Goal: Transaction & Acquisition: Purchase product/service

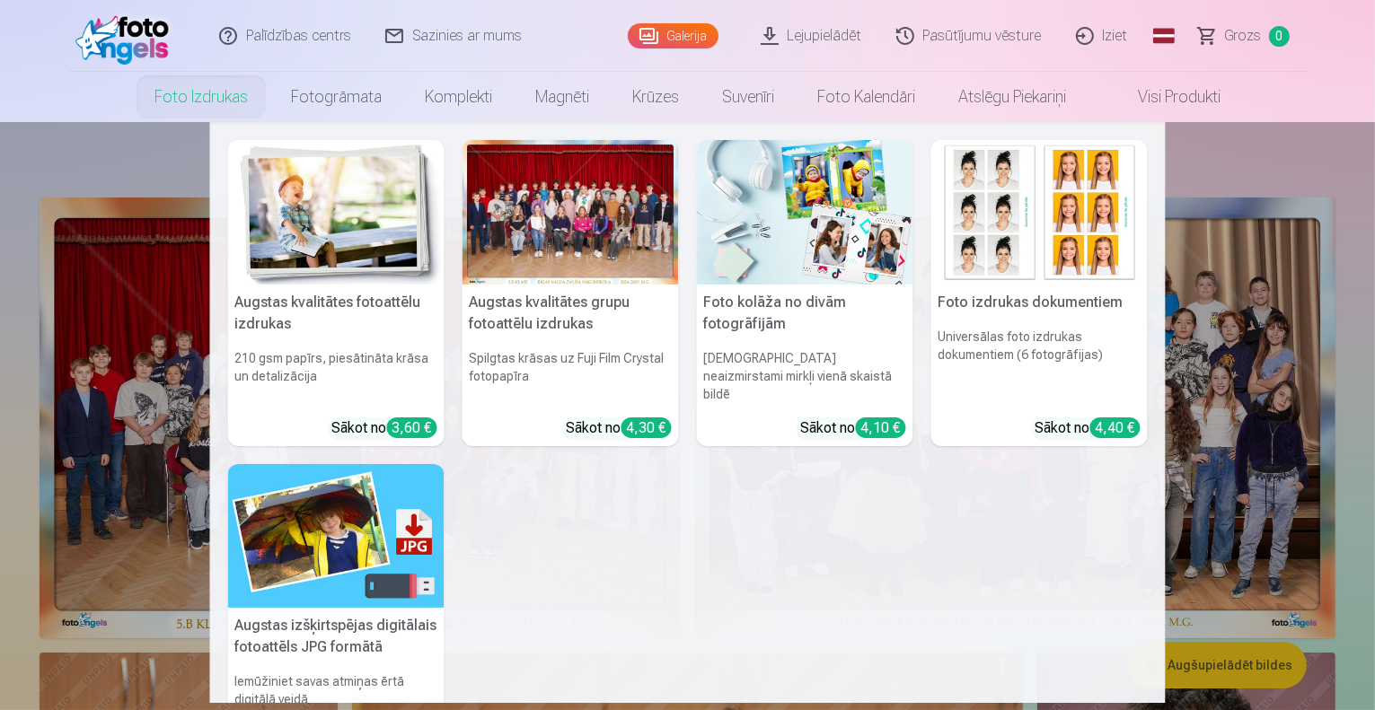
click at [1275, 387] on nav "Augstas kvalitātes fotoattēlu izdrukas 210 gsm papīrs, piesātināta krāsa un det…" at bounding box center [687, 412] width 1375 height 581
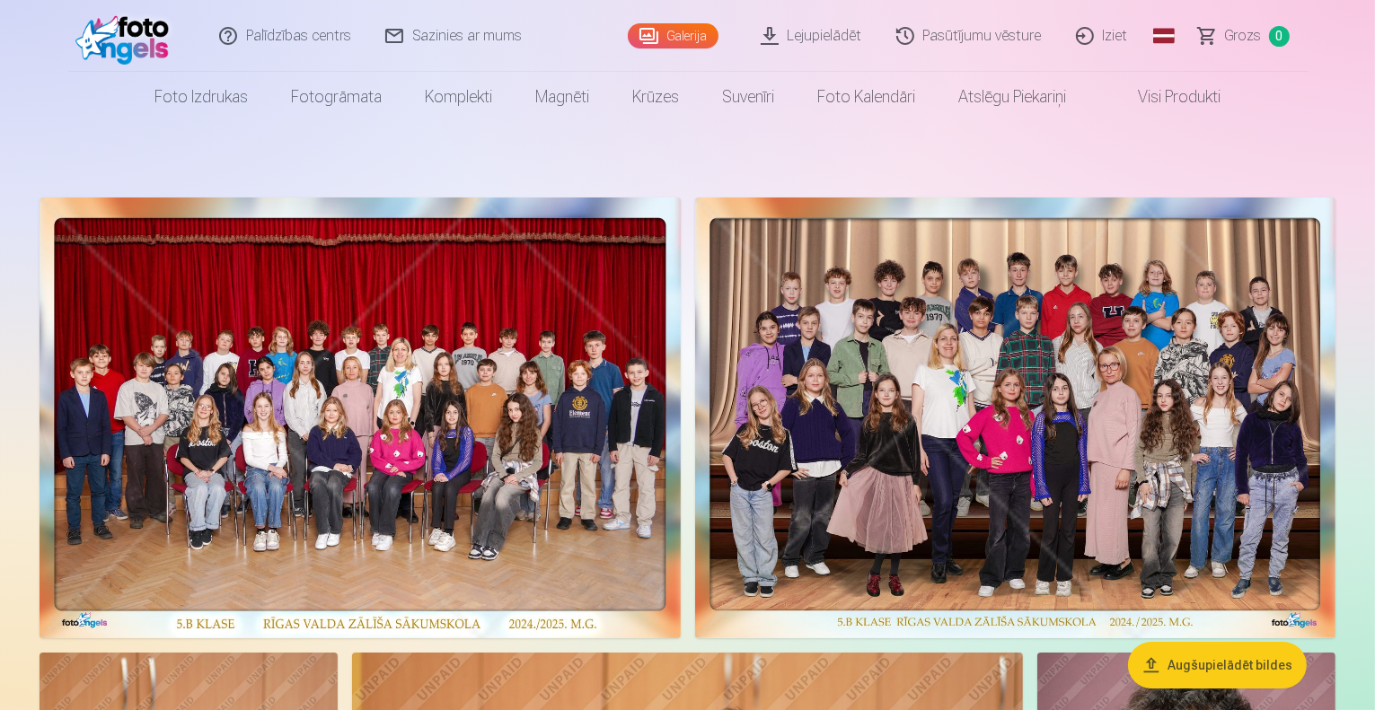
click at [1110, 32] on link "Iziet" at bounding box center [1103, 36] width 86 height 72
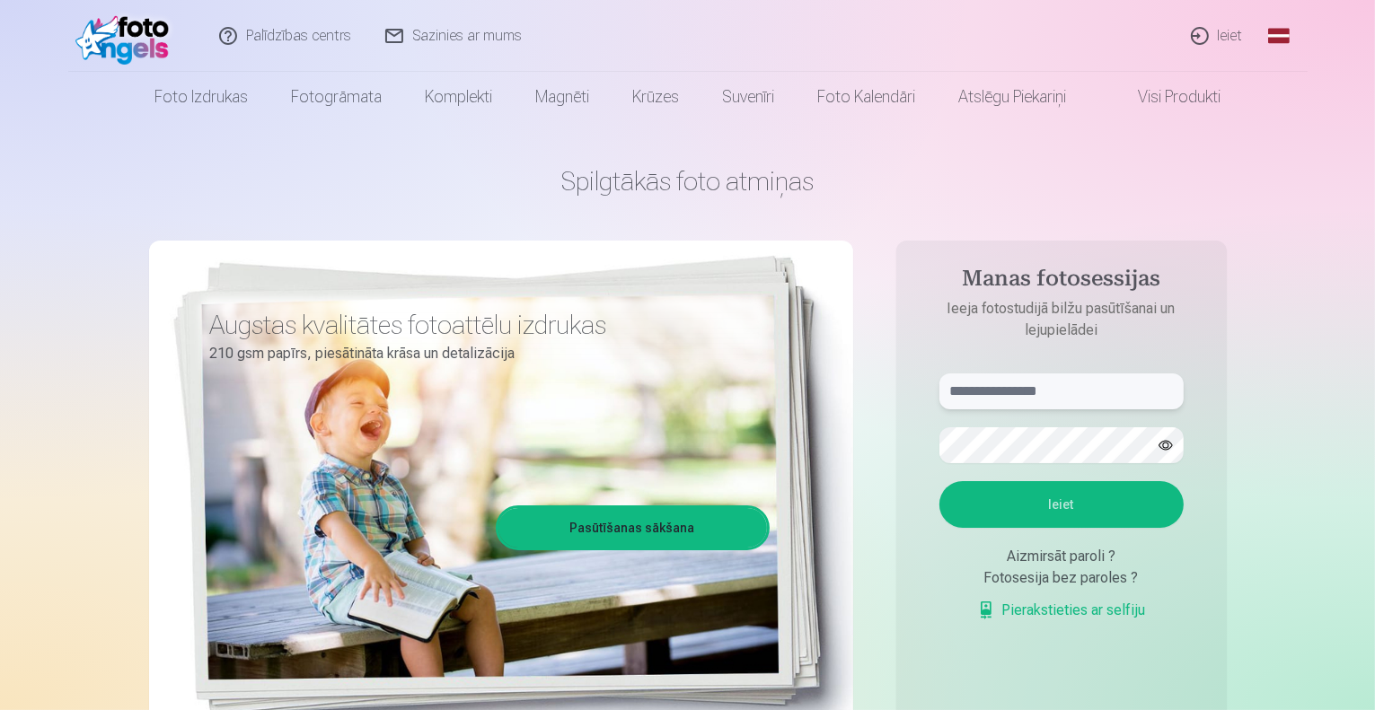
click at [1042, 389] on input "text" at bounding box center [1061, 392] width 244 height 36
type input "**********"
click at [939, 481] on button "Ieiet" at bounding box center [1061, 504] width 244 height 47
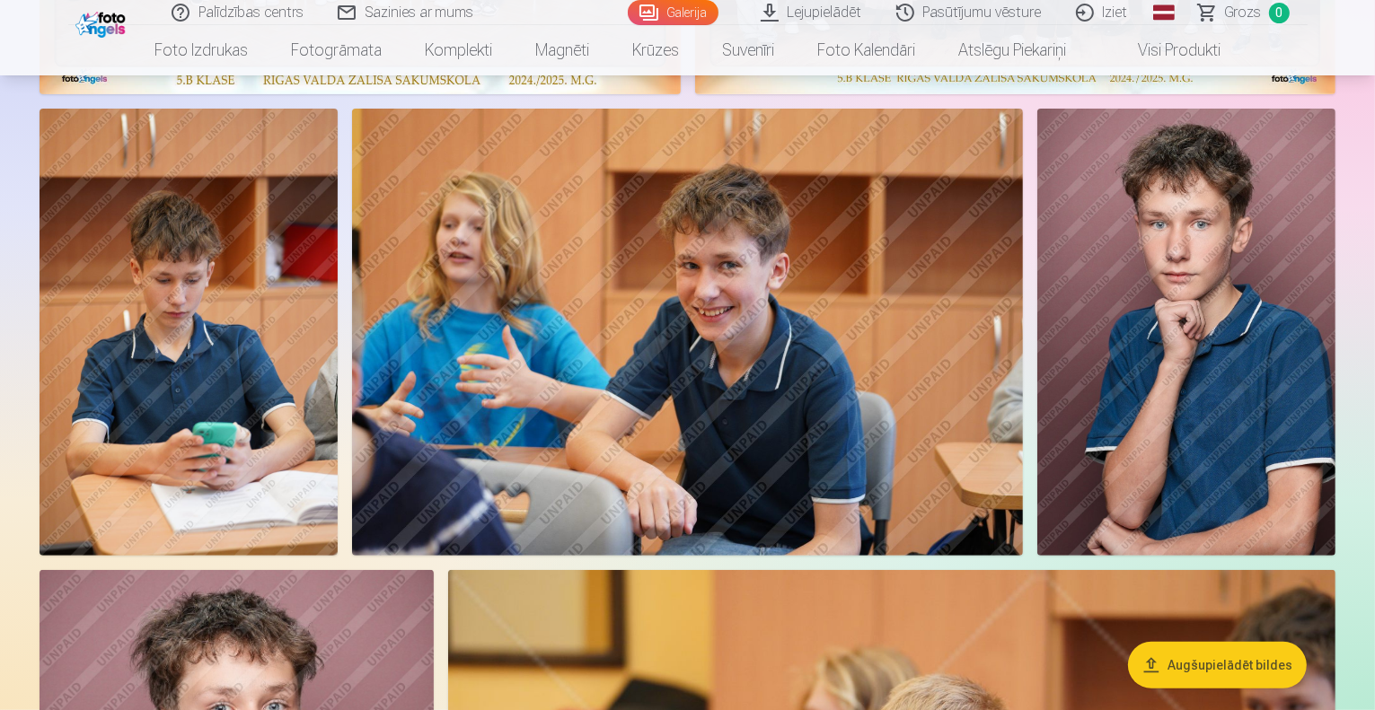
scroll to position [499, 0]
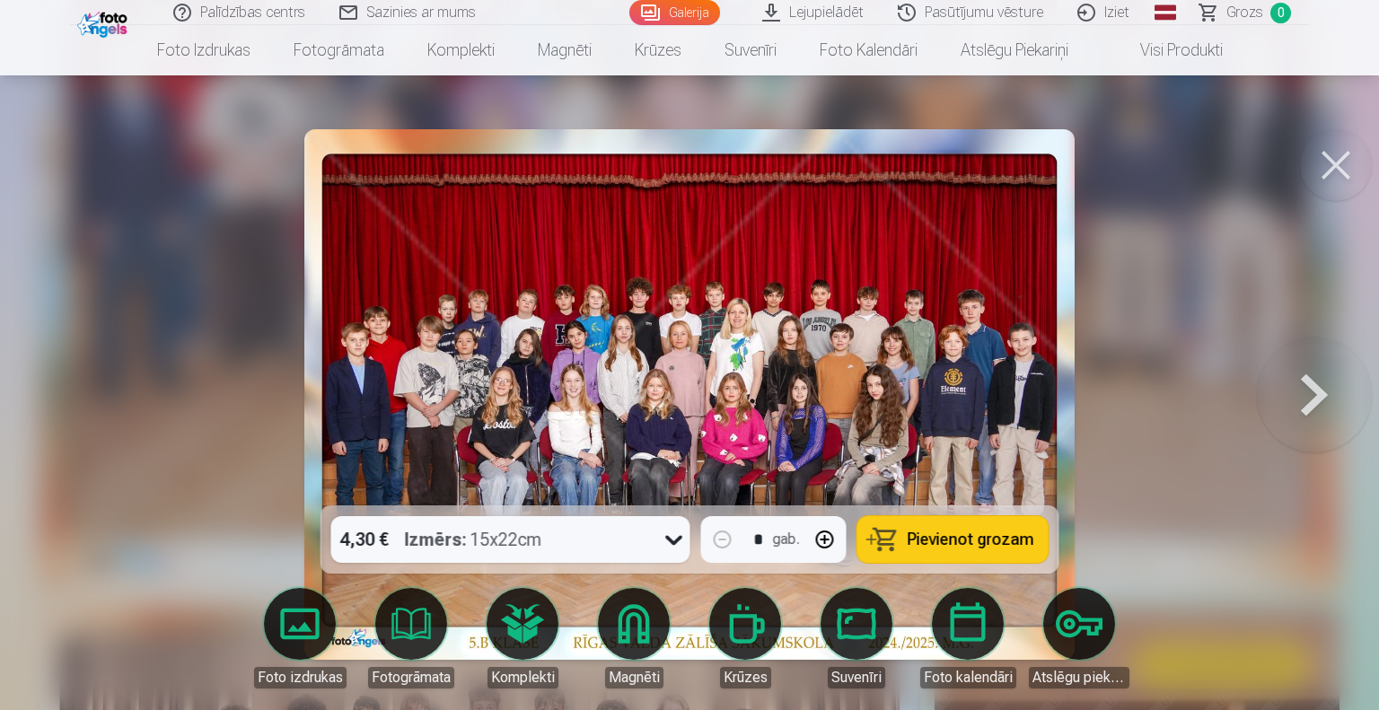
click at [498, 531] on div "Izmērs : 15x22cm" at bounding box center [473, 539] width 137 height 47
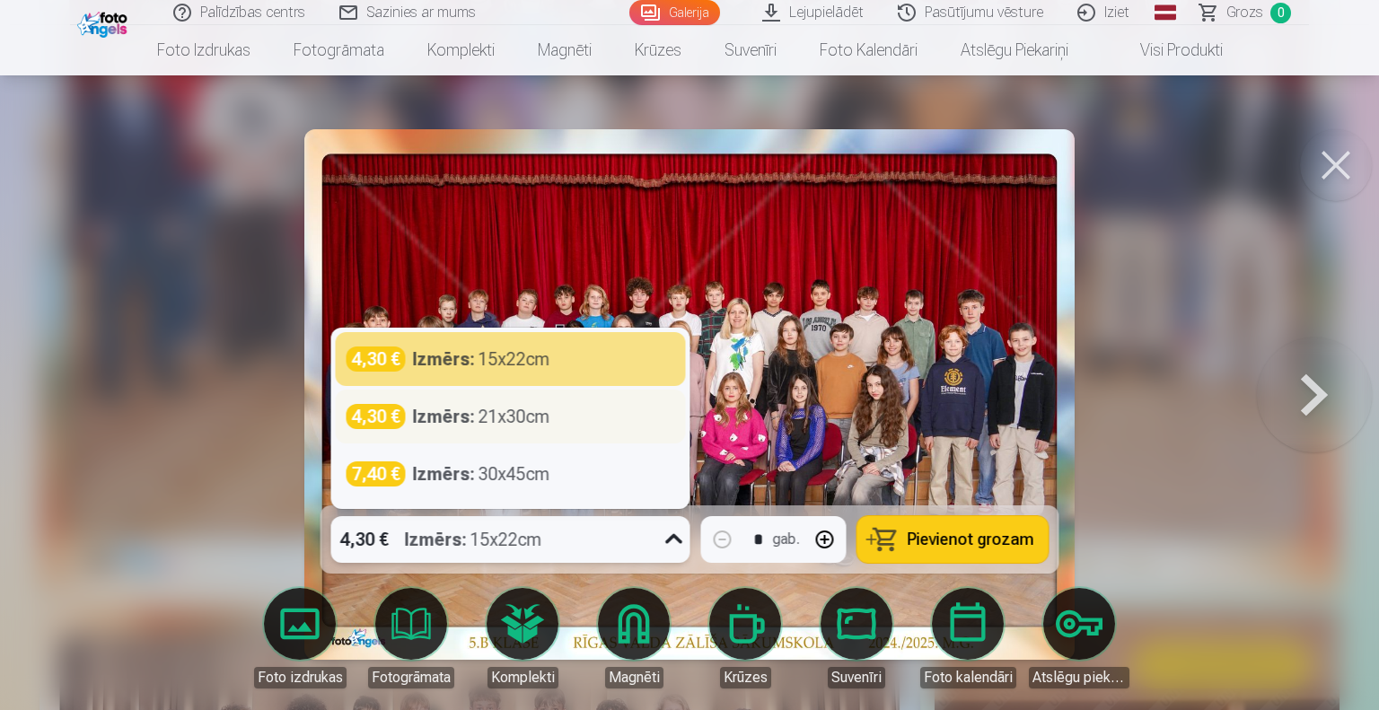
click at [526, 420] on div "Izmērs : 21x30cm" at bounding box center [481, 416] width 137 height 25
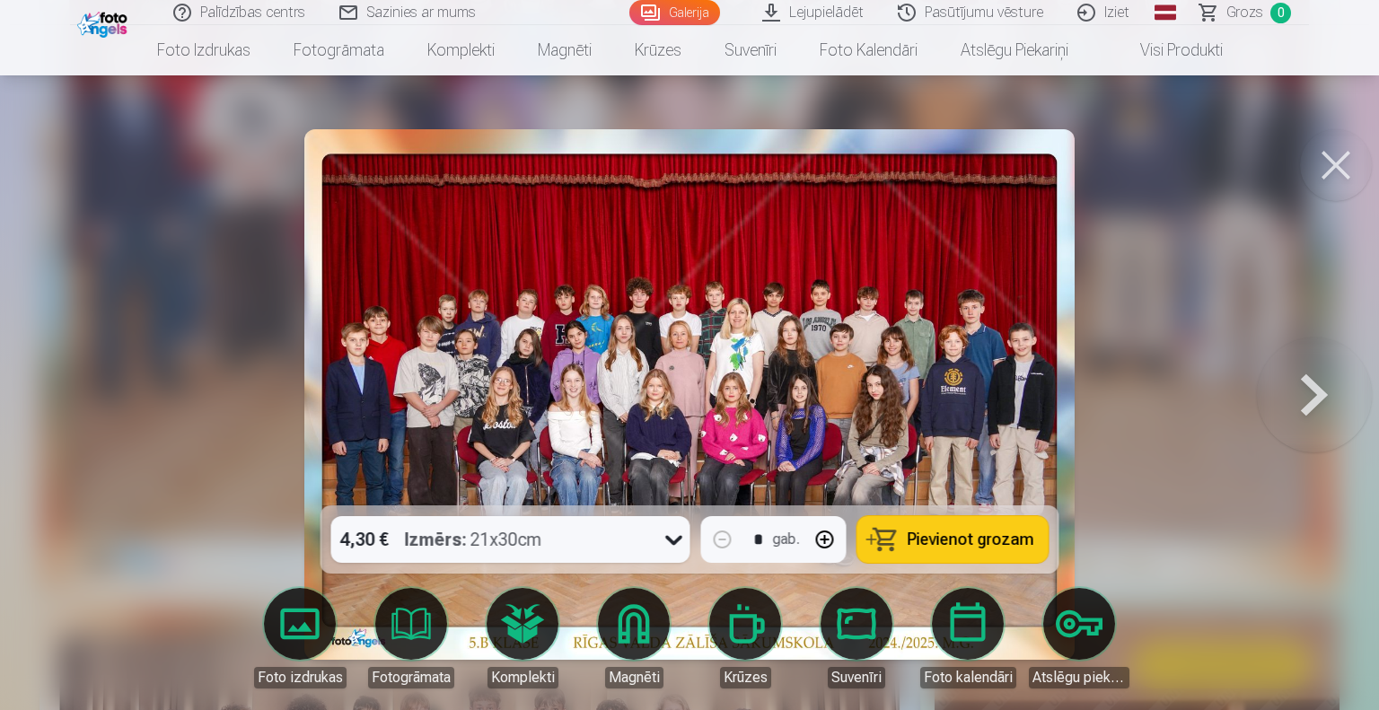
click at [981, 534] on span "Pievienot grozam" at bounding box center [971, 540] width 127 height 16
click at [1313, 385] on button at bounding box center [1314, 395] width 115 height 186
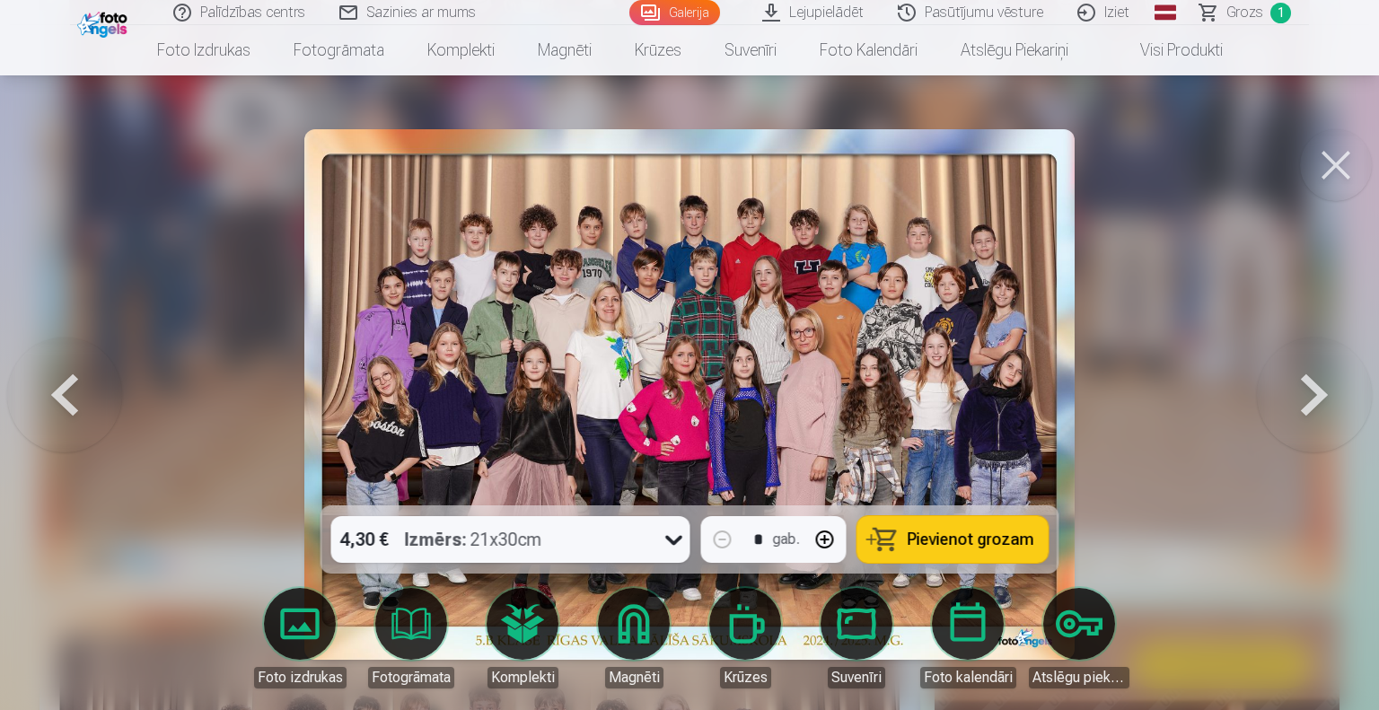
click at [1313, 385] on button at bounding box center [1314, 395] width 115 height 186
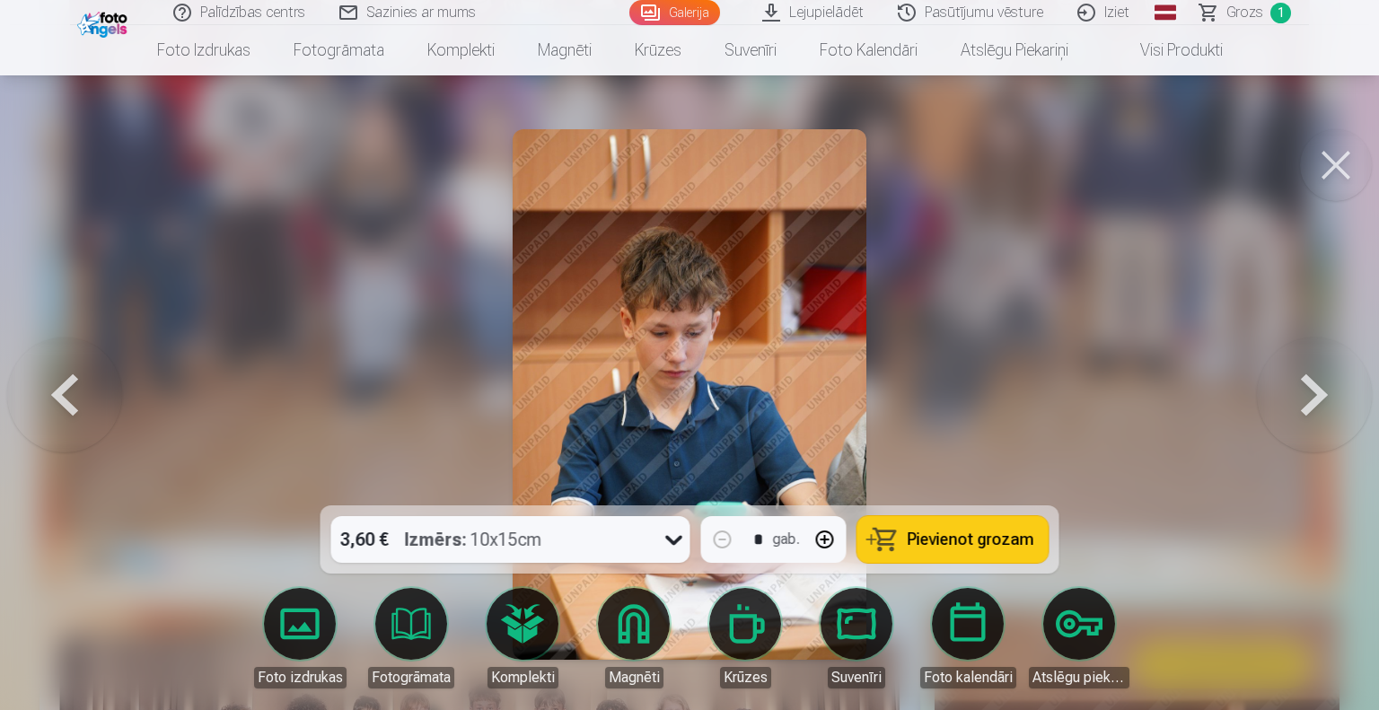
click at [1313, 385] on button at bounding box center [1314, 395] width 115 height 186
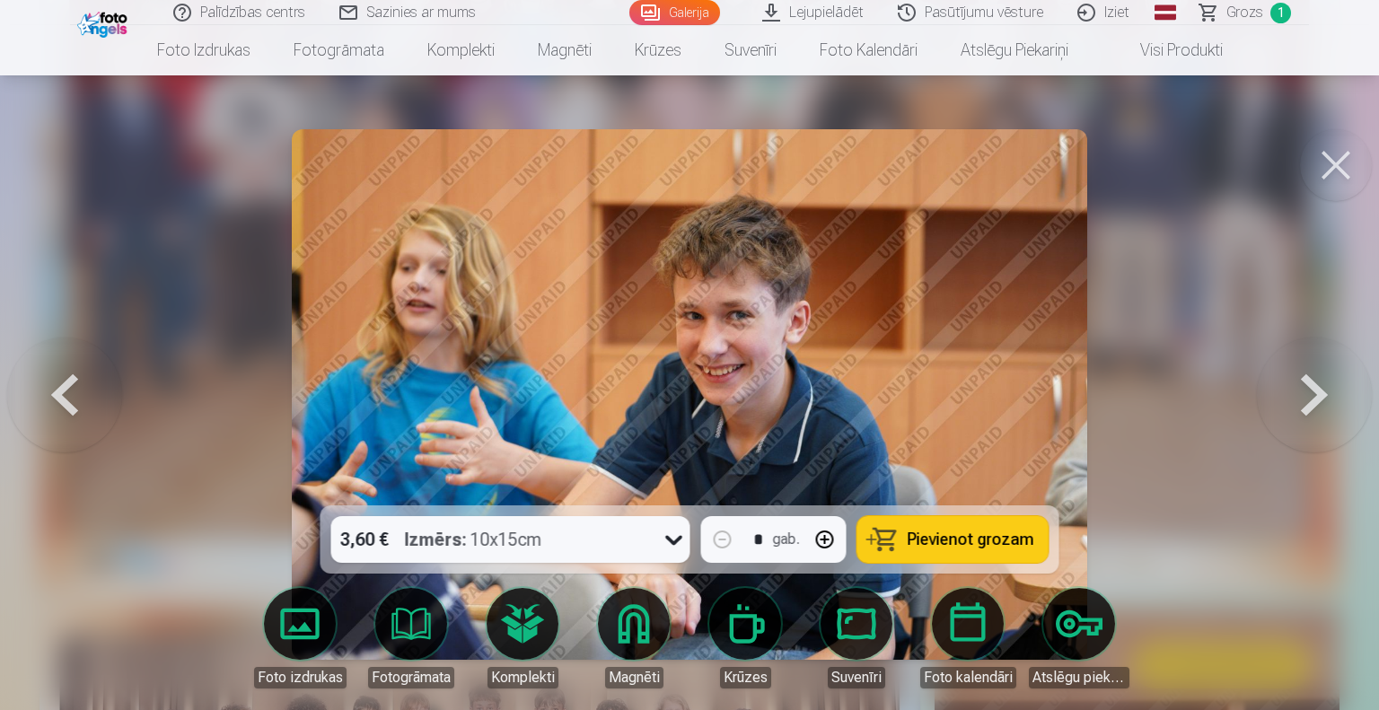
click at [1313, 385] on button at bounding box center [1314, 395] width 115 height 186
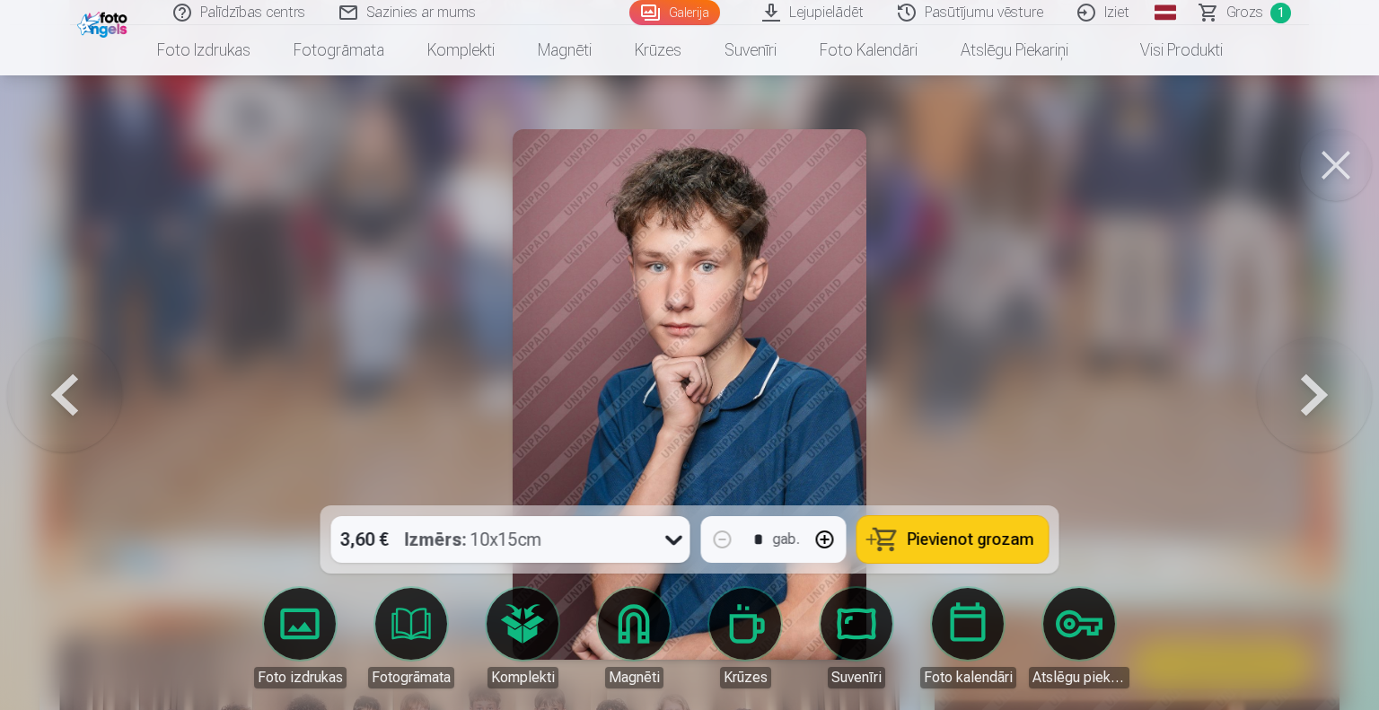
click at [1313, 385] on button at bounding box center [1314, 395] width 115 height 186
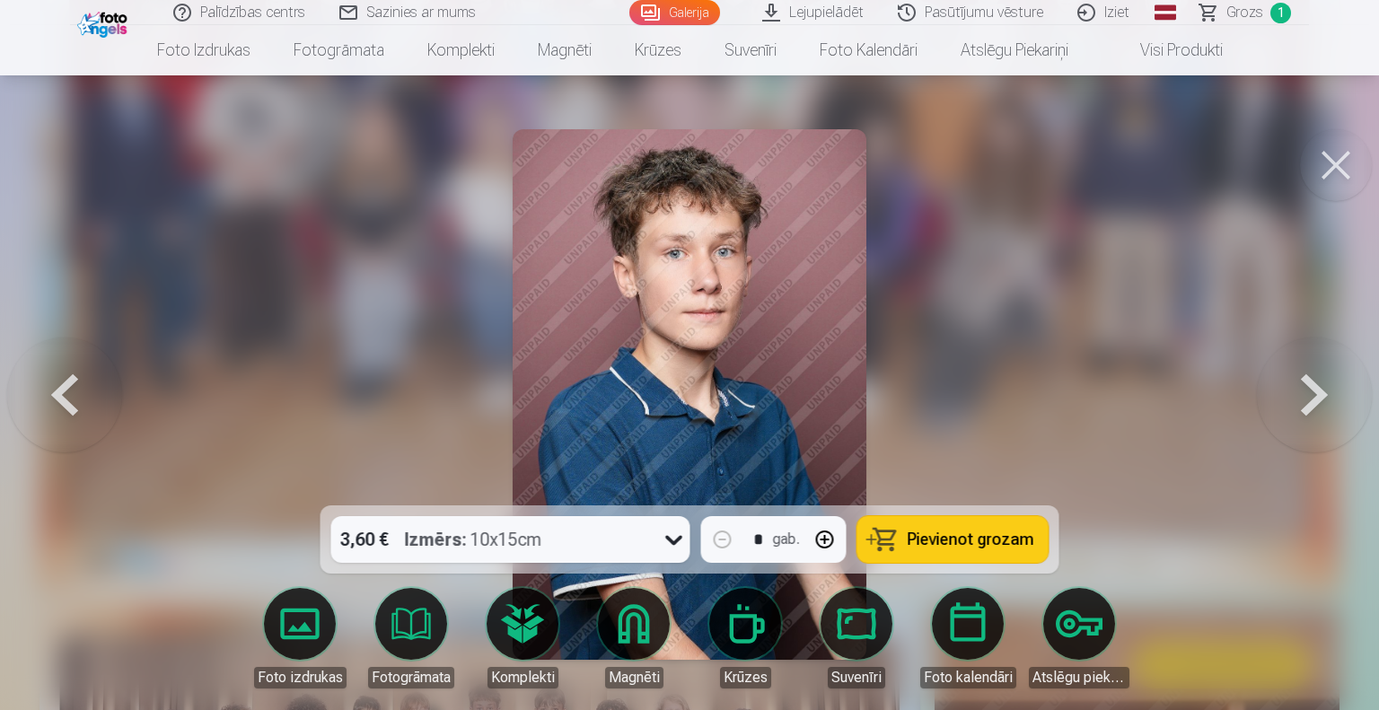
click at [1313, 385] on button at bounding box center [1314, 395] width 115 height 186
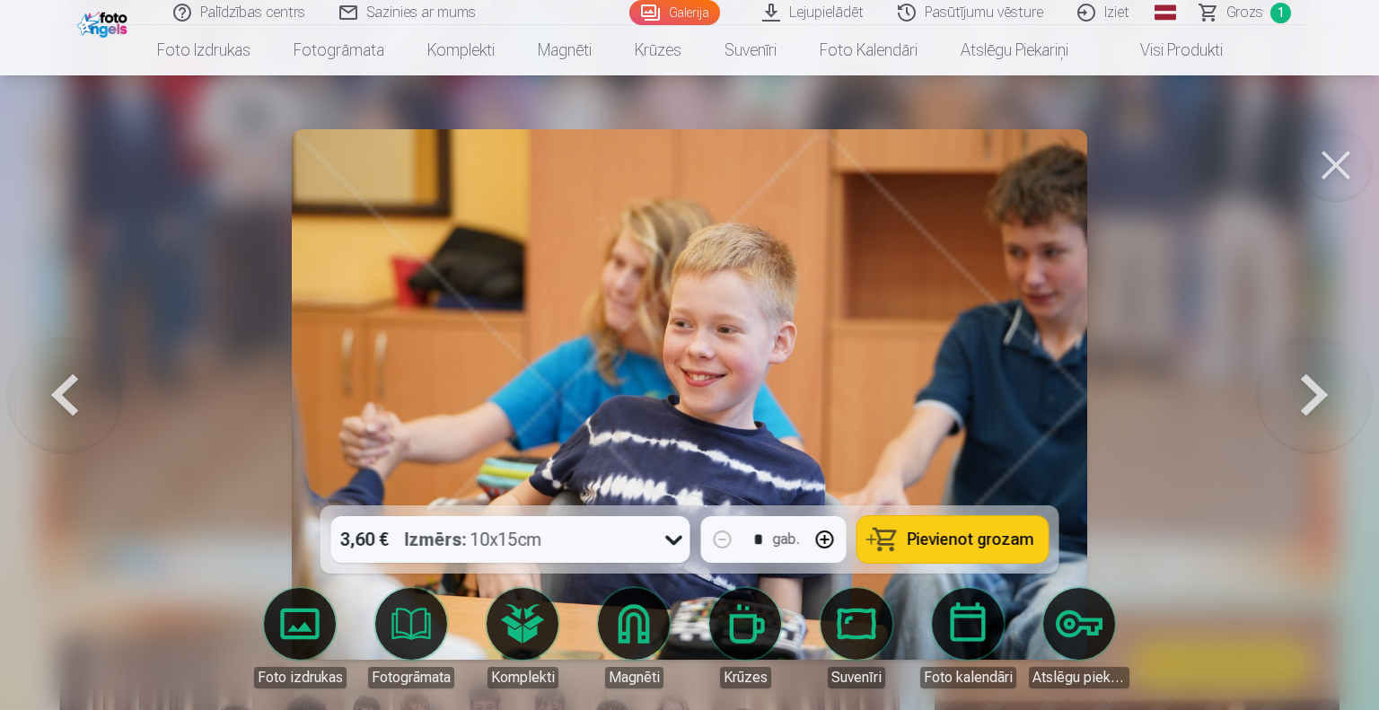
click at [1313, 385] on button at bounding box center [1314, 395] width 115 height 186
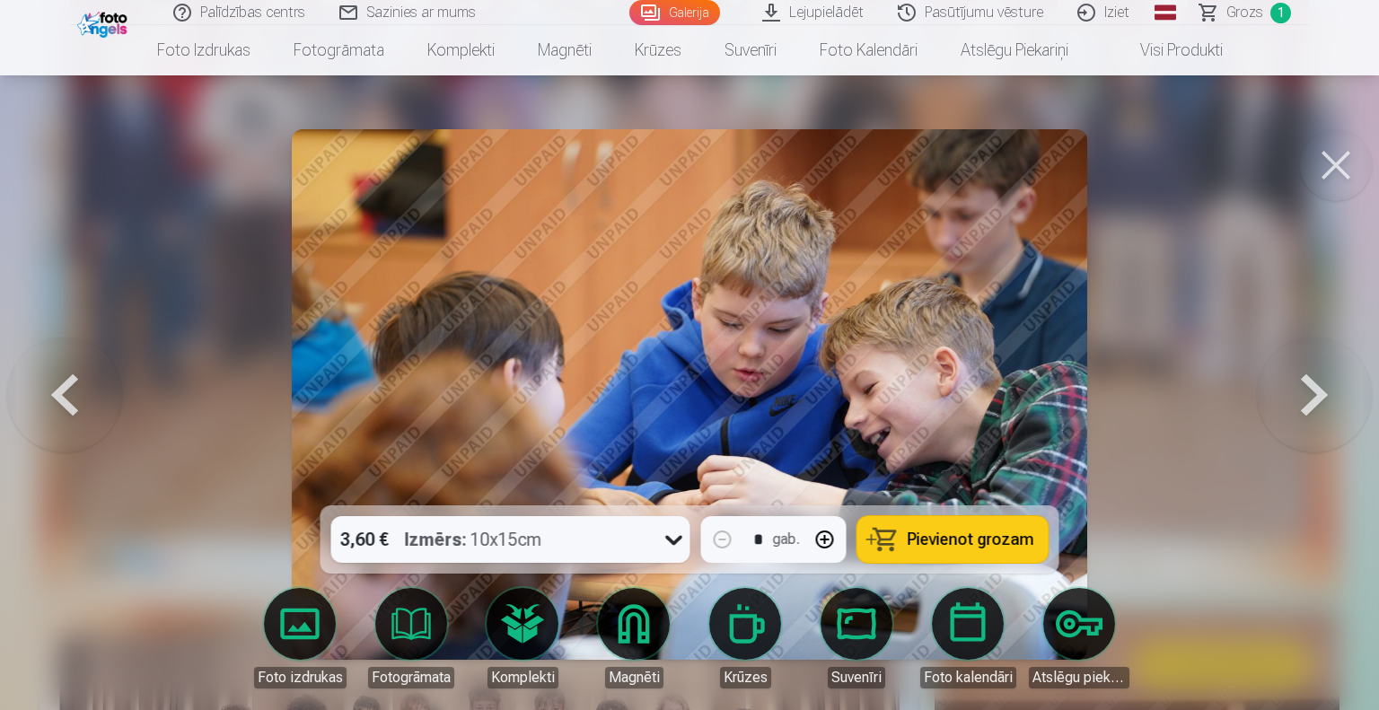
click at [1313, 385] on button at bounding box center [1314, 395] width 115 height 186
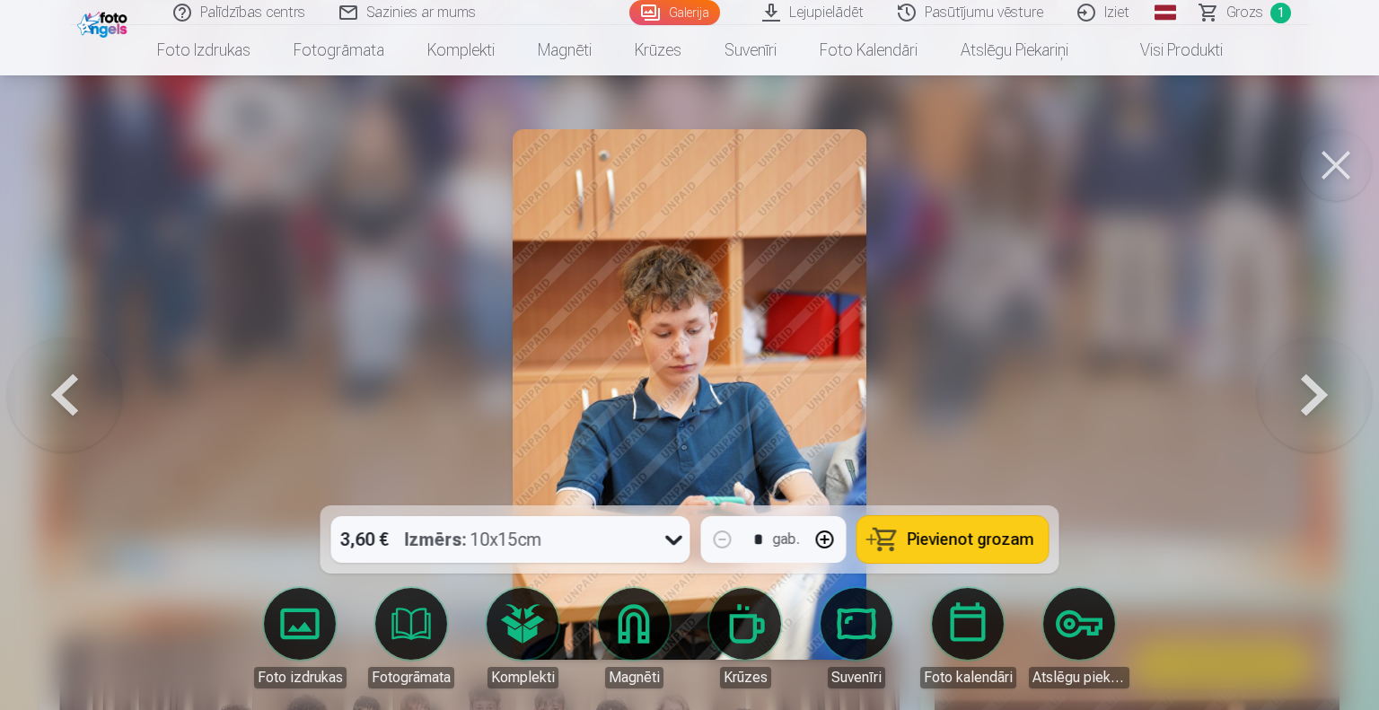
click at [1313, 385] on button at bounding box center [1314, 395] width 115 height 186
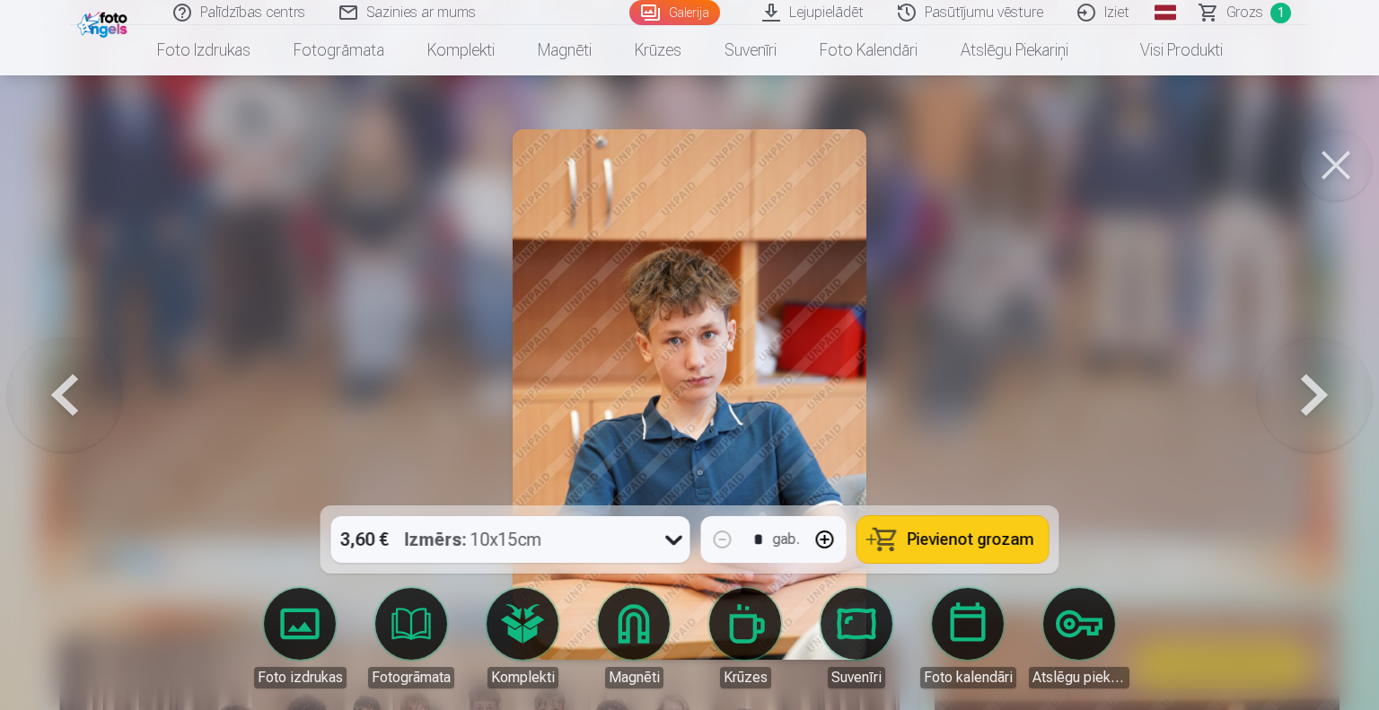
click at [976, 532] on span "Pievienot grozam" at bounding box center [971, 540] width 127 height 16
click at [1302, 396] on button at bounding box center [1314, 395] width 115 height 186
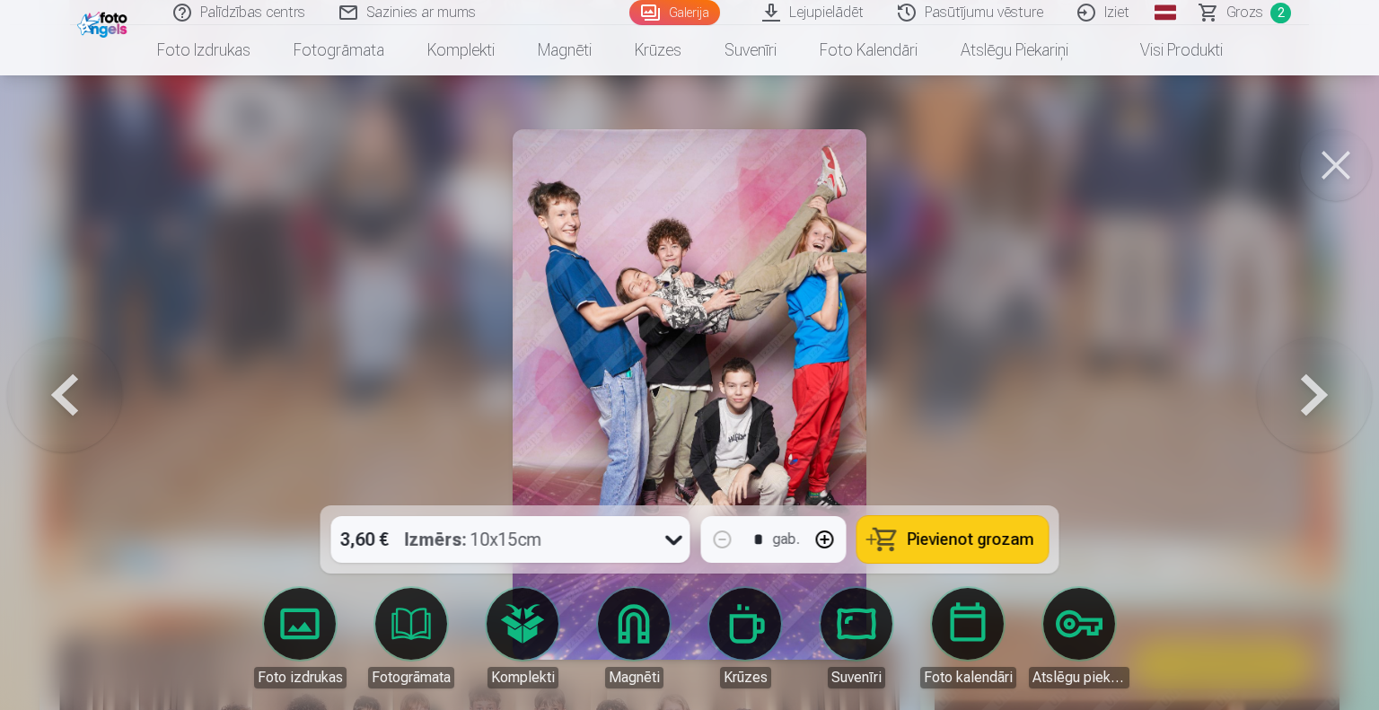
click at [984, 542] on span "Pievienot grozam" at bounding box center [971, 540] width 127 height 16
click at [1306, 374] on button at bounding box center [1314, 395] width 115 height 186
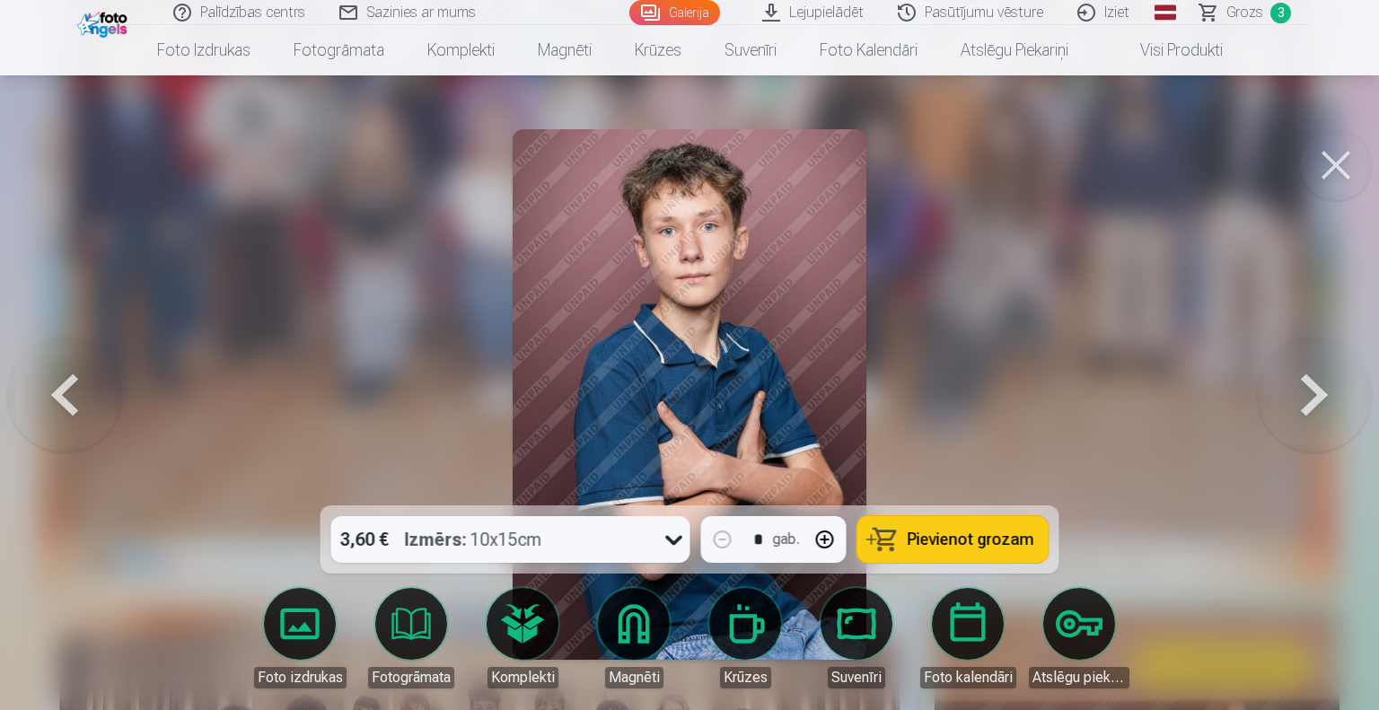
click at [1306, 374] on button at bounding box center [1314, 395] width 115 height 186
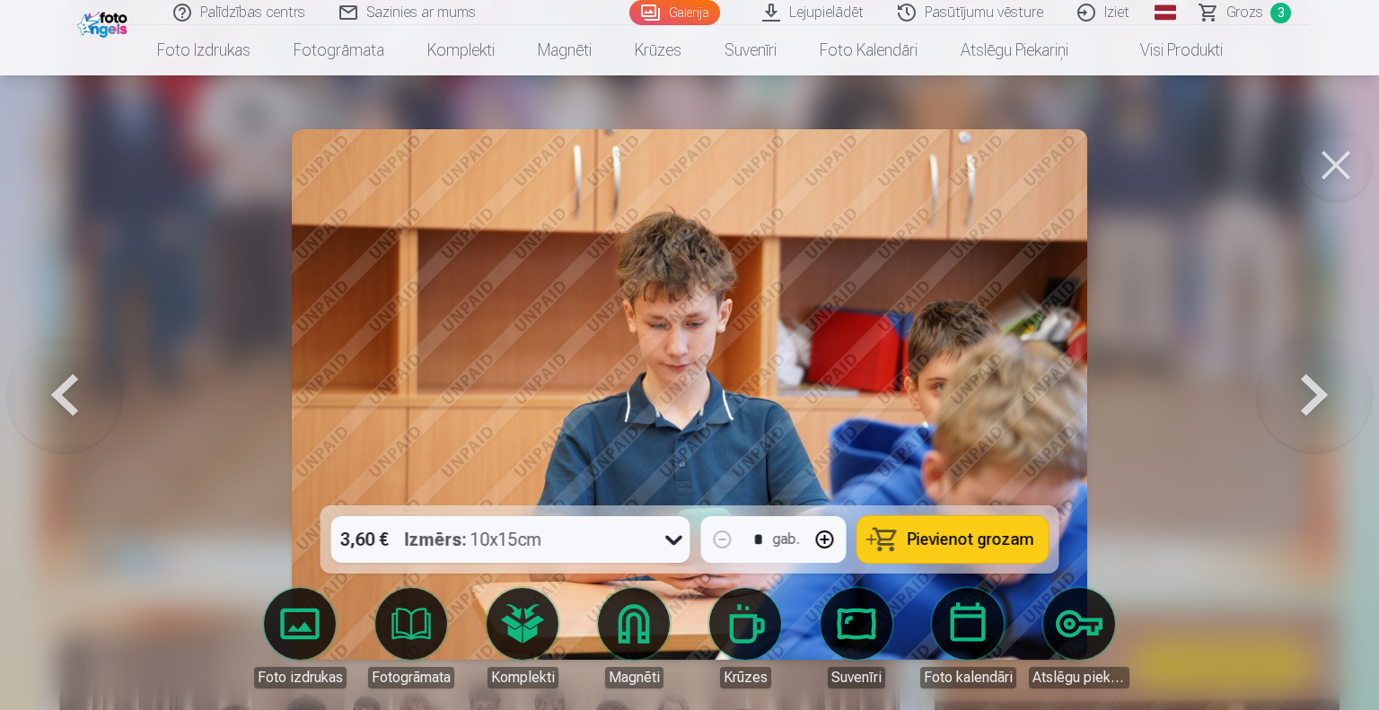
click at [1306, 374] on button at bounding box center [1314, 395] width 115 height 186
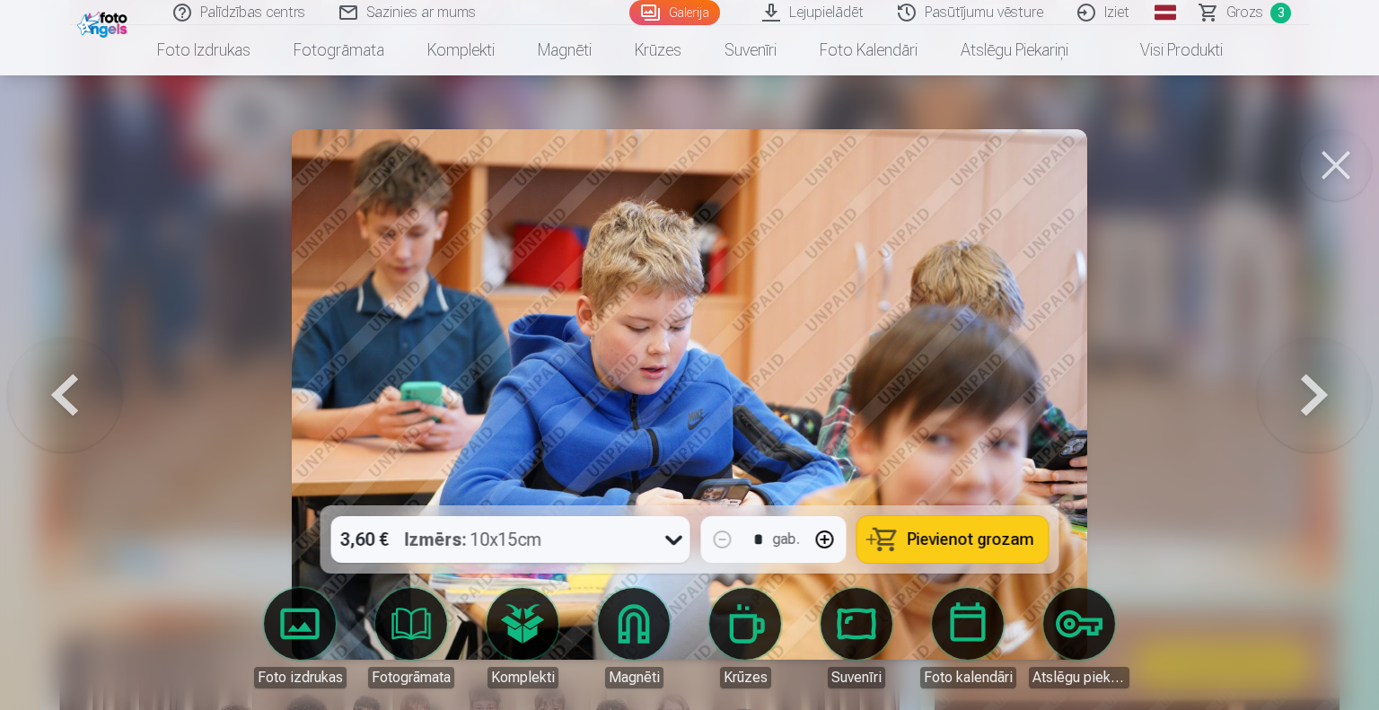
click at [1306, 374] on button at bounding box center [1314, 395] width 115 height 186
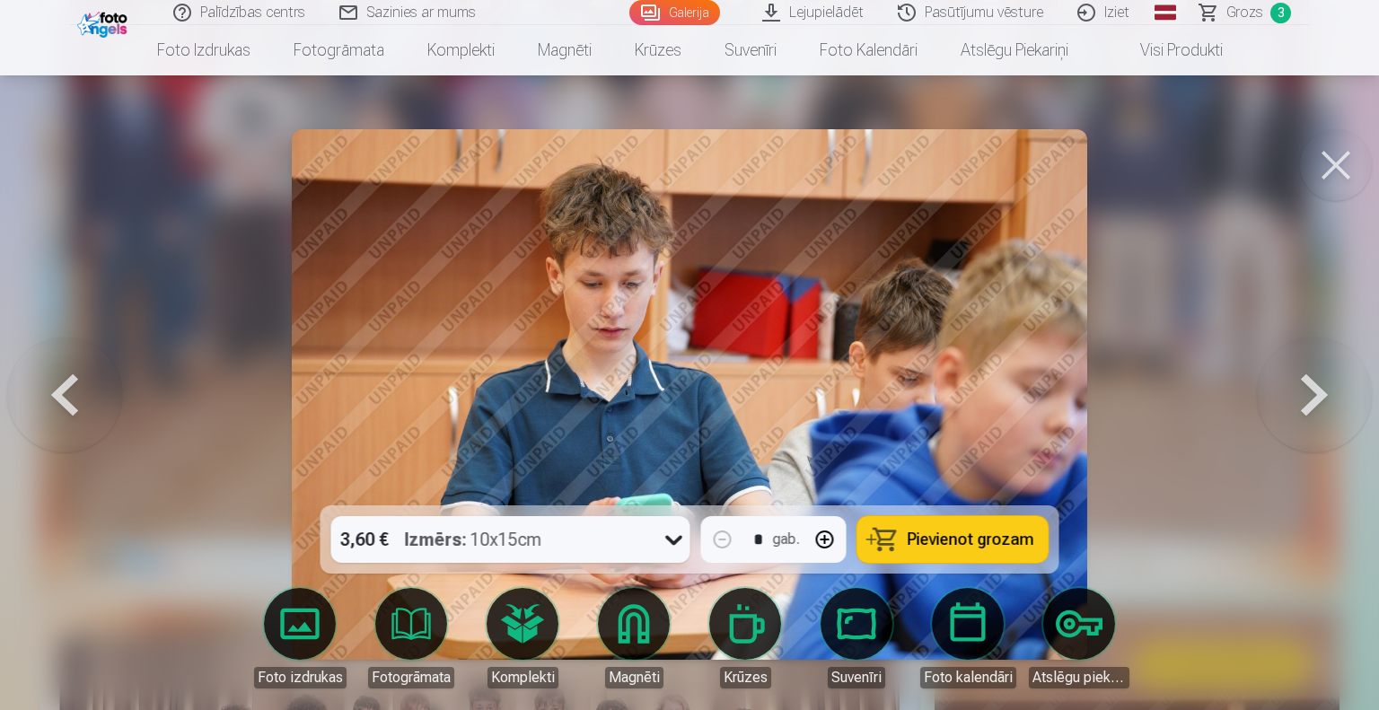
click at [1306, 374] on button at bounding box center [1314, 395] width 115 height 186
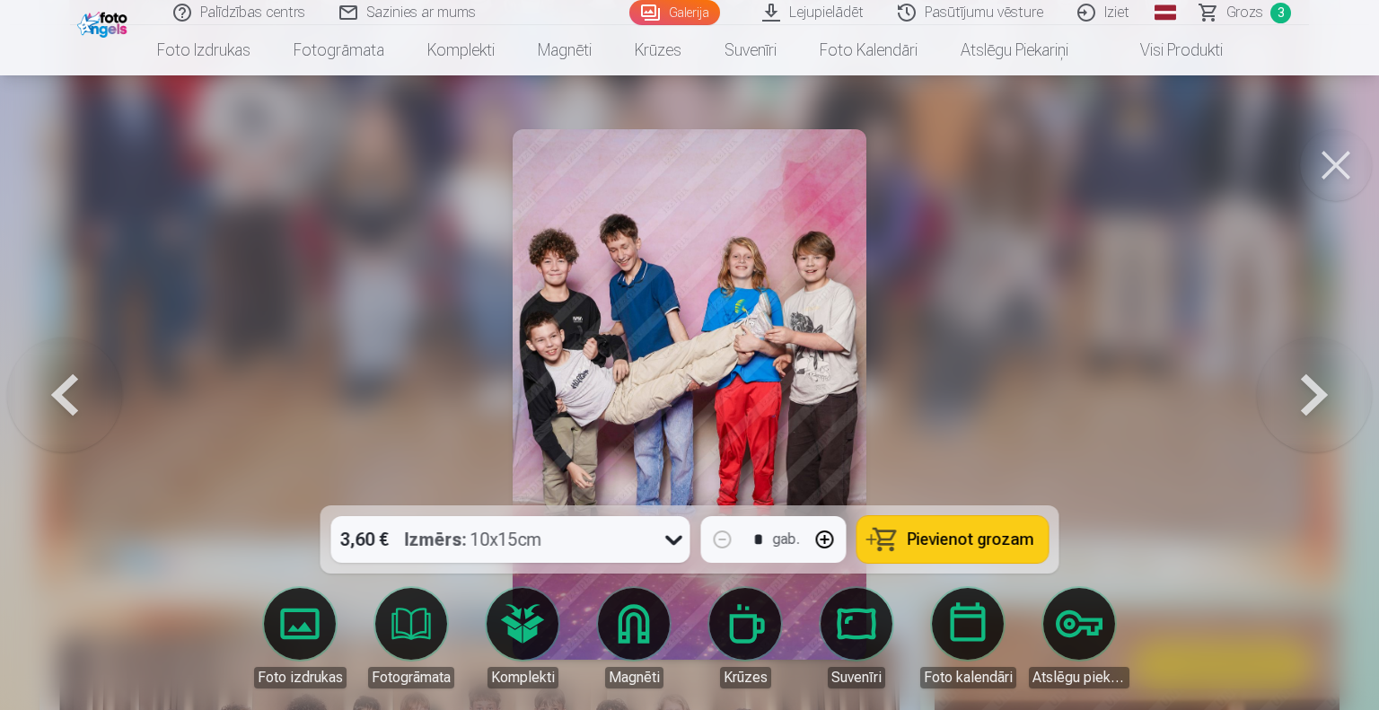
click at [1306, 374] on button at bounding box center [1314, 395] width 115 height 186
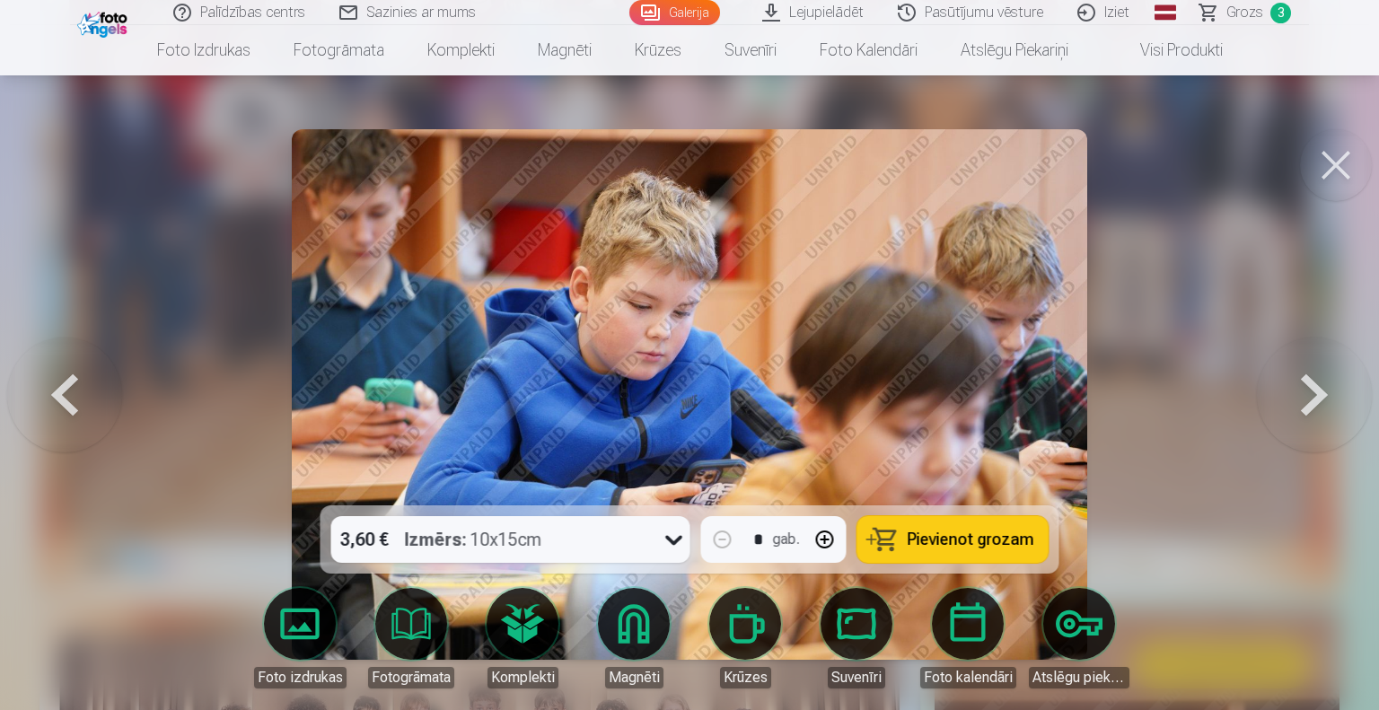
click at [63, 399] on button at bounding box center [64, 395] width 115 height 186
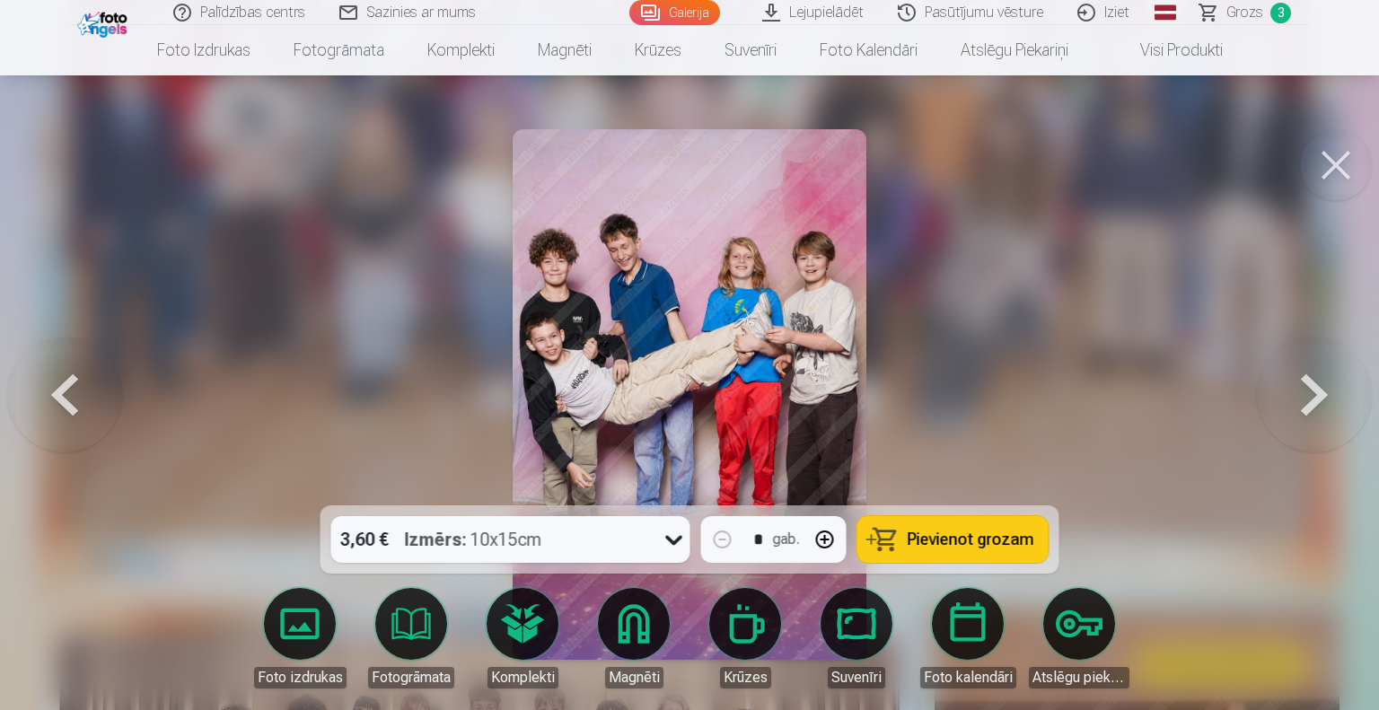
click at [948, 537] on span "Pievienot grozam" at bounding box center [971, 540] width 127 height 16
click at [1303, 390] on button at bounding box center [1314, 395] width 115 height 186
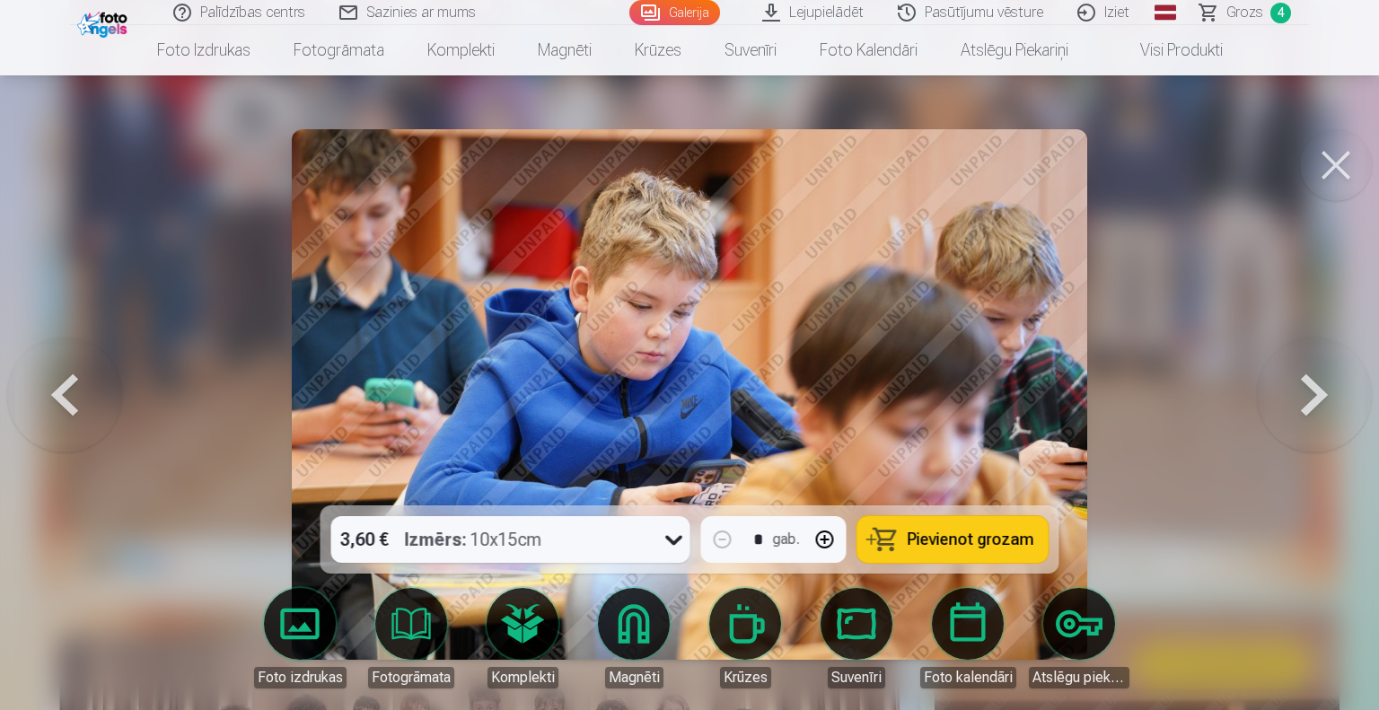
click at [1303, 390] on button at bounding box center [1314, 395] width 115 height 186
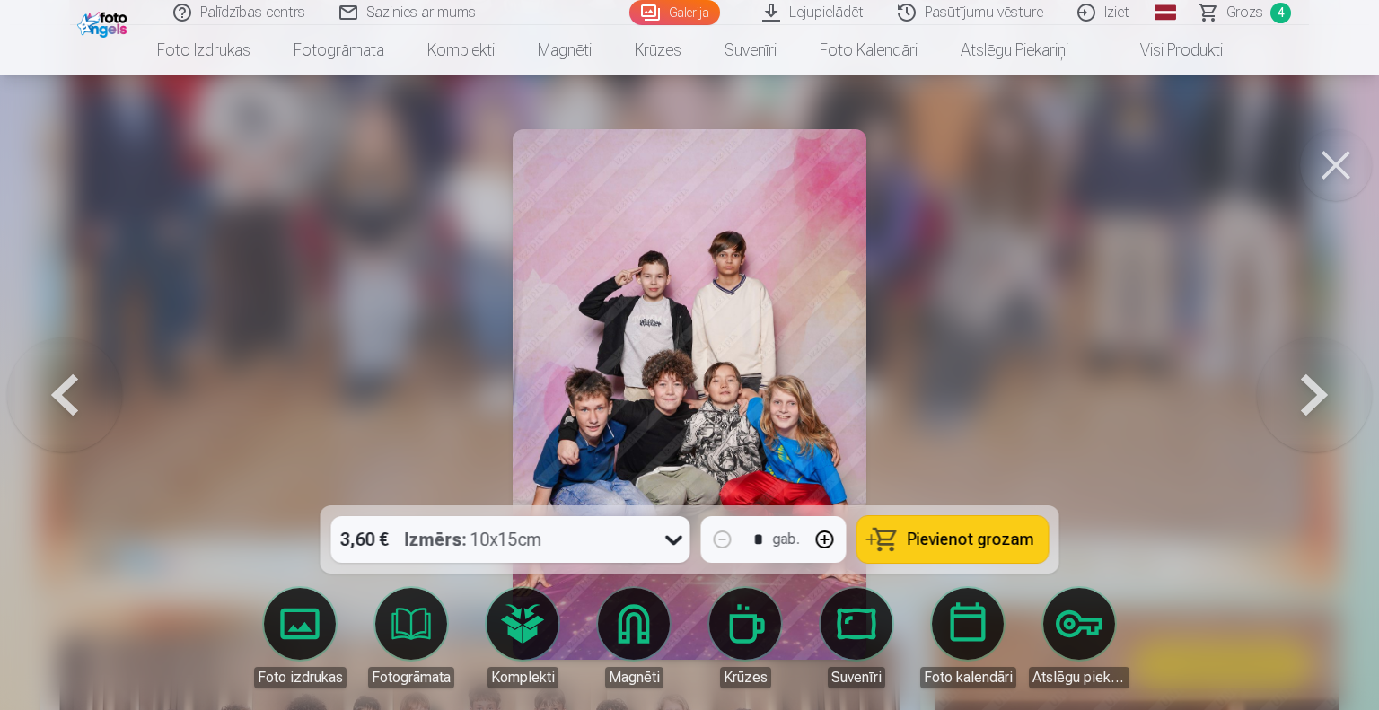
click at [1303, 390] on button at bounding box center [1314, 395] width 115 height 186
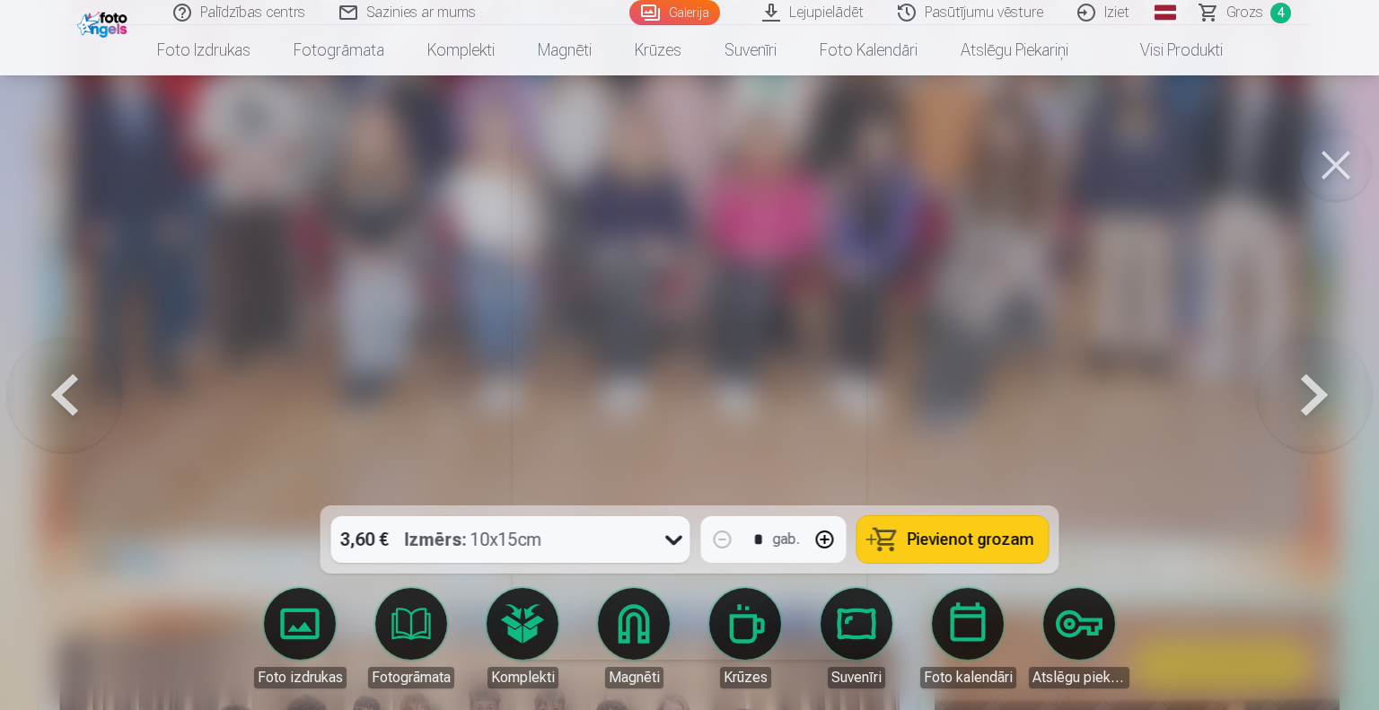
click at [1303, 390] on button at bounding box center [1314, 395] width 115 height 186
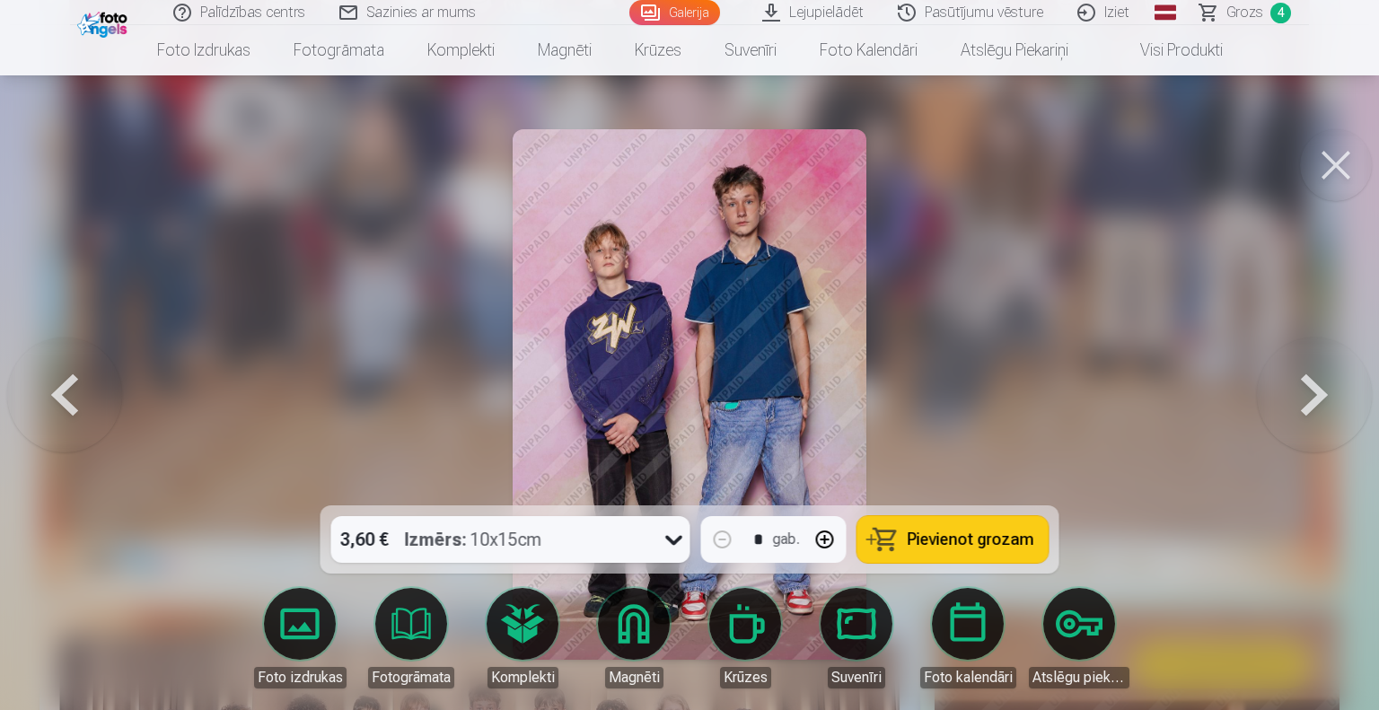
click at [1303, 390] on button at bounding box center [1314, 395] width 115 height 186
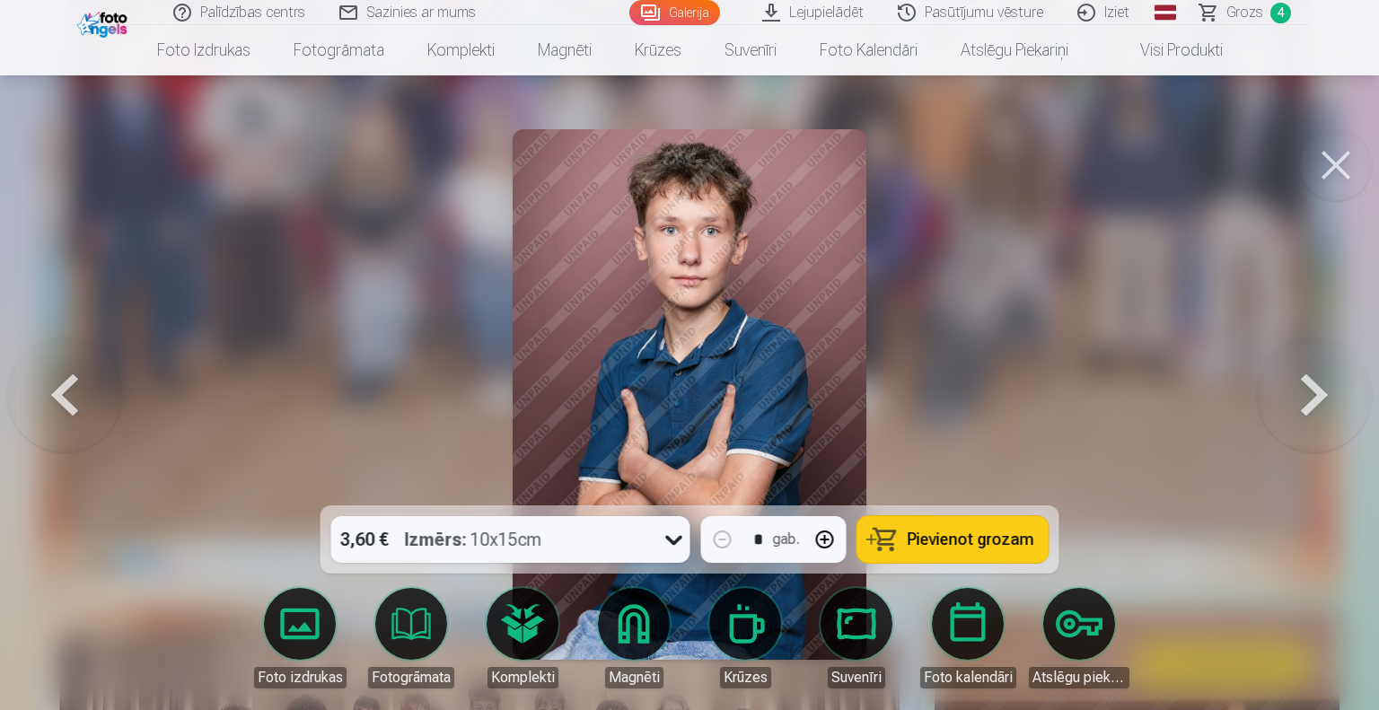
click at [1303, 390] on button at bounding box center [1314, 395] width 115 height 186
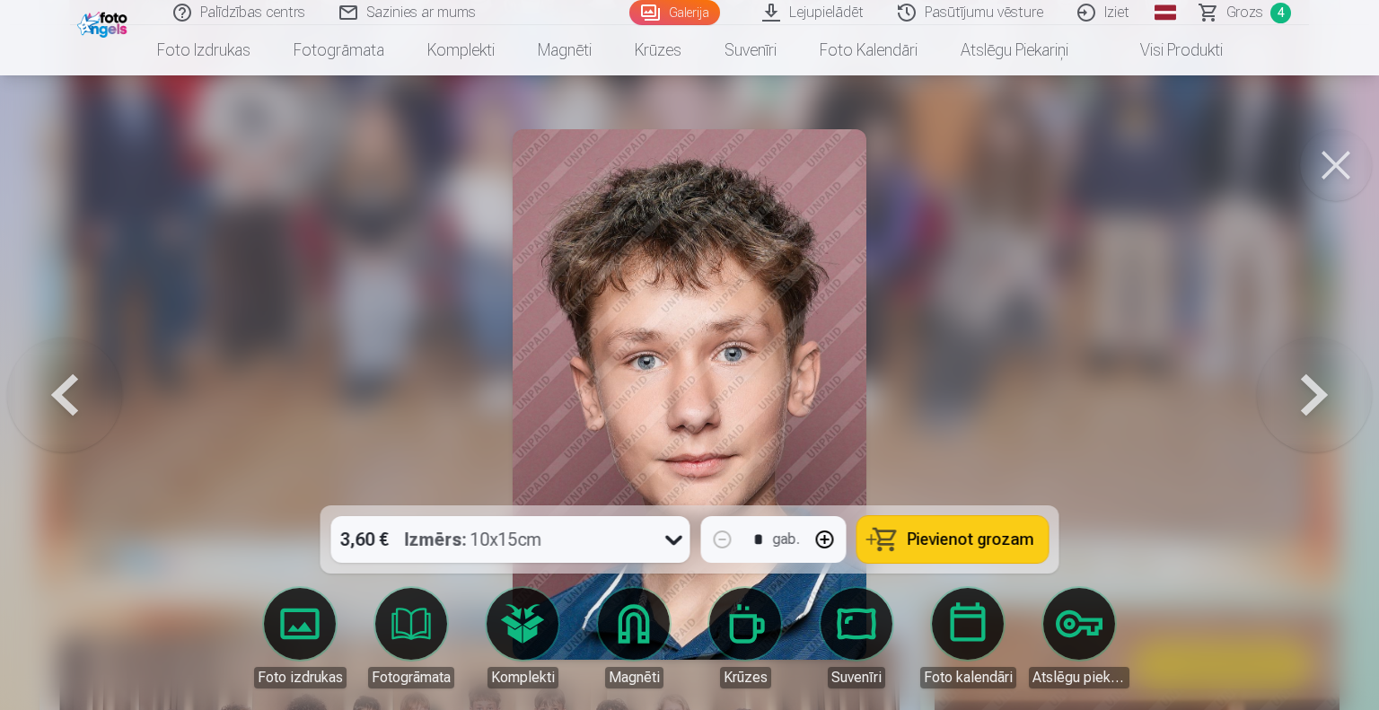
click at [1303, 390] on button at bounding box center [1314, 395] width 115 height 186
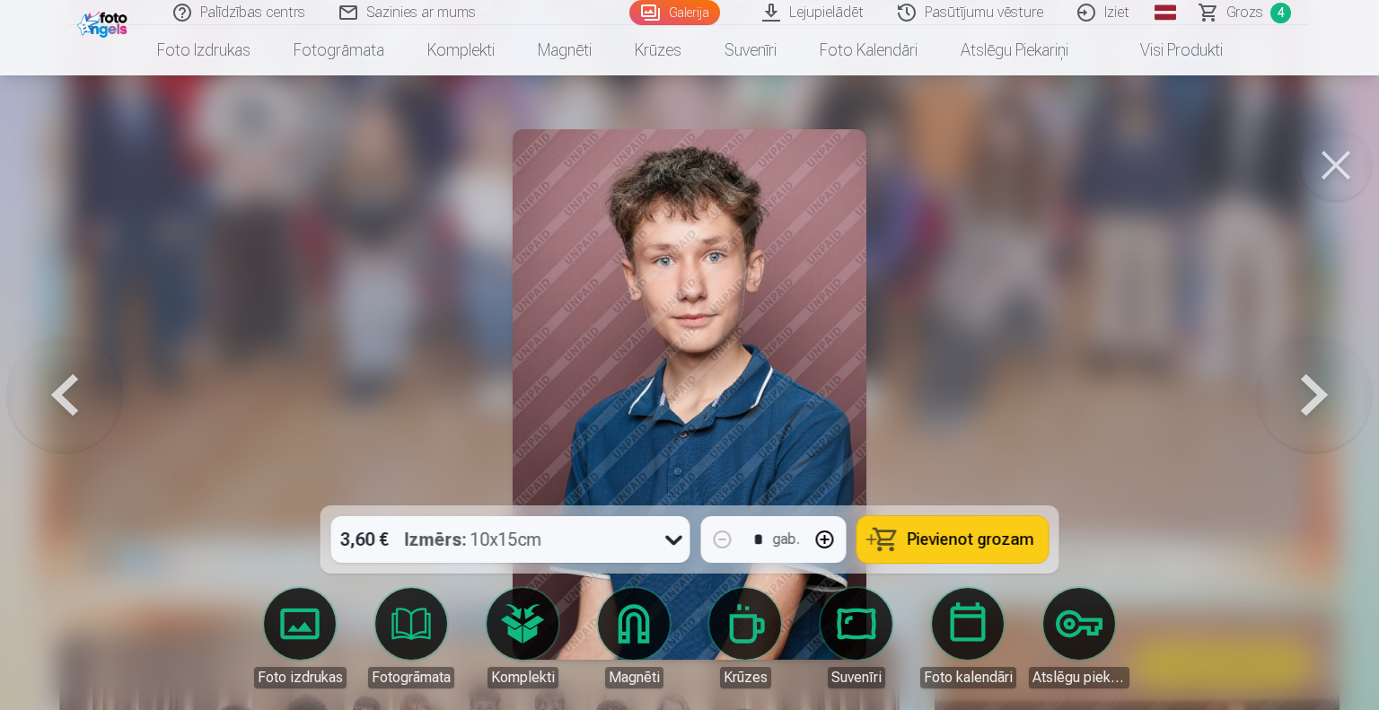
click at [1303, 390] on button at bounding box center [1314, 395] width 115 height 186
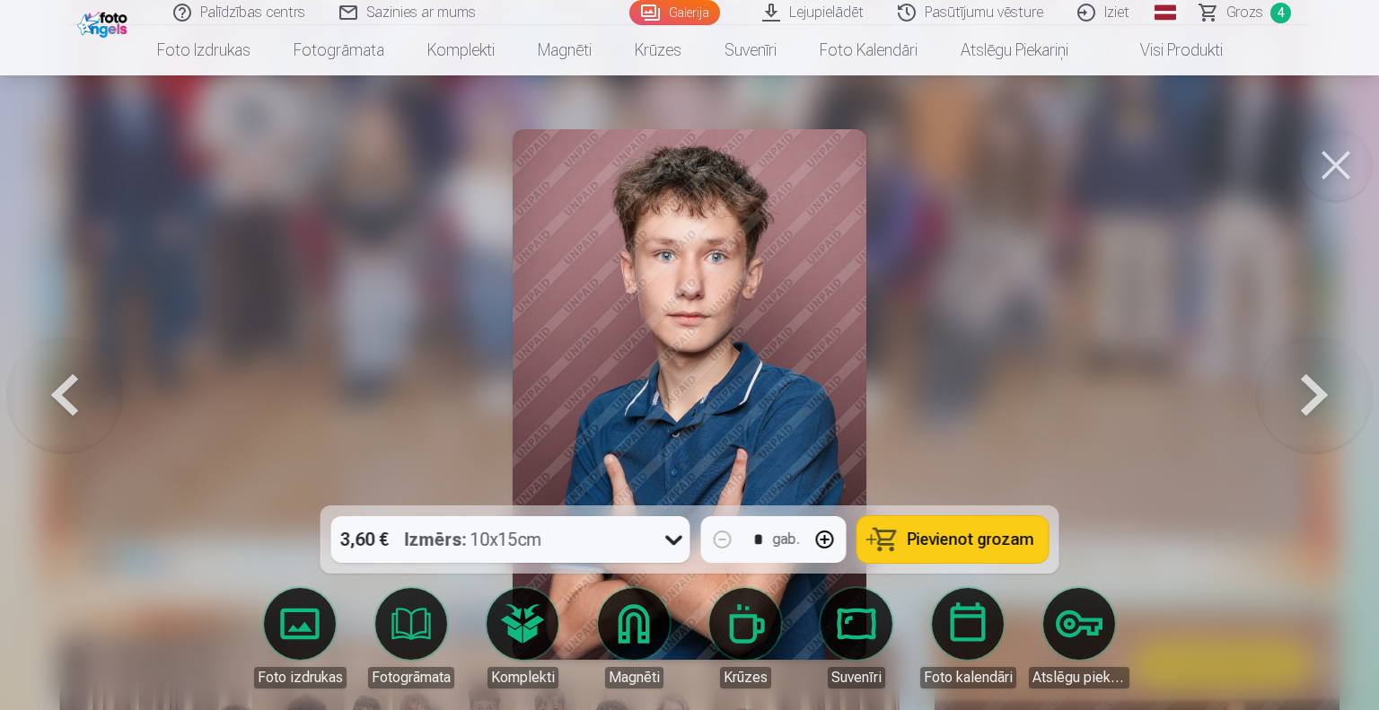
click at [1303, 390] on button at bounding box center [1314, 395] width 115 height 186
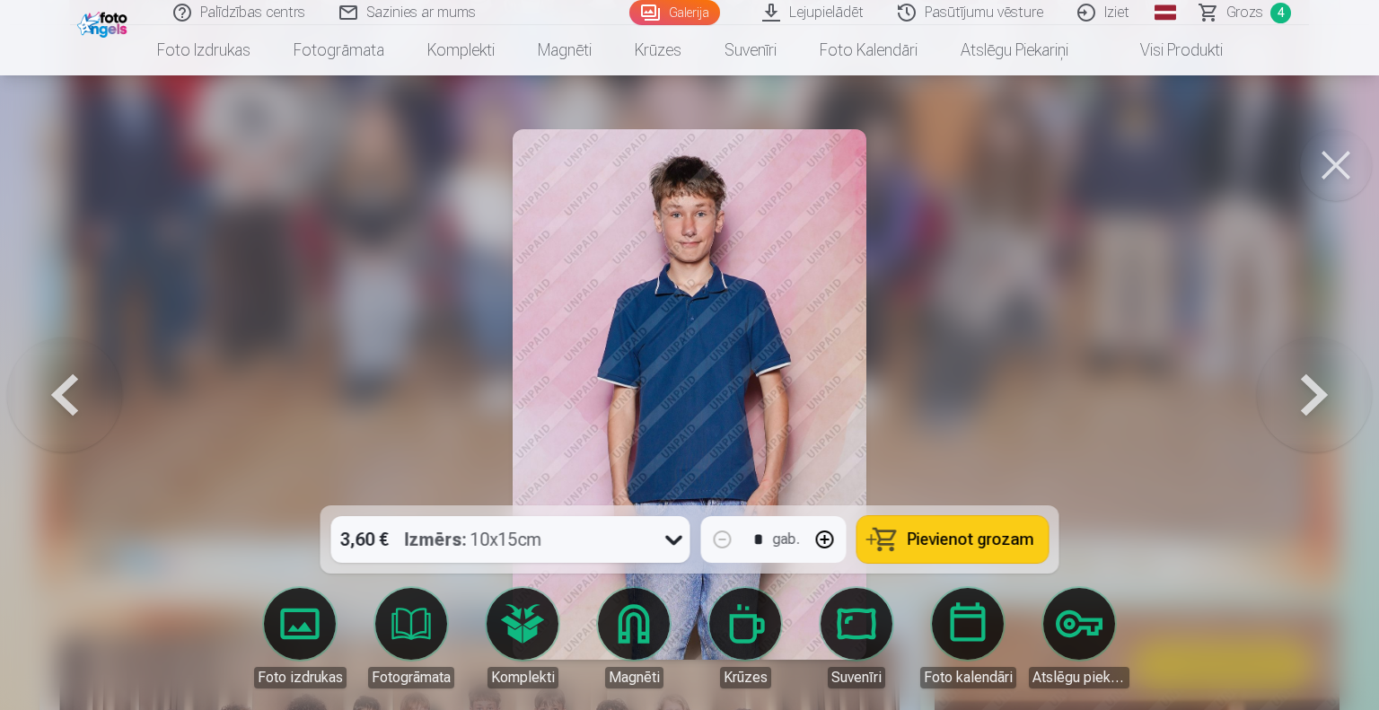
click at [1303, 390] on button at bounding box center [1314, 395] width 115 height 186
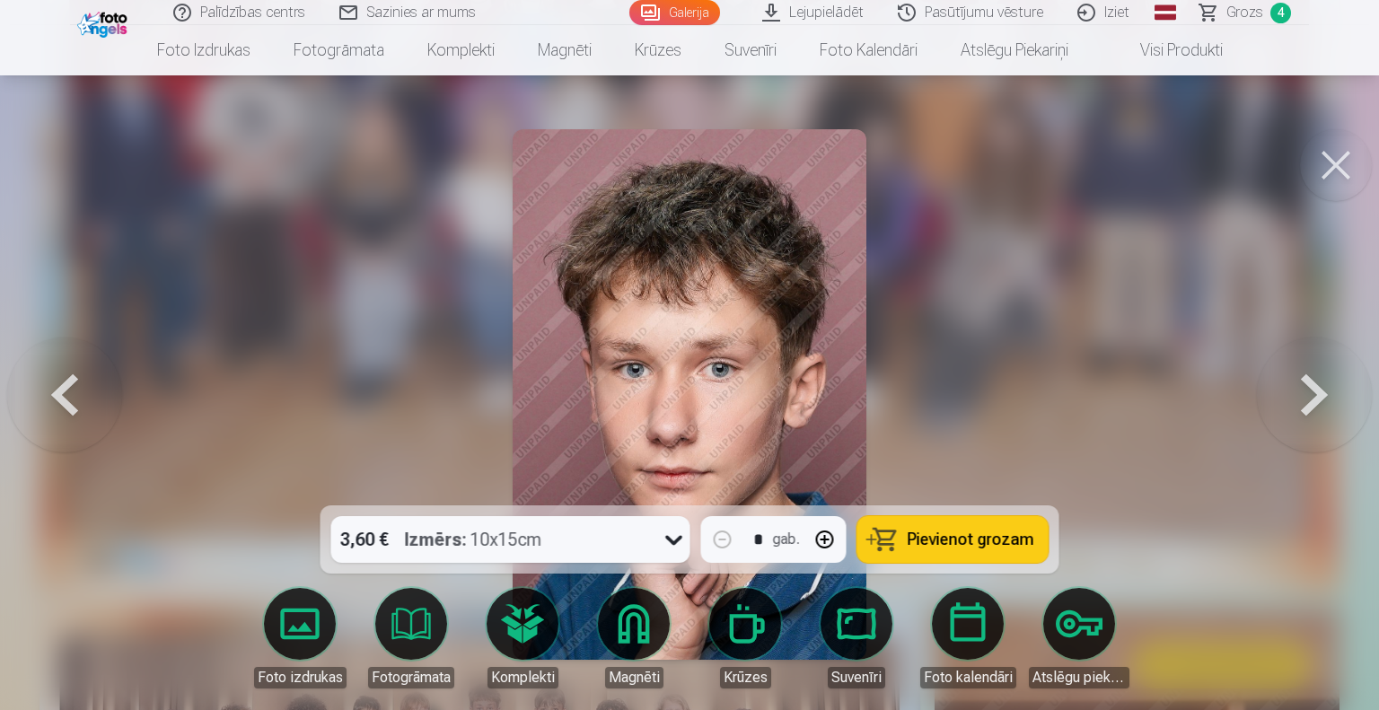
click at [1303, 390] on button at bounding box center [1314, 395] width 115 height 186
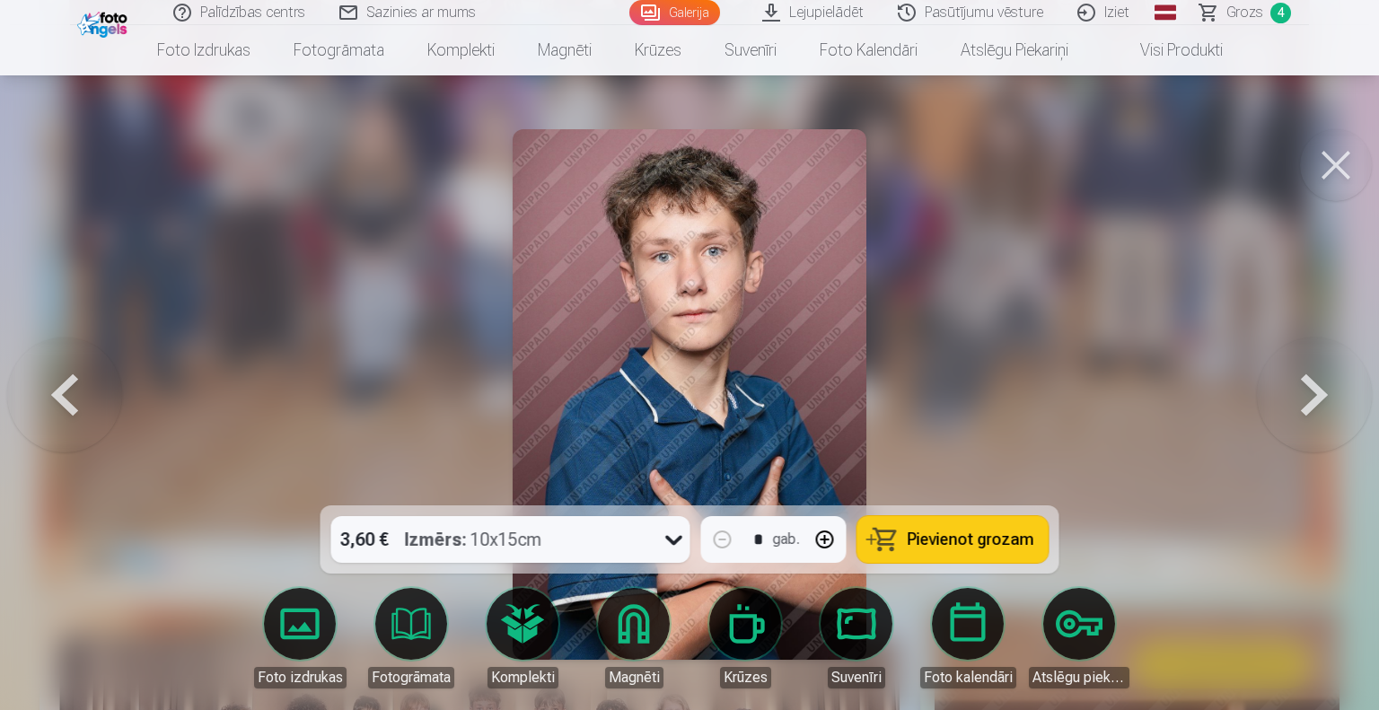
click at [1303, 390] on button at bounding box center [1314, 395] width 115 height 186
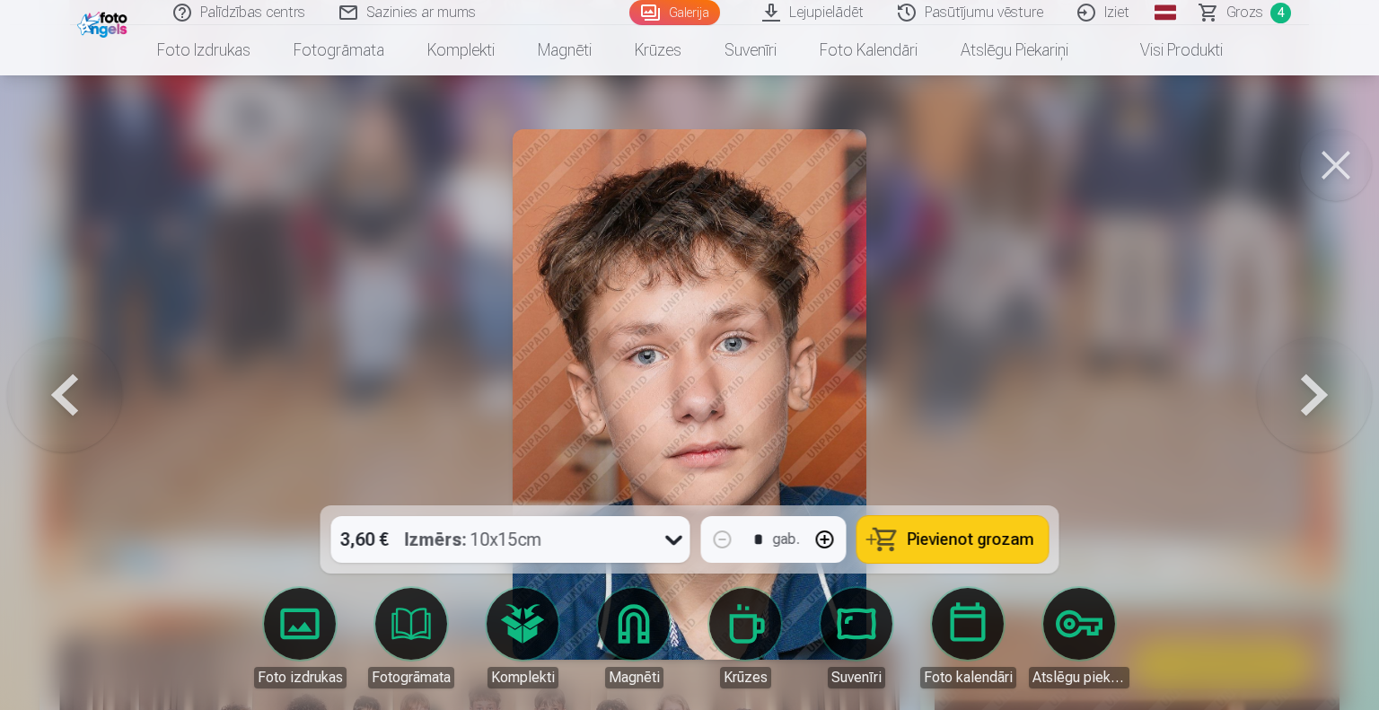
click at [1303, 390] on button at bounding box center [1314, 395] width 115 height 186
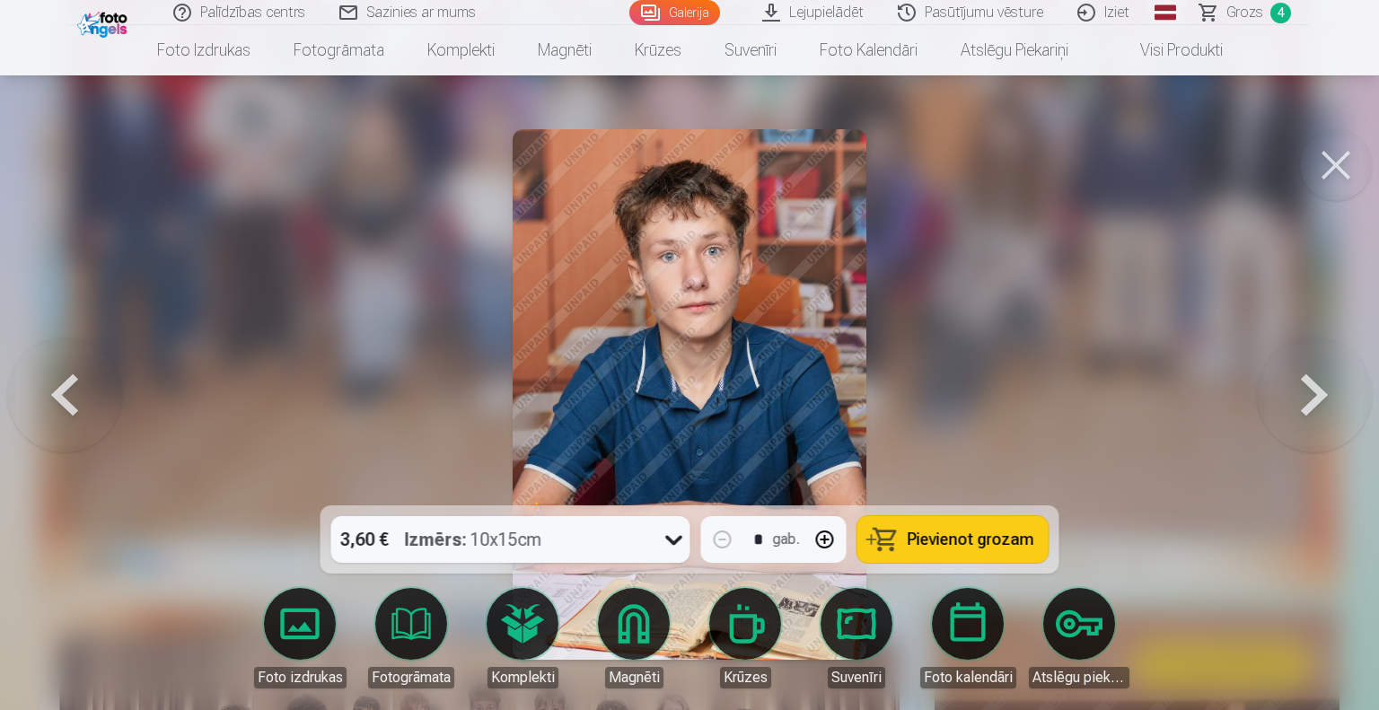
click at [1303, 390] on button at bounding box center [1314, 395] width 115 height 186
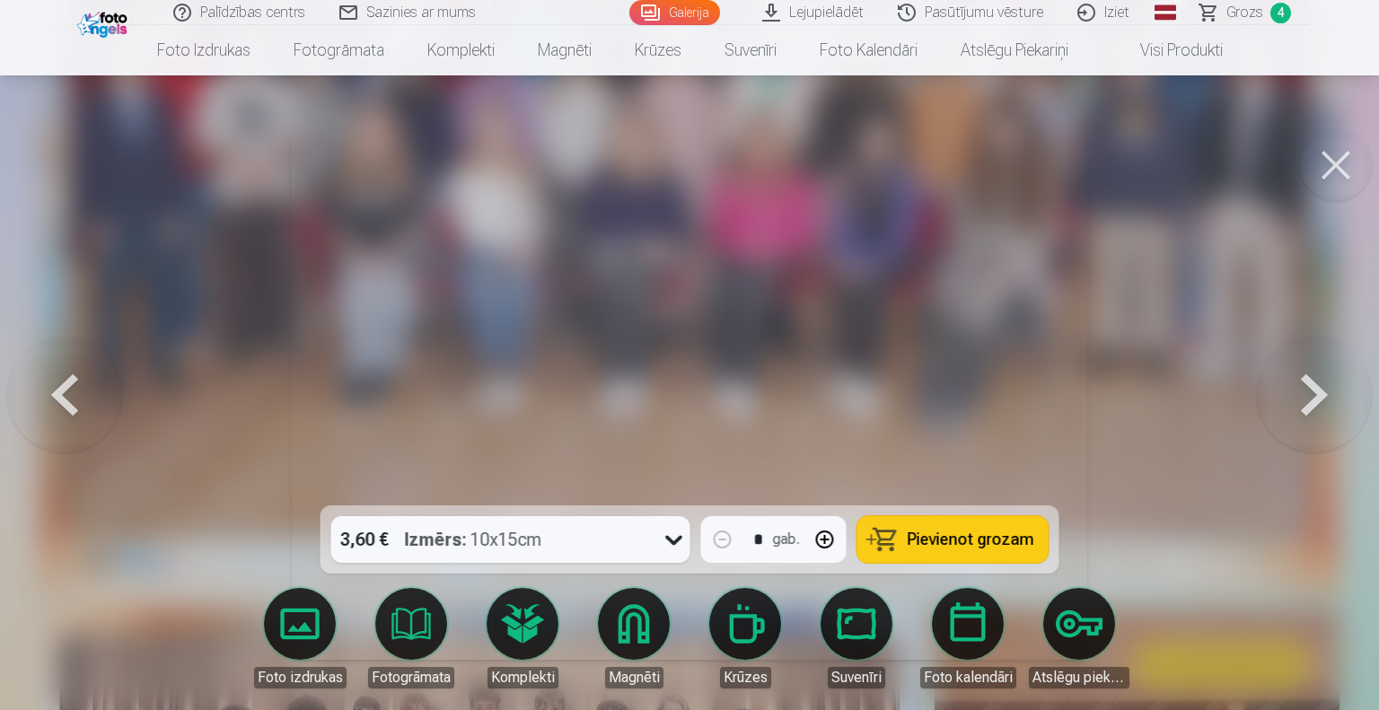
click at [1303, 390] on button at bounding box center [1314, 395] width 115 height 186
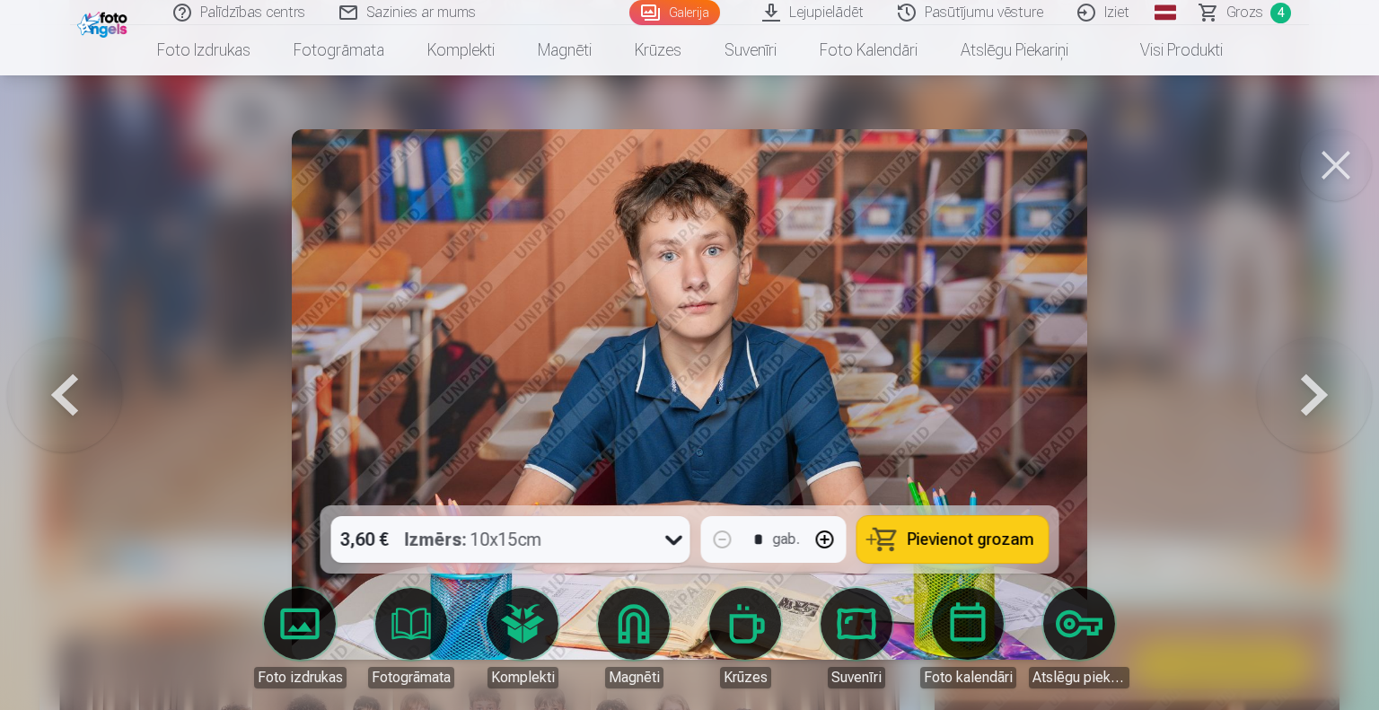
click at [1303, 390] on button at bounding box center [1314, 395] width 115 height 186
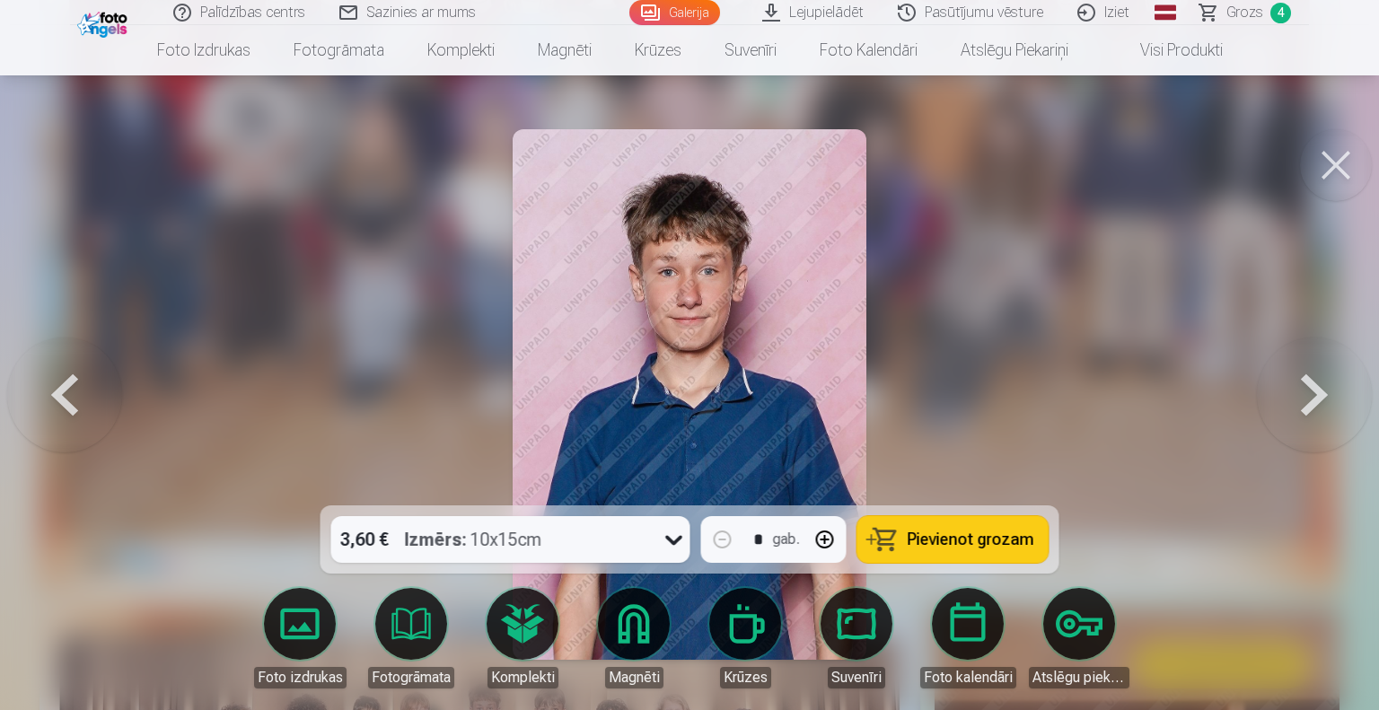
click at [1303, 390] on button at bounding box center [1314, 395] width 115 height 186
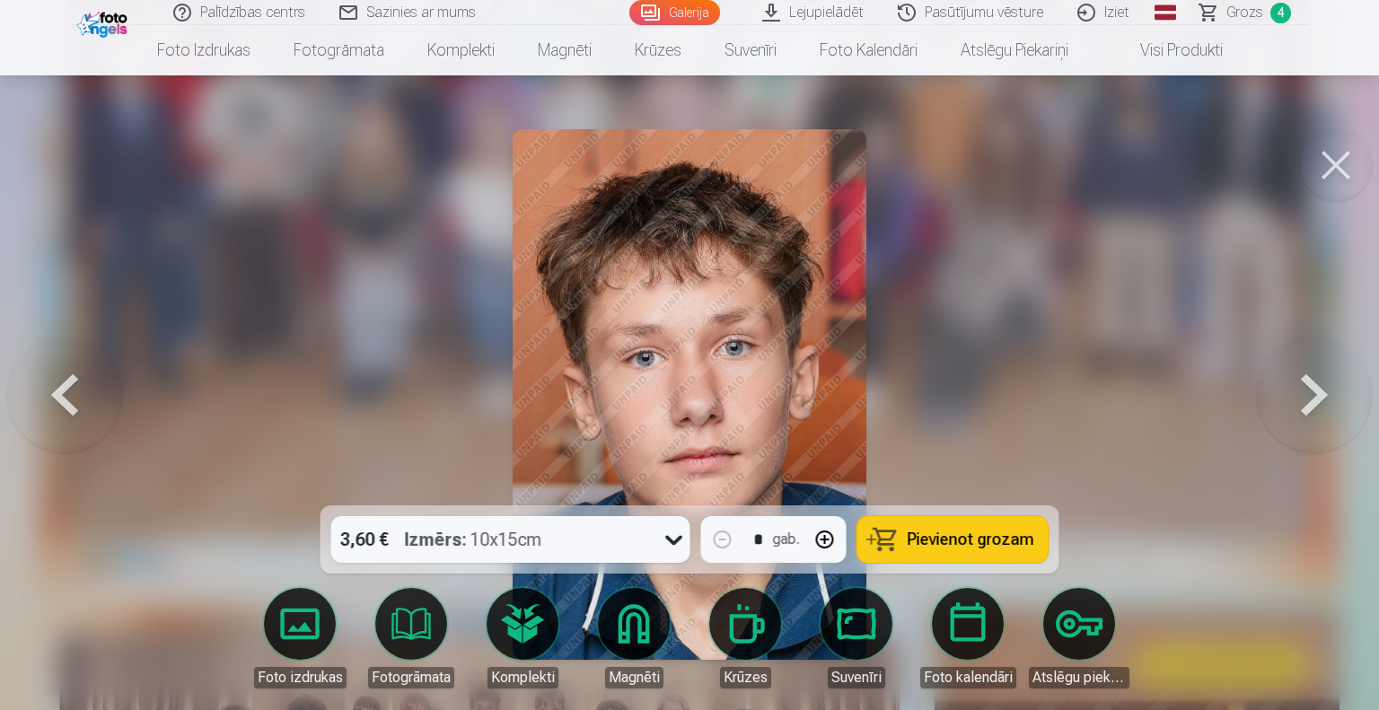
click at [1303, 390] on button at bounding box center [1314, 395] width 115 height 186
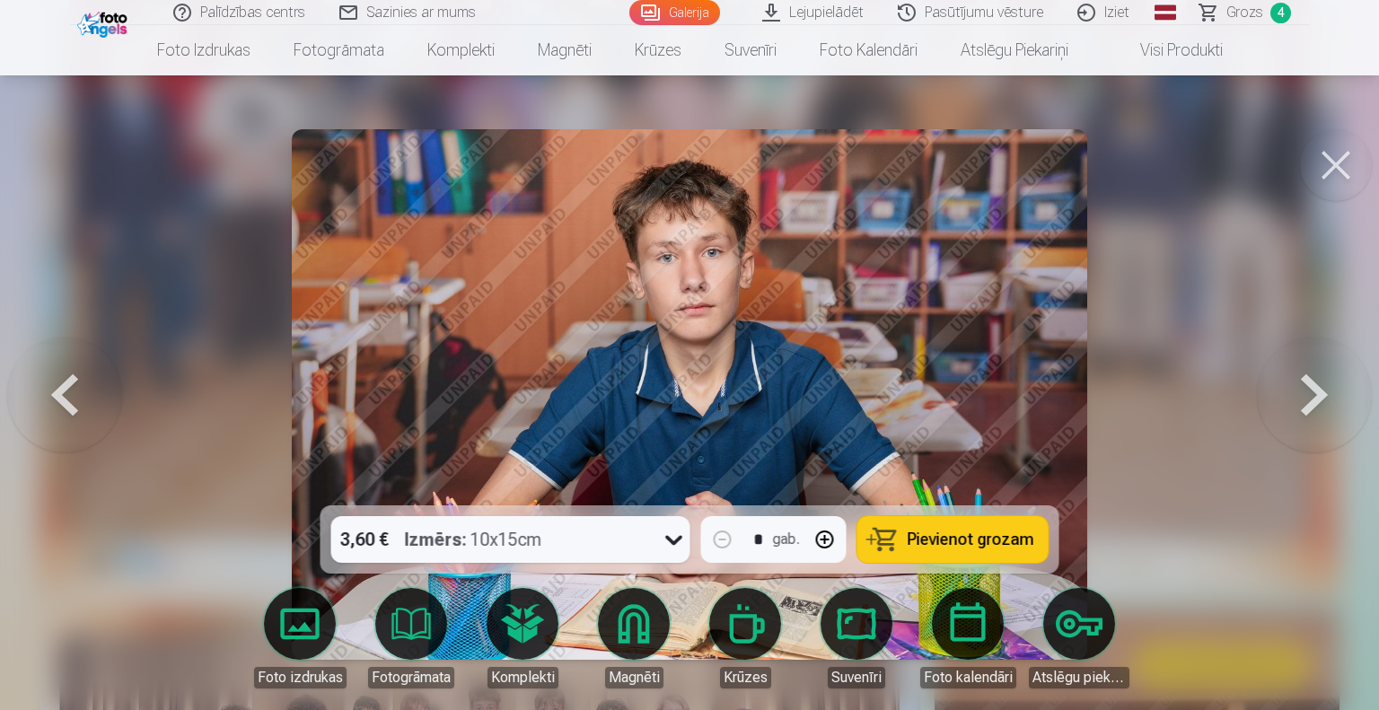
click at [1303, 390] on button at bounding box center [1314, 395] width 115 height 186
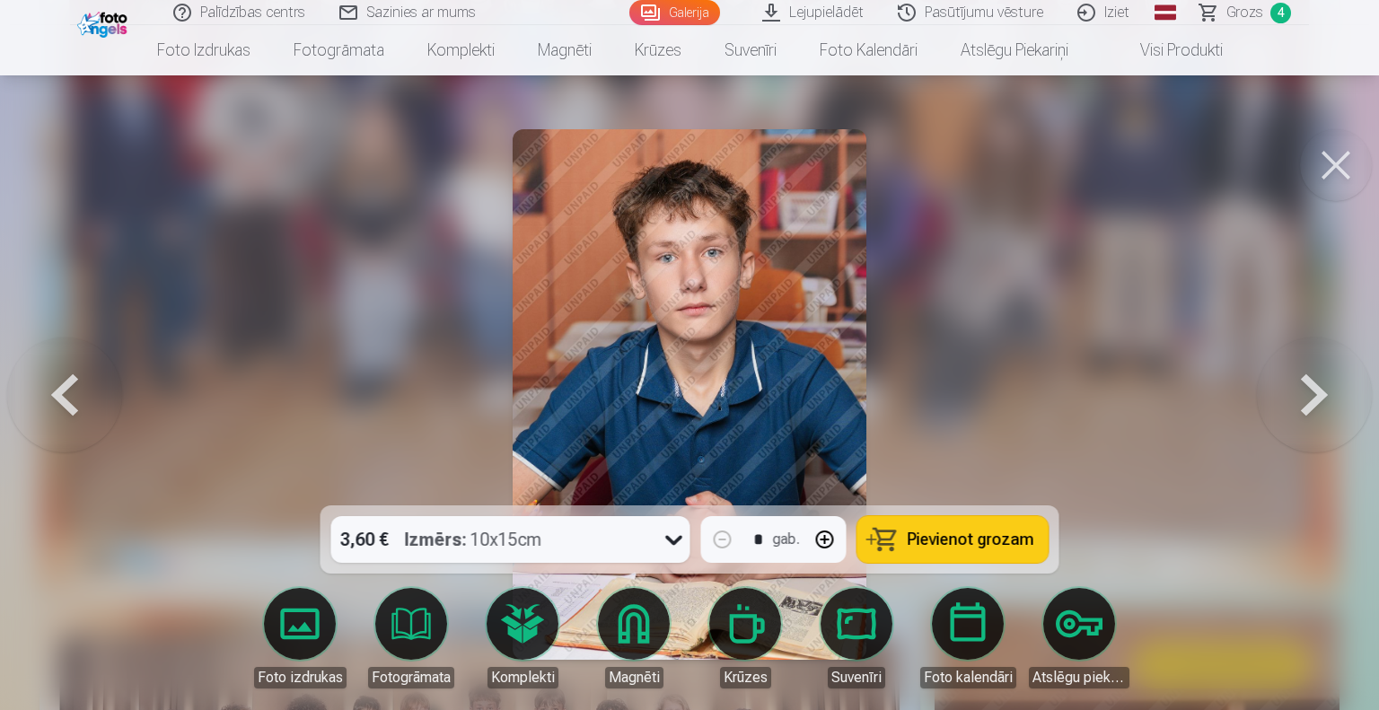
click at [1303, 390] on button at bounding box center [1314, 395] width 115 height 186
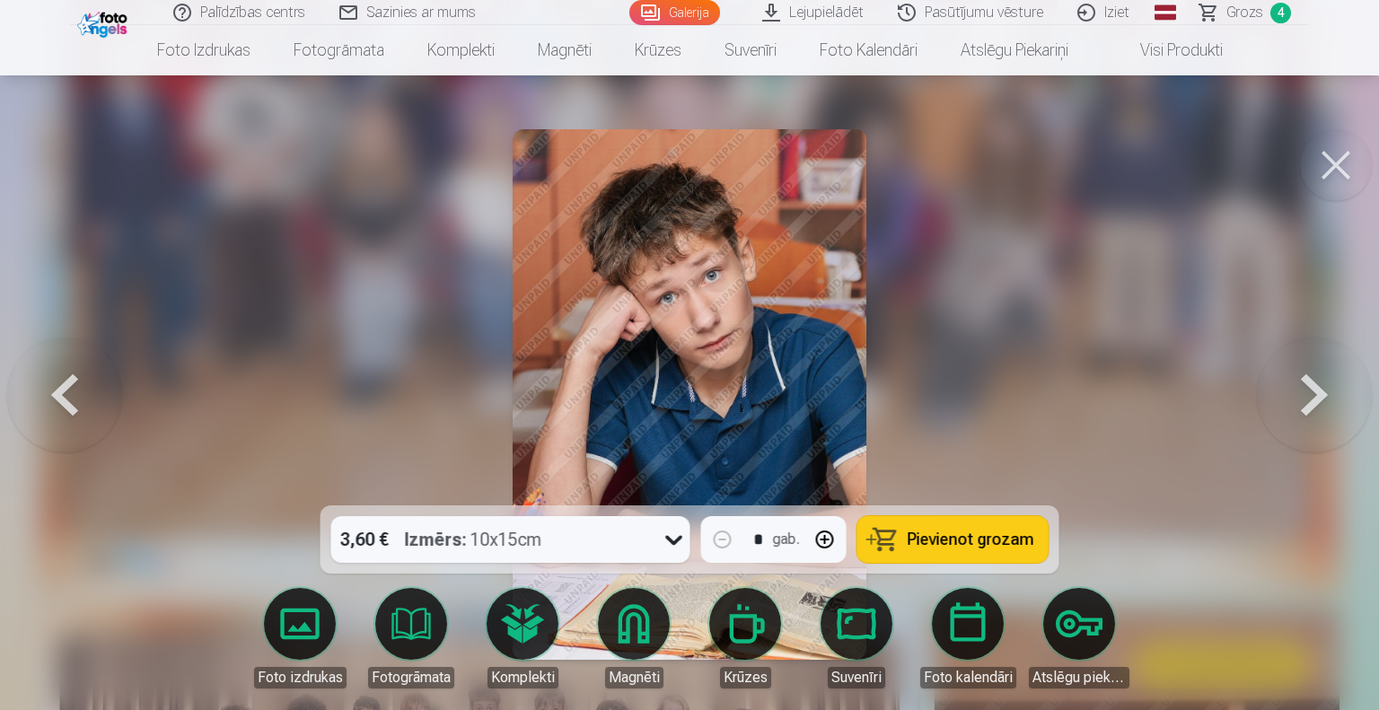
click at [1303, 390] on button at bounding box center [1314, 395] width 115 height 186
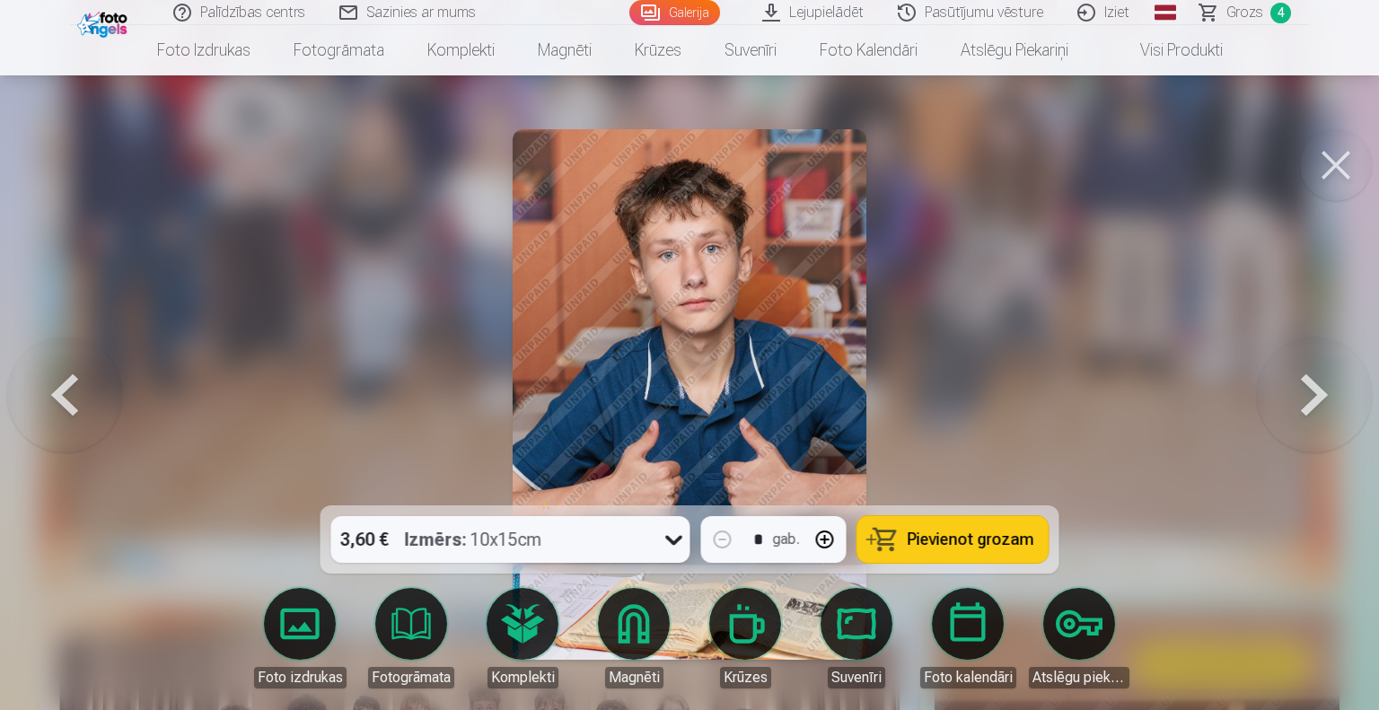
click at [1303, 390] on button at bounding box center [1314, 395] width 115 height 186
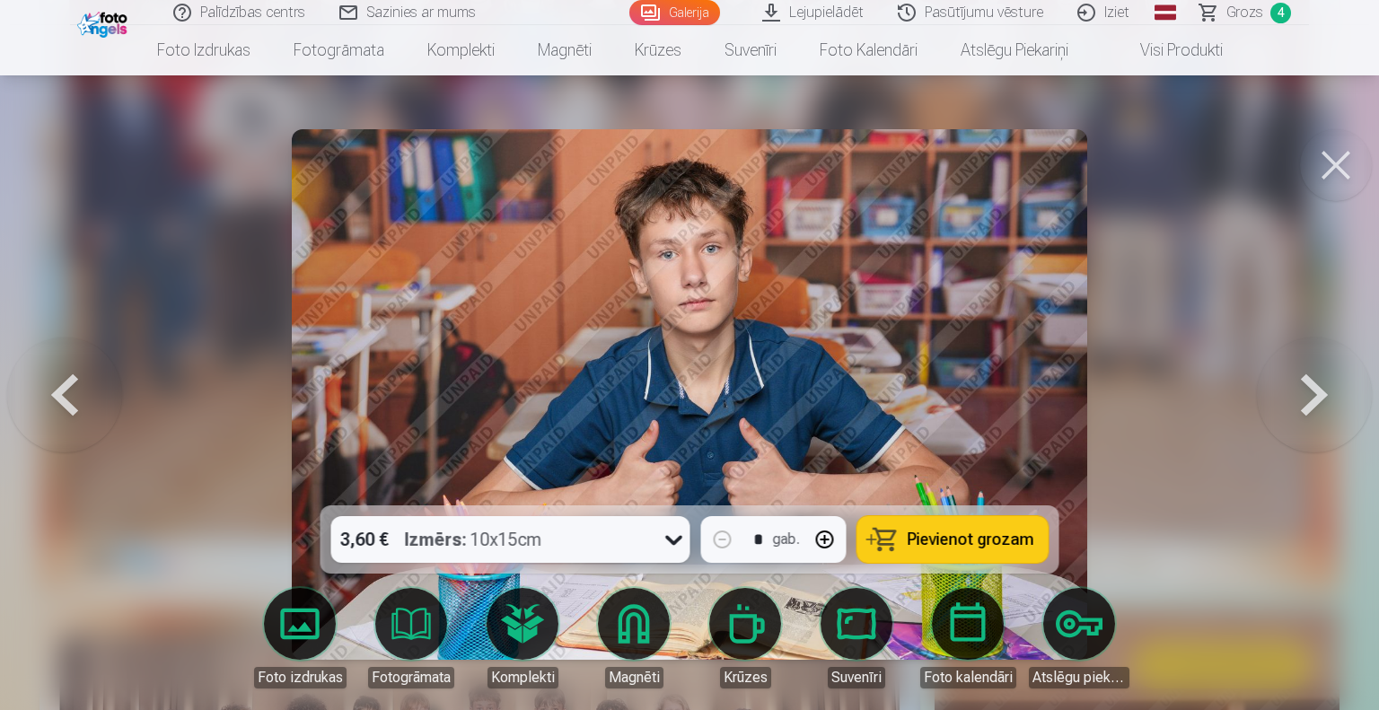
click at [1303, 390] on button at bounding box center [1314, 395] width 115 height 186
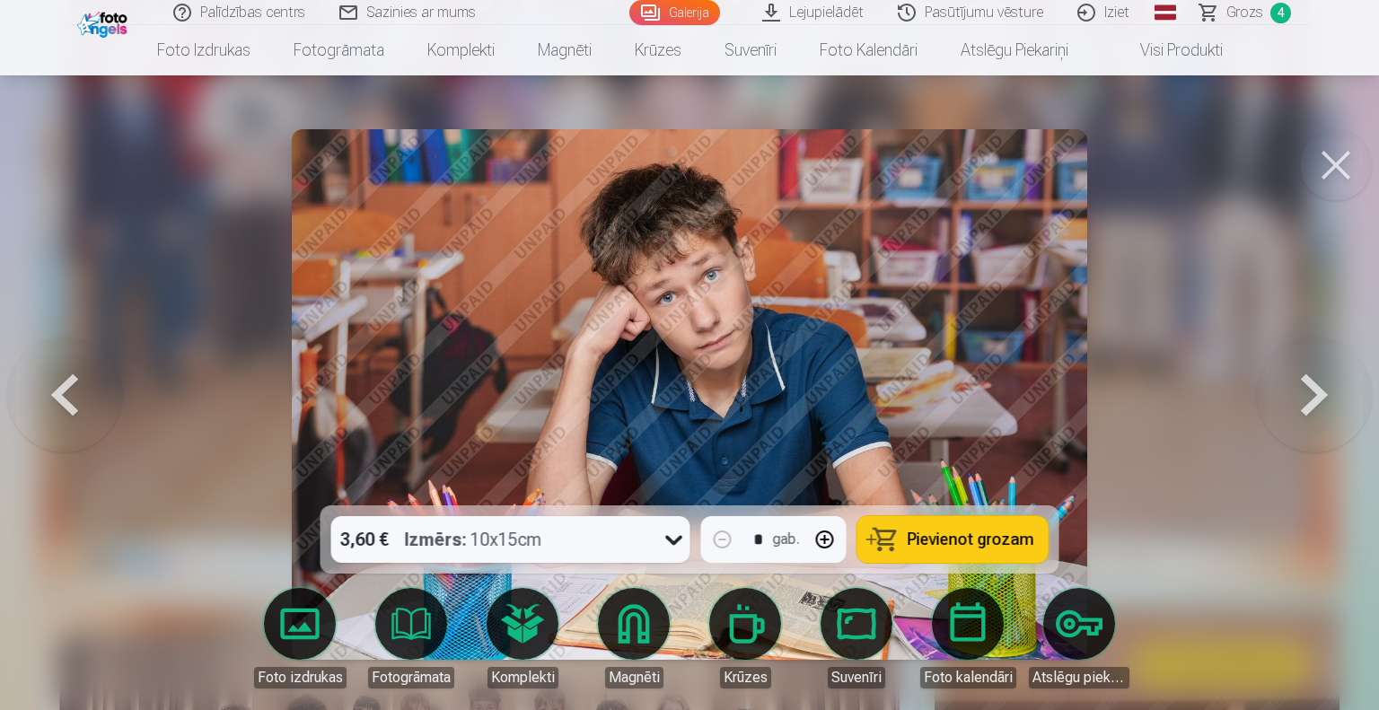
click at [1303, 390] on button at bounding box center [1314, 395] width 115 height 186
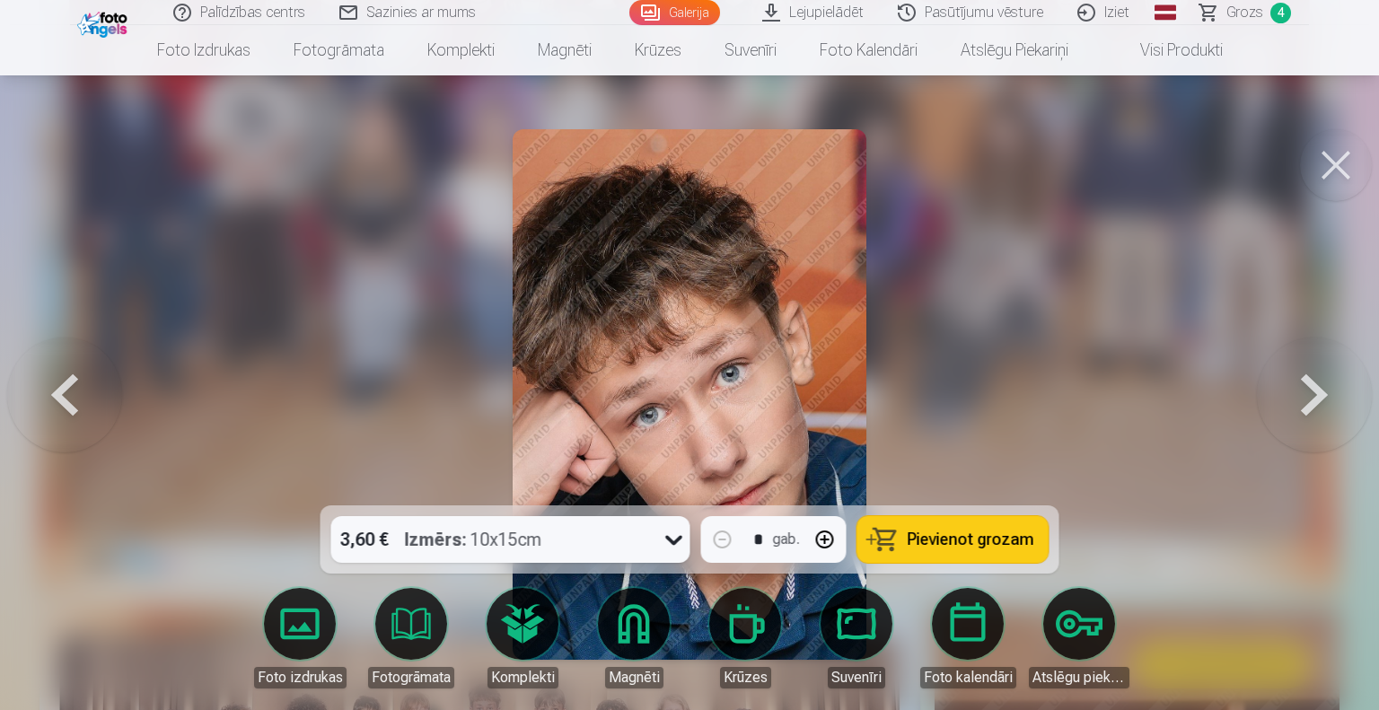
click at [1303, 390] on button at bounding box center [1314, 395] width 115 height 186
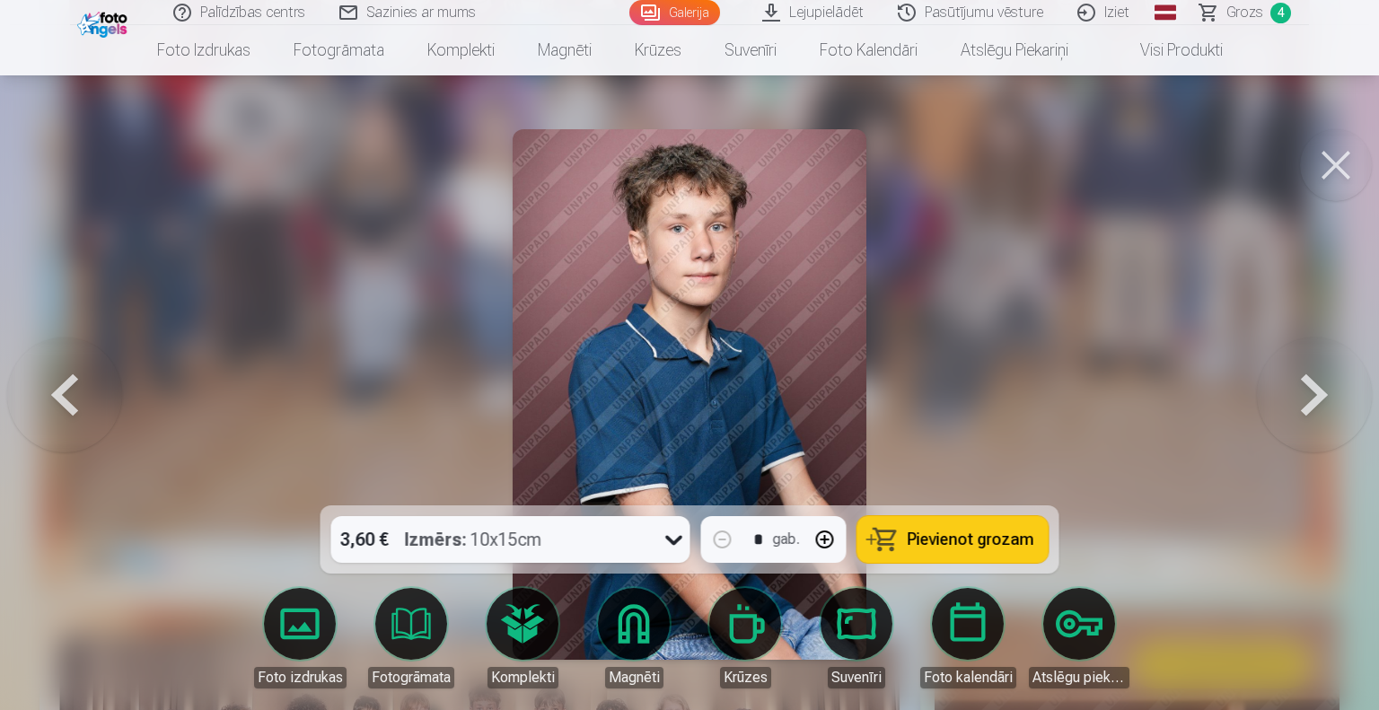
click at [1303, 390] on button at bounding box center [1314, 395] width 115 height 186
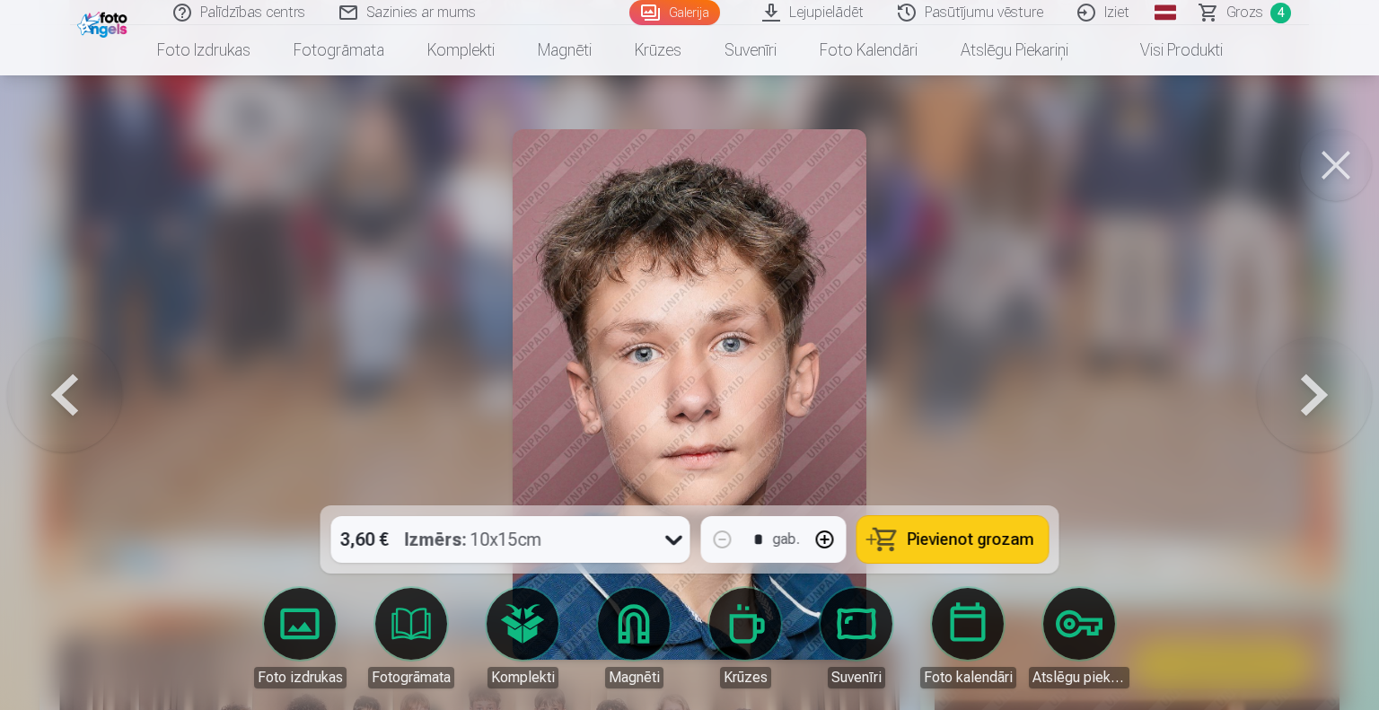
click at [1303, 390] on button at bounding box center [1314, 395] width 115 height 186
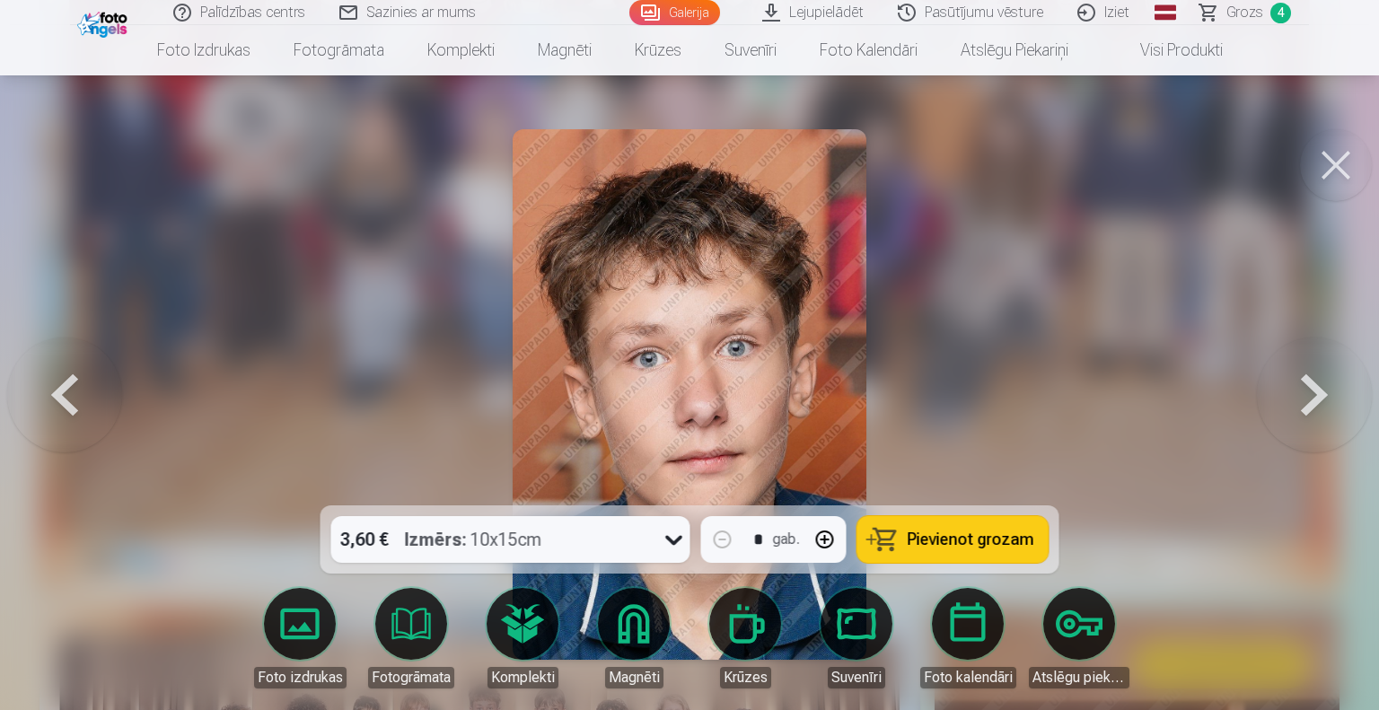
click at [1303, 390] on button at bounding box center [1314, 395] width 115 height 186
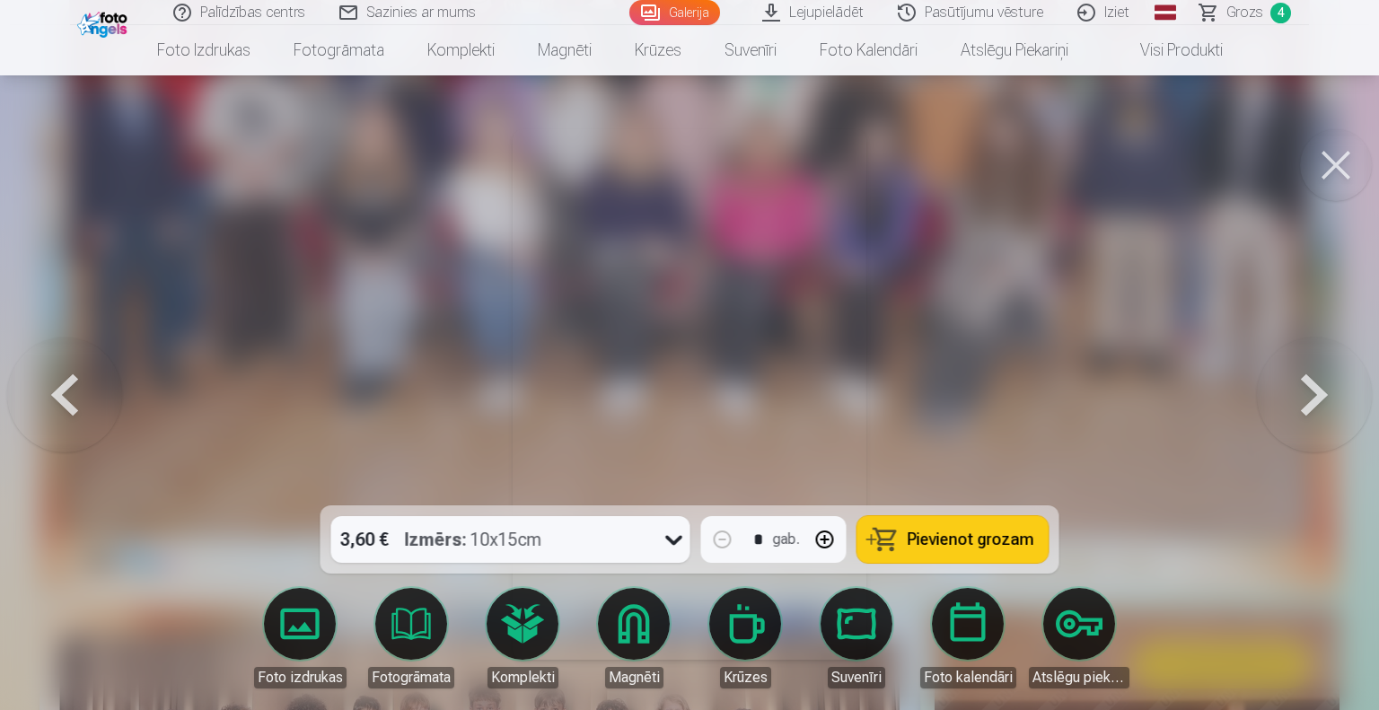
click at [1303, 390] on button at bounding box center [1314, 395] width 115 height 186
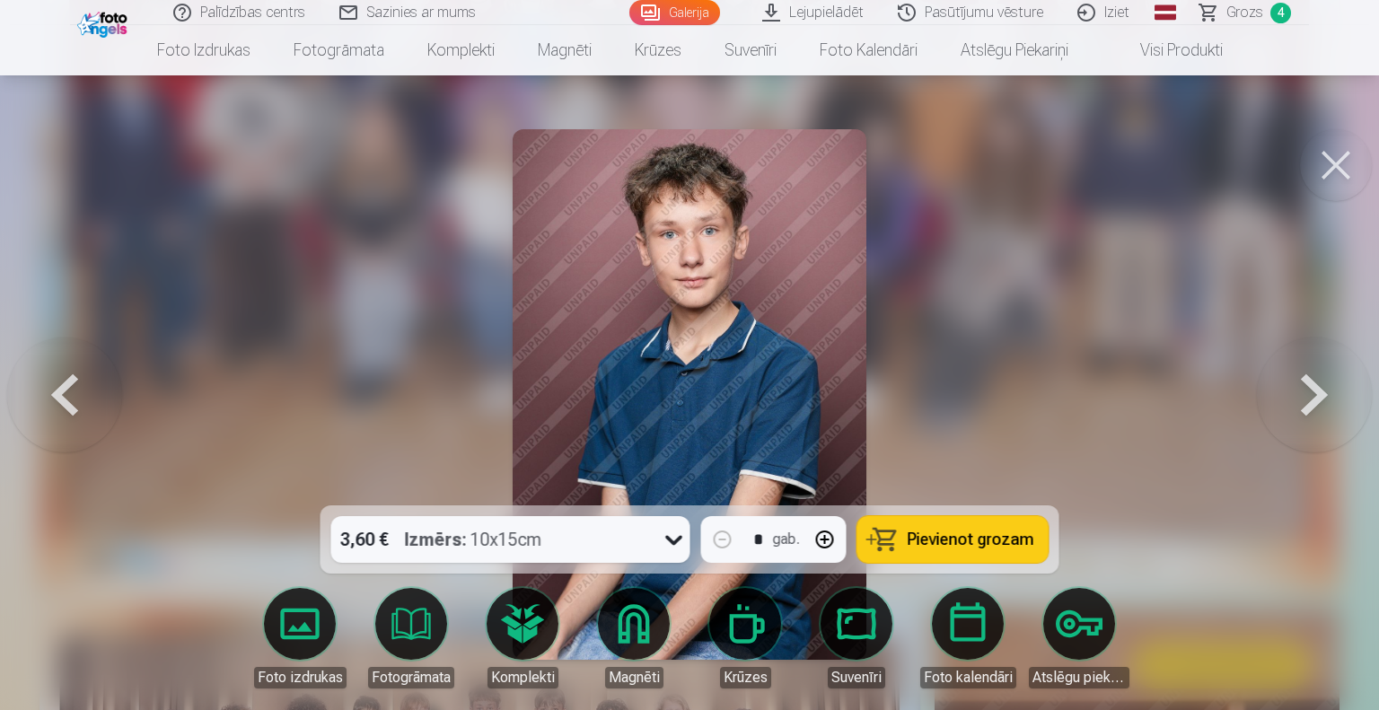
click at [1303, 390] on button at bounding box center [1314, 395] width 115 height 186
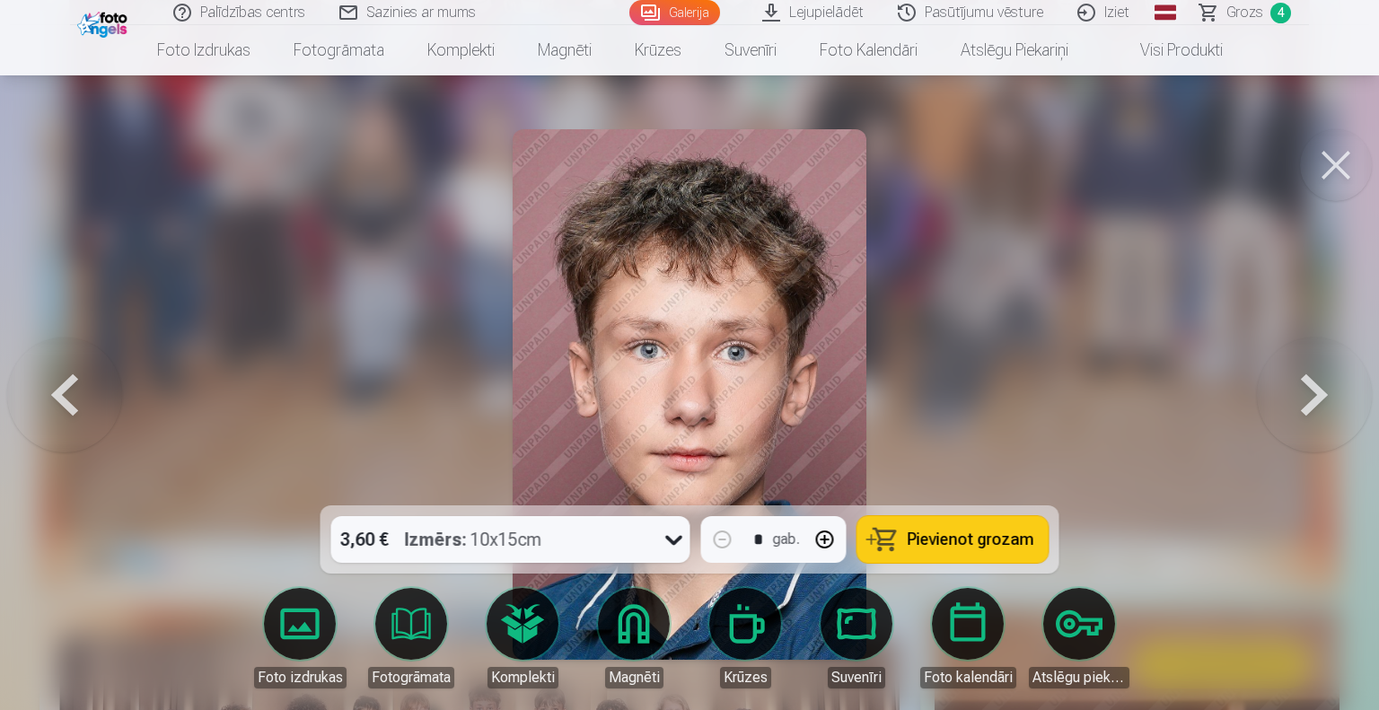
click at [1303, 390] on button at bounding box center [1314, 395] width 115 height 186
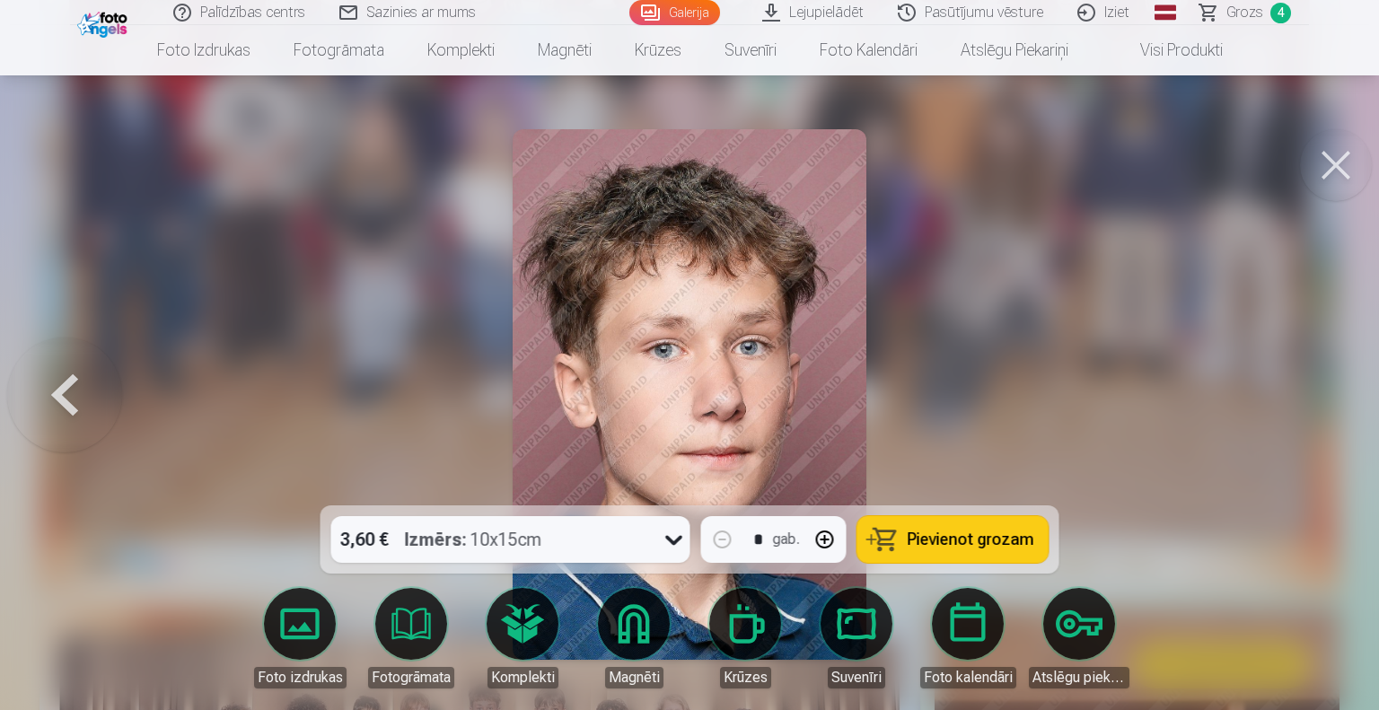
click at [1303, 390] on div at bounding box center [689, 355] width 1379 height 710
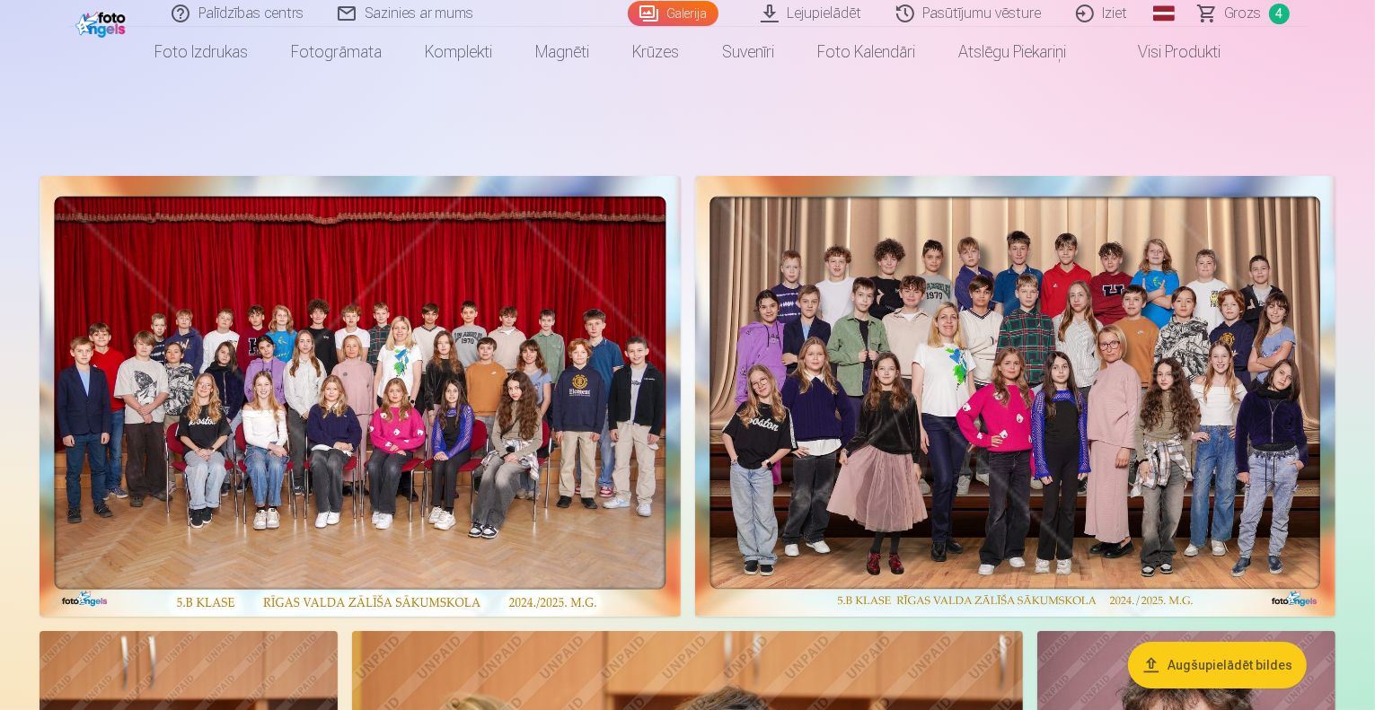
scroll to position [68, 0]
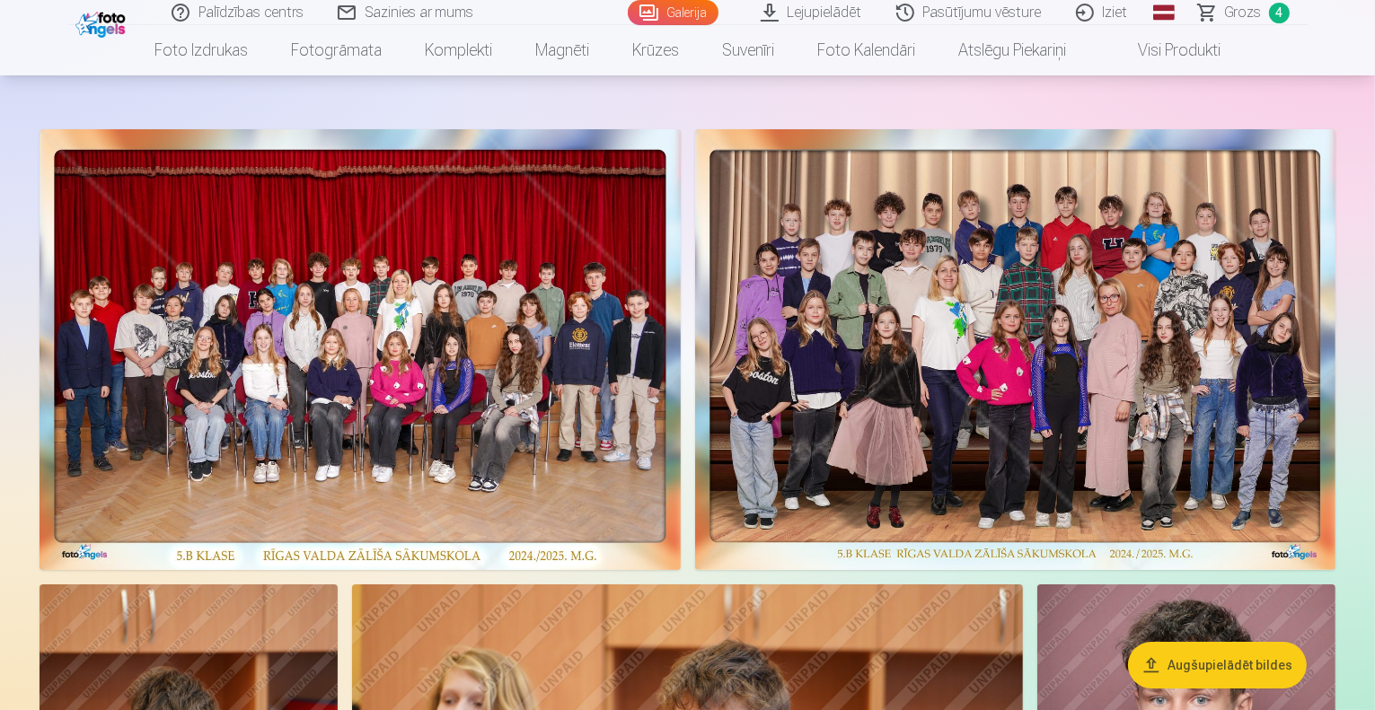
click at [1234, 18] on span "Grozs" at bounding box center [1243, 13] width 37 height 22
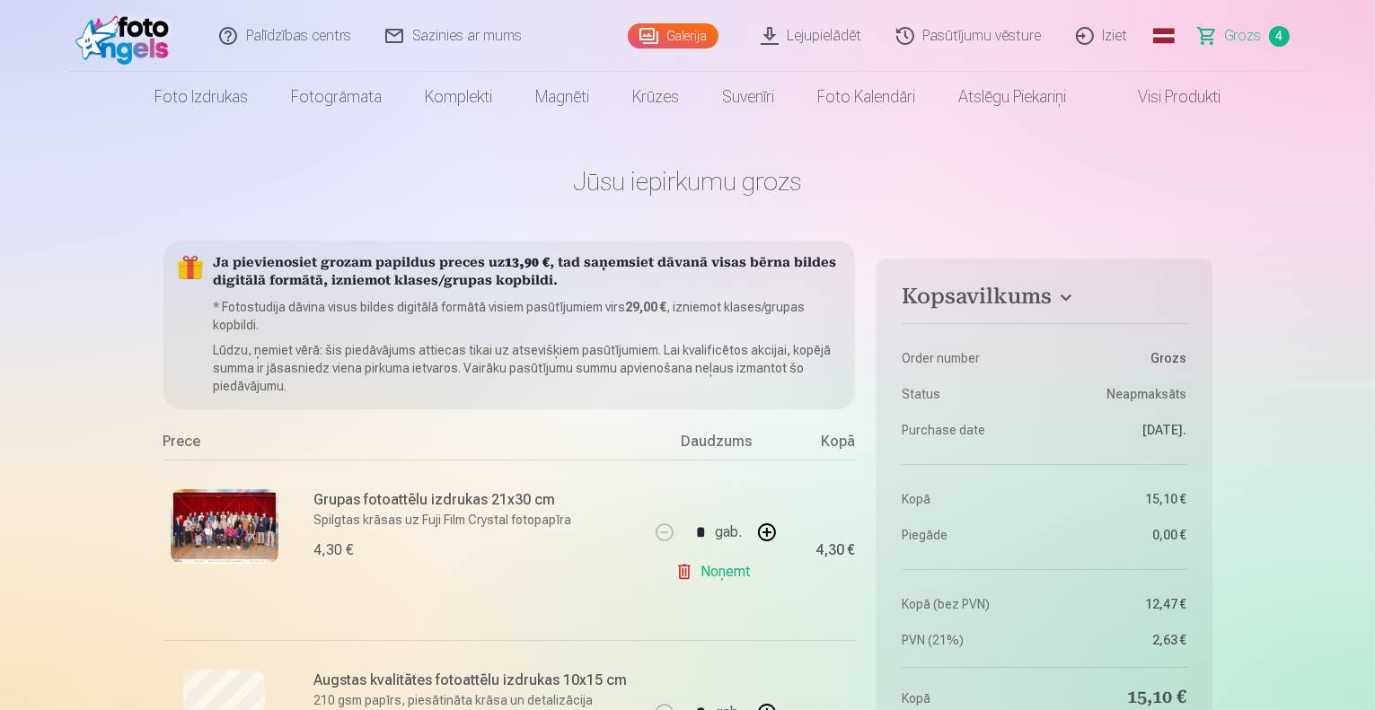
click at [225, 533] on img at bounding box center [225, 526] width 108 height 75
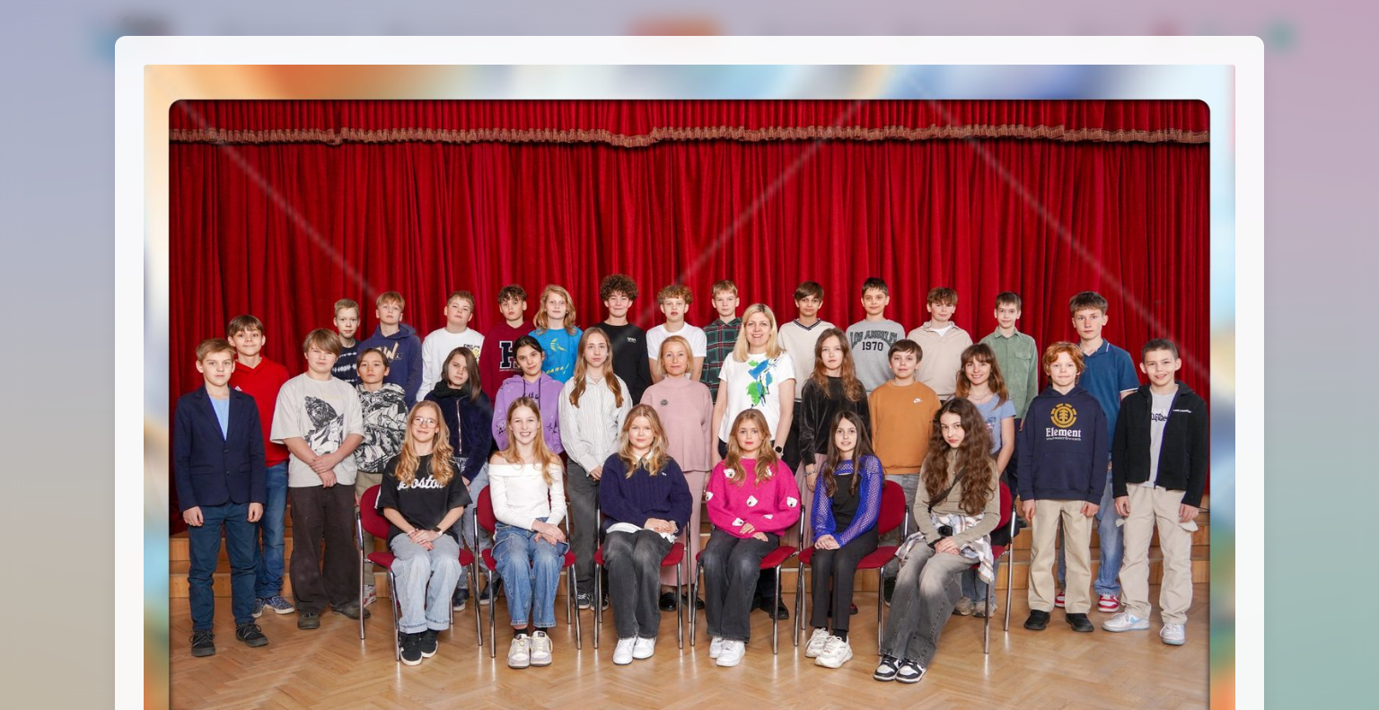
click at [225, 533] on img at bounding box center [690, 441] width 1092 height 752
click at [53, 520] on div at bounding box center [689, 355] width 1379 height 710
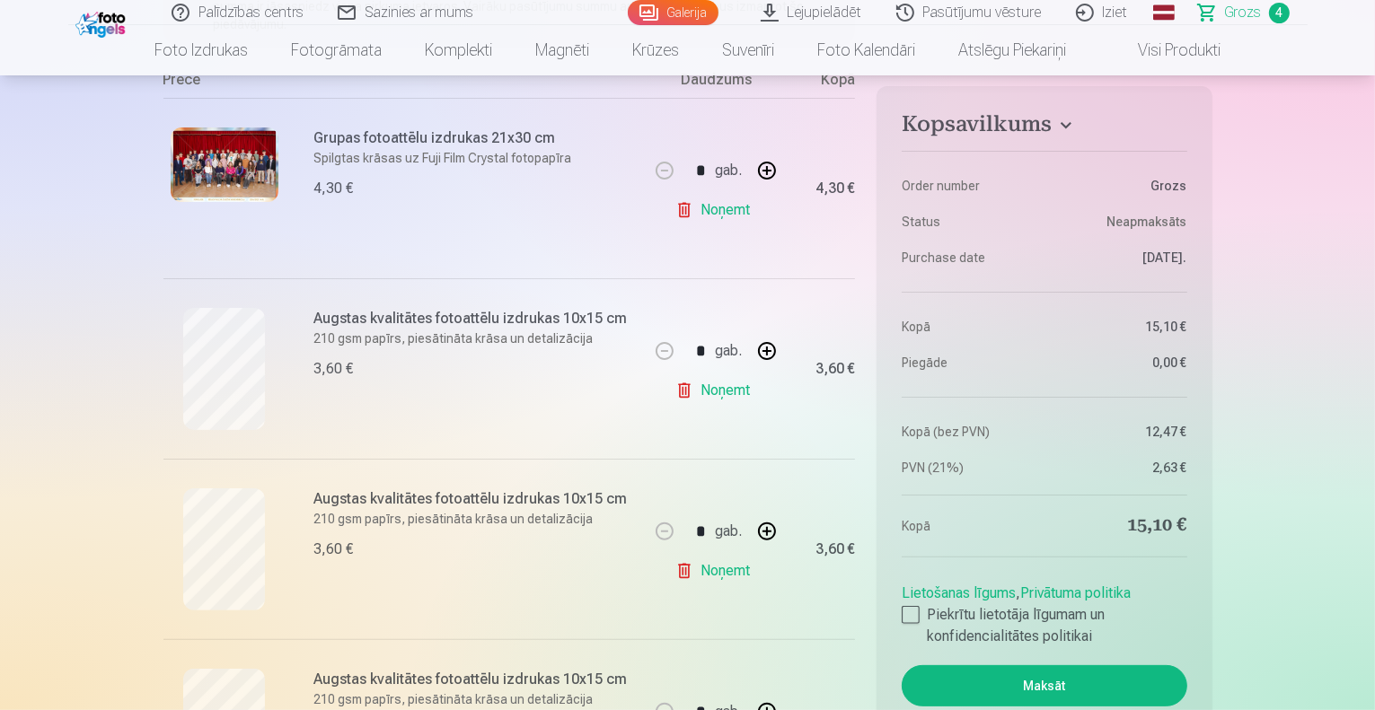
scroll to position [424, 0]
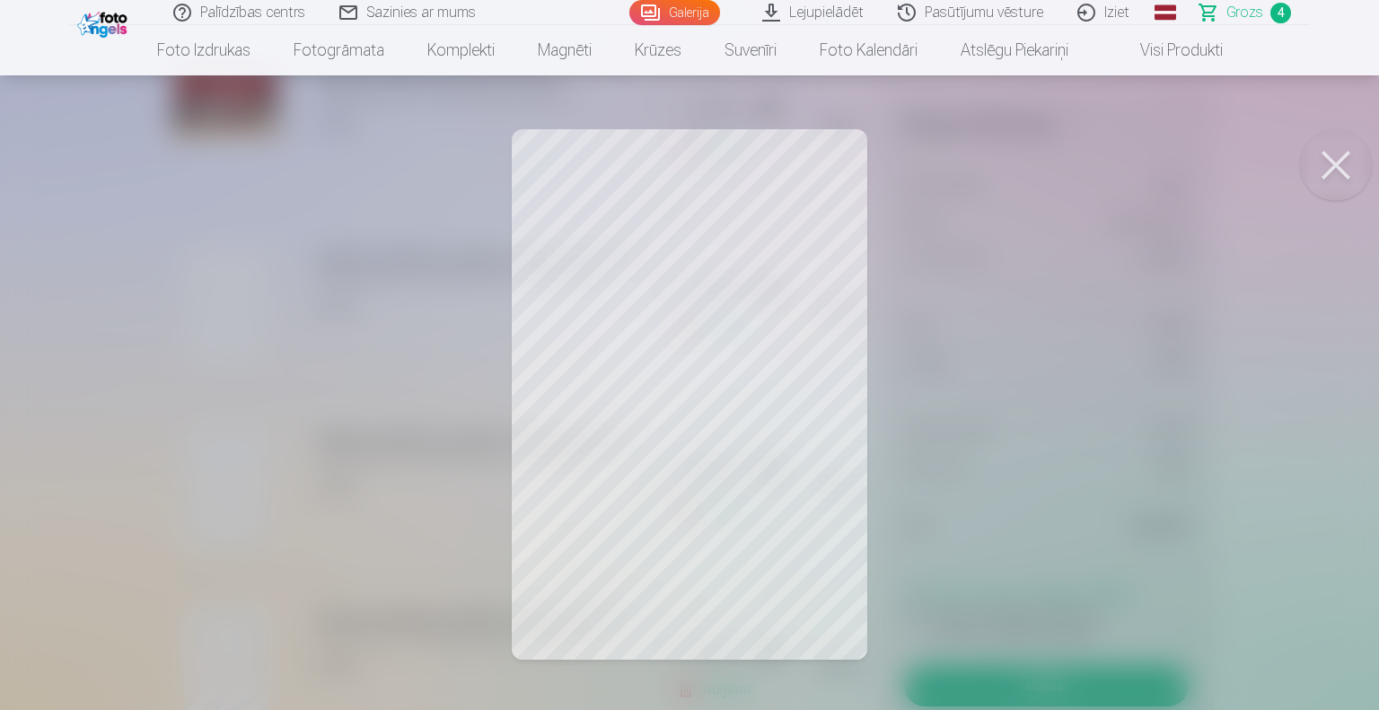
click at [1326, 165] on button at bounding box center [1336, 165] width 72 height 72
click at [1328, 154] on button at bounding box center [1336, 165] width 72 height 72
click at [1326, 157] on button at bounding box center [1336, 165] width 72 height 72
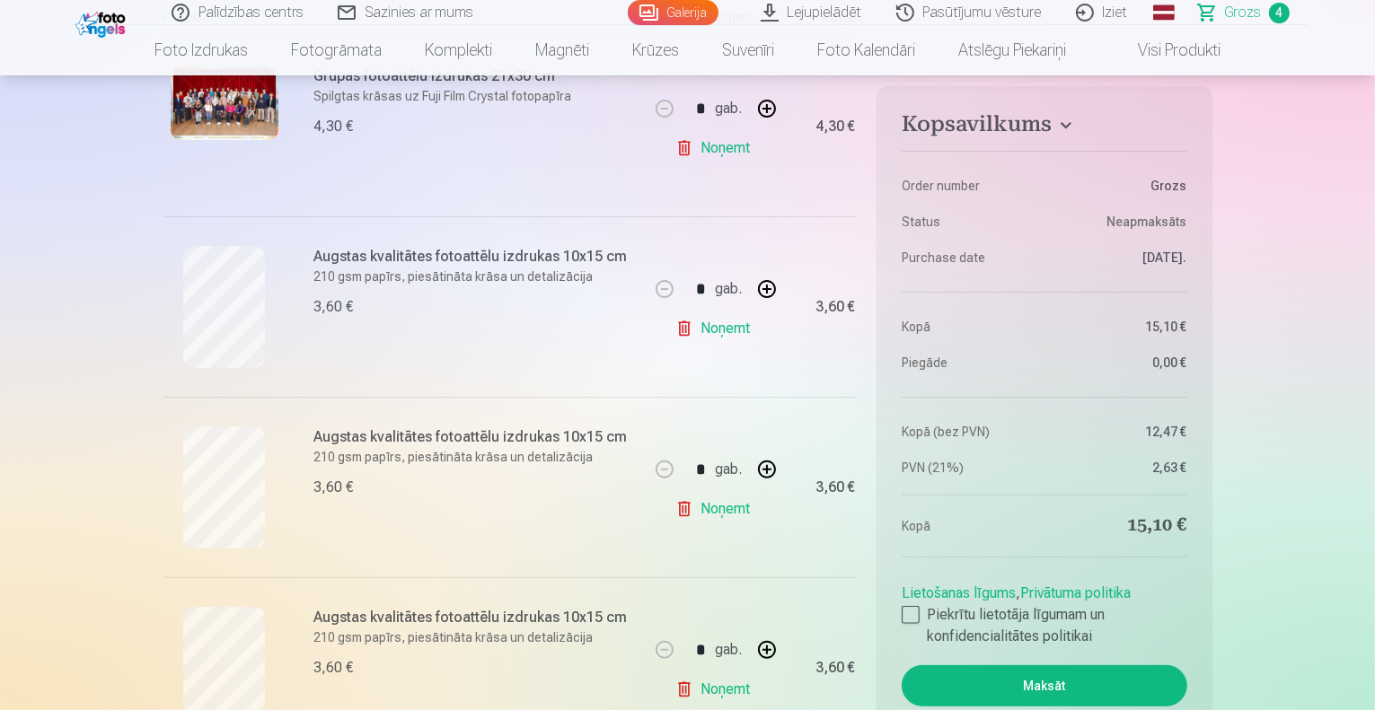
click at [717, 513] on link "Noņemt" at bounding box center [716, 509] width 82 height 36
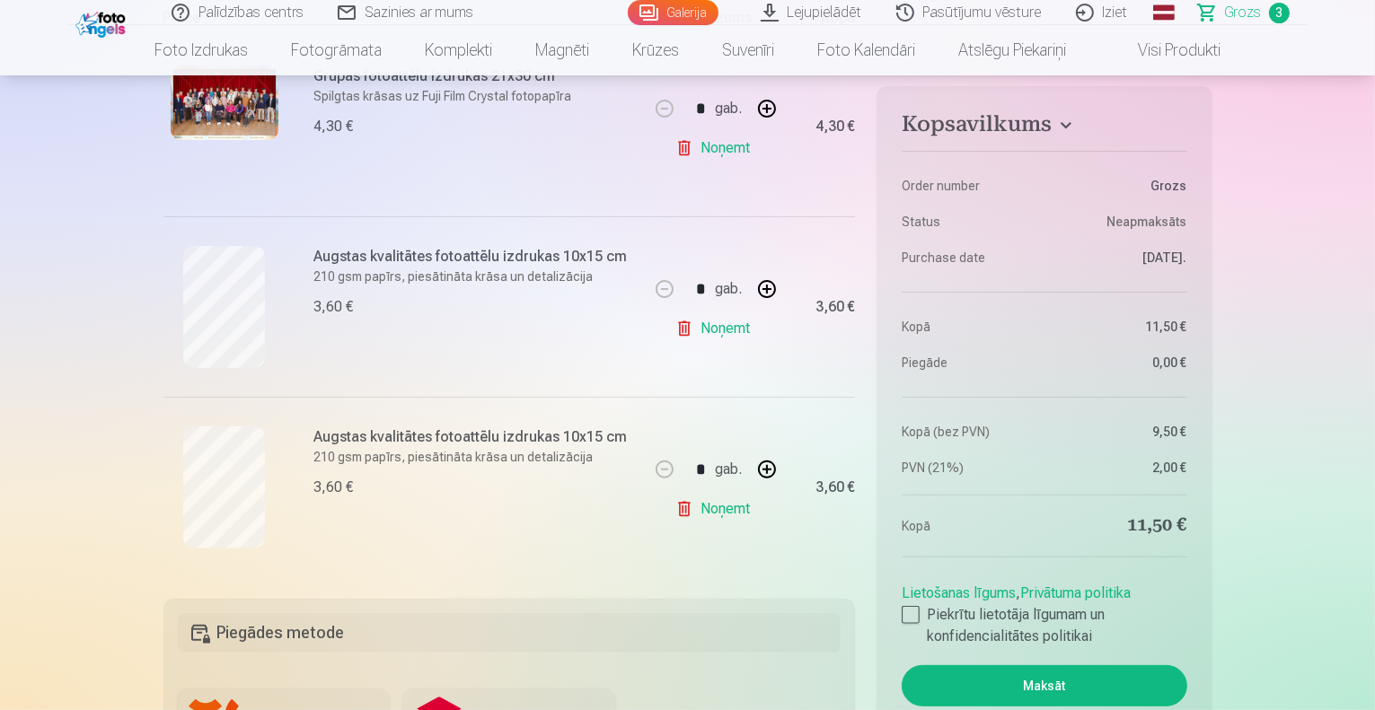
scroll to position [0, 0]
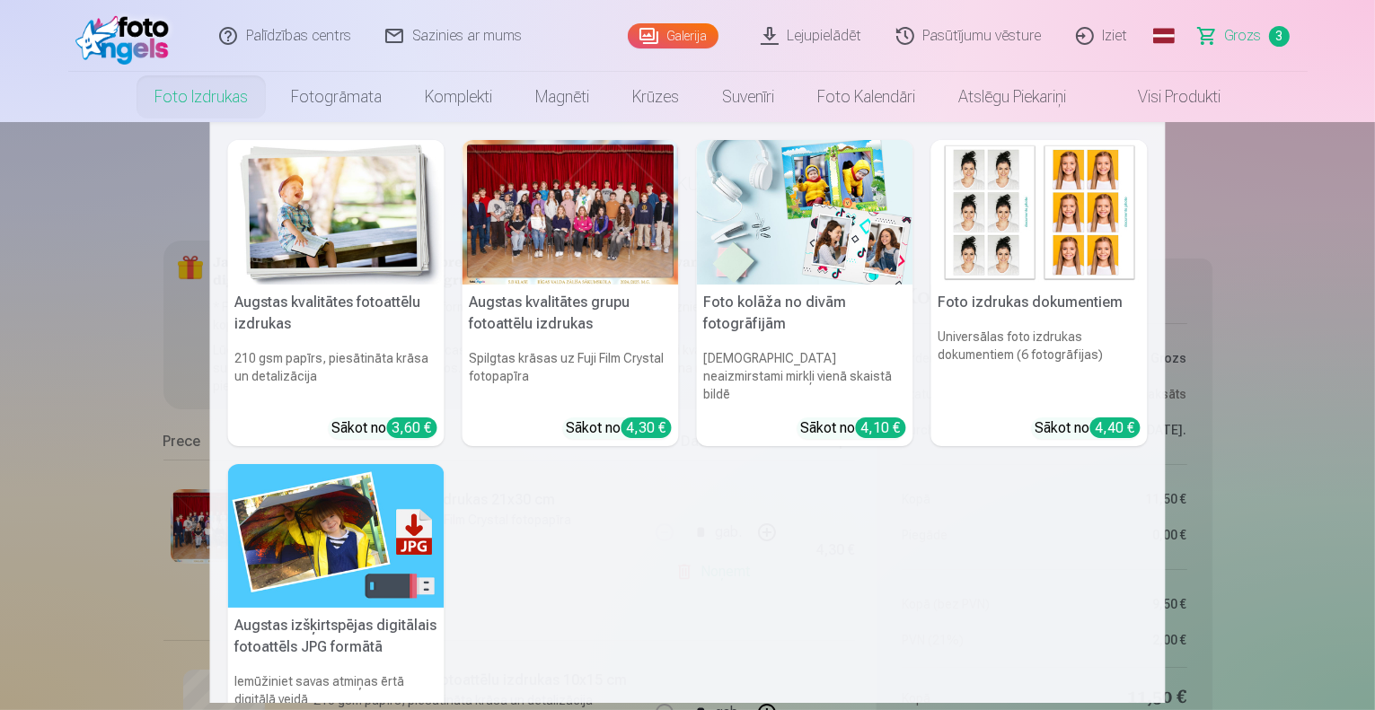
click at [192, 96] on link "Foto izdrukas" at bounding box center [201, 97] width 137 height 50
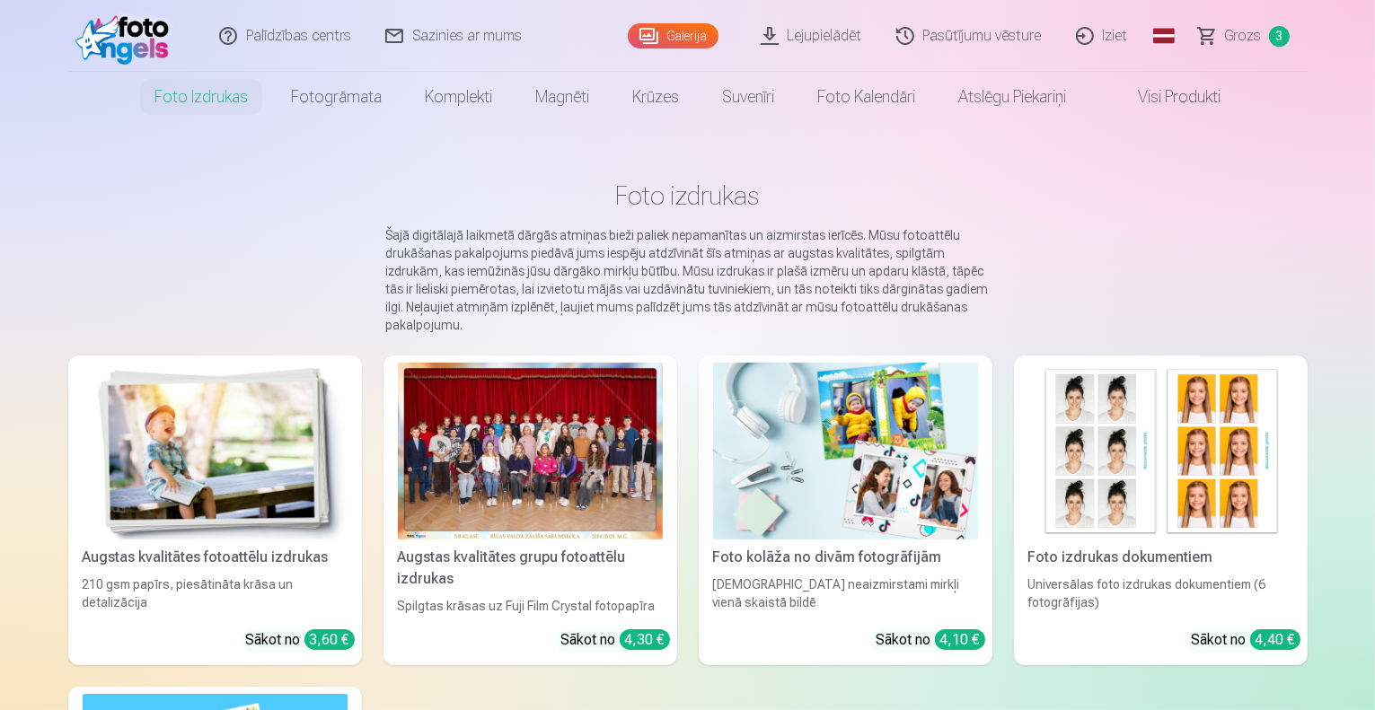
click at [524, 466] on div at bounding box center [530, 451] width 265 height 177
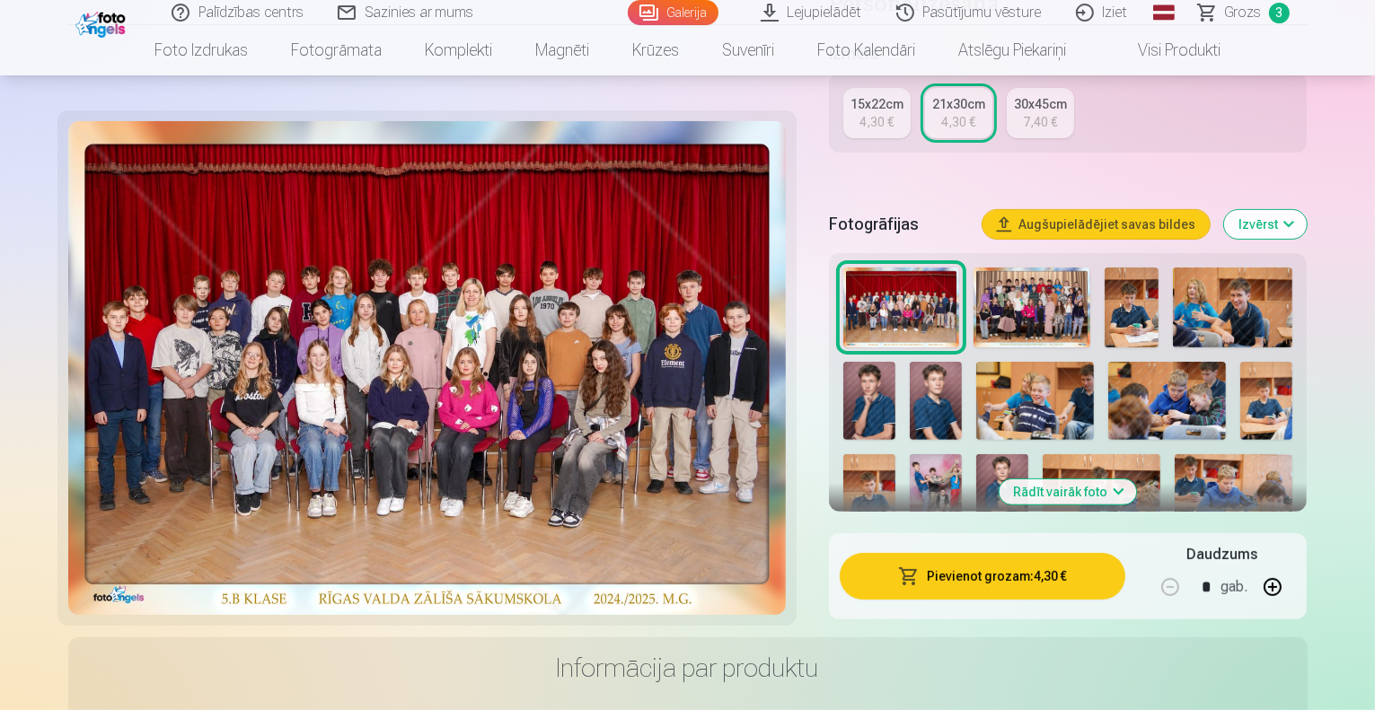
scroll to position [429, 0]
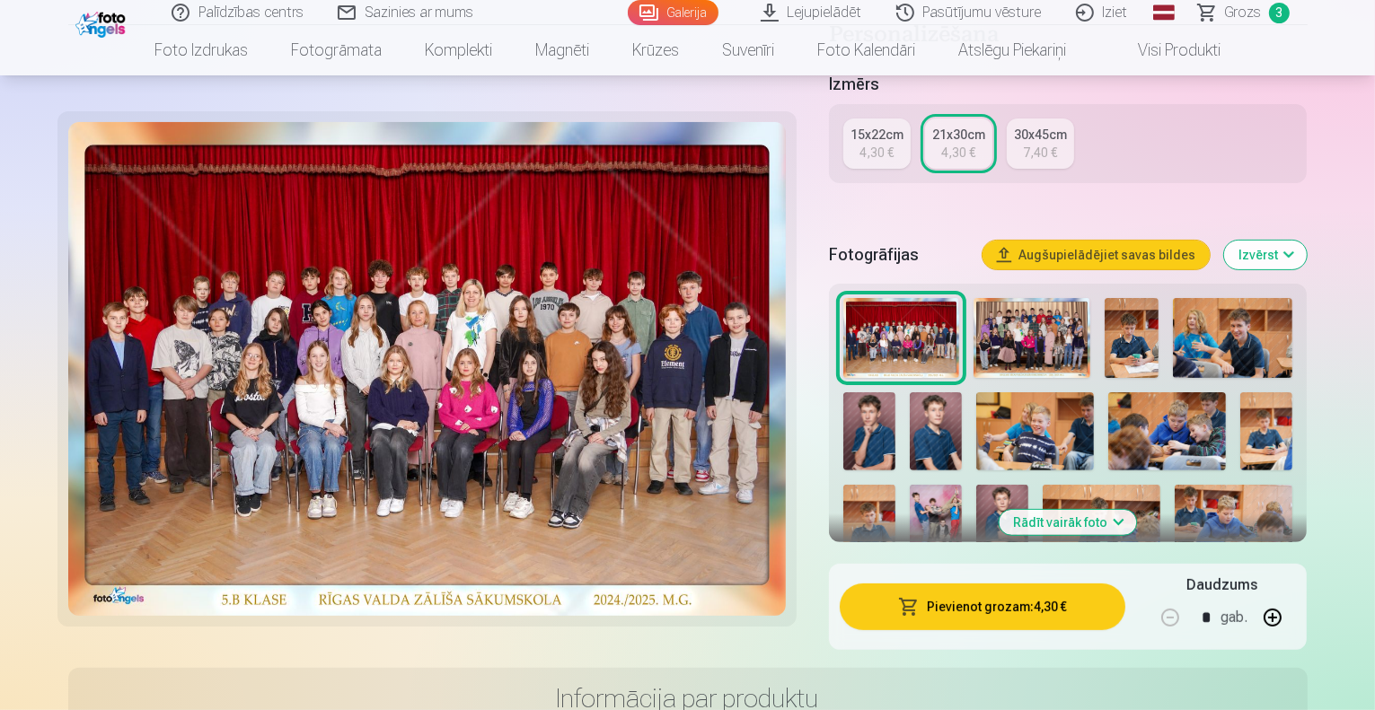
click at [496, 283] on img at bounding box center [427, 369] width 718 height 494
click at [1034, 298] on img at bounding box center [1031, 338] width 117 height 80
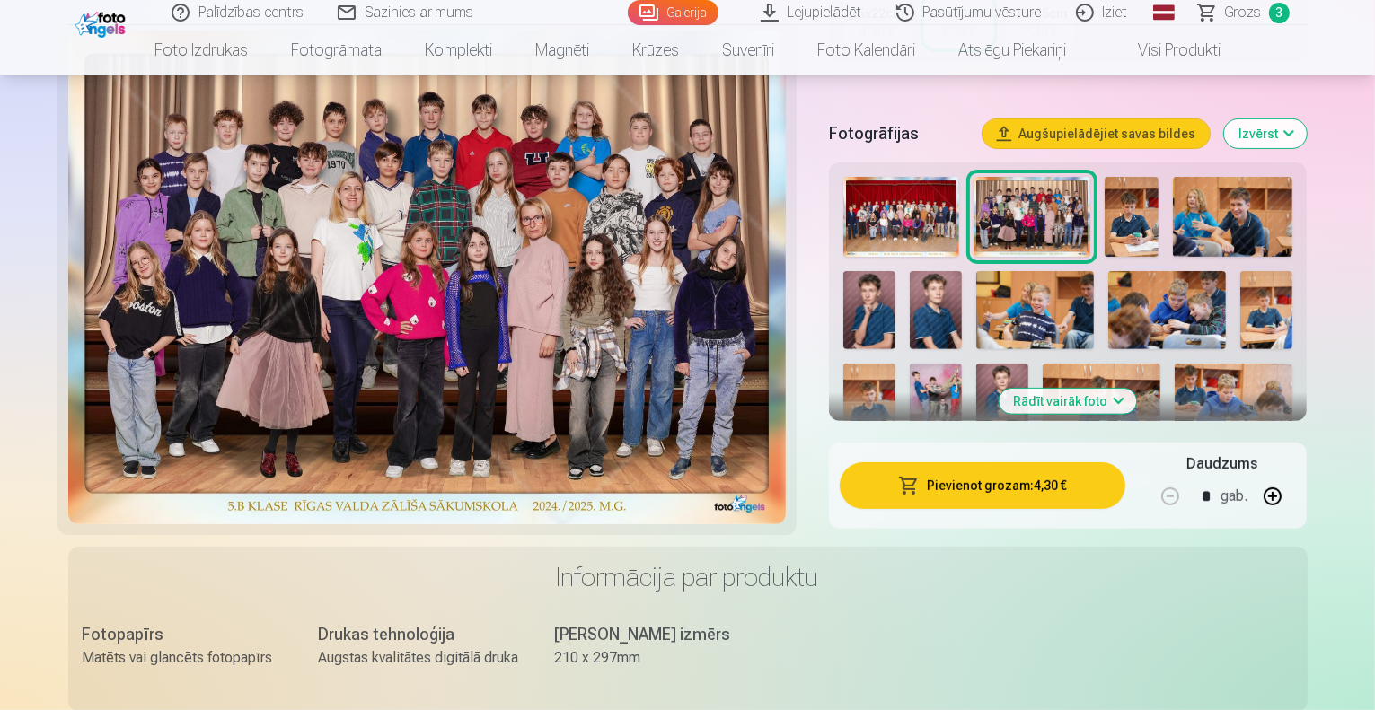
scroll to position [550, 0]
click at [1143, 178] on img at bounding box center [1132, 218] width 54 height 80
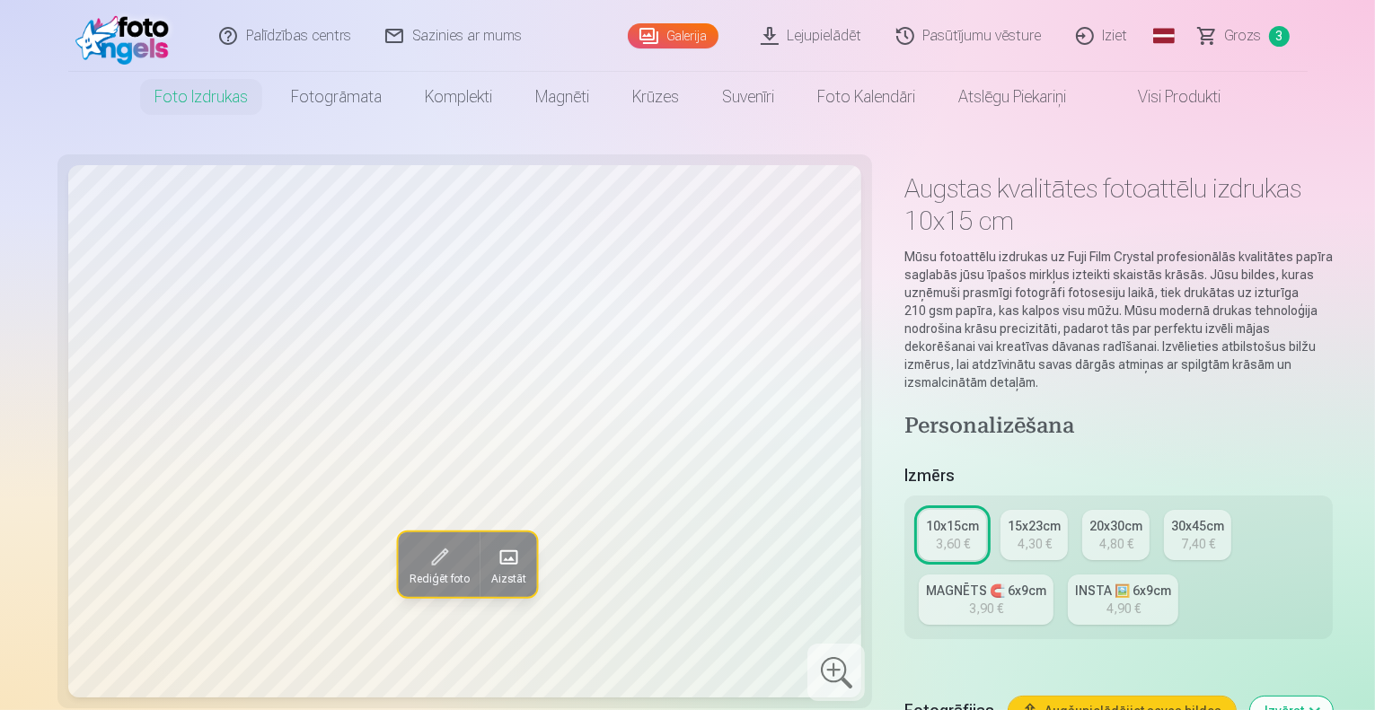
click at [136, 51] on img at bounding box center [126, 35] width 103 height 57
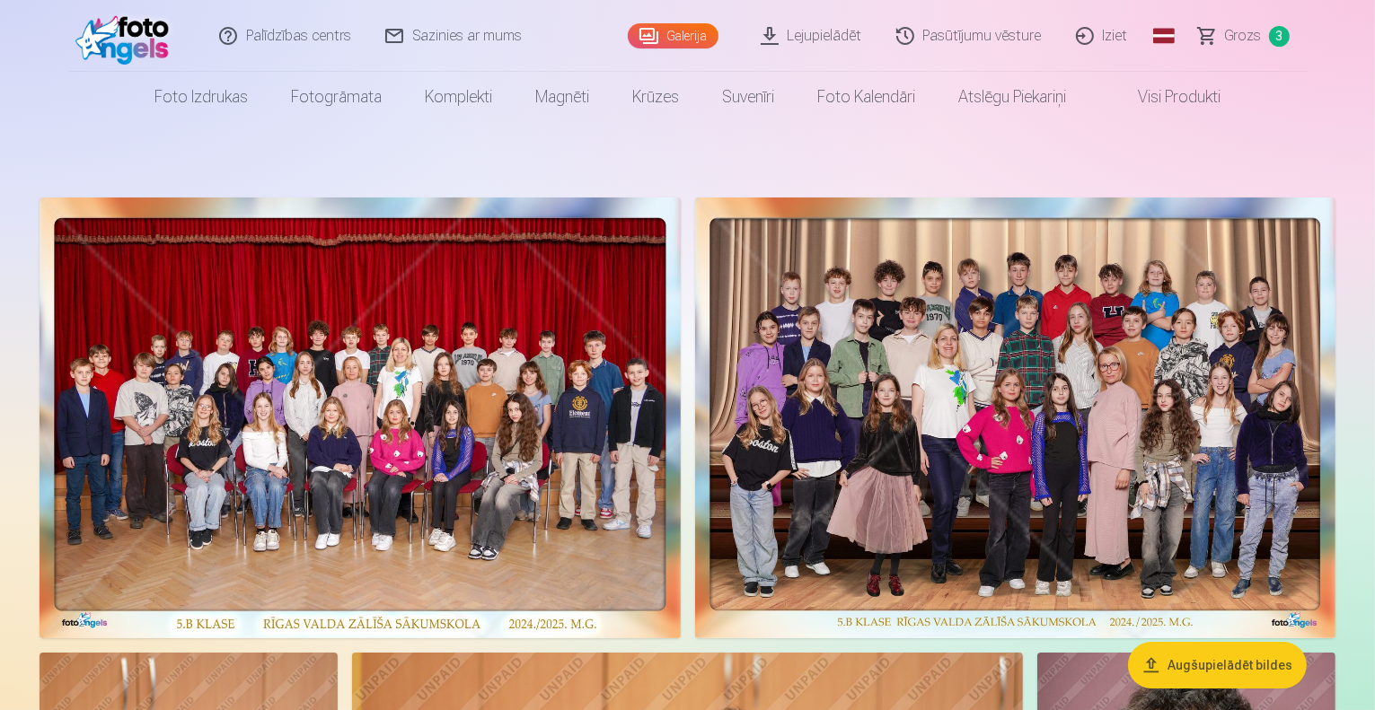
click at [656, 36] on link "Galerija" at bounding box center [673, 35] width 91 height 25
click at [683, 39] on link "Galerija" at bounding box center [673, 35] width 91 height 25
click at [506, 520] on img at bounding box center [360, 418] width 641 height 441
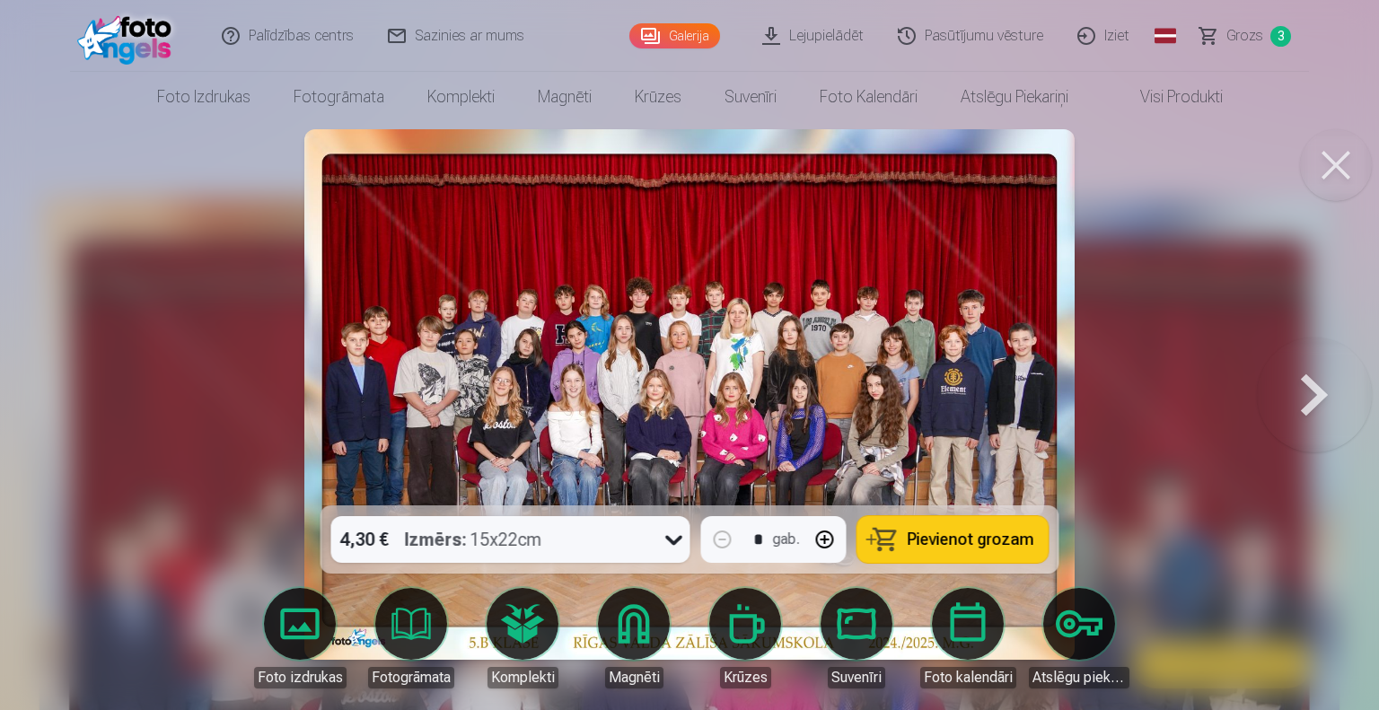
click at [1308, 390] on button at bounding box center [1314, 395] width 115 height 186
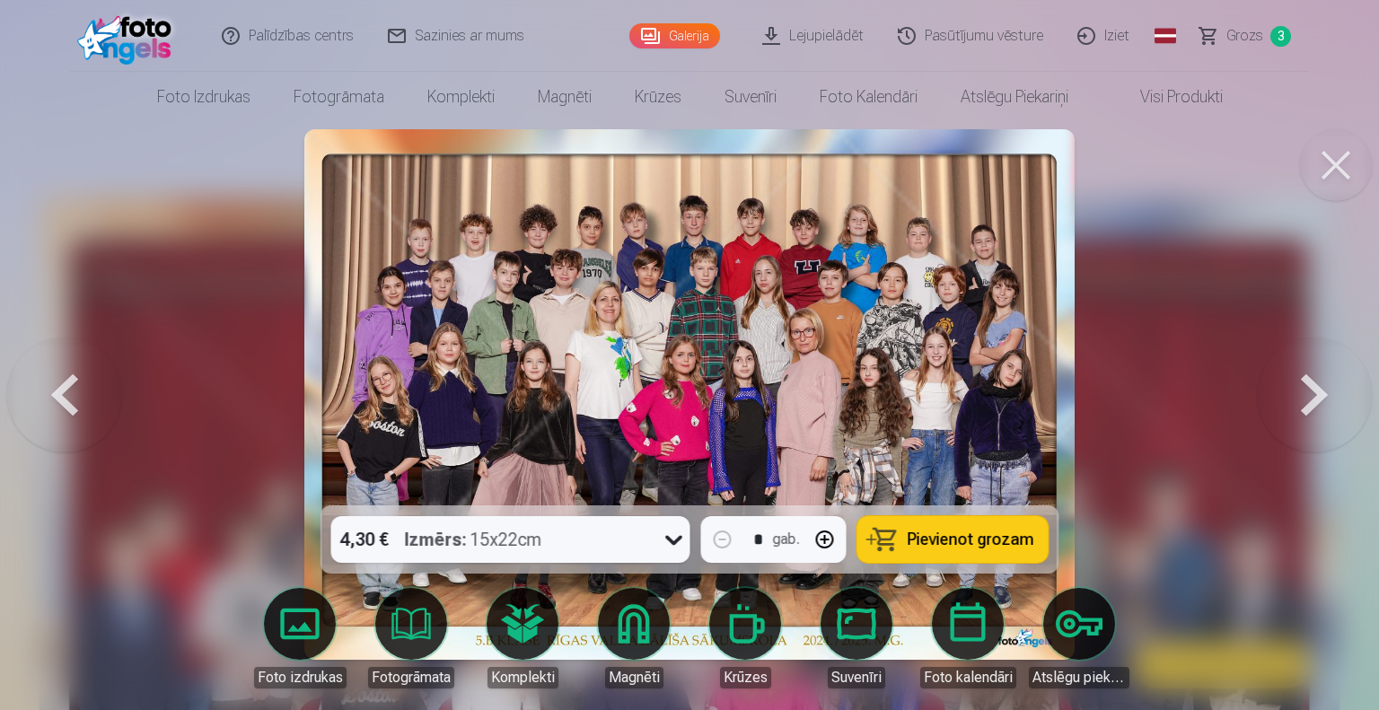
click at [1308, 390] on button at bounding box center [1314, 395] width 115 height 186
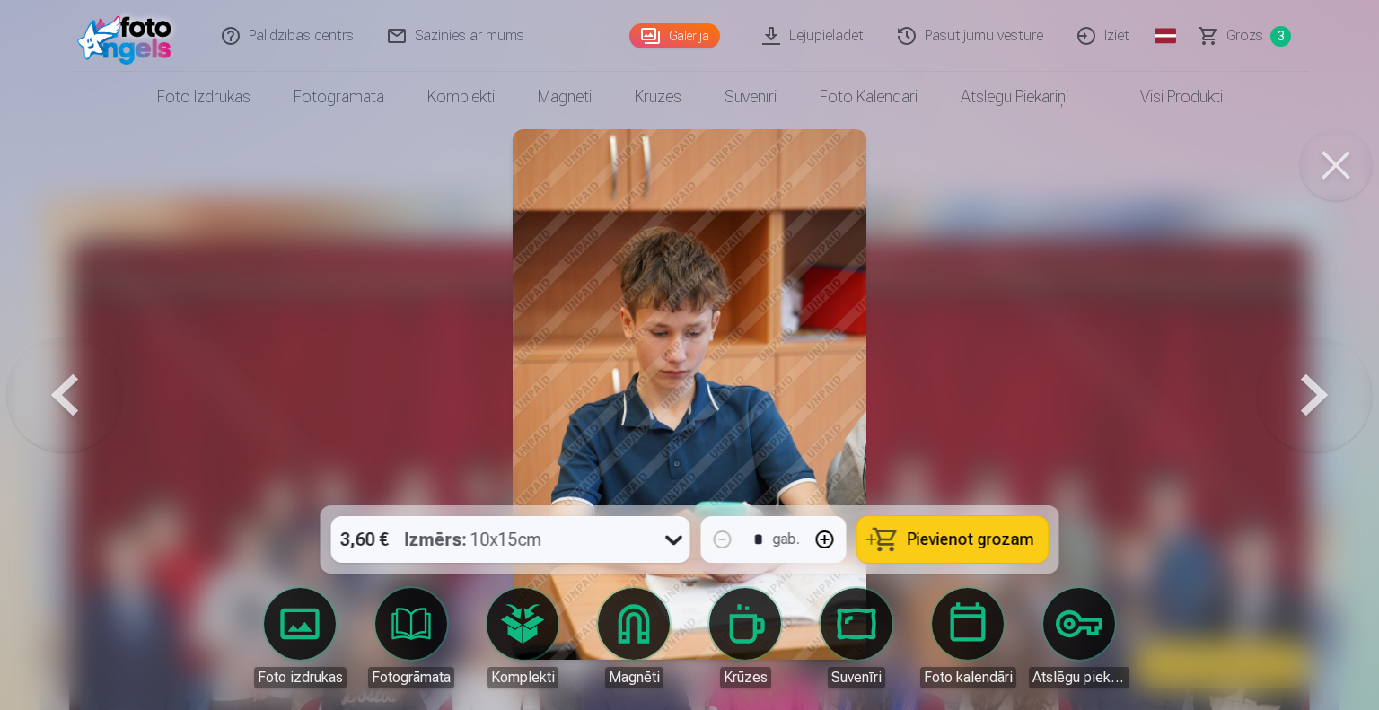
click at [1308, 390] on button at bounding box center [1314, 395] width 115 height 186
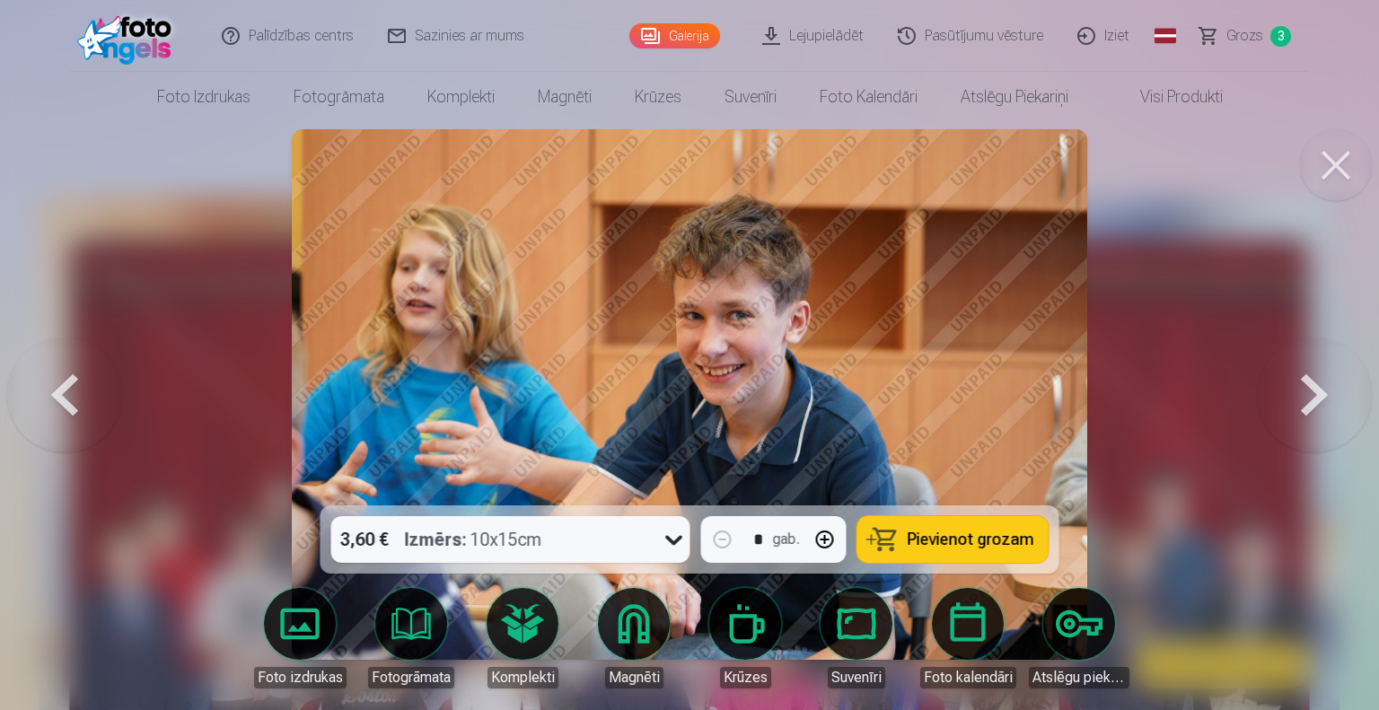
click at [1308, 390] on button at bounding box center [1314, 395] width 115 height 186
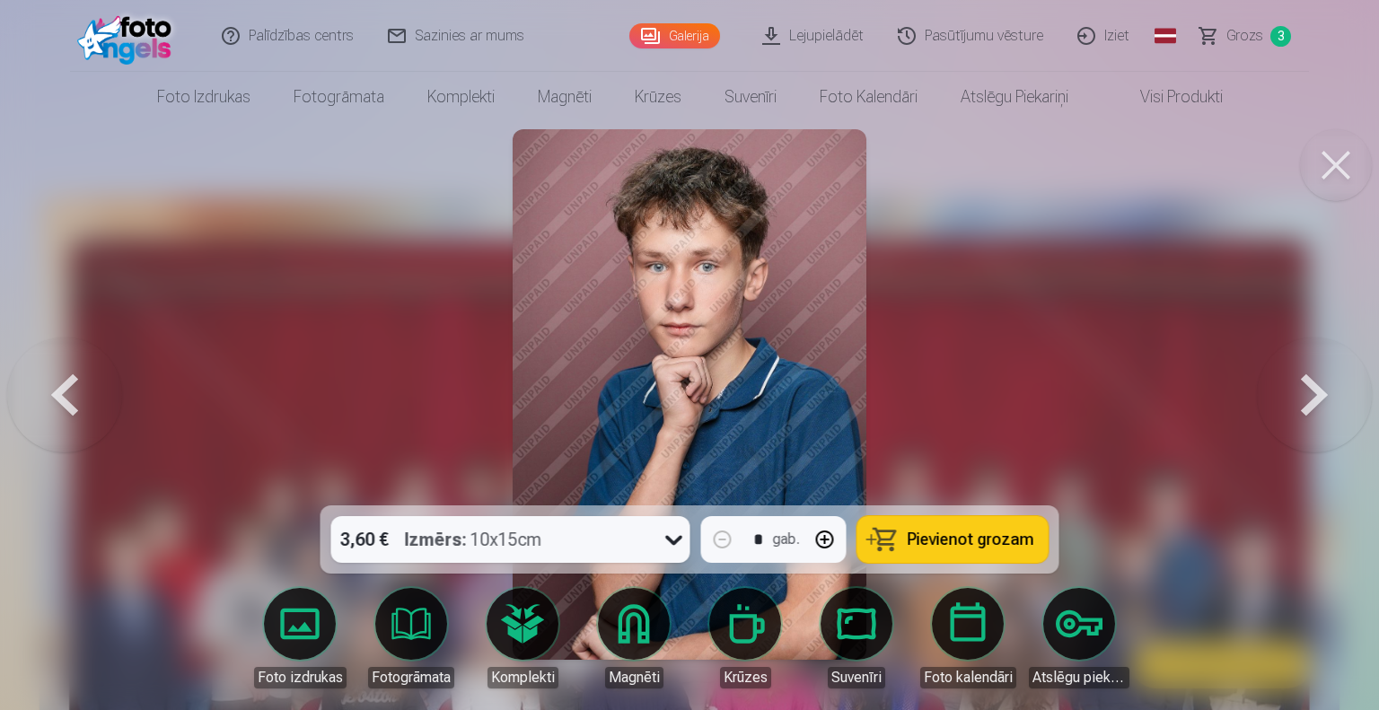
click at [1308, 390] on button at bounding box center [1314, 395] width 115 height 186
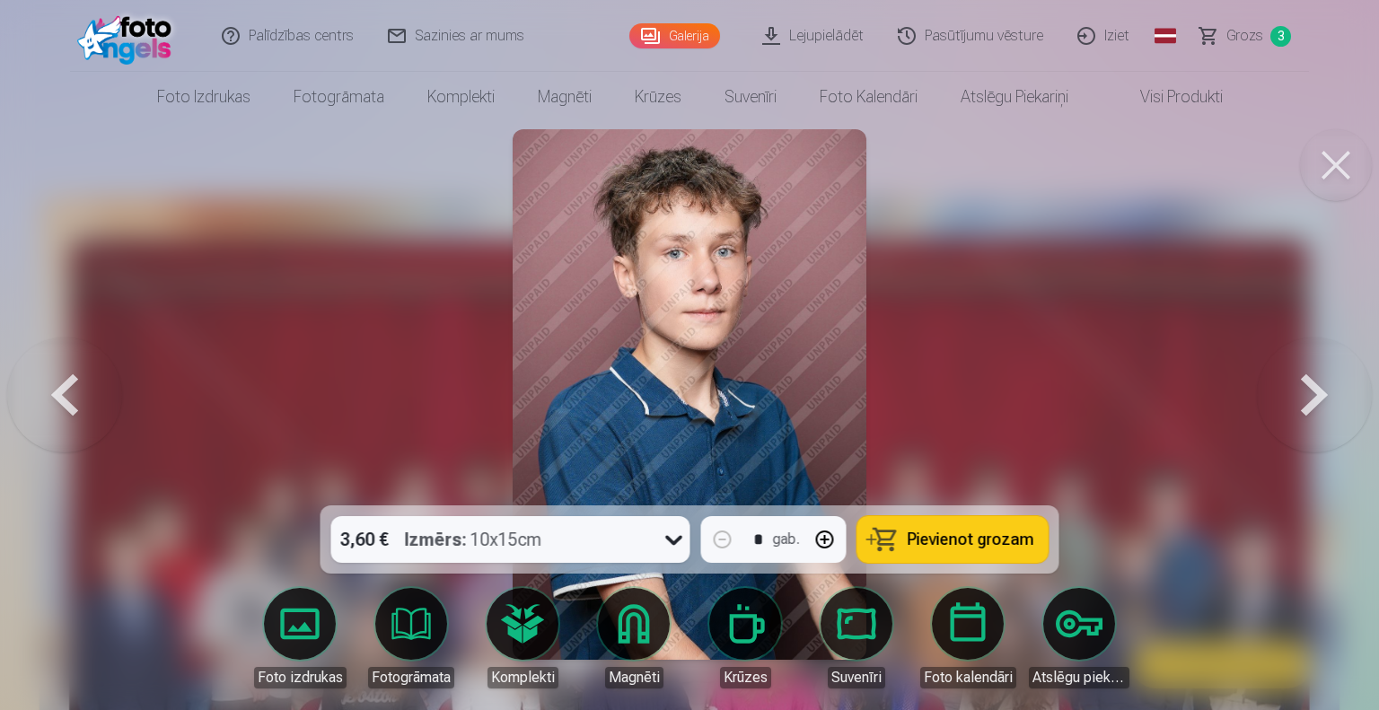
click at [1308, 390] on button at bounding box center [1314, 395] width 115 height 186
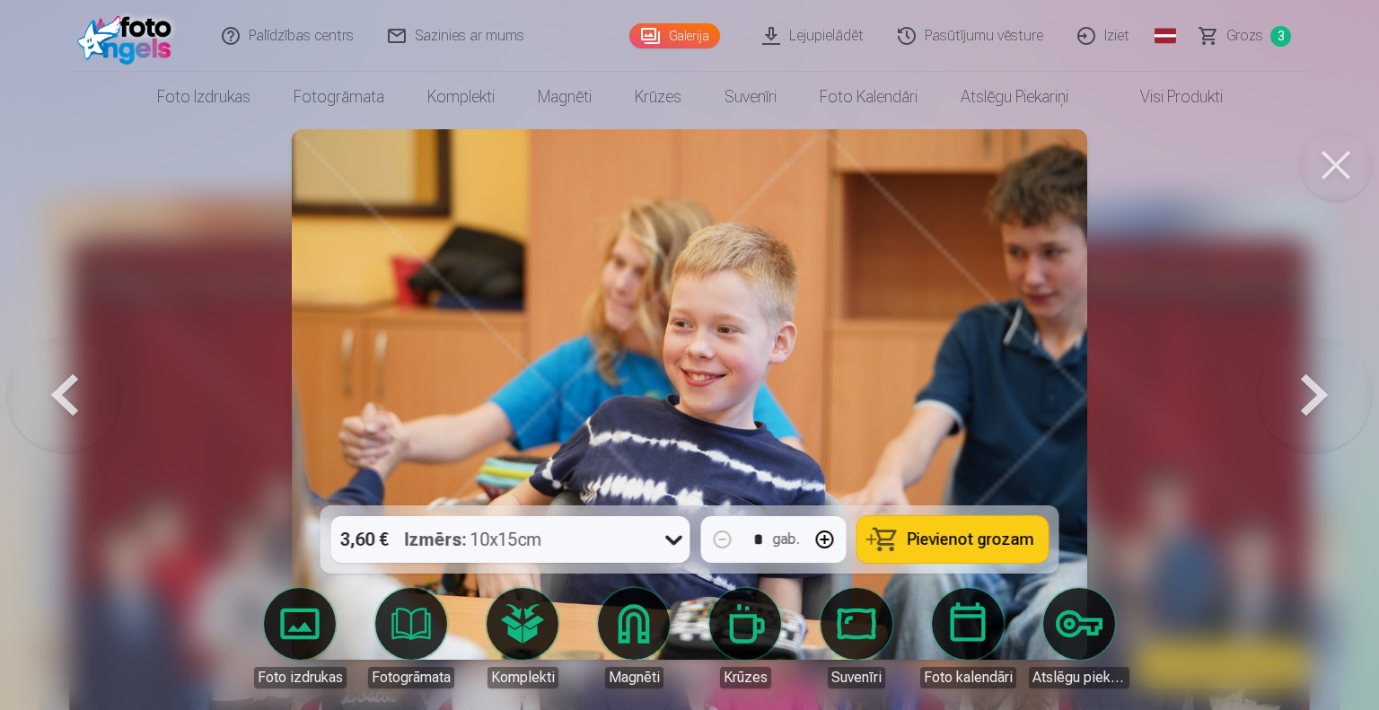
click at [75, 418] on button at bounding box center [64, 395] width 115 height 186
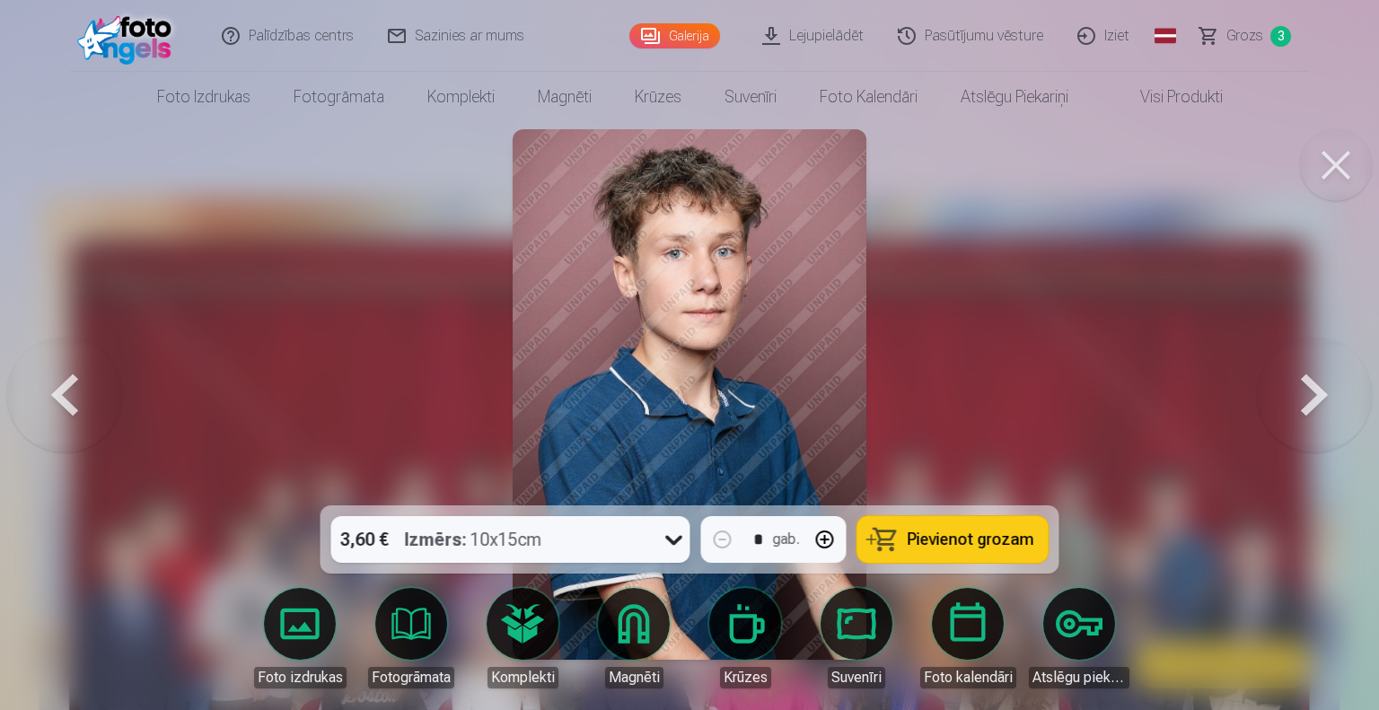
click at [75, 418] on button at bounding box center [64, 395] width 115 height 186
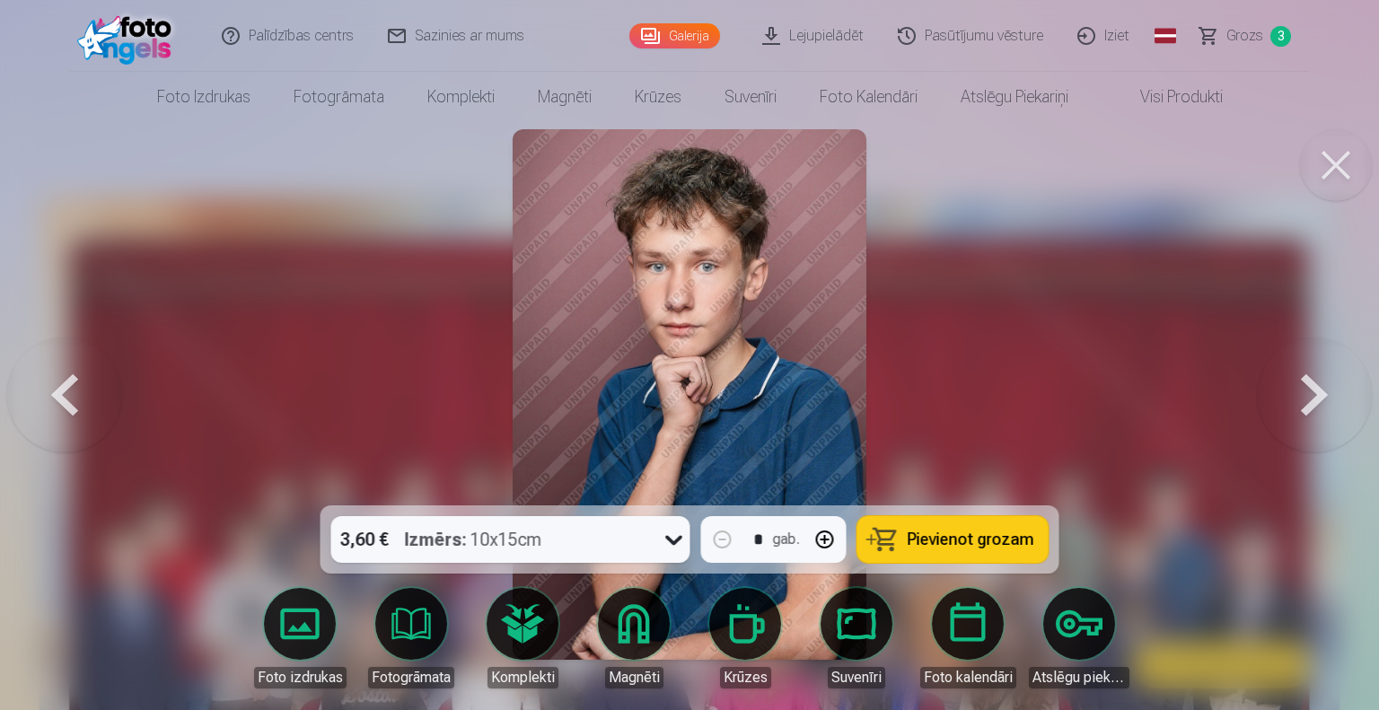
click at [1296, 395] on button at bounding box center [1314, 395] width 115 height 186
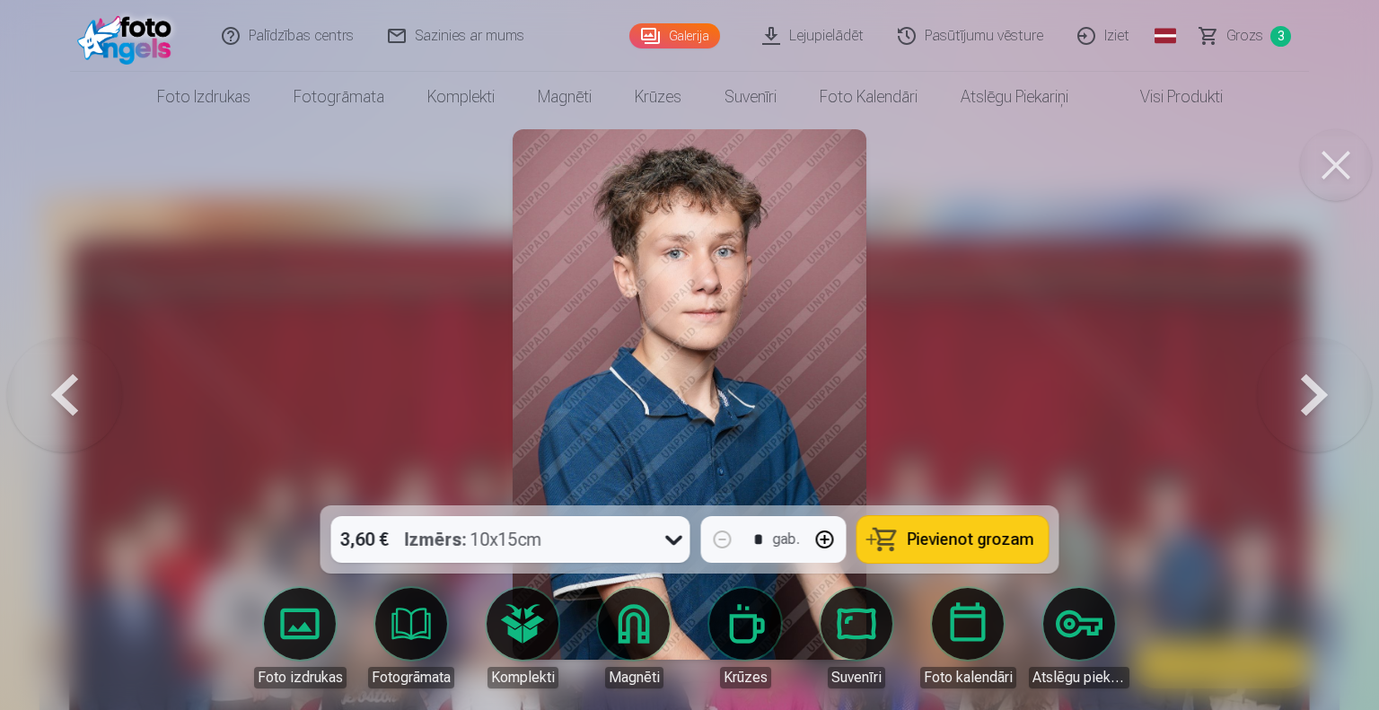
click at [1296, 395] on button at bounding box center [1314, 395] width 115 height 186
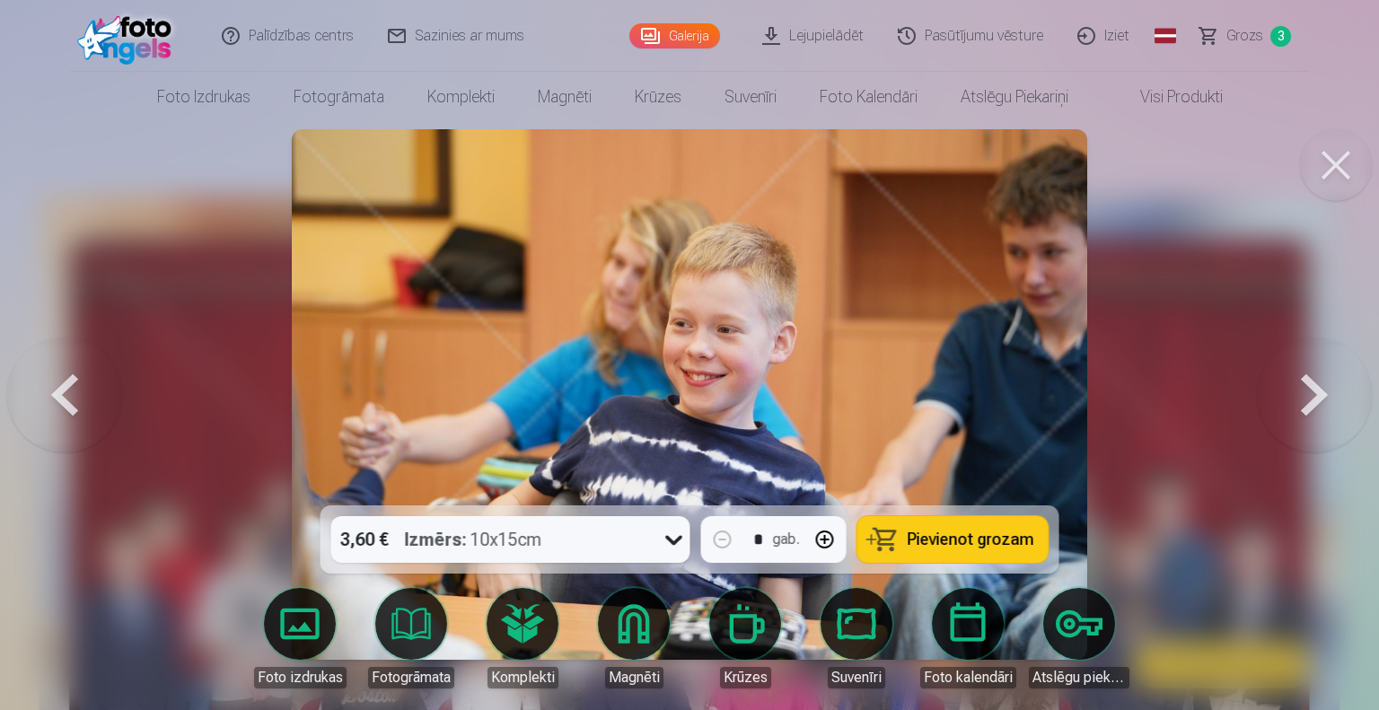
click at [1296, 395] on button at bounding box center [1314, 395] width 115 height 186
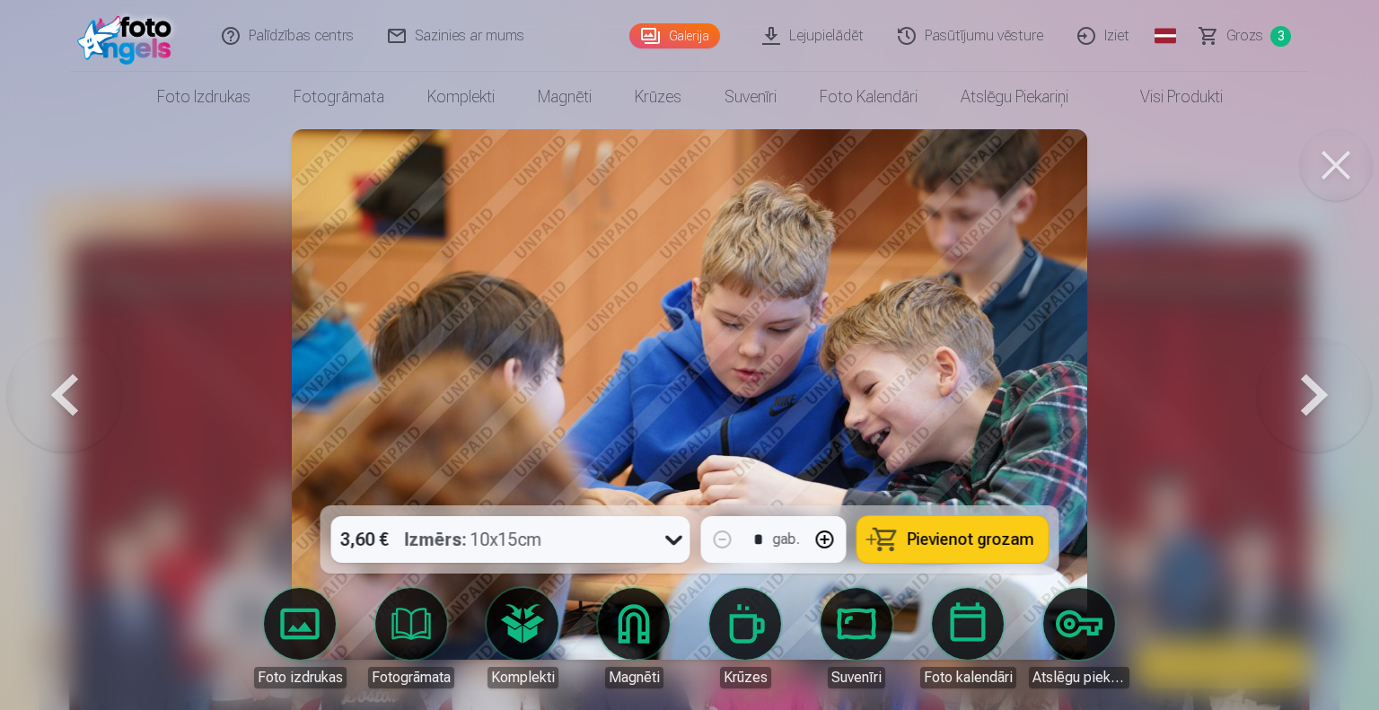
click at [1296, 395] on button at bounding box center [1314, 395] width 115 height 186
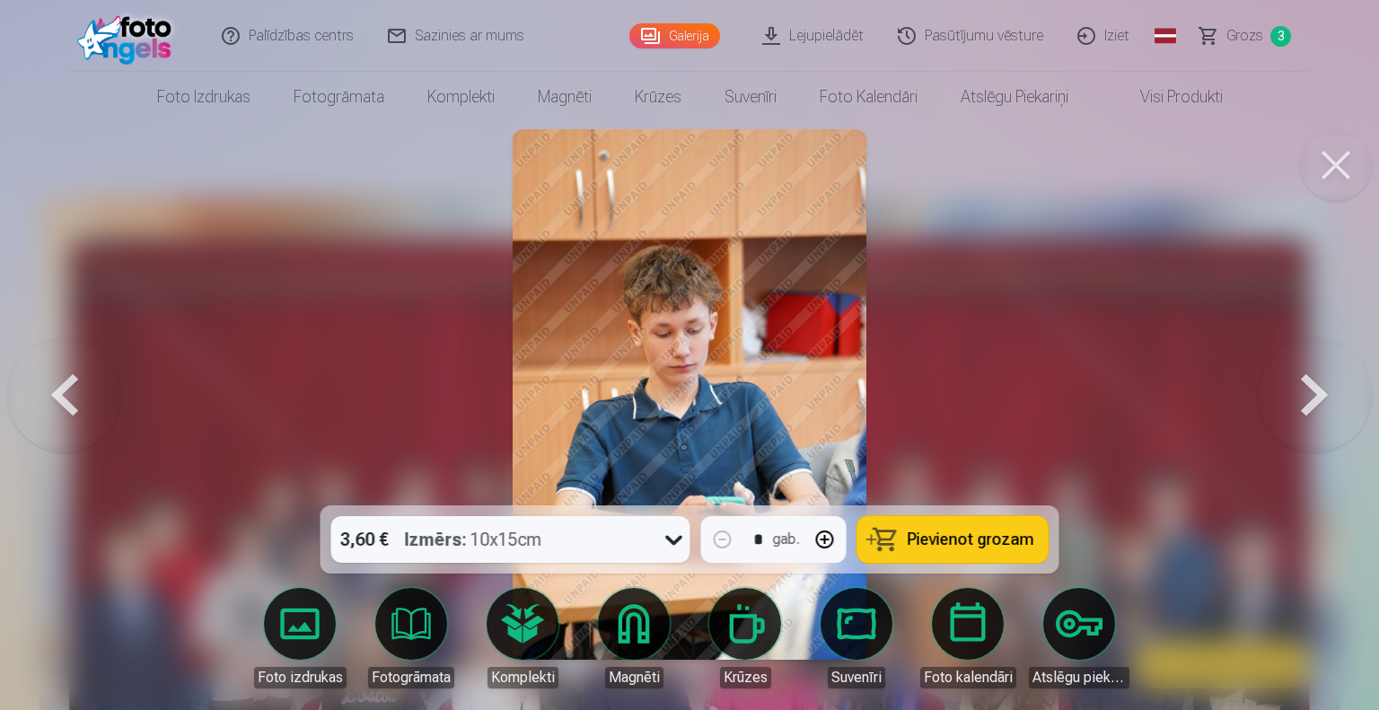
click at [1296, 395] on button at bounding box center [1314, 395] width 115 height 186
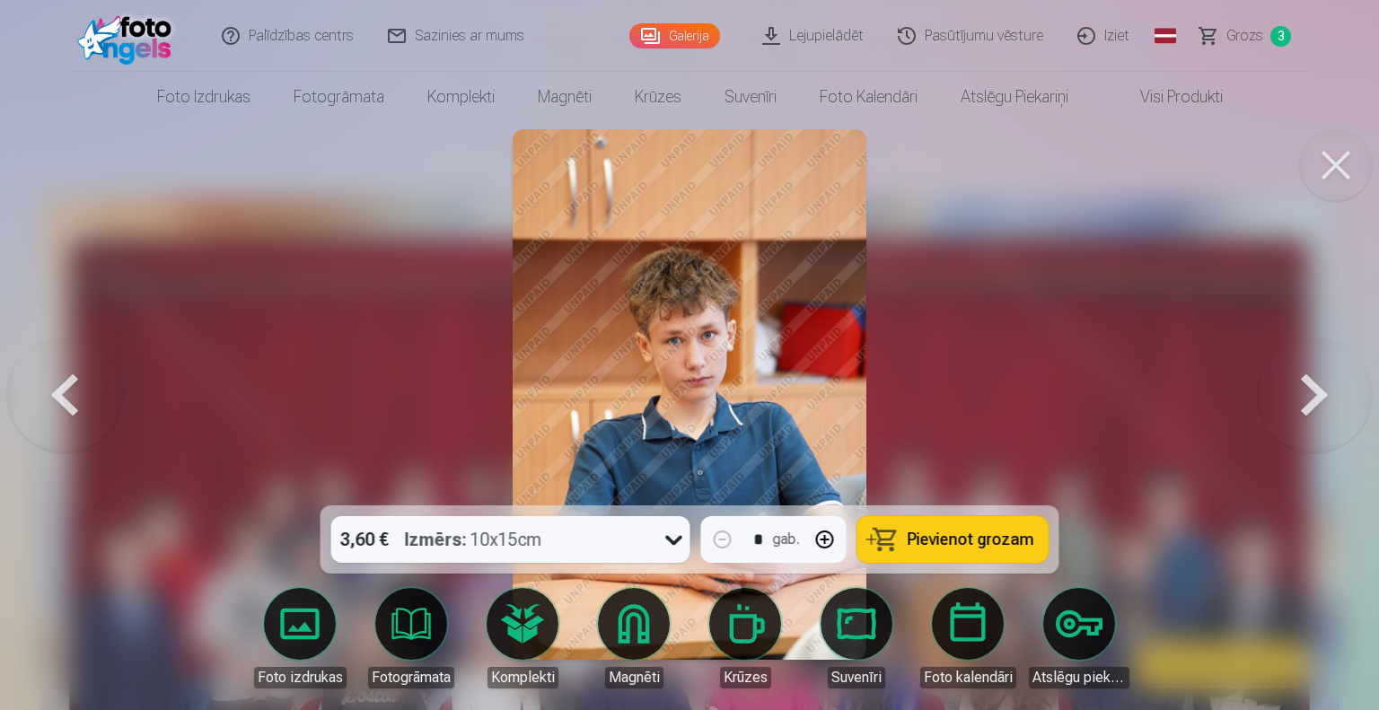
click at [1296, 395] on button at bounding box center [1314, 395] width 115 height 186
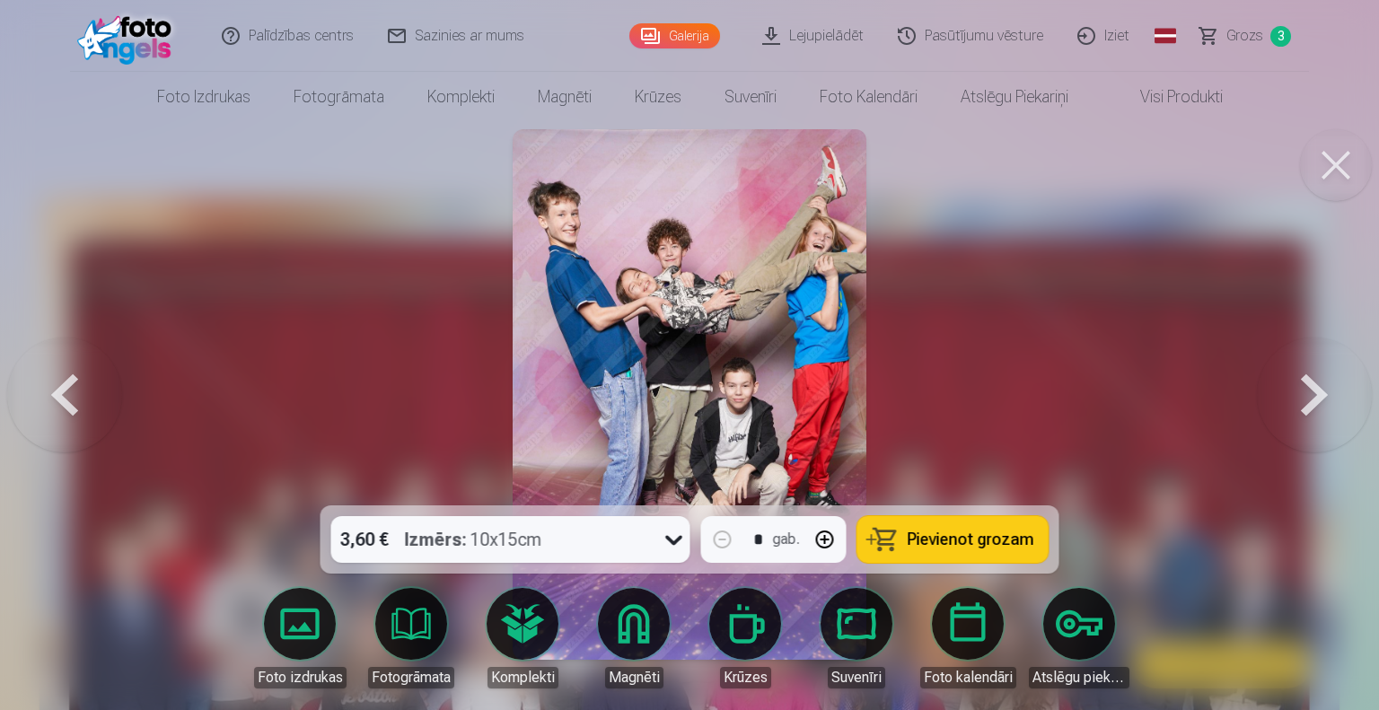
click at [1296, 395] on button at bounding box center [1314, 395] width 115 height 186
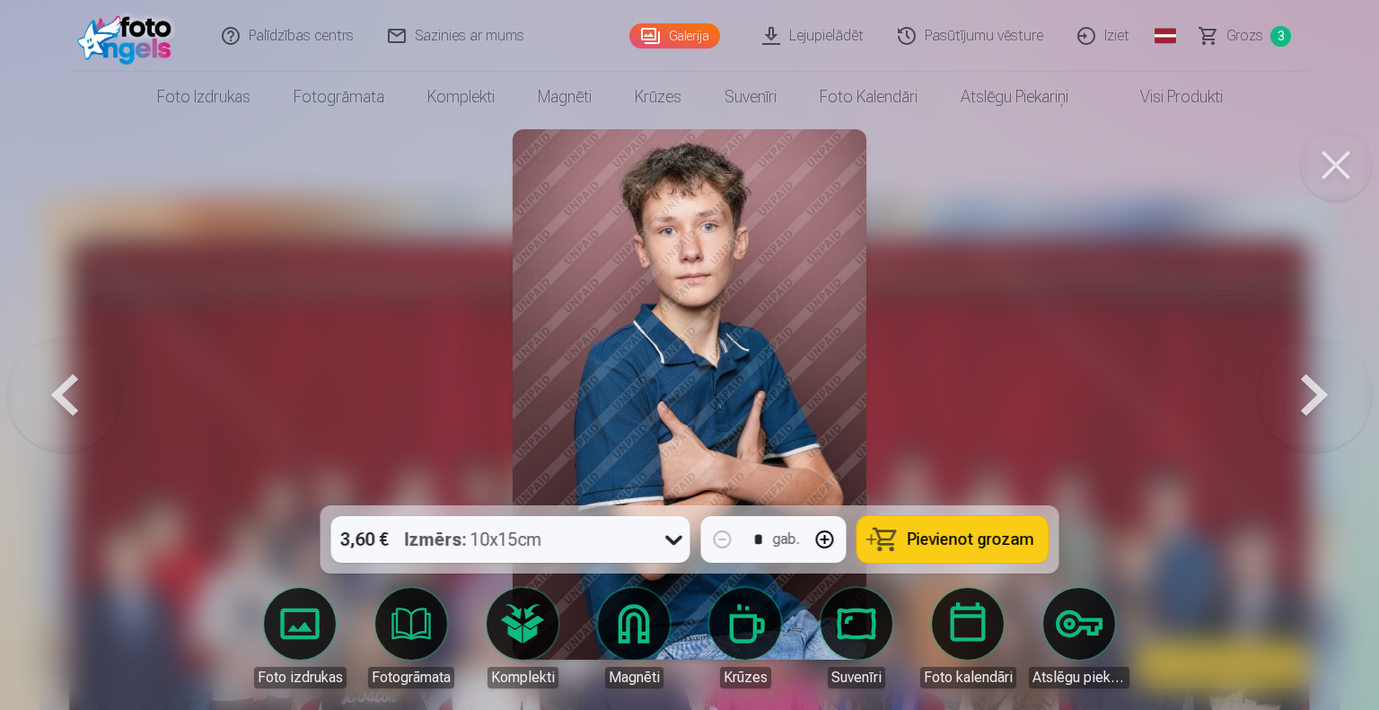
click at [1296, 395] on button at bounding box center [1314, 395] width 115 height 186
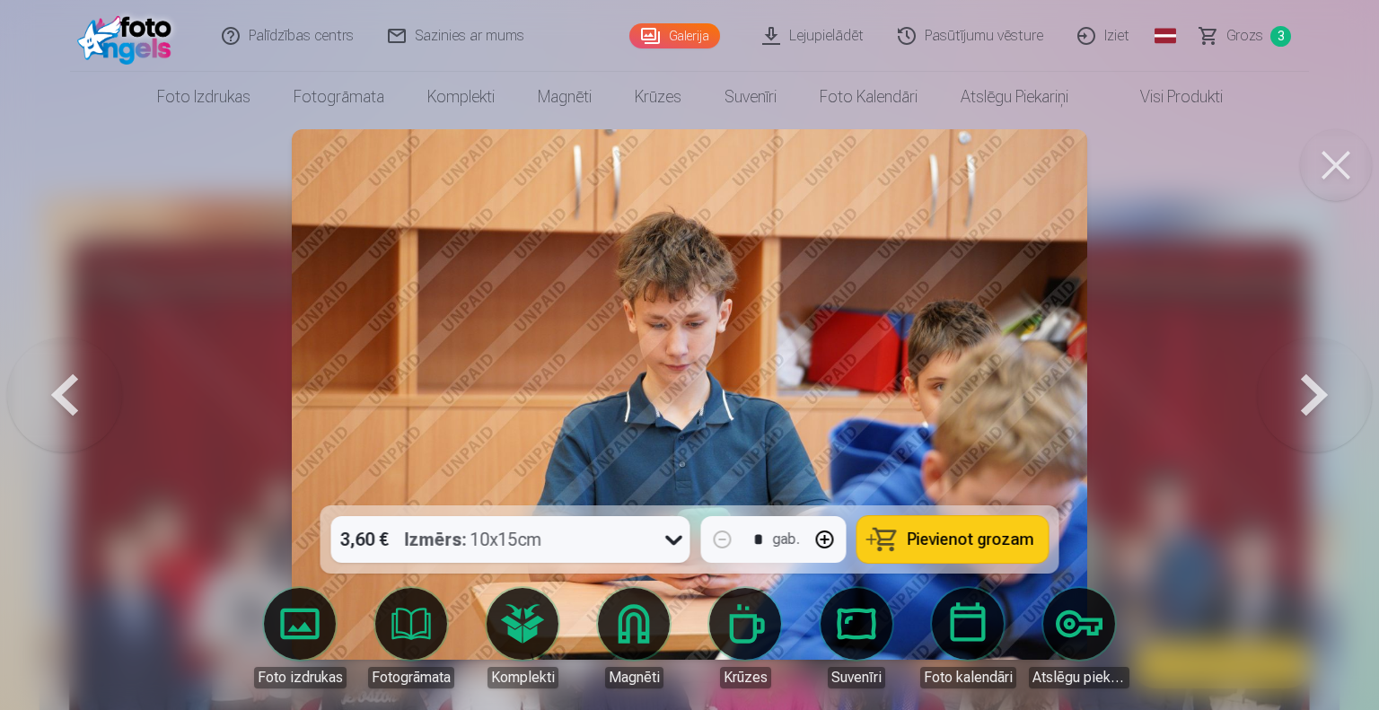
click at [956, 532] on span "Pievienot grozam" at bounding box center [971, 540] width 127 height 16
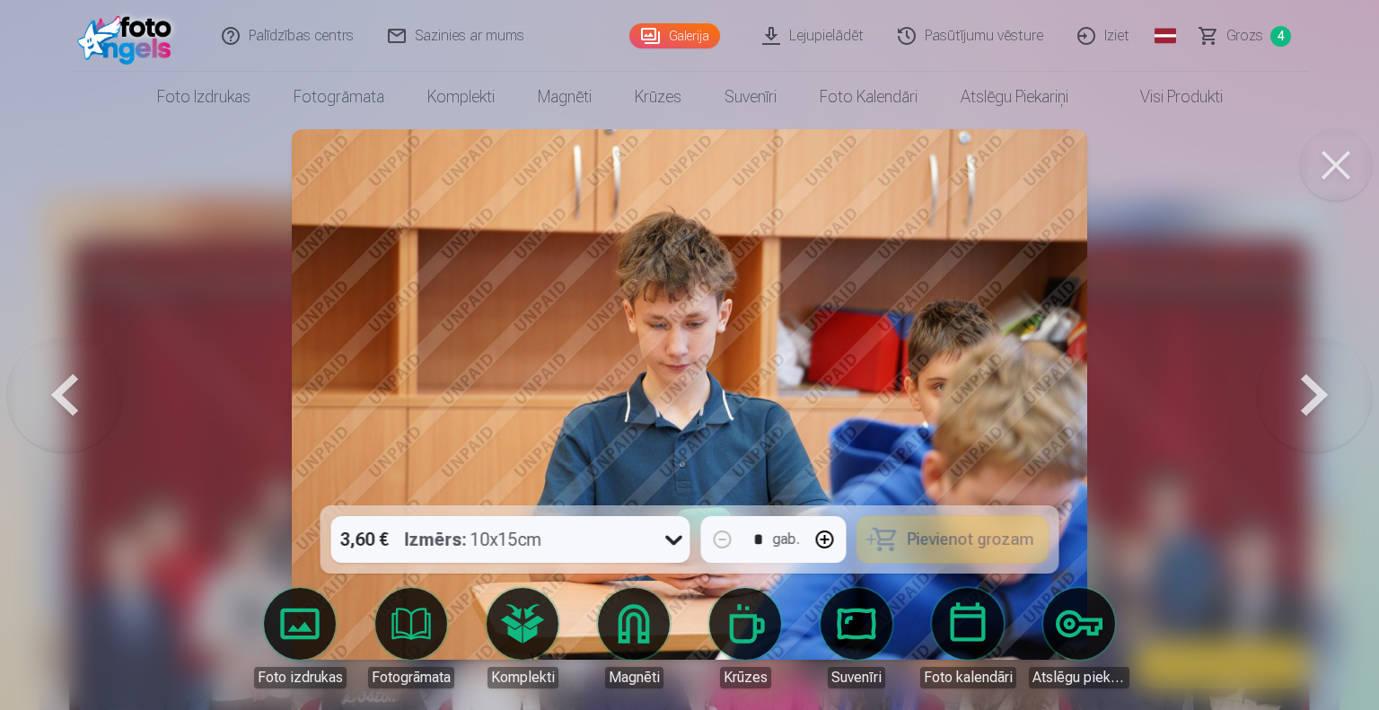
click at [1308, 399] on button at bounding box center [1314, 395] width 115 height 186
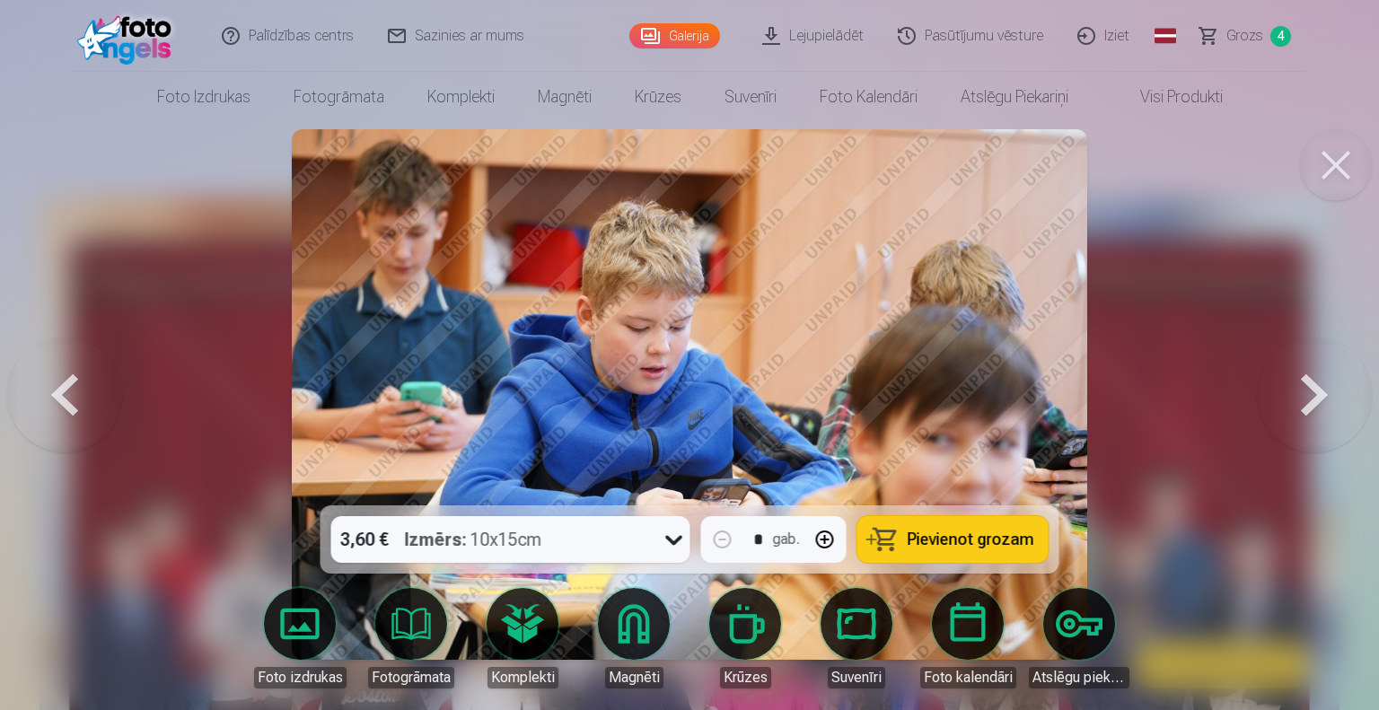
click at [1308, 399] on button at bounding box center [1314, 395] width 115 height 186
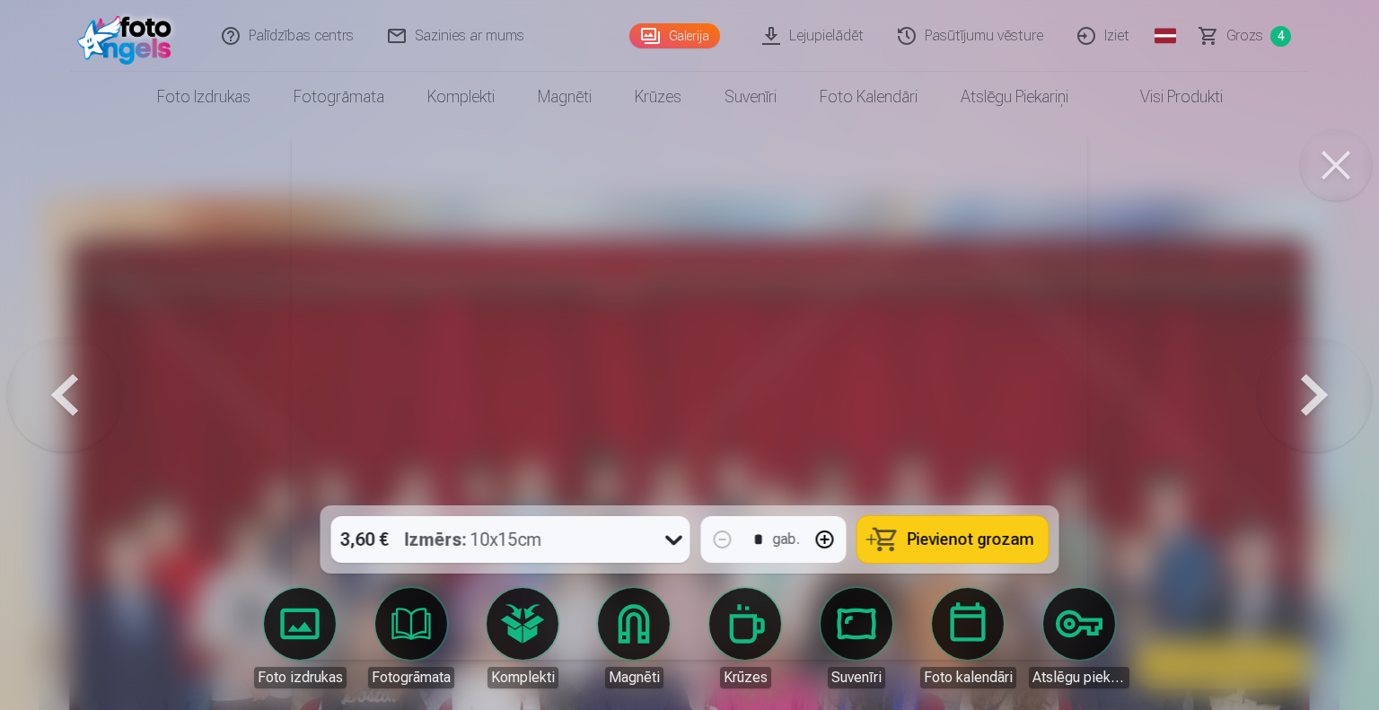
click at [1308, 399] on button at bounding box center [1314, 395] width 115 height 186
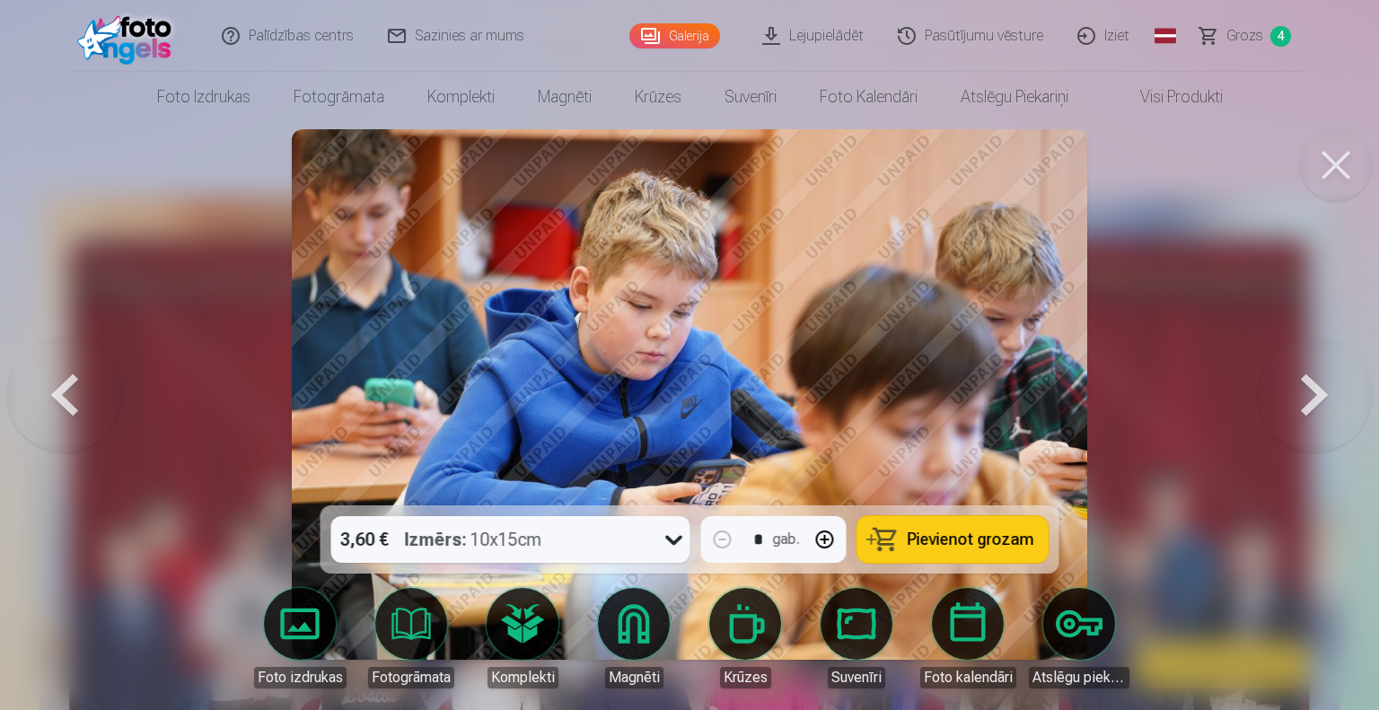
click at [1308, 399] on button at bounding box center [1314, 395] width 115 height 186
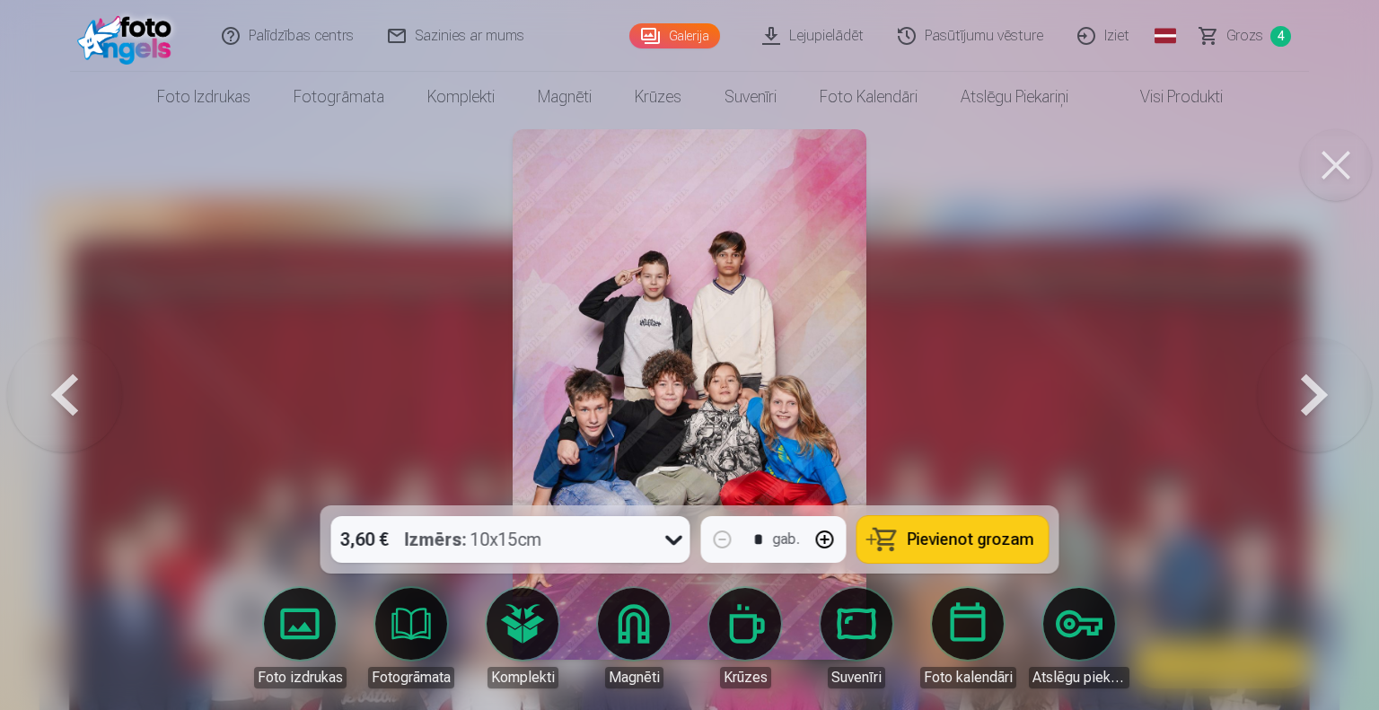
click at [69, 407] on button at bounding box center [64, 395] width 115 height 186
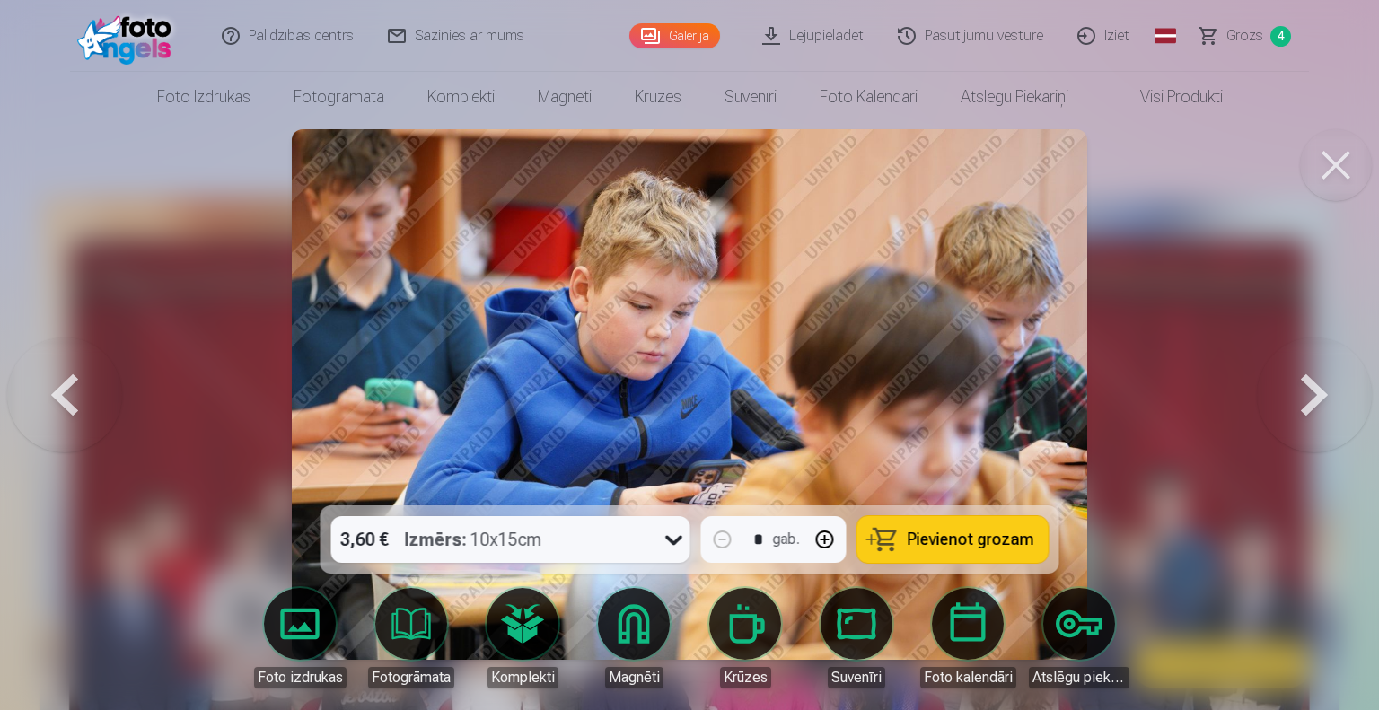
click at [69, 407] on button at bounding box center [64, 395] width 115 height 186
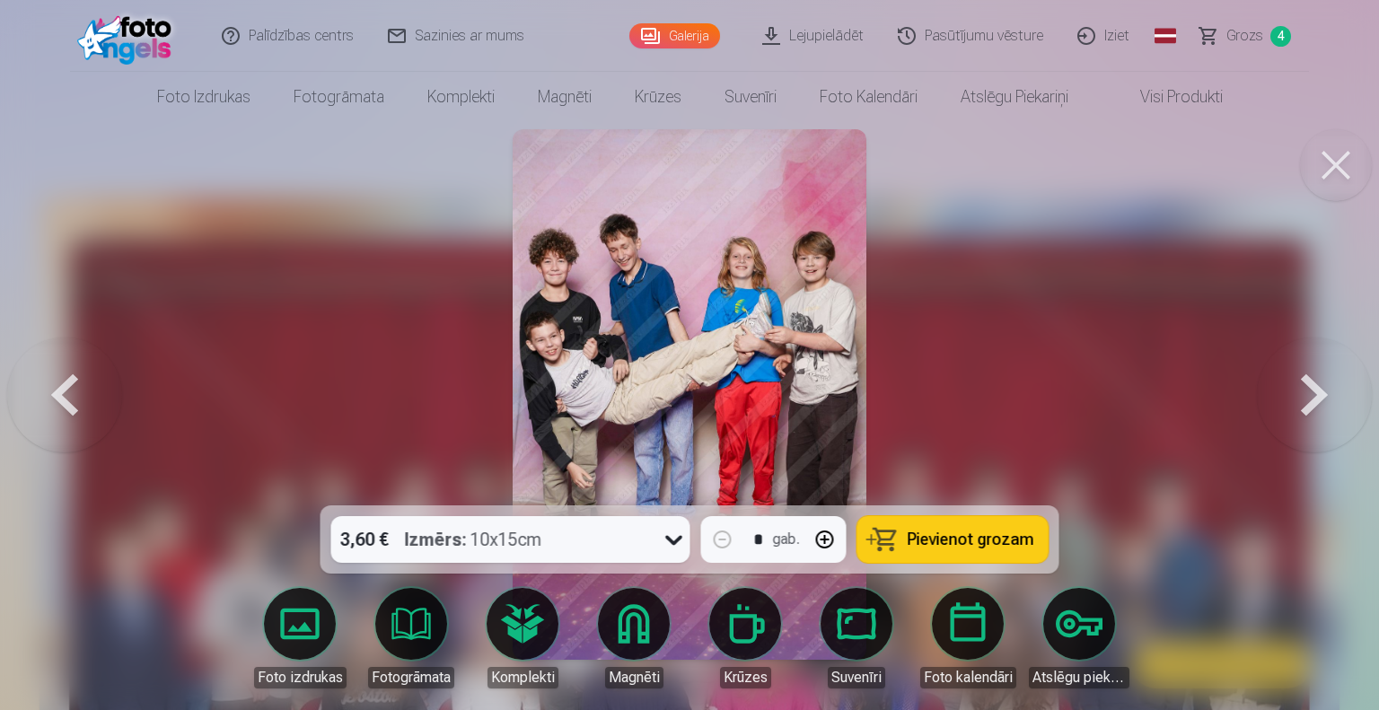
click at [1291, 386] on button at bounding box center [1314, 395] width 115 height 186
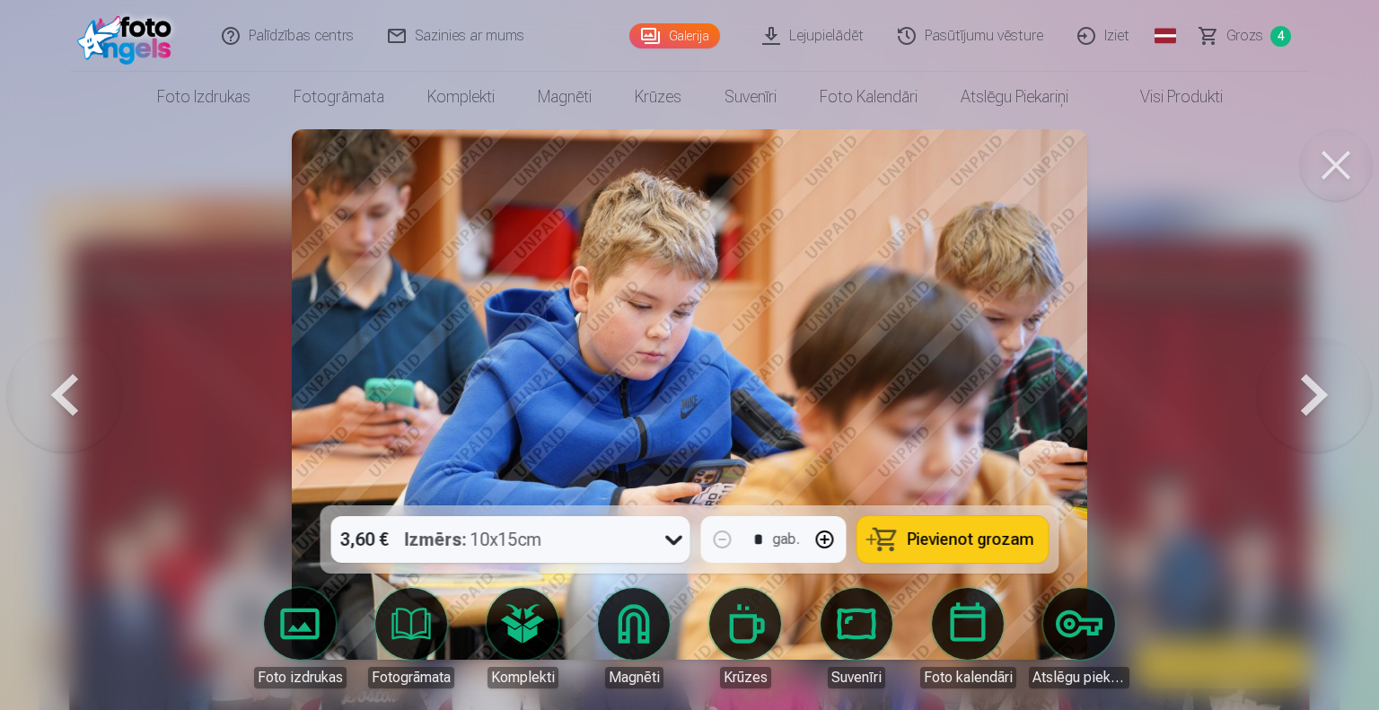
click at [1291, 386] on button at bounding box center [1314, 395] width 115 height 186
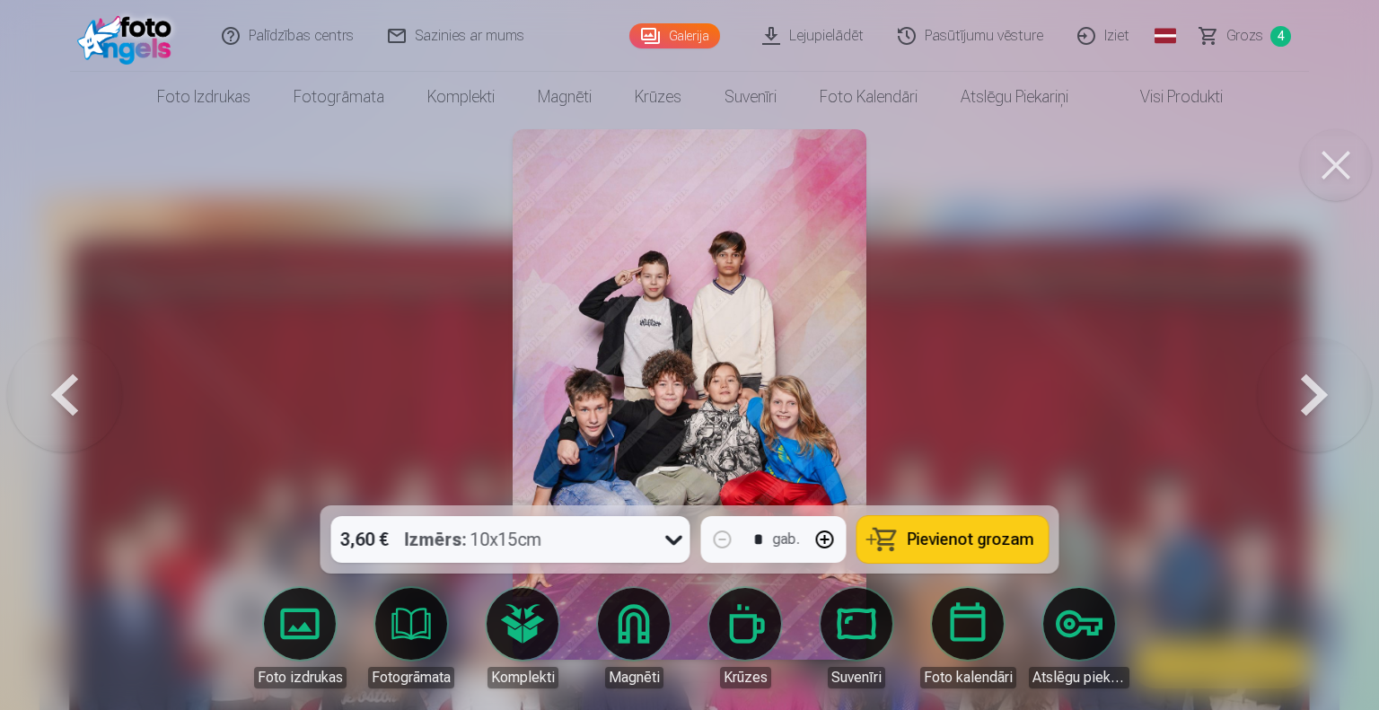
click at [937, 527] on button "Pievienot grozam" at bounding box center [953, 539] width 191 height 47
click at [43, 390] on button at bounding box center [64, 395] width 115 height 186
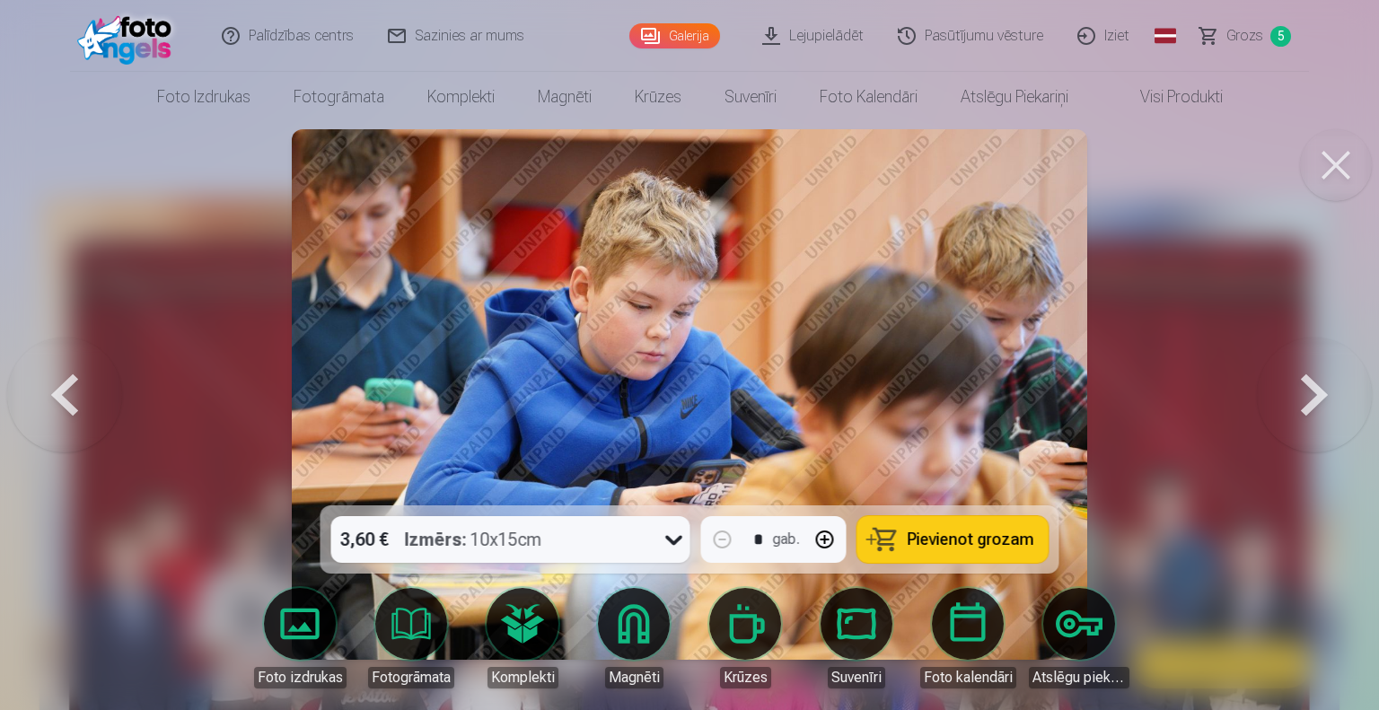
click at [44, 390] on button at bounding box center [64, 395] width 115 height 186
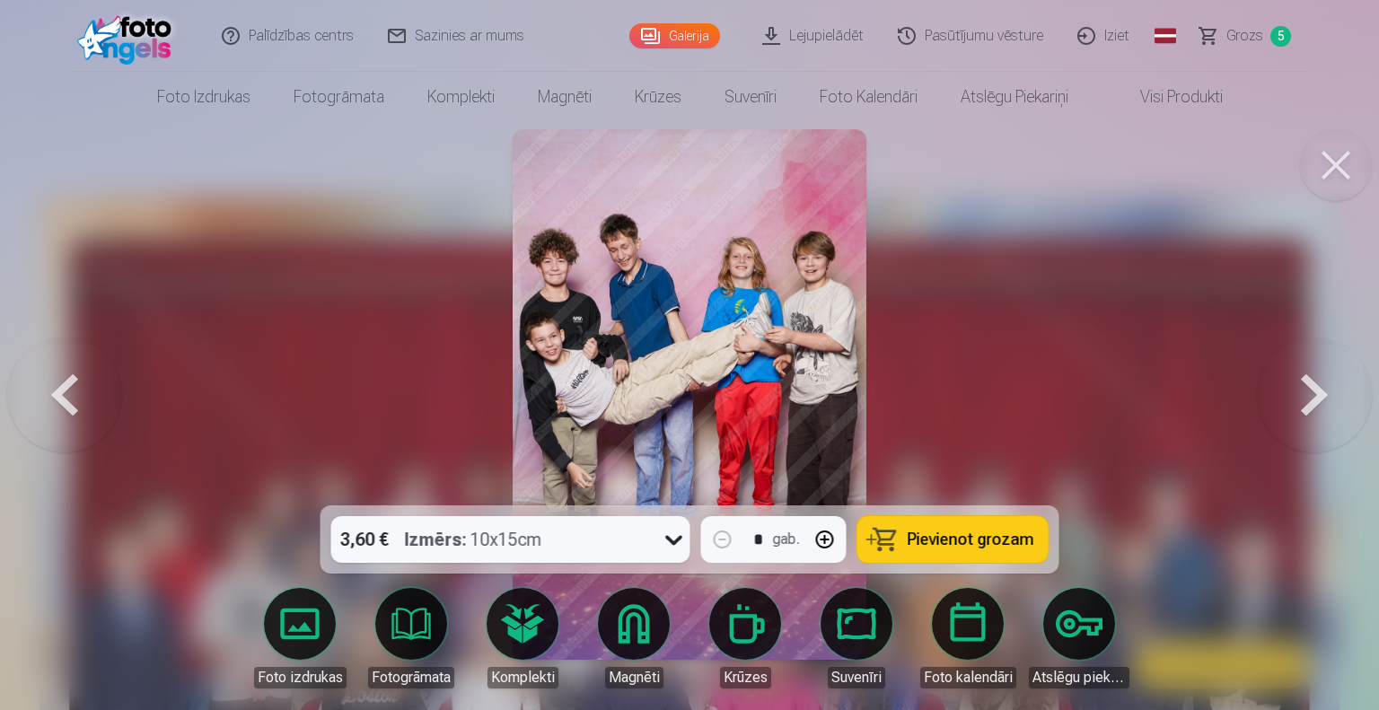
click at [1288, 375] on button at bounding box center [1314, 395] width 115 height 186
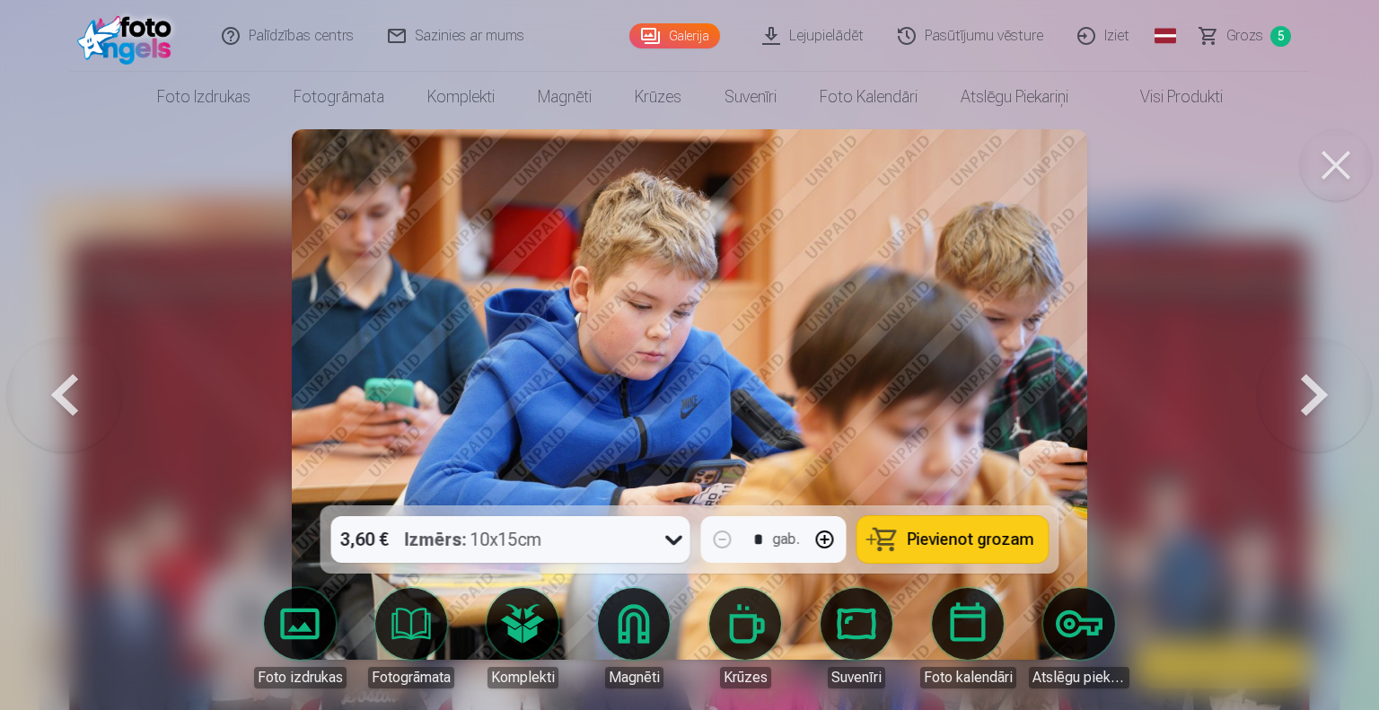
click at [1288, 375] on button at bounding box center [1314, 395] width 115 height 186
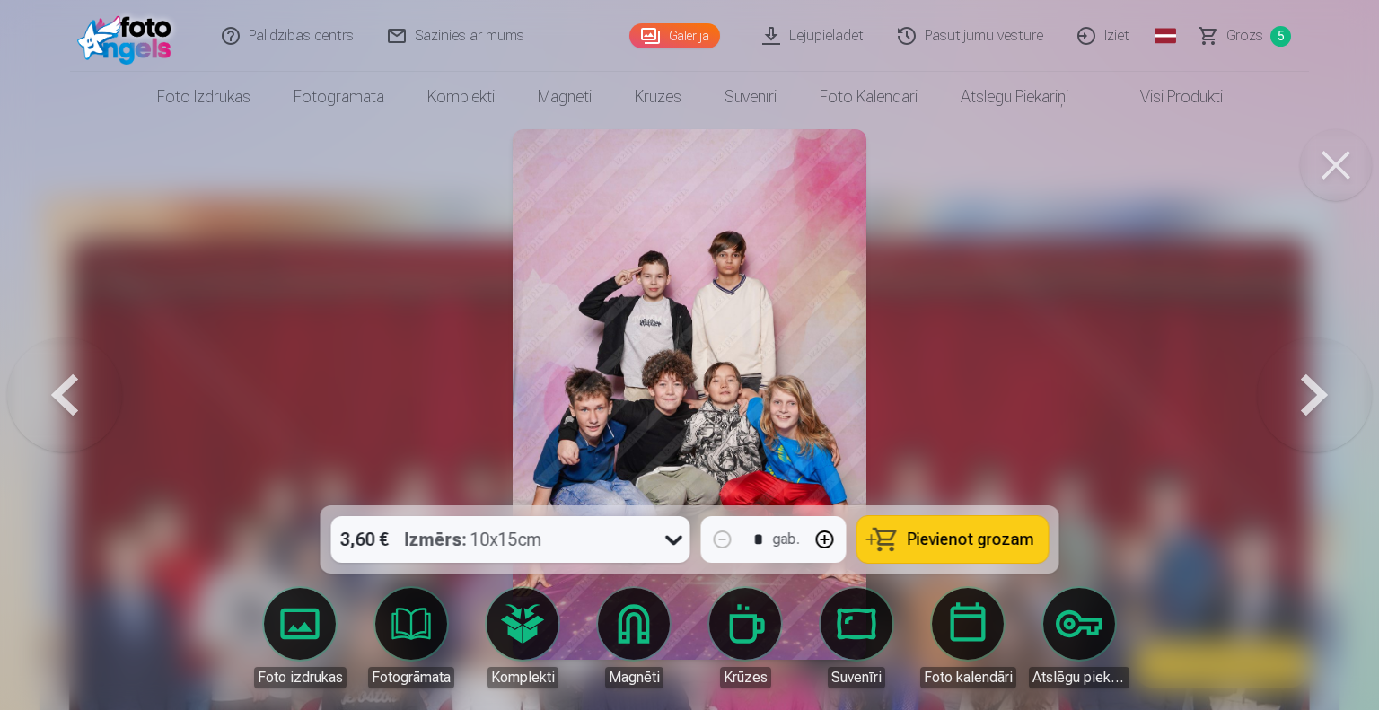
click at [1288, 366] on button at bounding box center [1314, 395] width 115 height 186
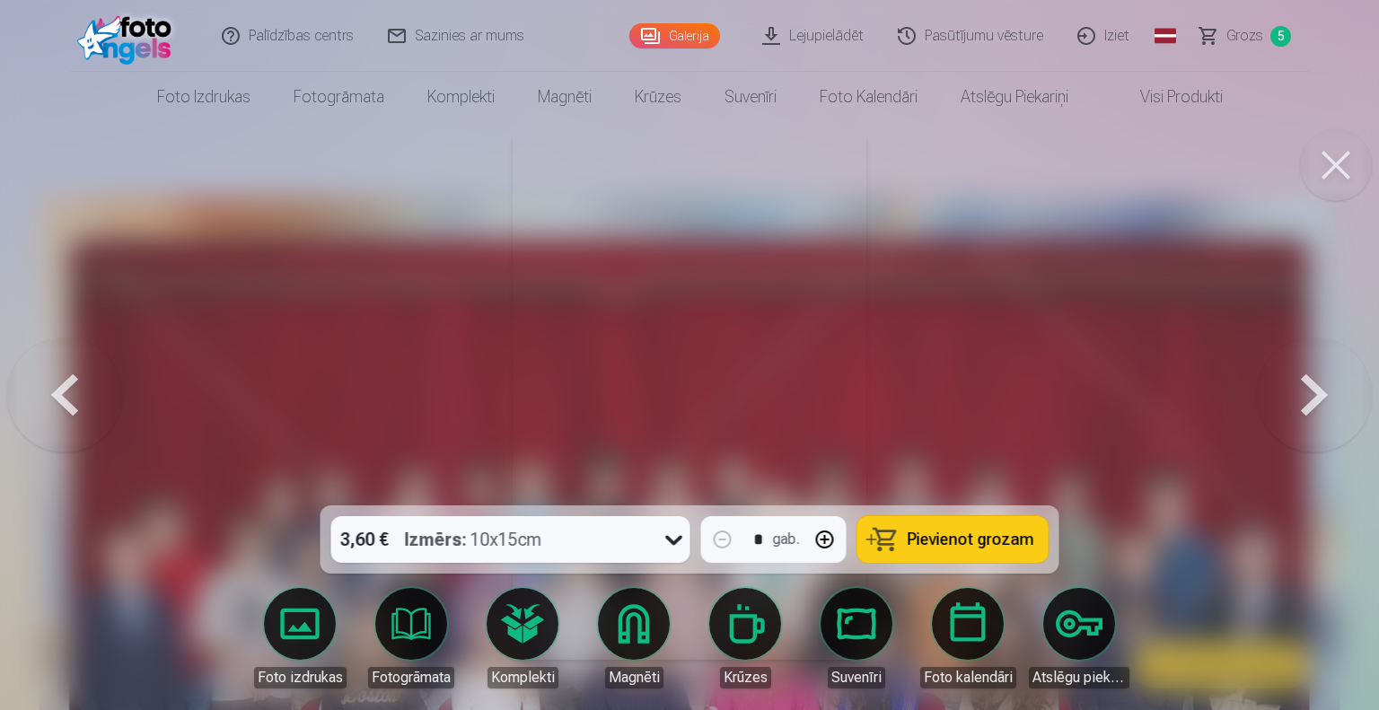
click at [1288, 357] on button at bounding box center [1314, 395] width 115 height 186
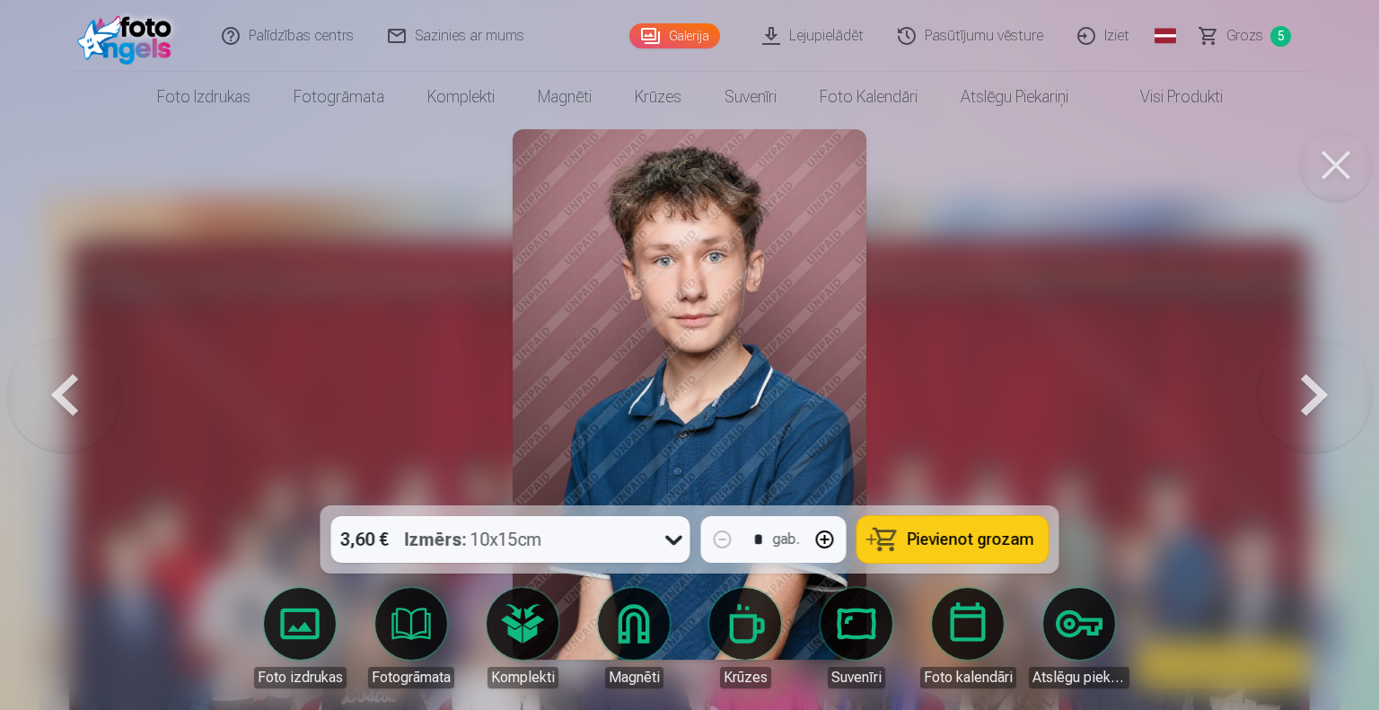
click at [1288, 357] on button at bounding box center [1314, 395] width 115 height 186
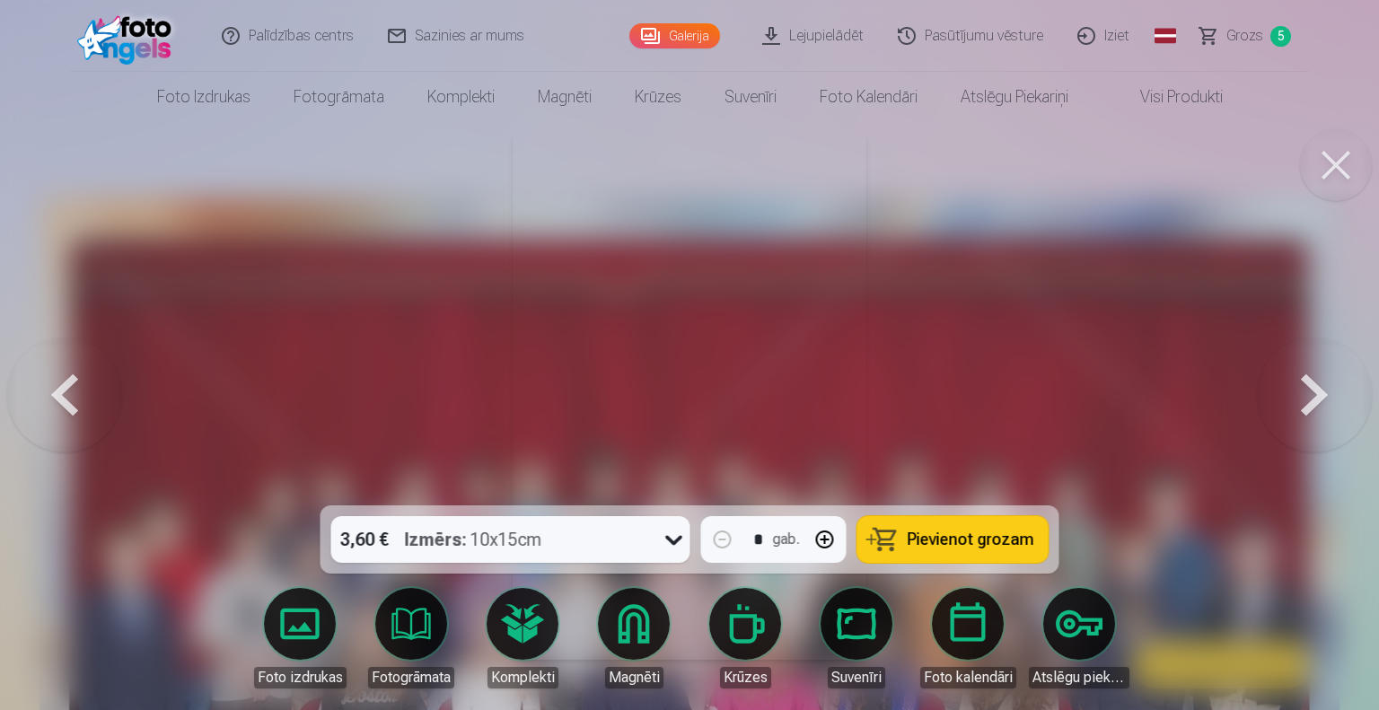
click at [1288, 357] on button at bounding box center [1314, 395] width 115 height 186
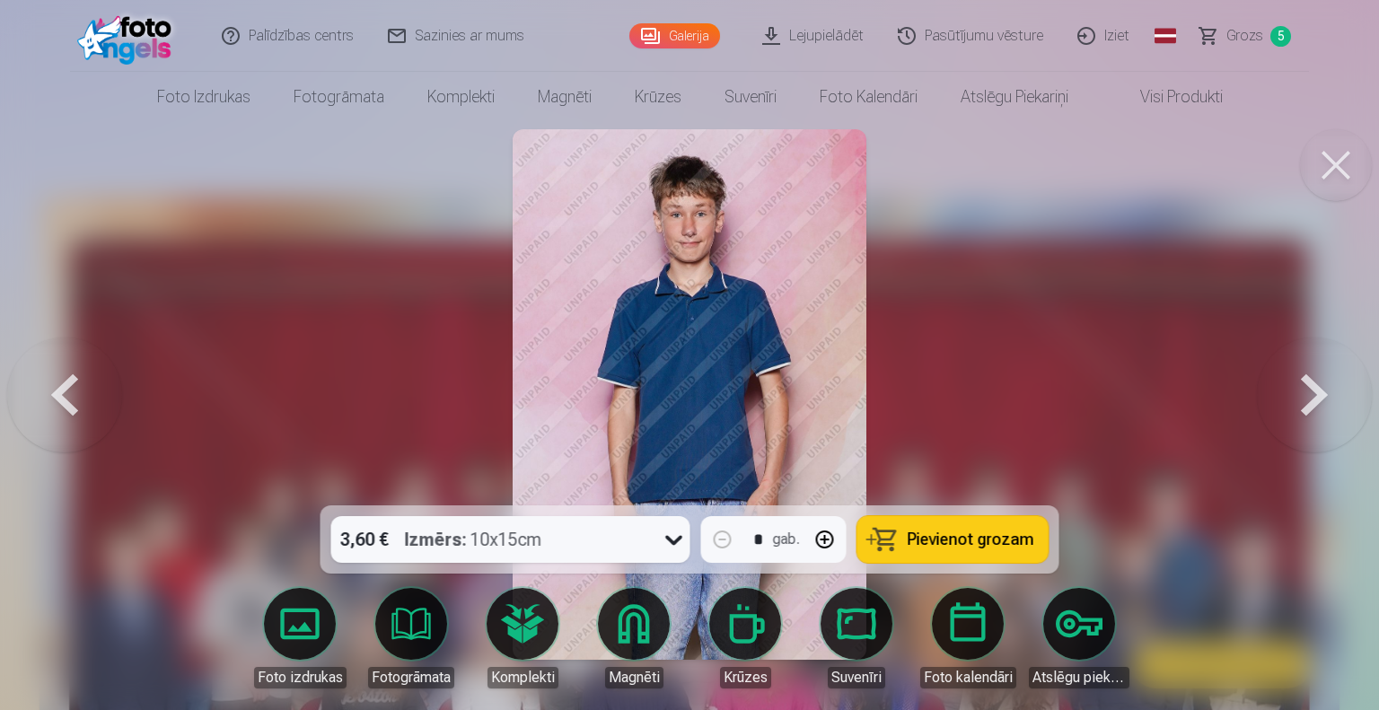
click at [1287, 352] on button at bounding box center [1314, 395] width 115 height 186
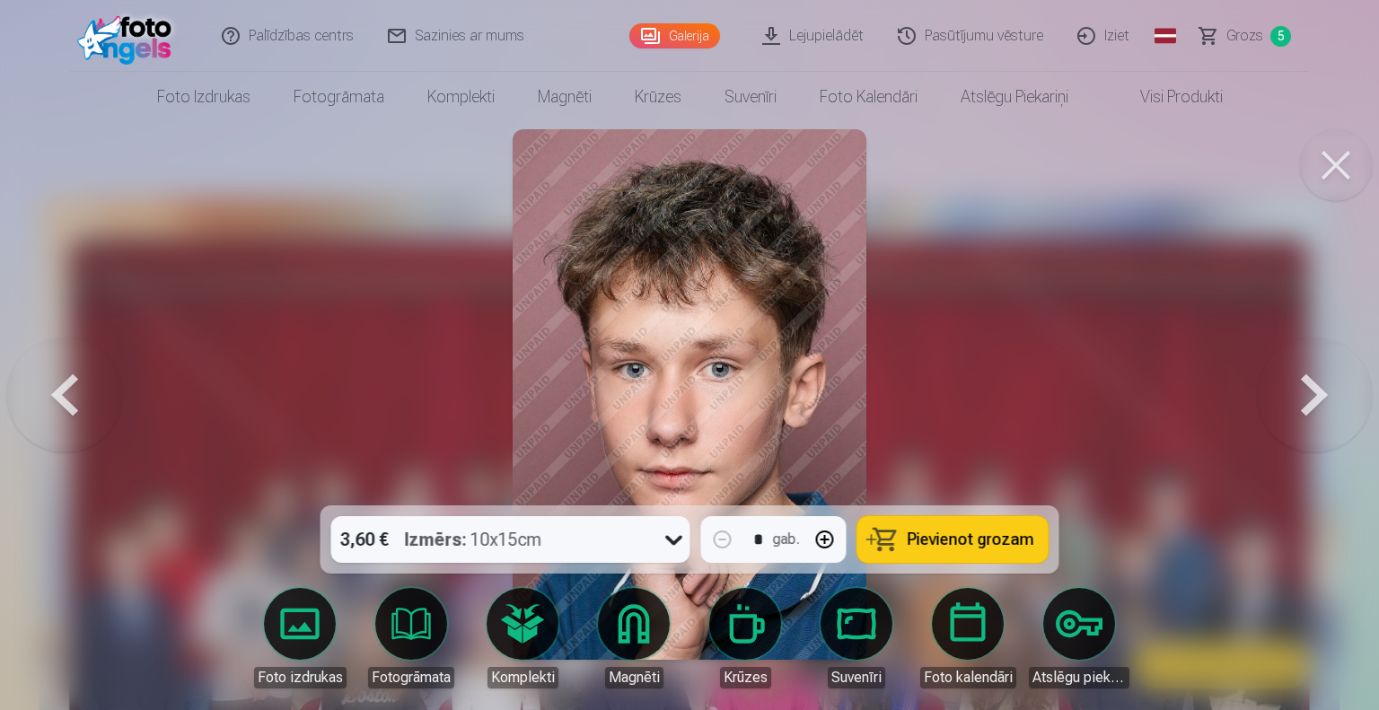
click at [1289, 358] on button at bounding box center [1314, 395] width 115 height 186
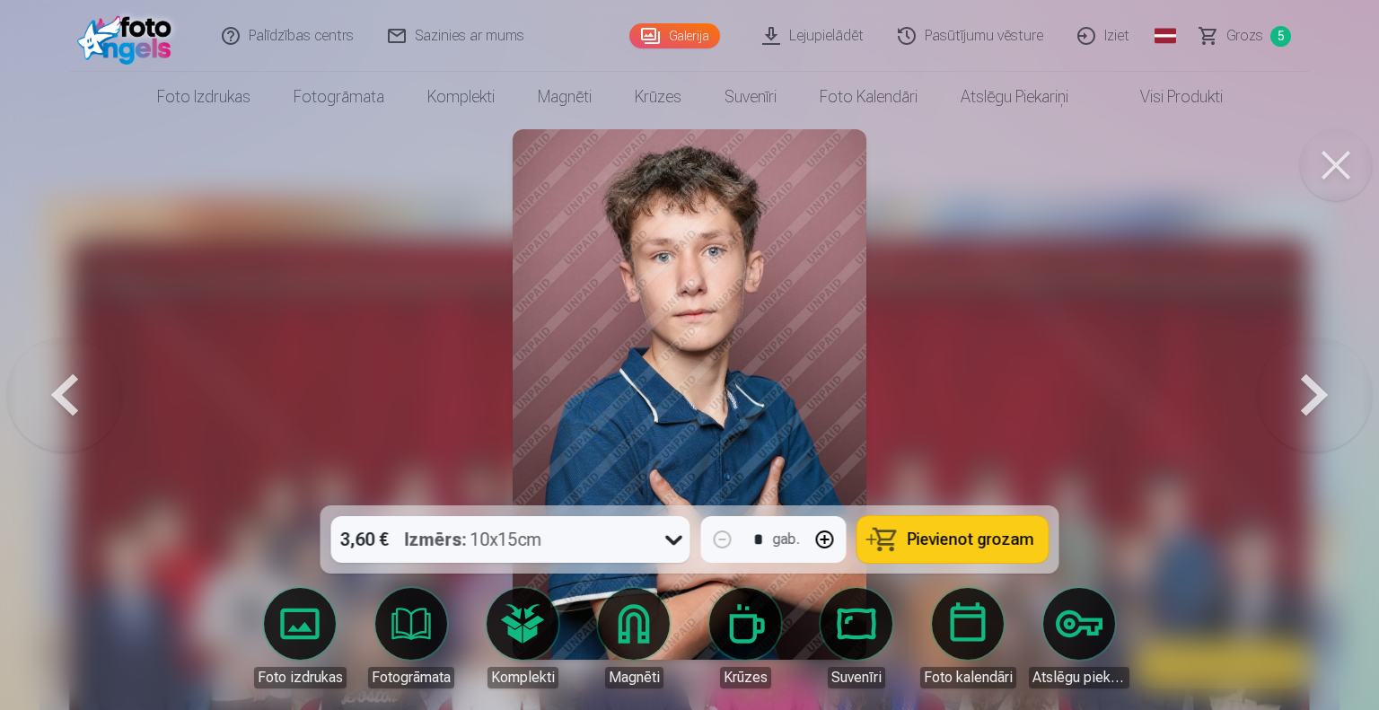
click at [1289, 358] on button at bounding box center [1314, 395] width 115 height 186
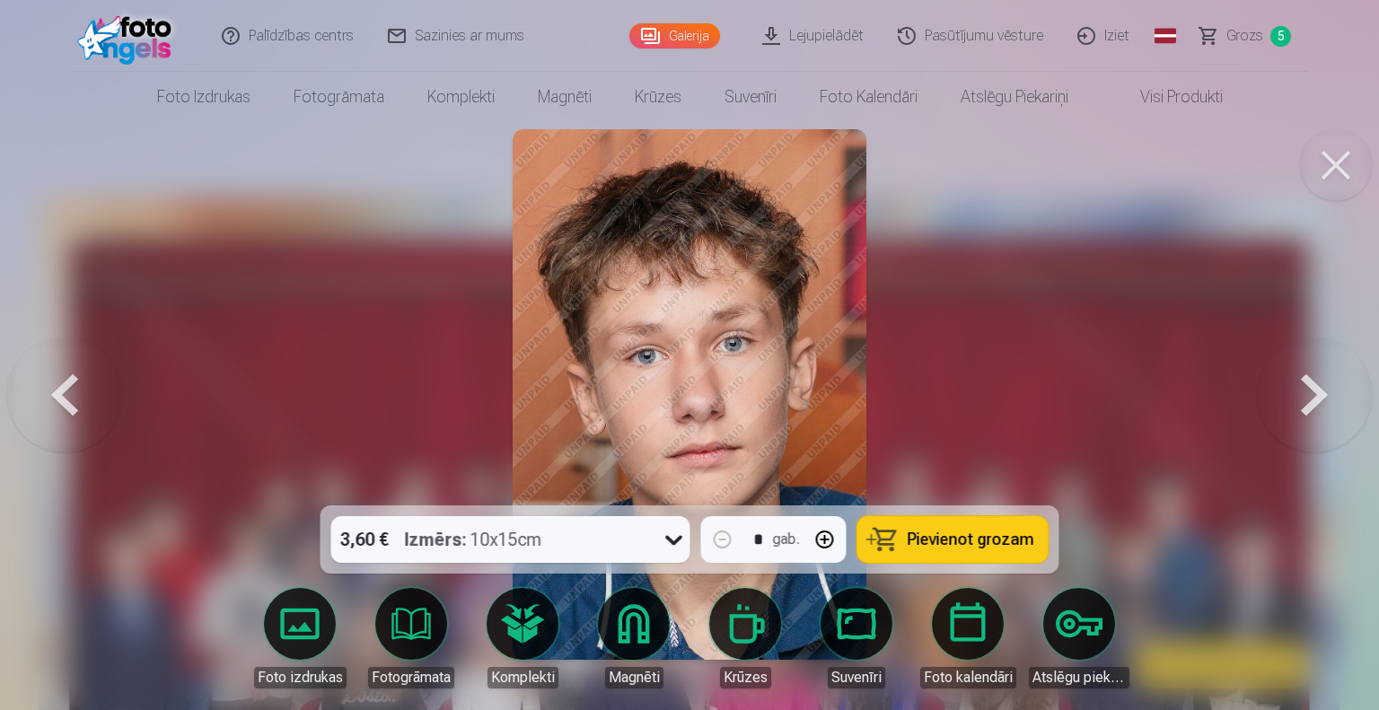
click at [1289, 358] on button at bounding box center [1314, 395] width 115 height 186
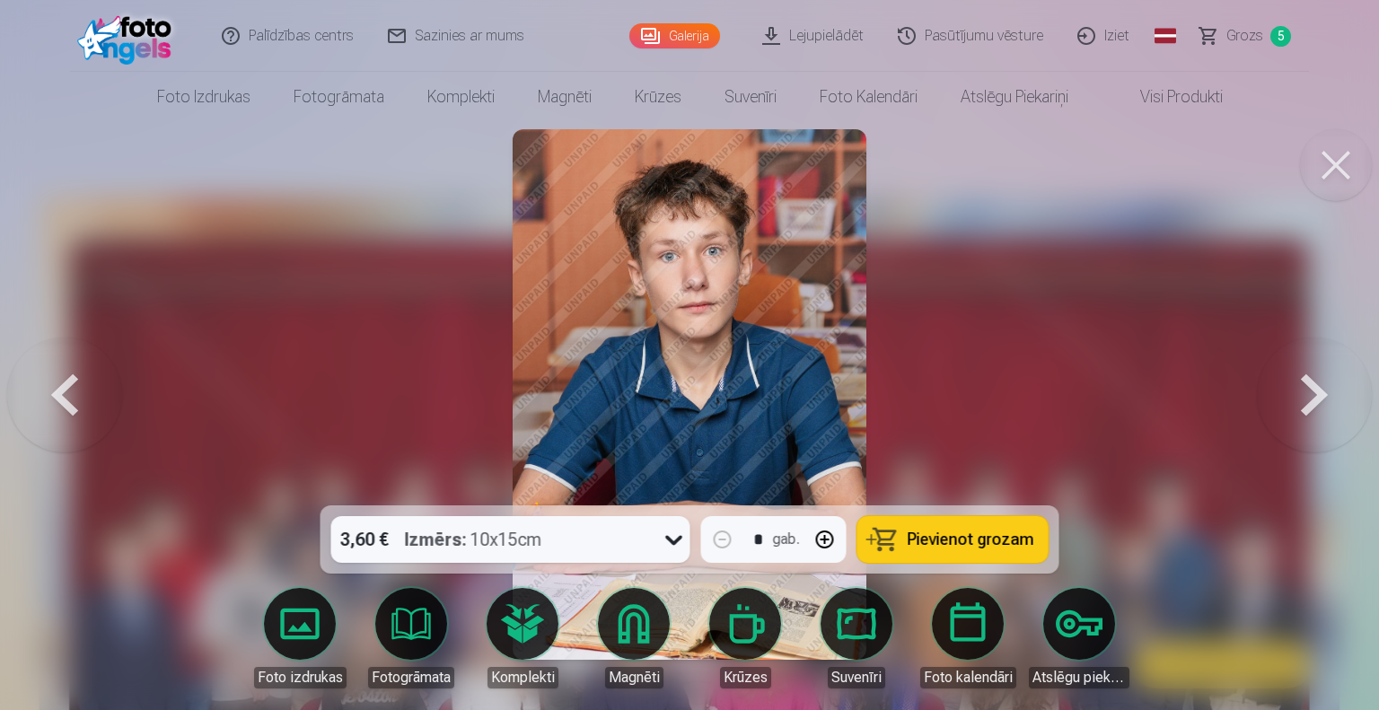
click at [1289, 358] on button at bounding box center [1314, 395] width 115 height 186
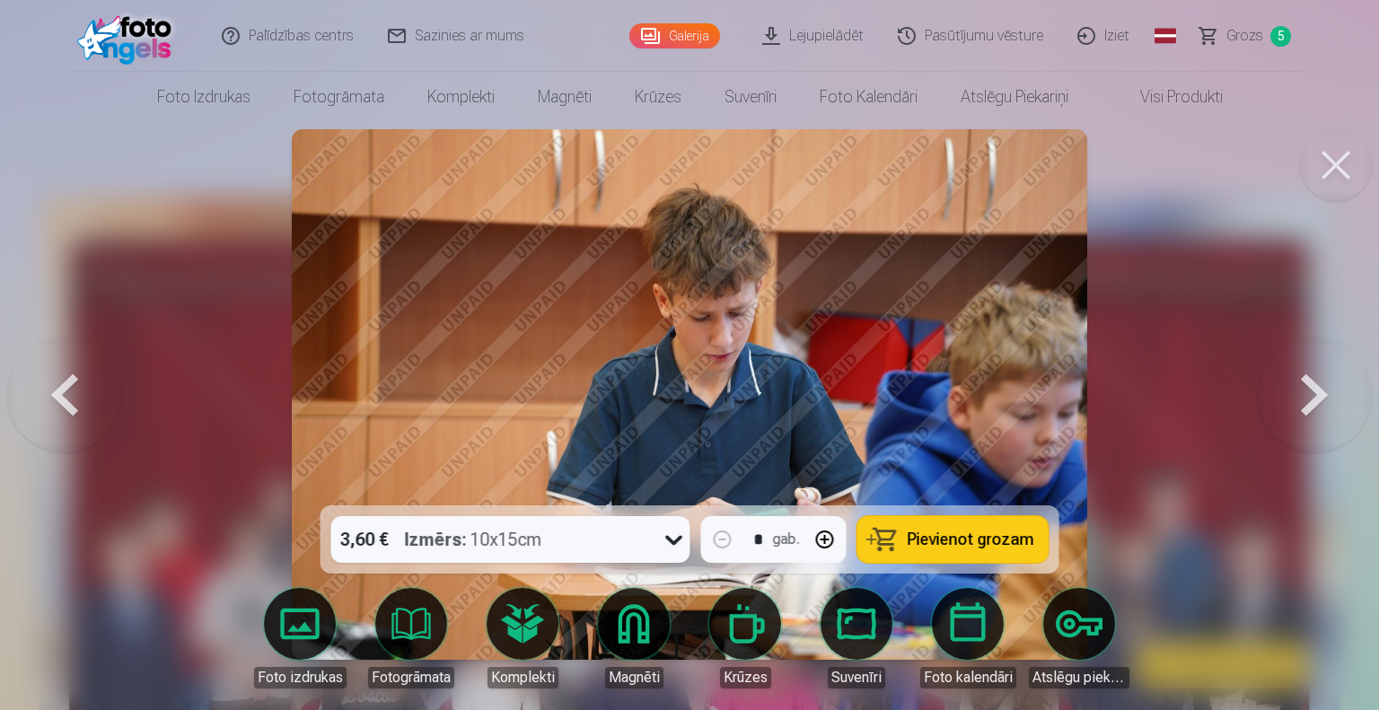
click at [1289, 358] on button at bounding box center [1314, 395] width 115 height 186
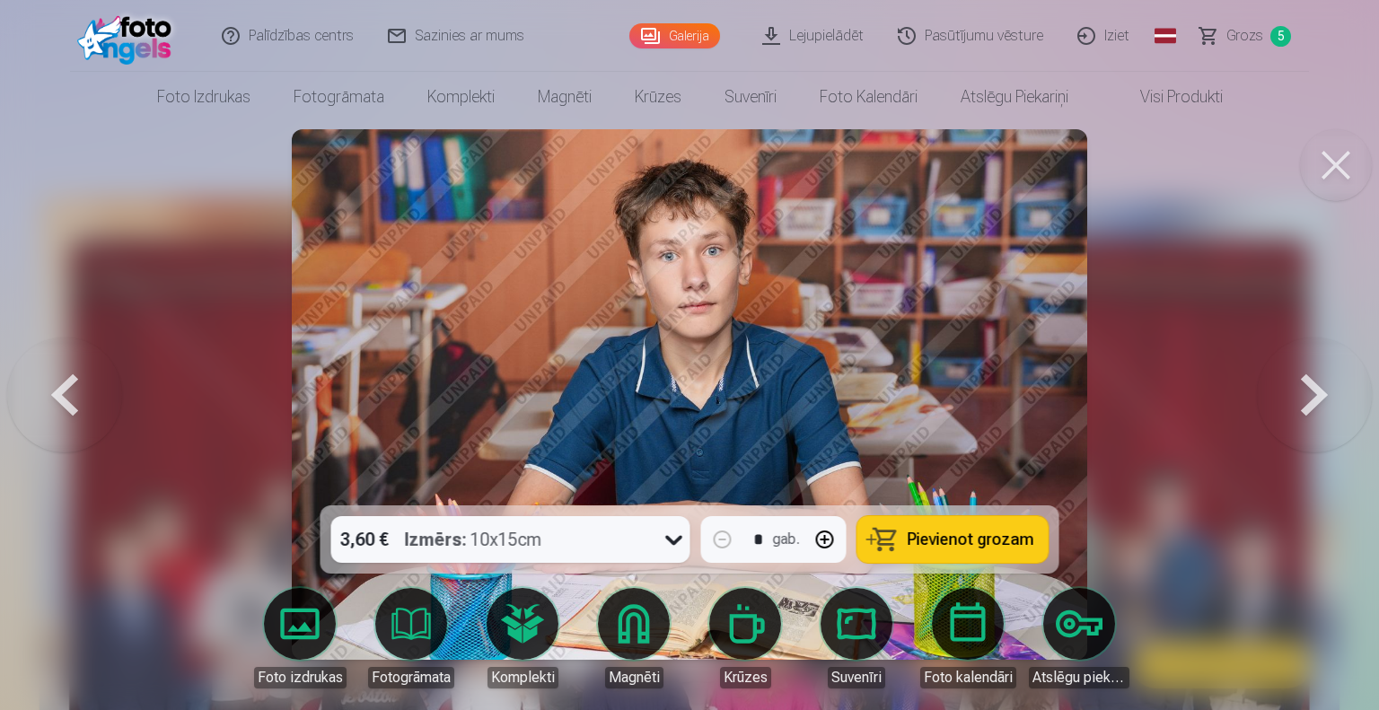
click at [1289, 358] on button at bounding box center [1314, 395] width 115 height 186
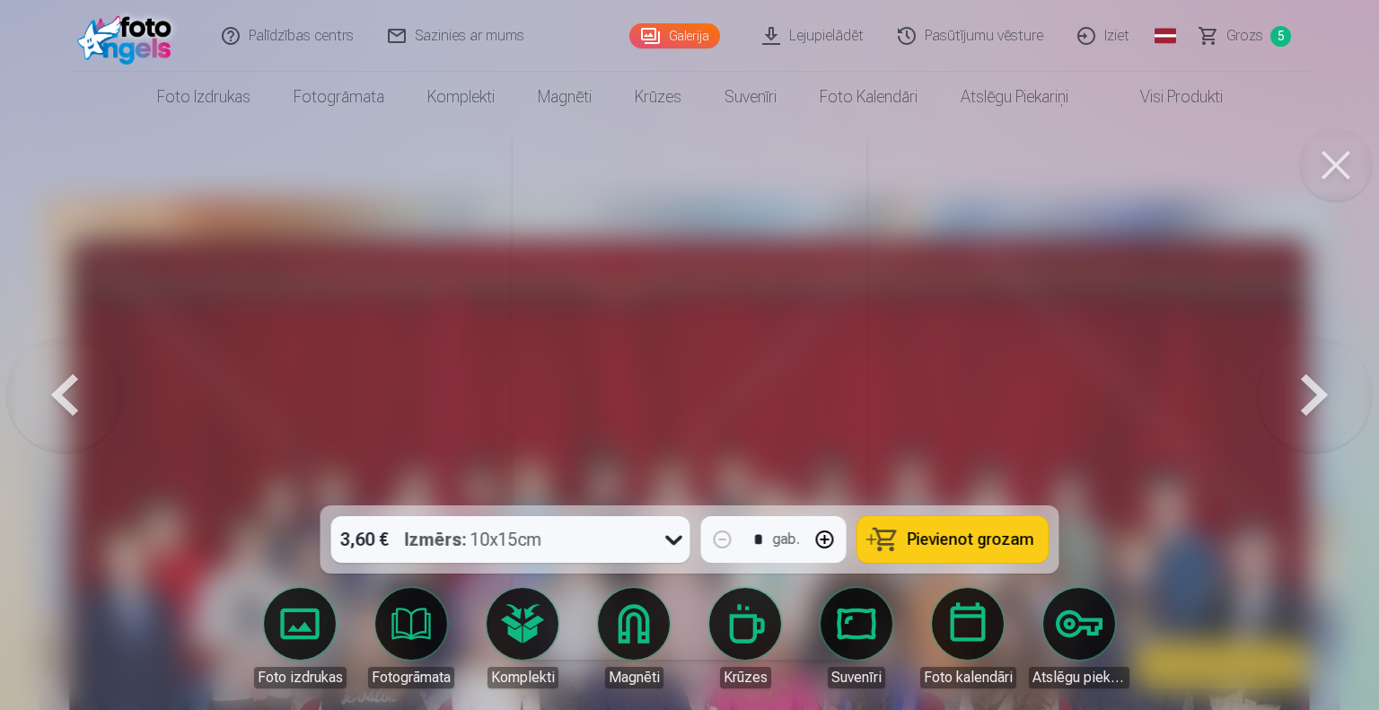
click at [1289, 358] on button at bounding box center [1314, 395] width 115 height 186
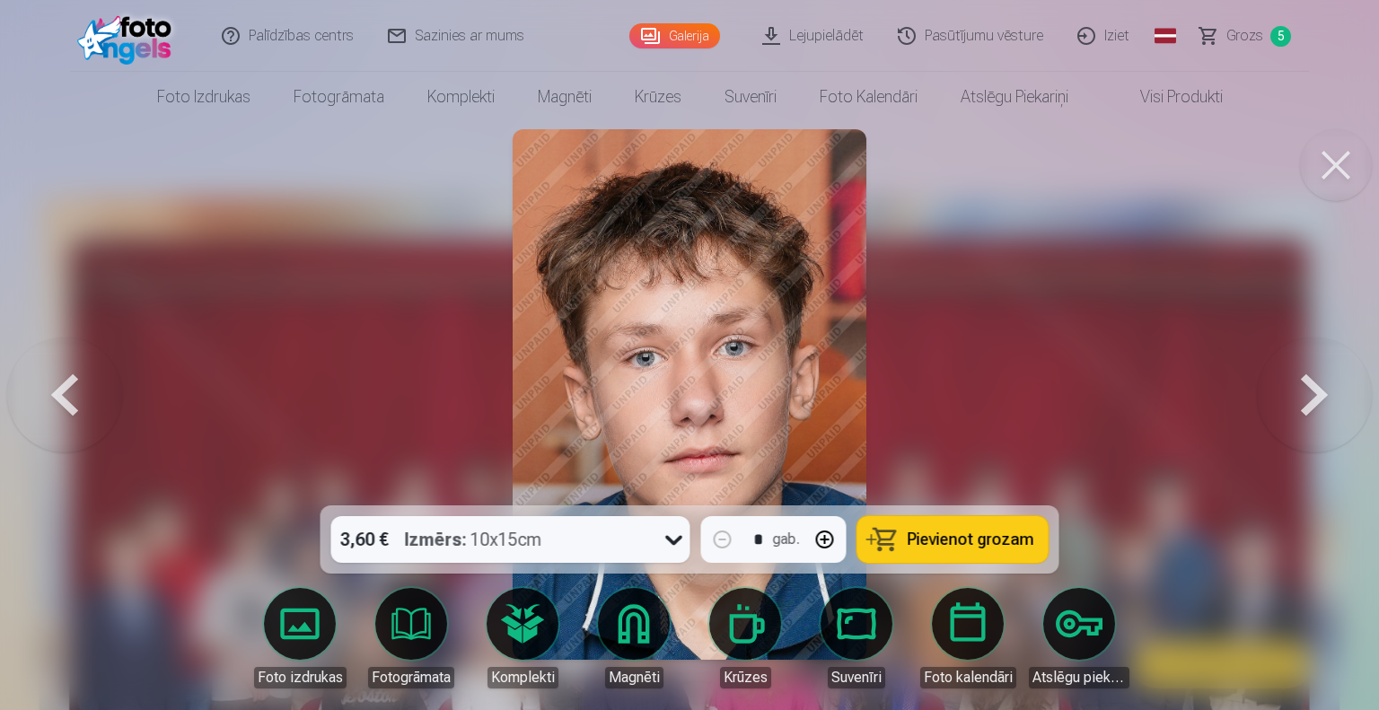
click at [1289, 358] on button at bounding box center [1314, 395] width 115 height 186
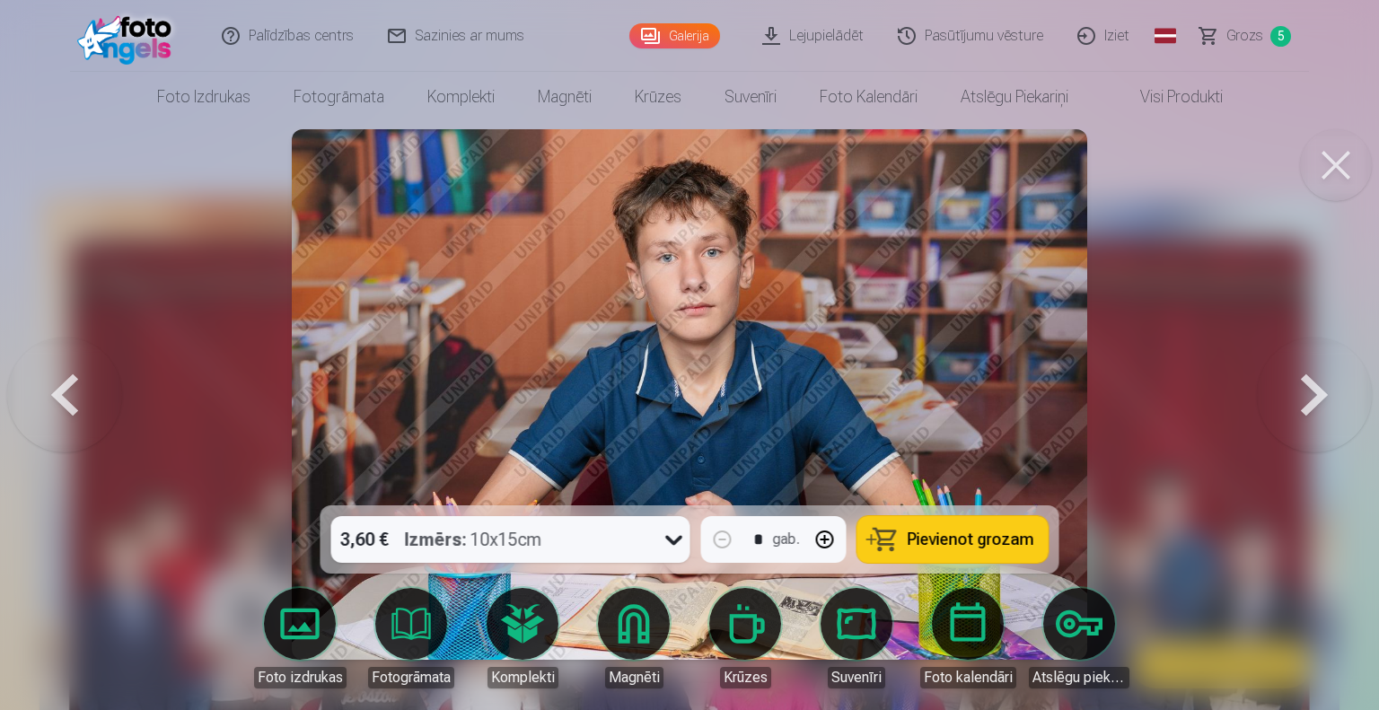
click at [1289, 358] on button at bounding box center [1314, 395] width 115 height 186
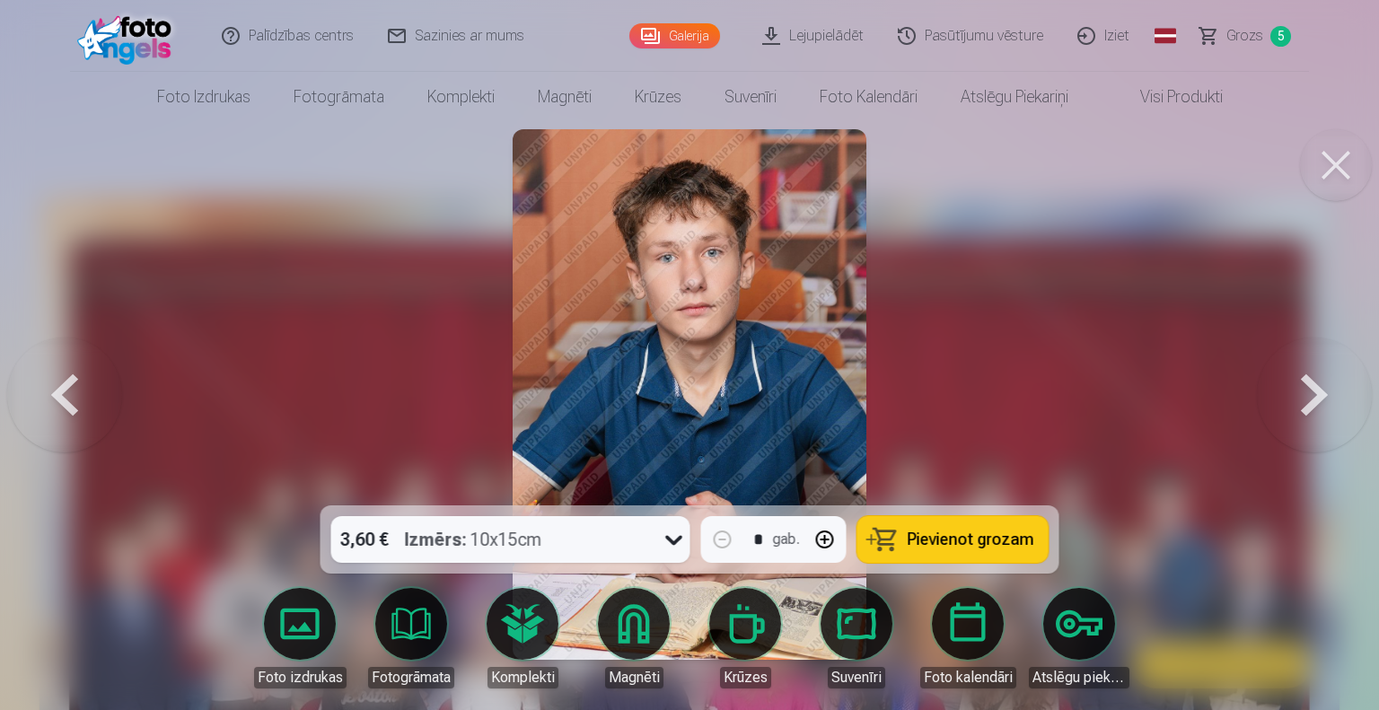
click at [1289, 358] on button at bounding box center [1314, 395] width 115 height 186
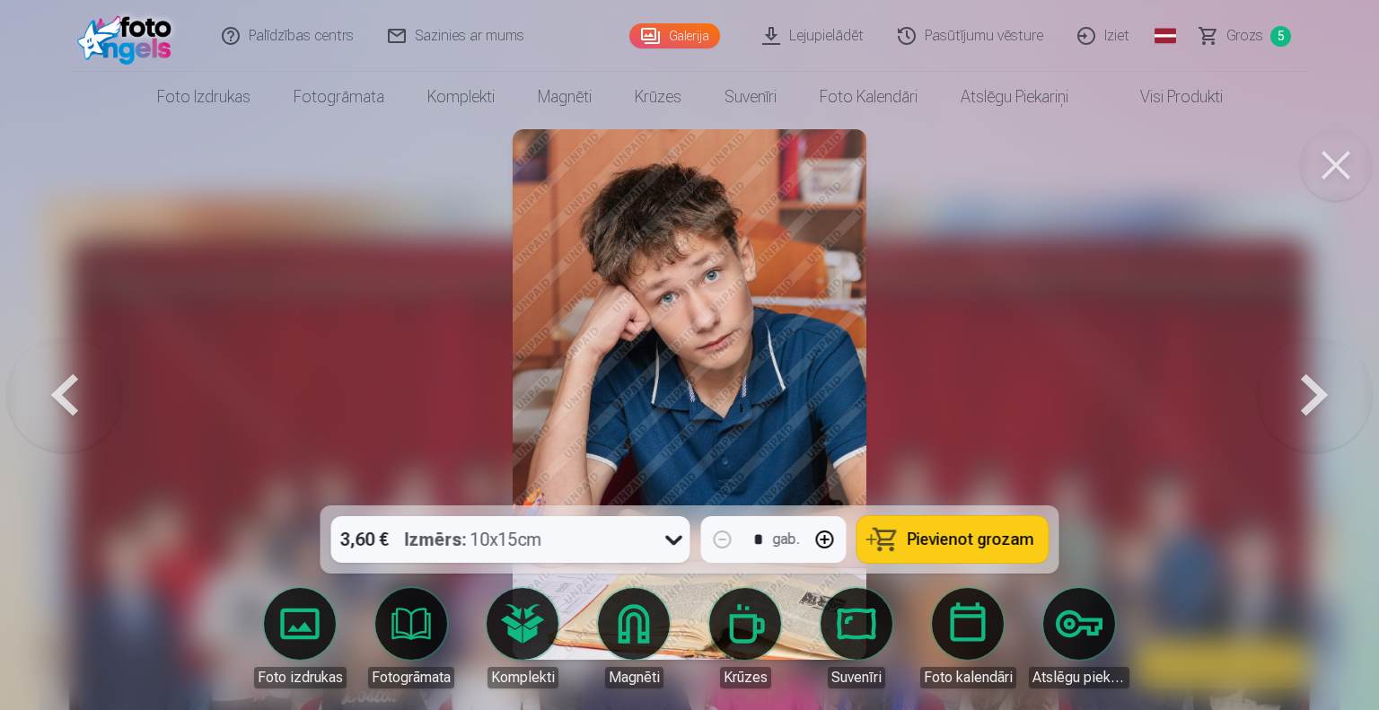
click at [1289, 358] on button at bounding box center [1314, 395] width 115 height 186
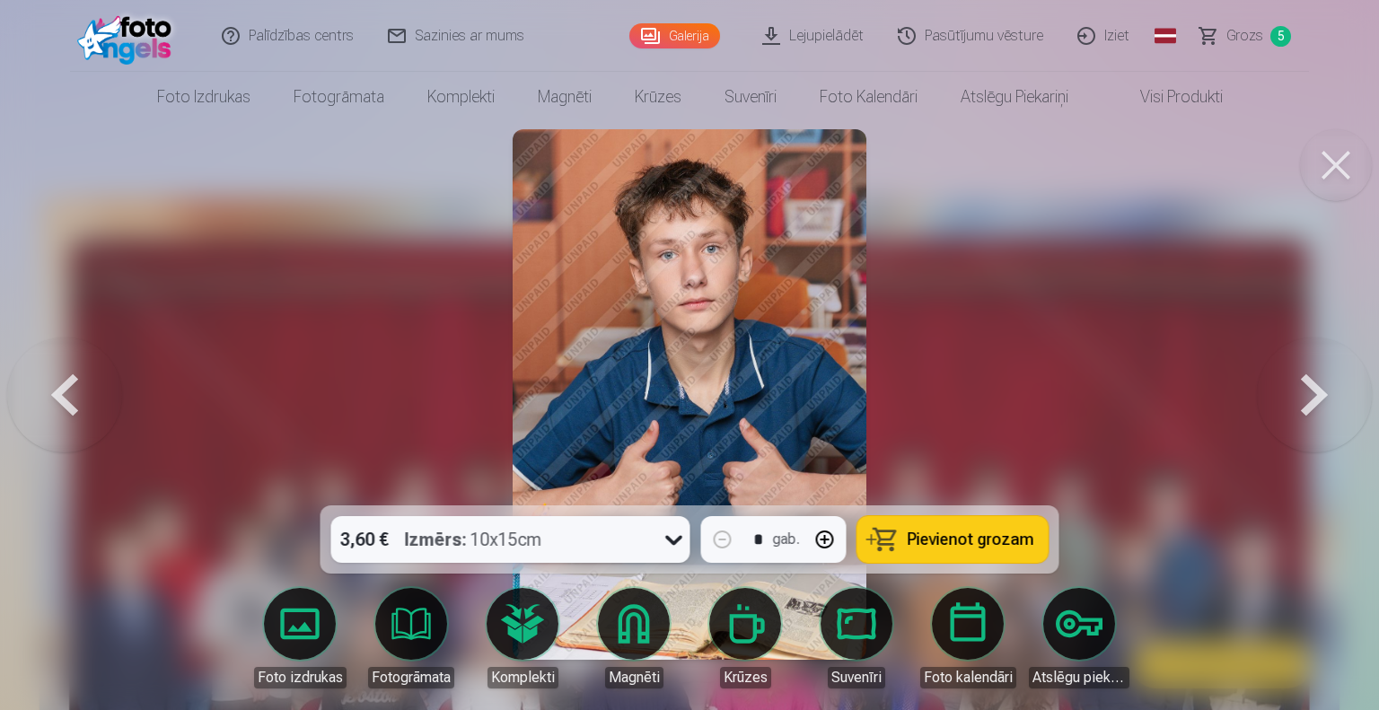
click at [1289, 358] on button at bounding box center [1314, 395] width 115 height 186
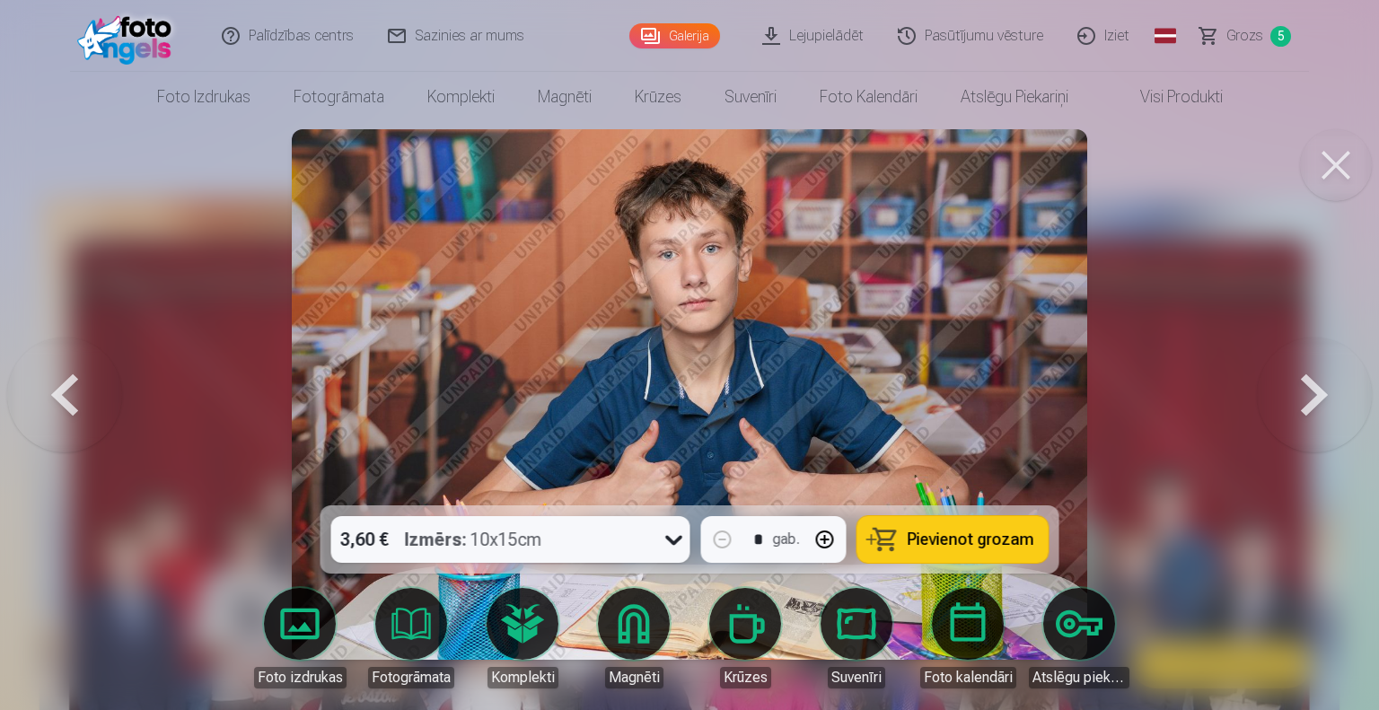
click at [1289, 358] on button at bounding box center [1314, 395] width 115 height 186
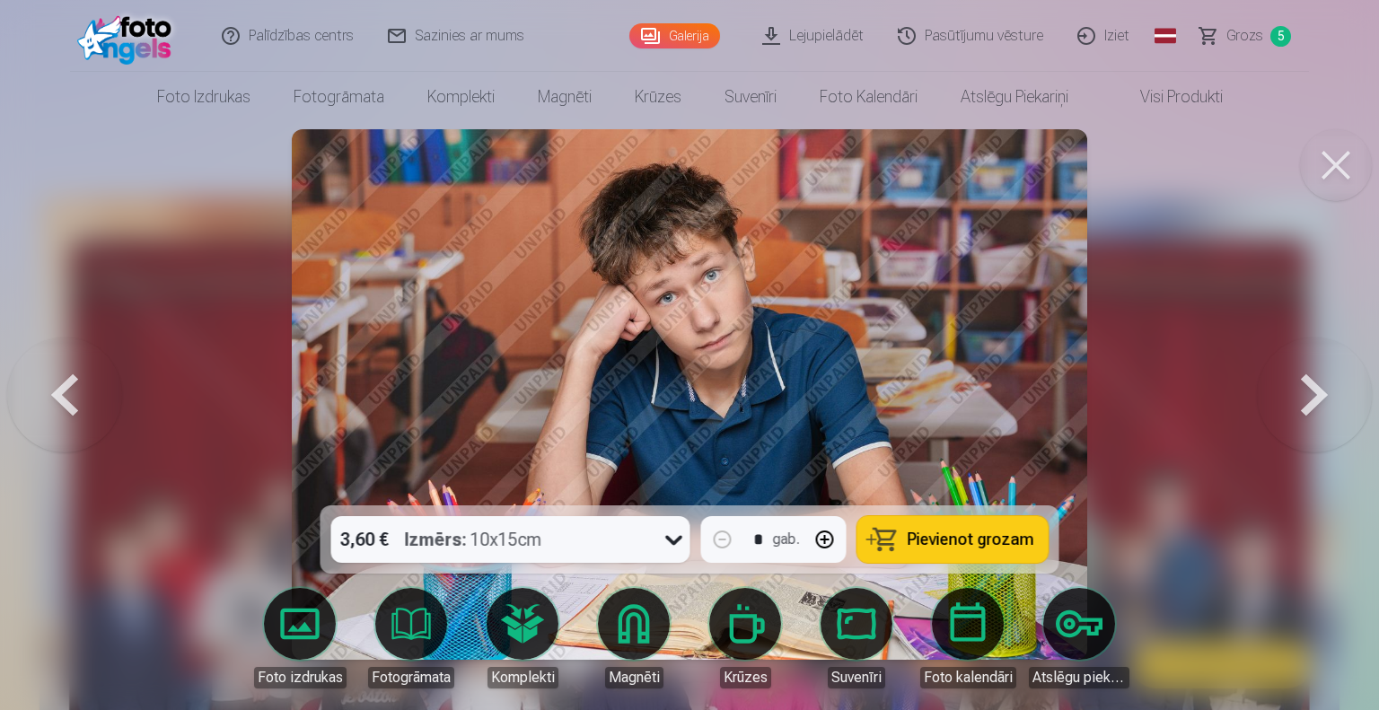
click at [1289, 358] on button at bounding box center [1314, 395] width 115 height 186
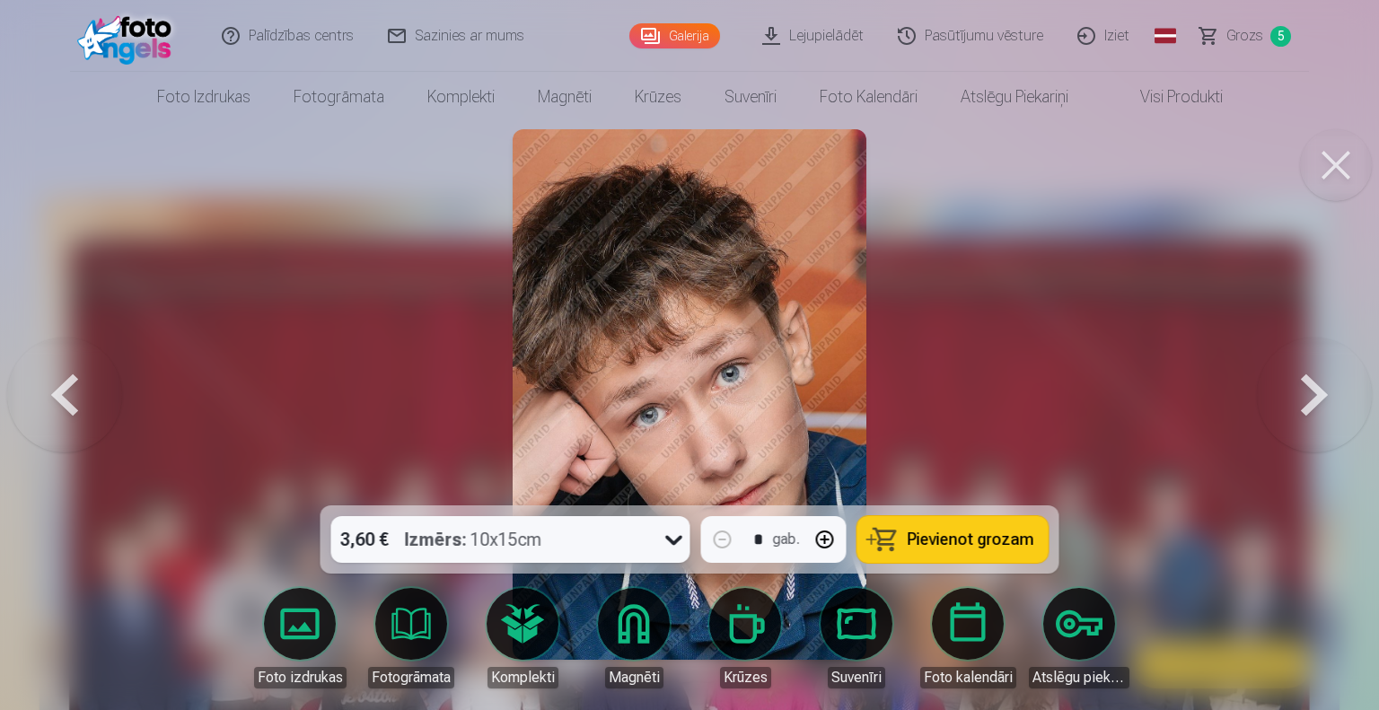
click at [1289, 358] on button at bounding box center [1314, 395] width 115 height 186
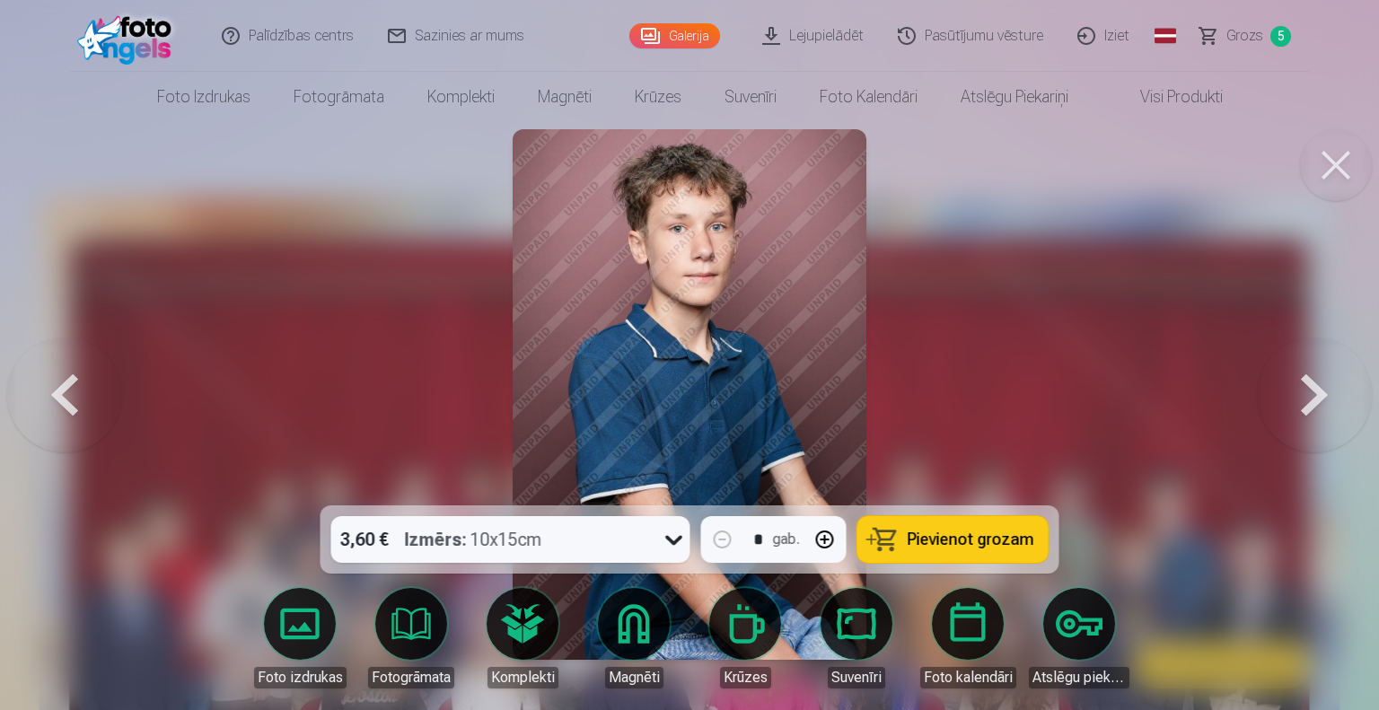
click at [1289, 358] on button at bounding box center [1314, 395] width 115 height 186
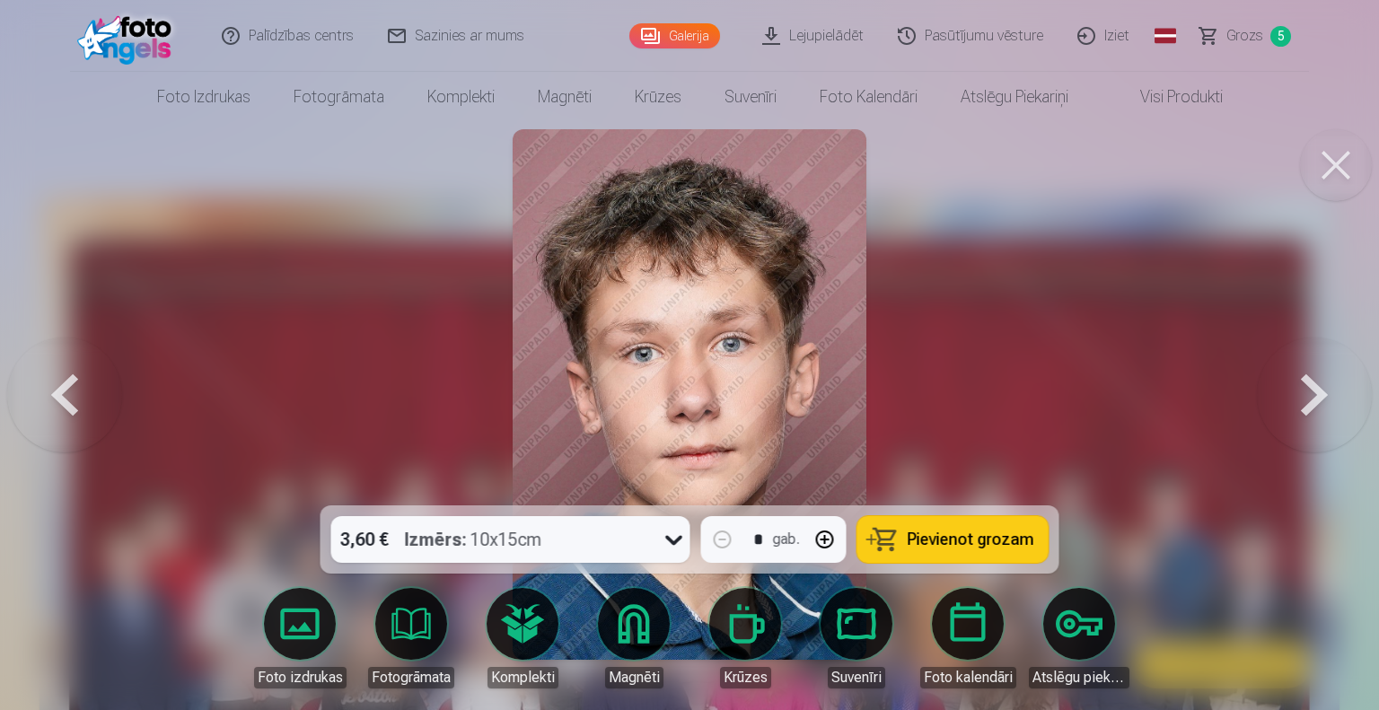
click at [1289, 358] on button at bounding box center [1314, 395] width 115 height 186
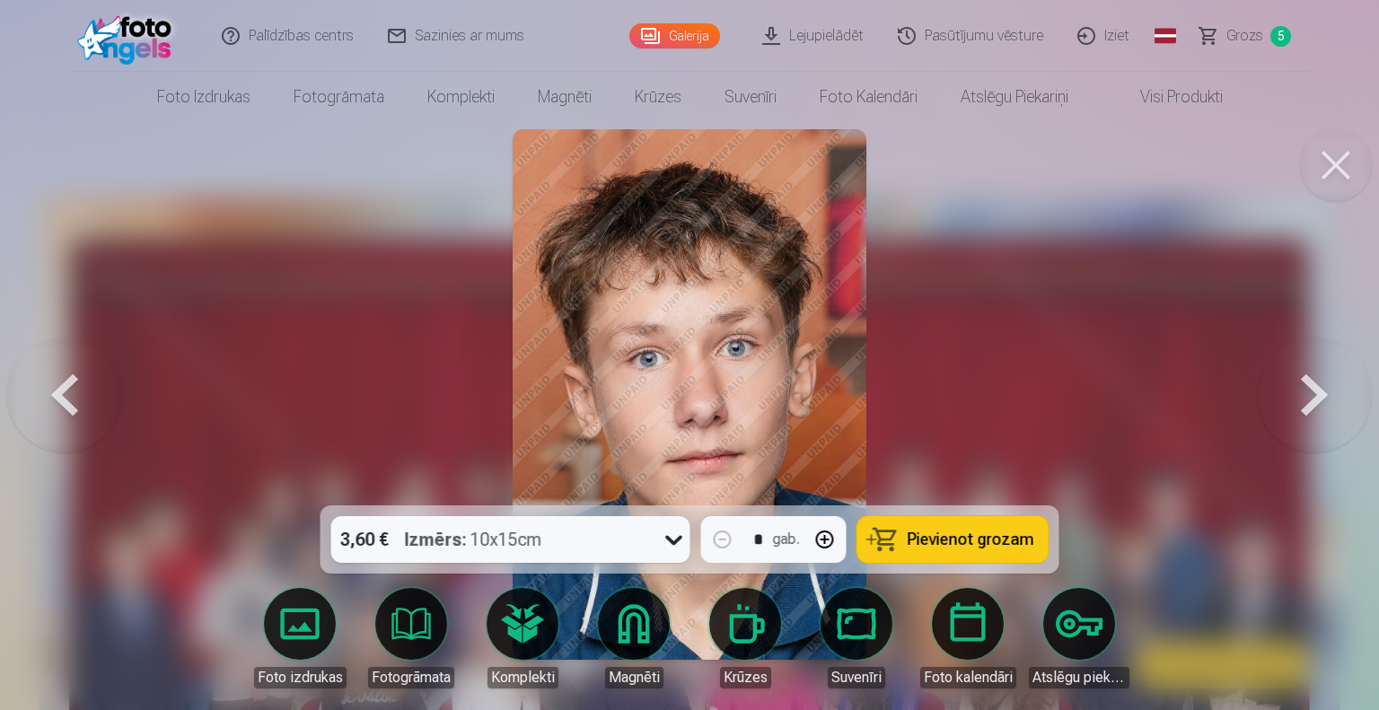
click at [1289, 358] on button at bounding box center [1314, 395] width 115 height 186
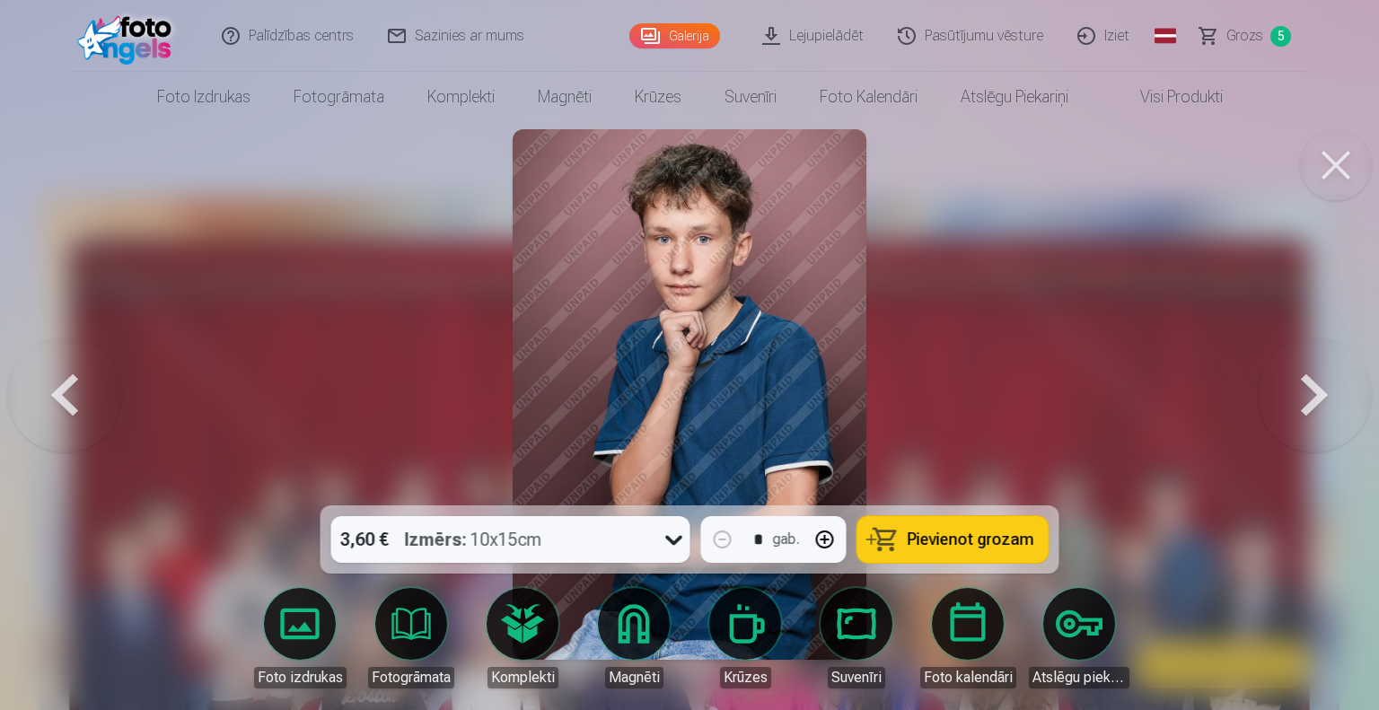
click at [1289, 358] on button at bounding box center [1314, 395] width 115 height 186
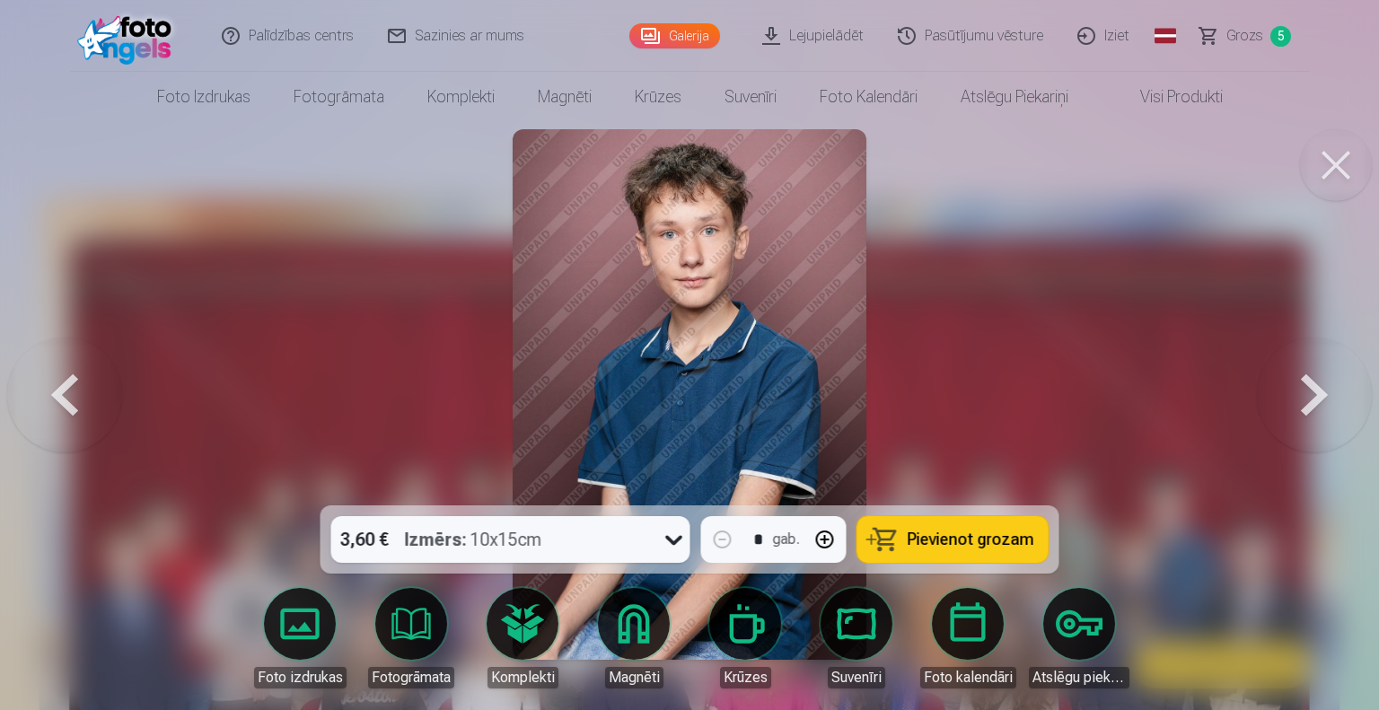
click at [1289, 358] on button at bounding box center [1314, 395] width 115 height 186
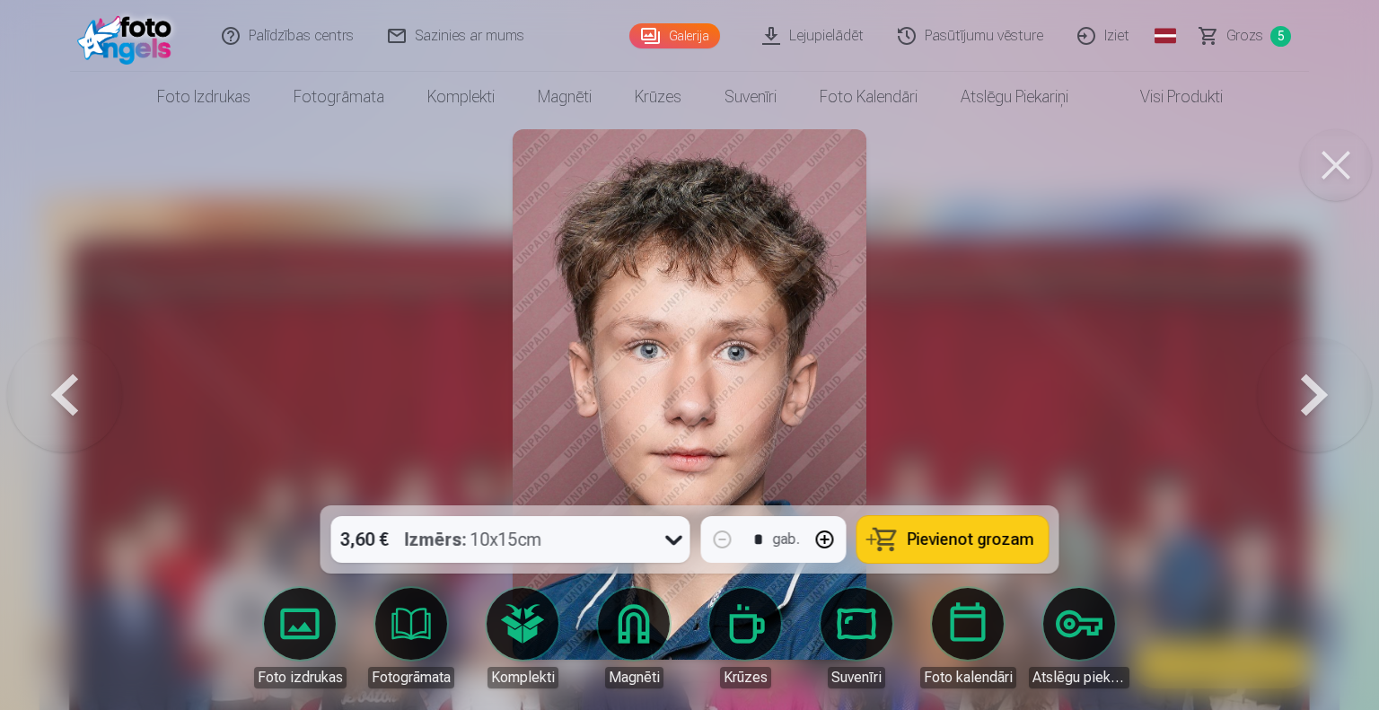
click at [934, 532] on span "Pievienot grozam" at bounding box center [971, 540] width 127 height 16
click at [1317, 397] on button at bounding box center [1314, 395] width 115 height 186
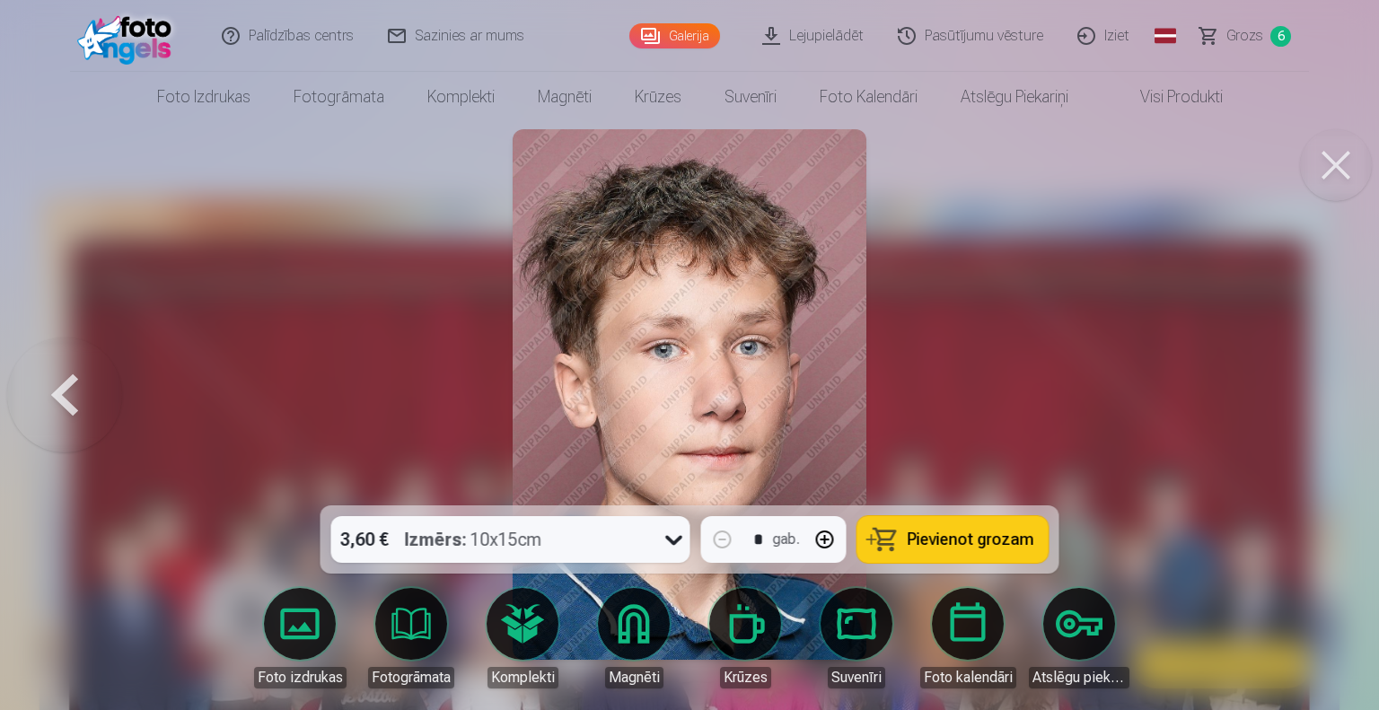
click at [1317, 397] on div at bounding box center [689, 355] width 1379 height 710
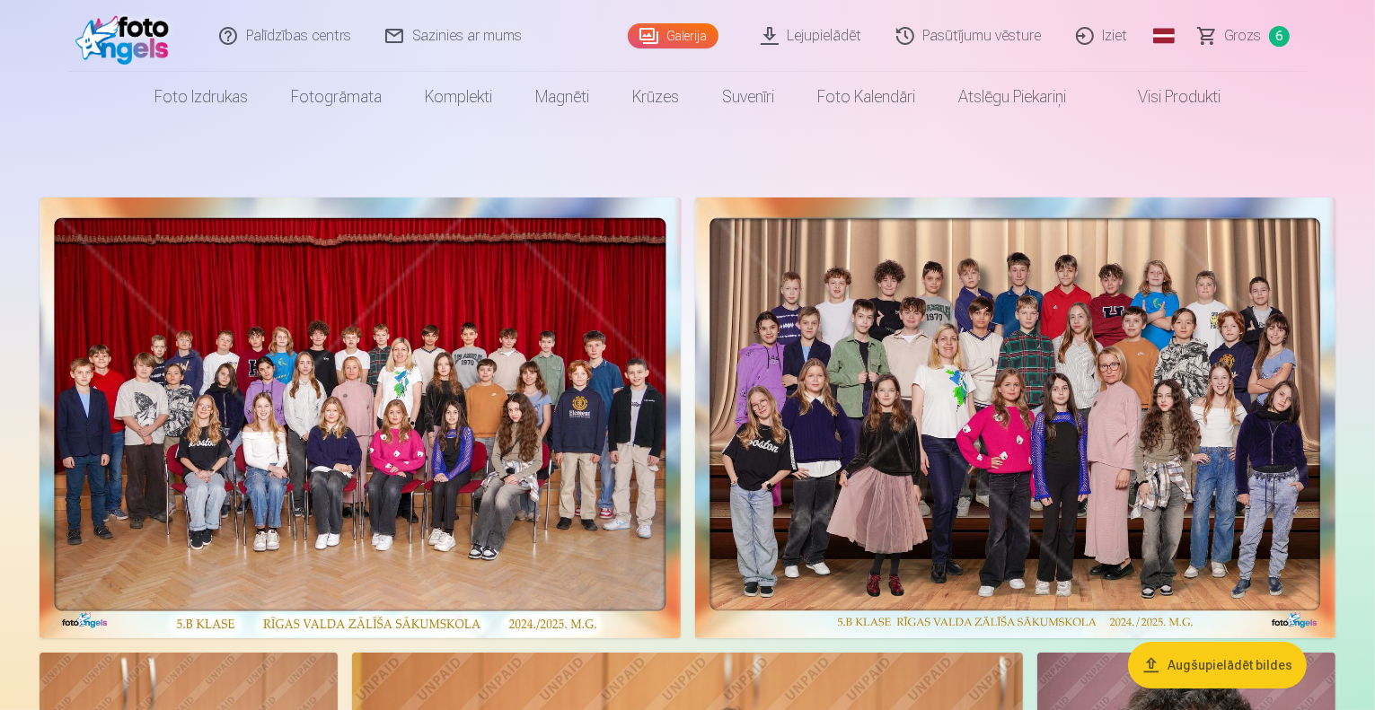
click at [1246, 29] on span "Grozs" at bounding box center [1243, 36] width 37 height 22
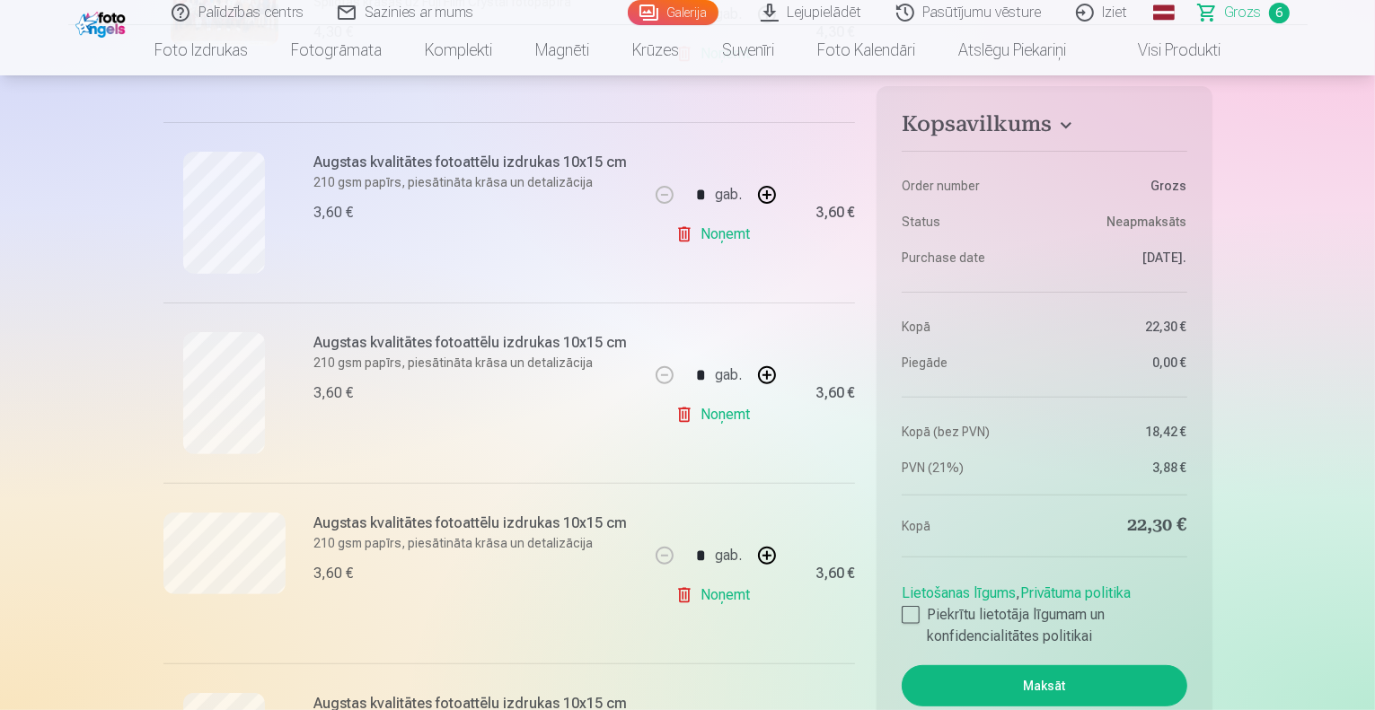
scroll to position [543, 0]
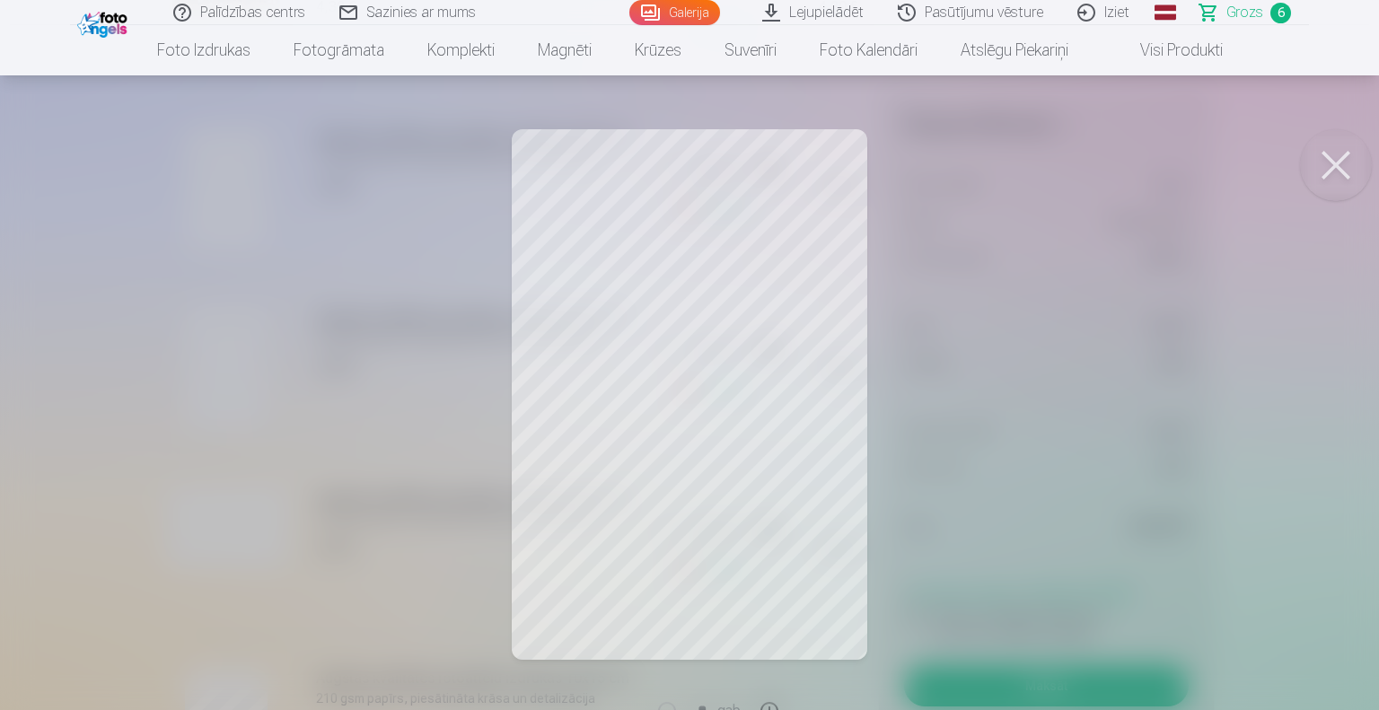
click at [1324, 179] on button at bounding box center [1336, 165] width 72 height 72
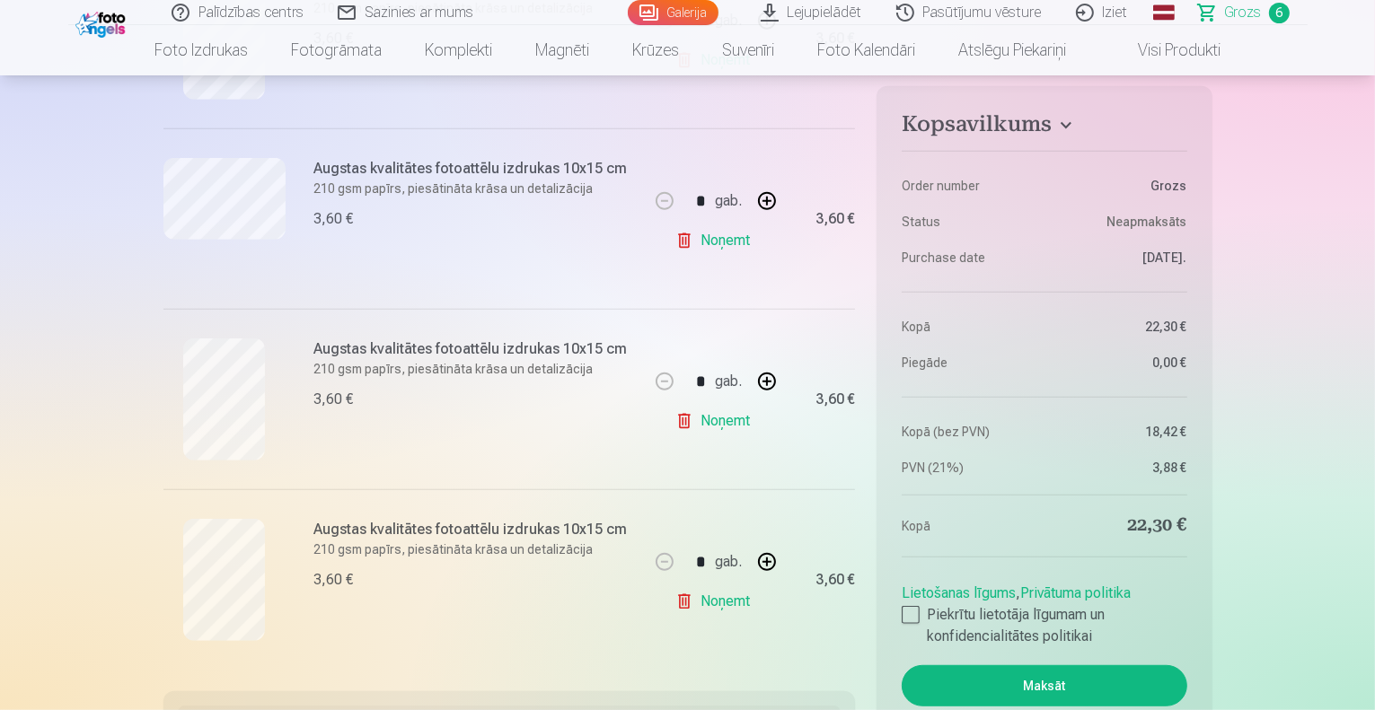
scroll to position [866, 0]
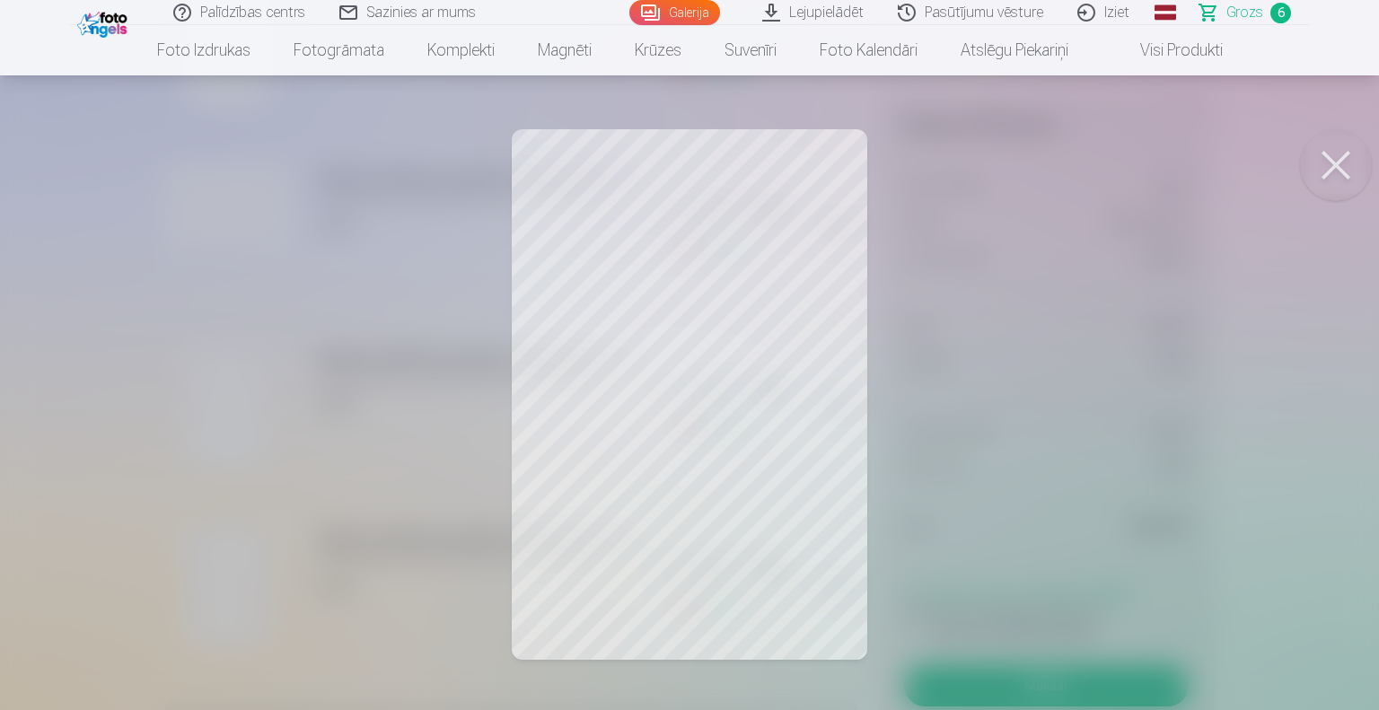
click at [1333, 157] on button at bounding box center [1336, 165] width 72 height 72
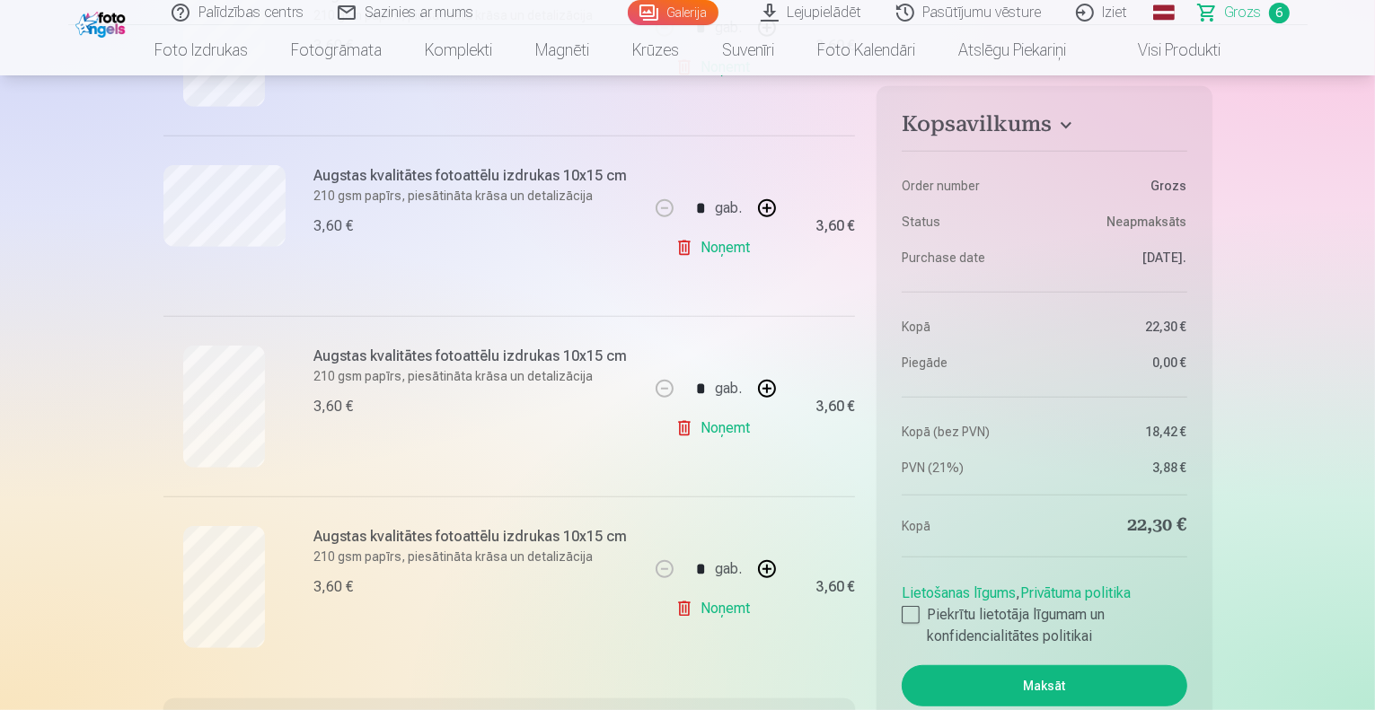
click at [717, 439] on link "Noņemt" at bounding box center [716, 428] width 82 height 36
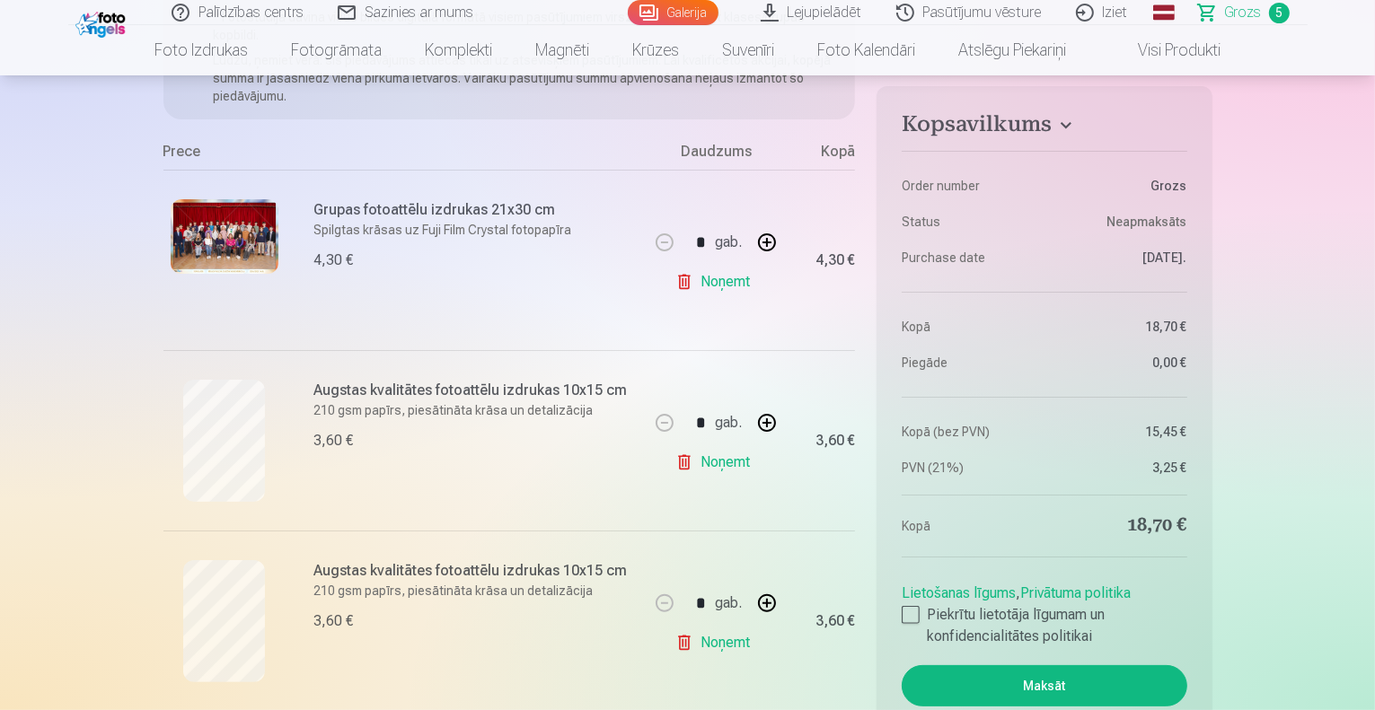
scroll to position [273, 0]
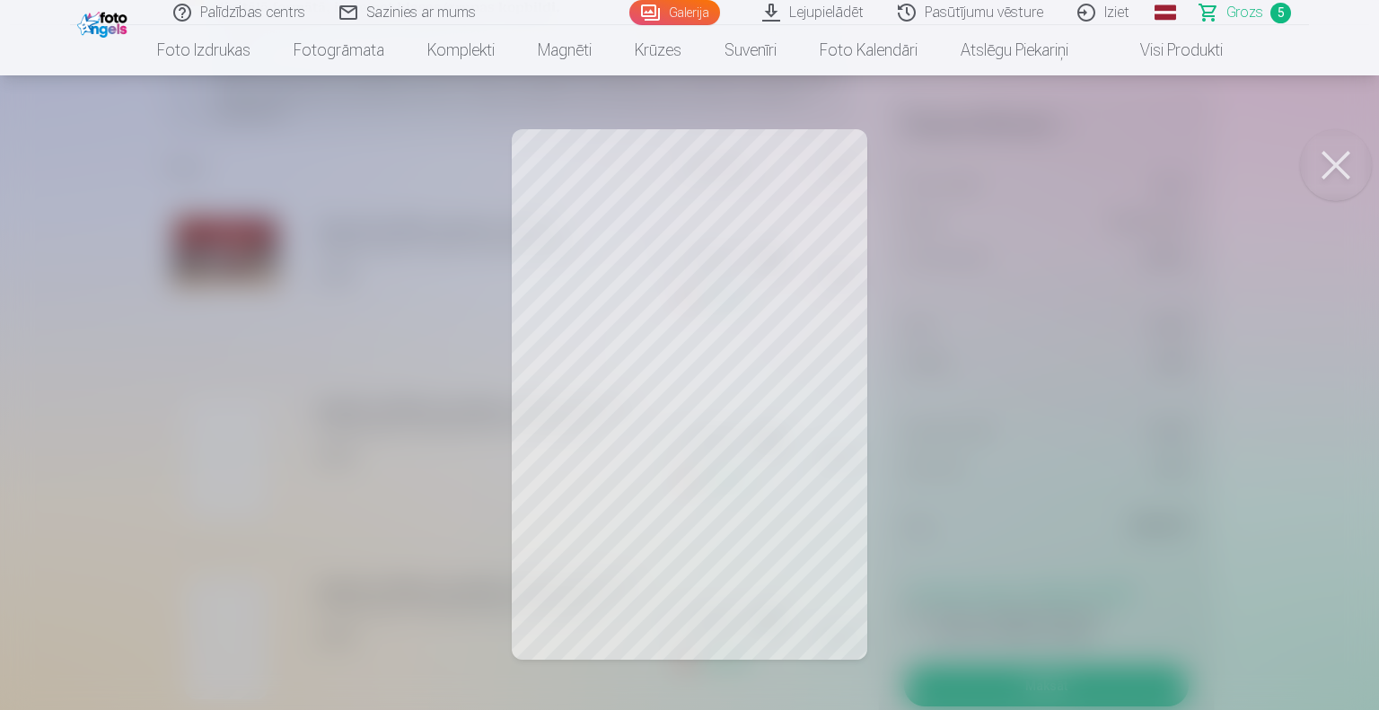
click at [1318, 165] on button at bounding box center [1336, 165] width 72 height 72
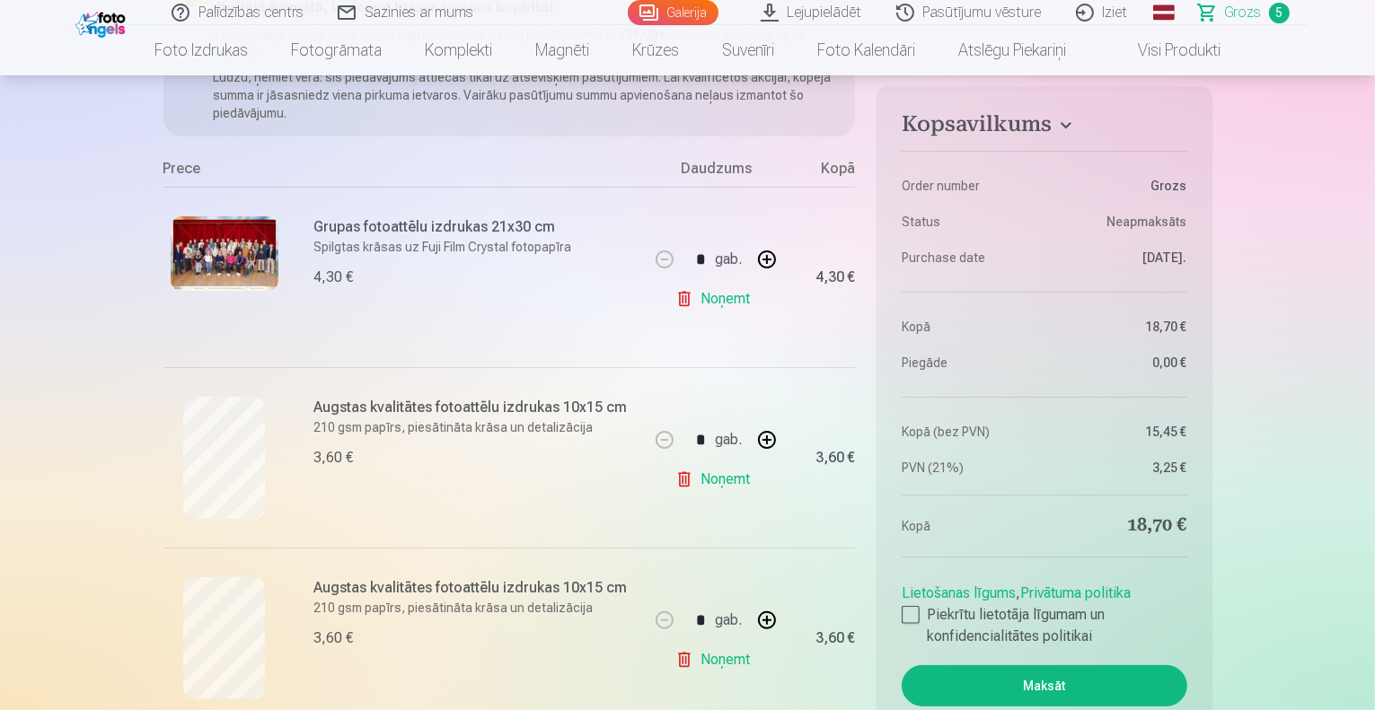
click at [714, 481] on link "Noņemt" at bounding box center [716, 480] width 82 height 36
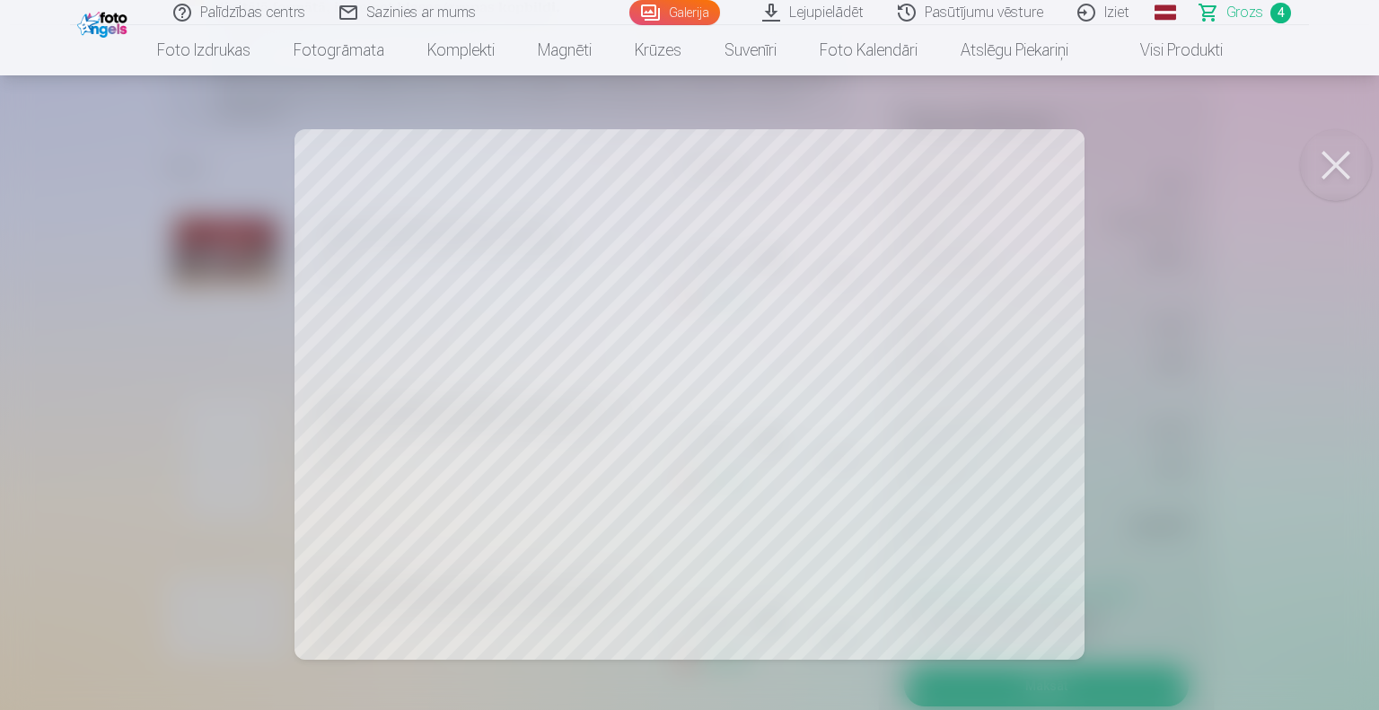
click at [1325, 157] on button at bounding box center [1336, 165] width 72 height 72
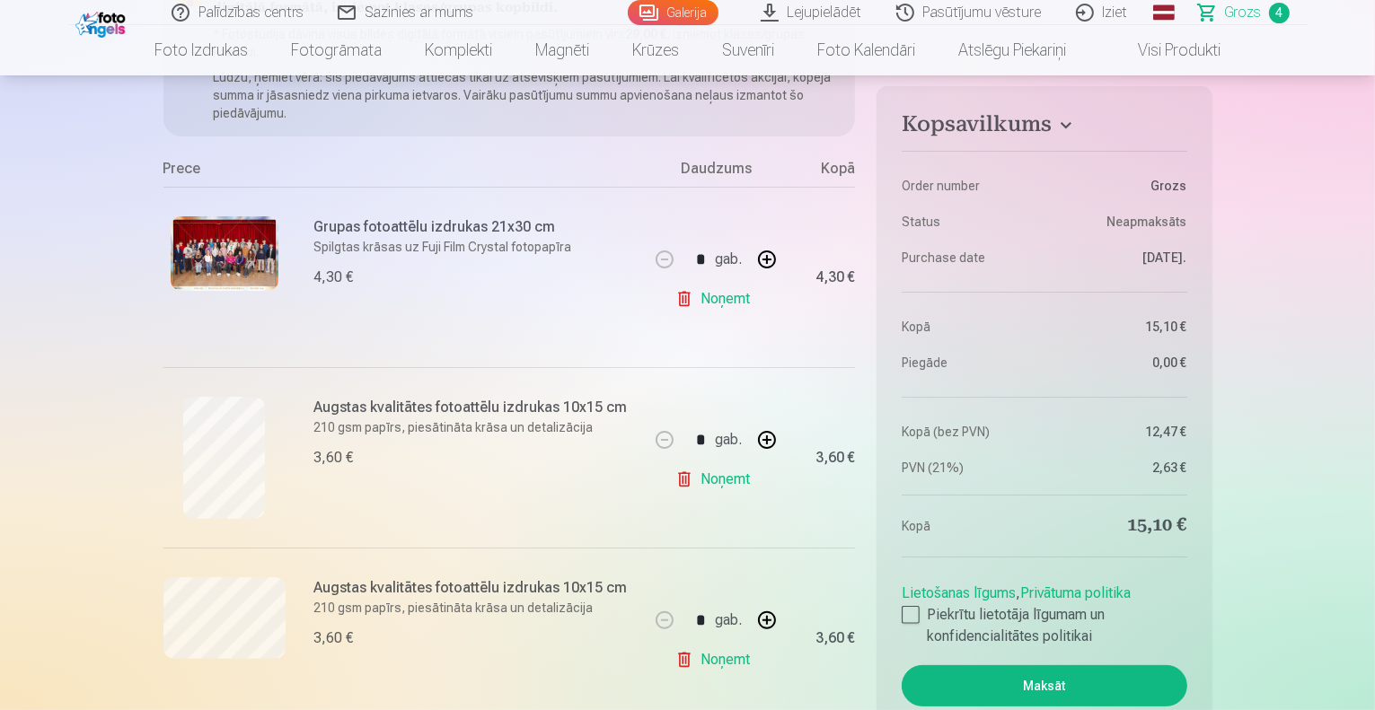
click at [705, 656] on link "Noņemt" at bounding box center [716, 660] width 82 height 36
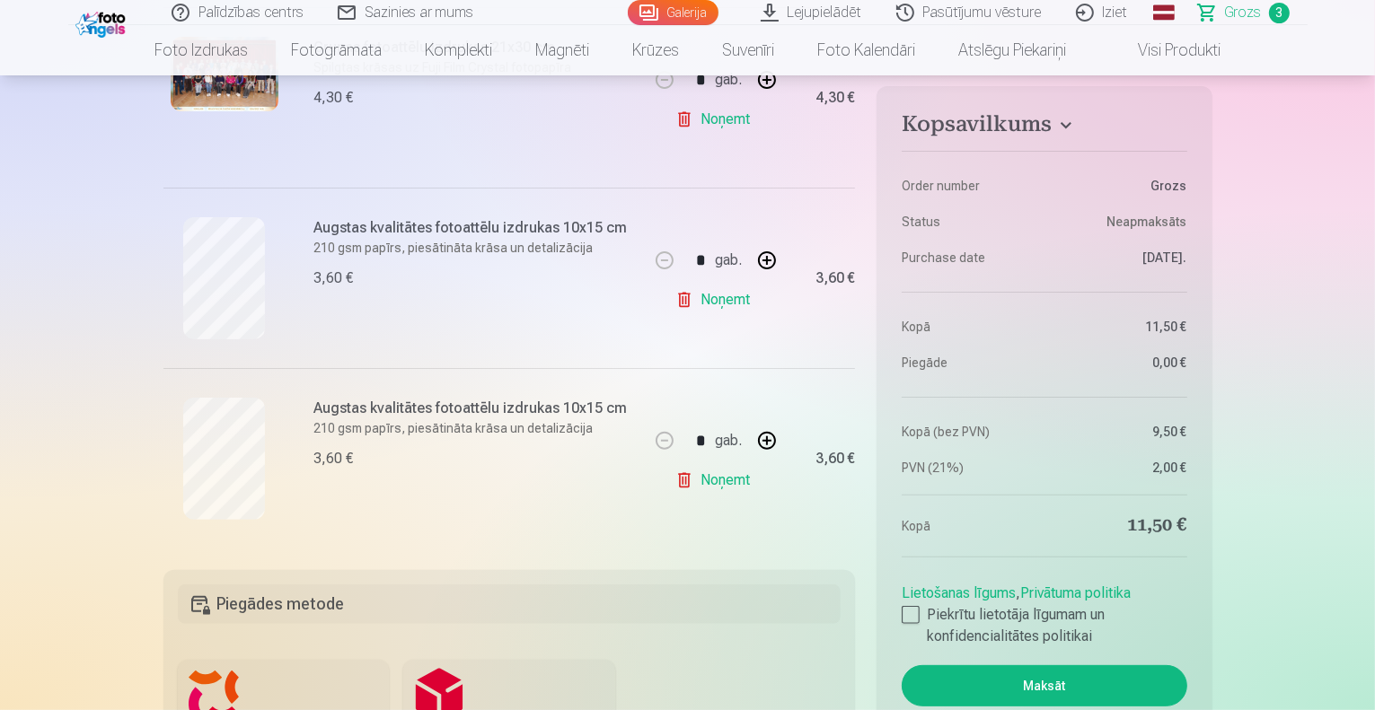
scroll to position [445, 0]
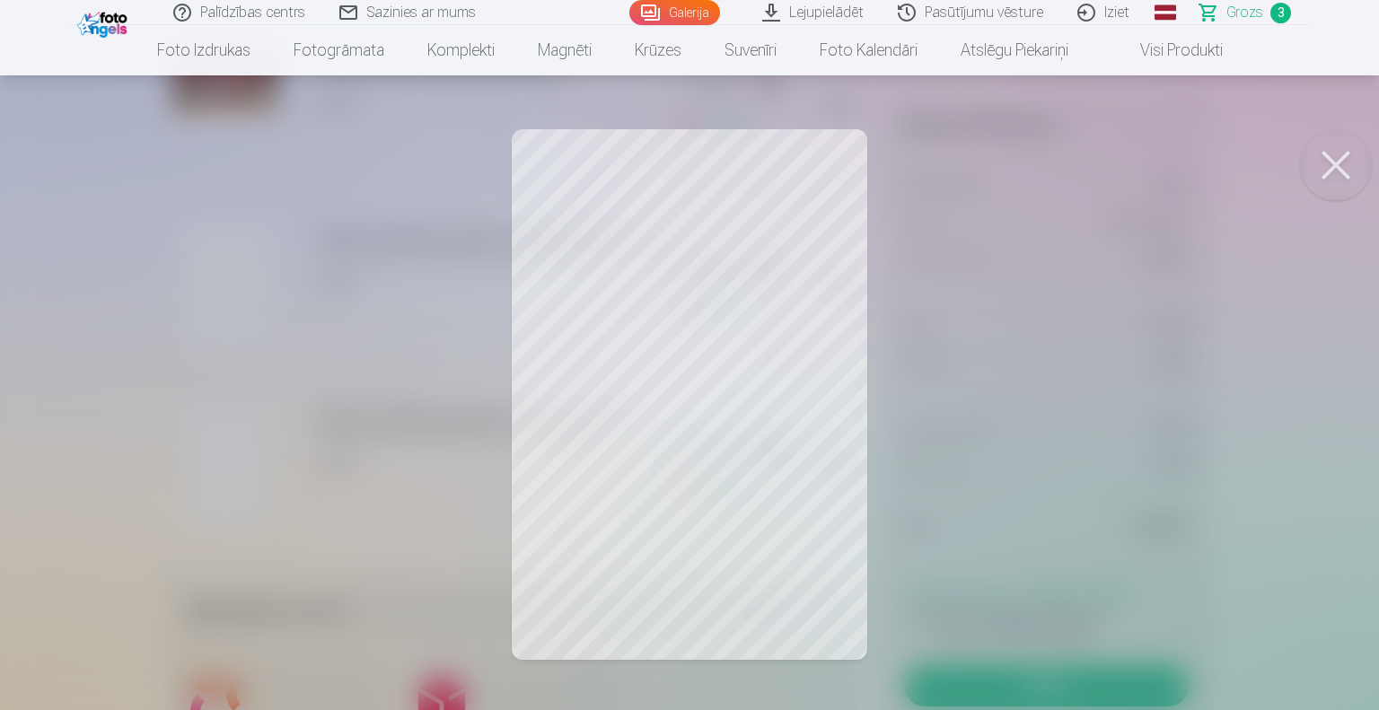
click at [1352, 170] on button at bounding box center [1336, 165] width 72 height 72
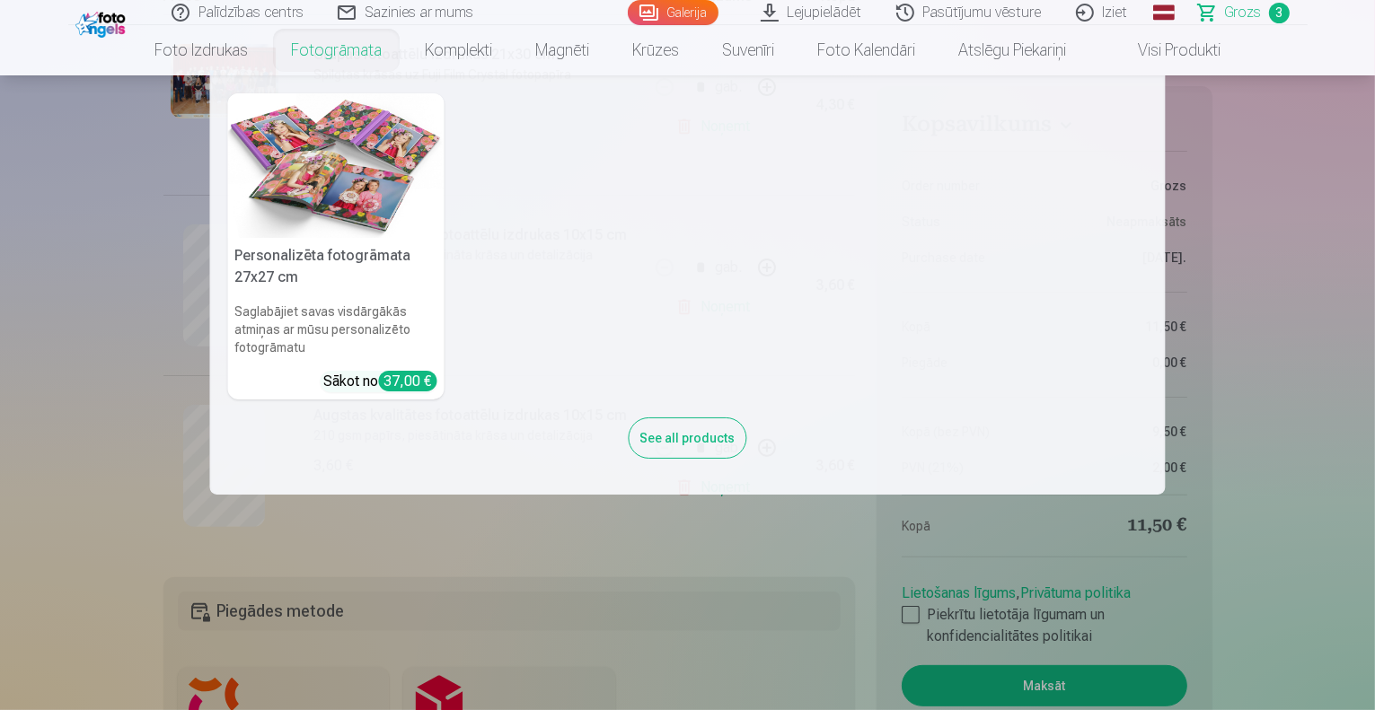
click at [352, 59] on link "Fotogrāmata" at bounding box center [336, 50] width 134 height 50
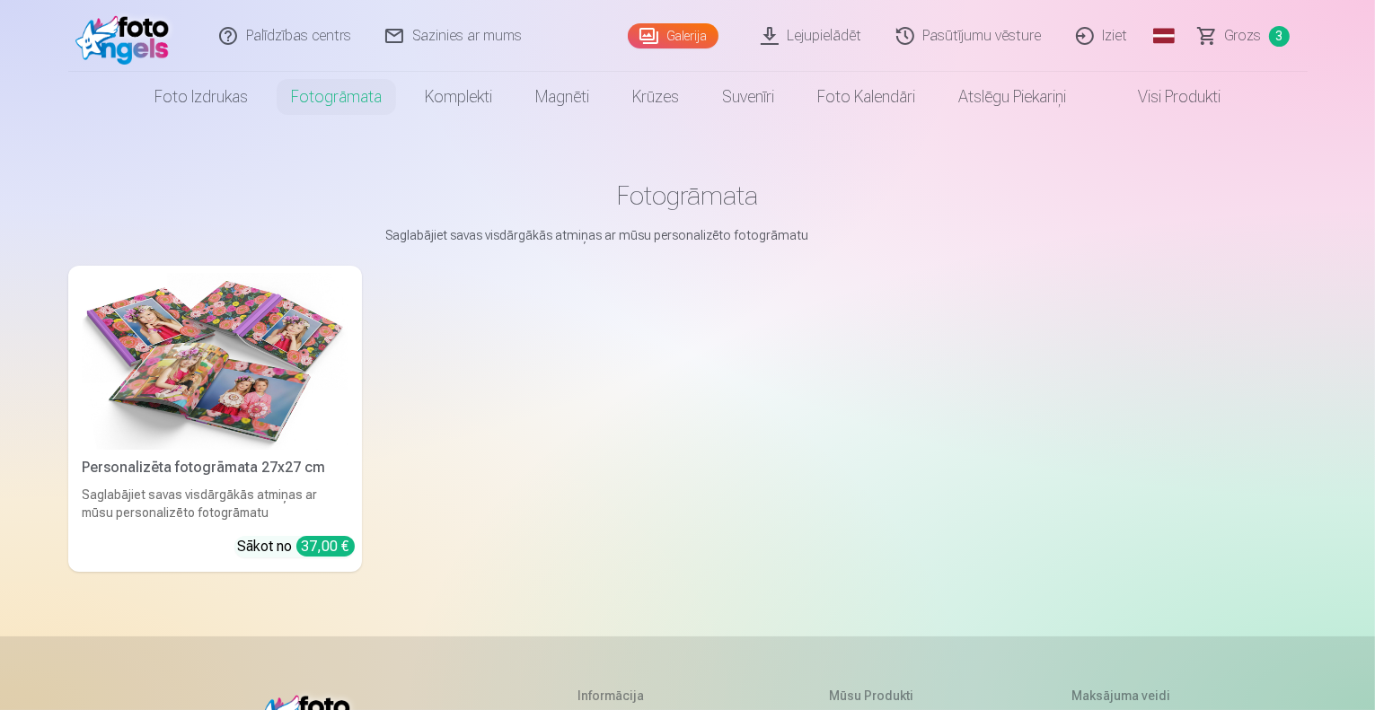
click at [118, 28] on img at bounding box center [126, 35] width 103 height 57
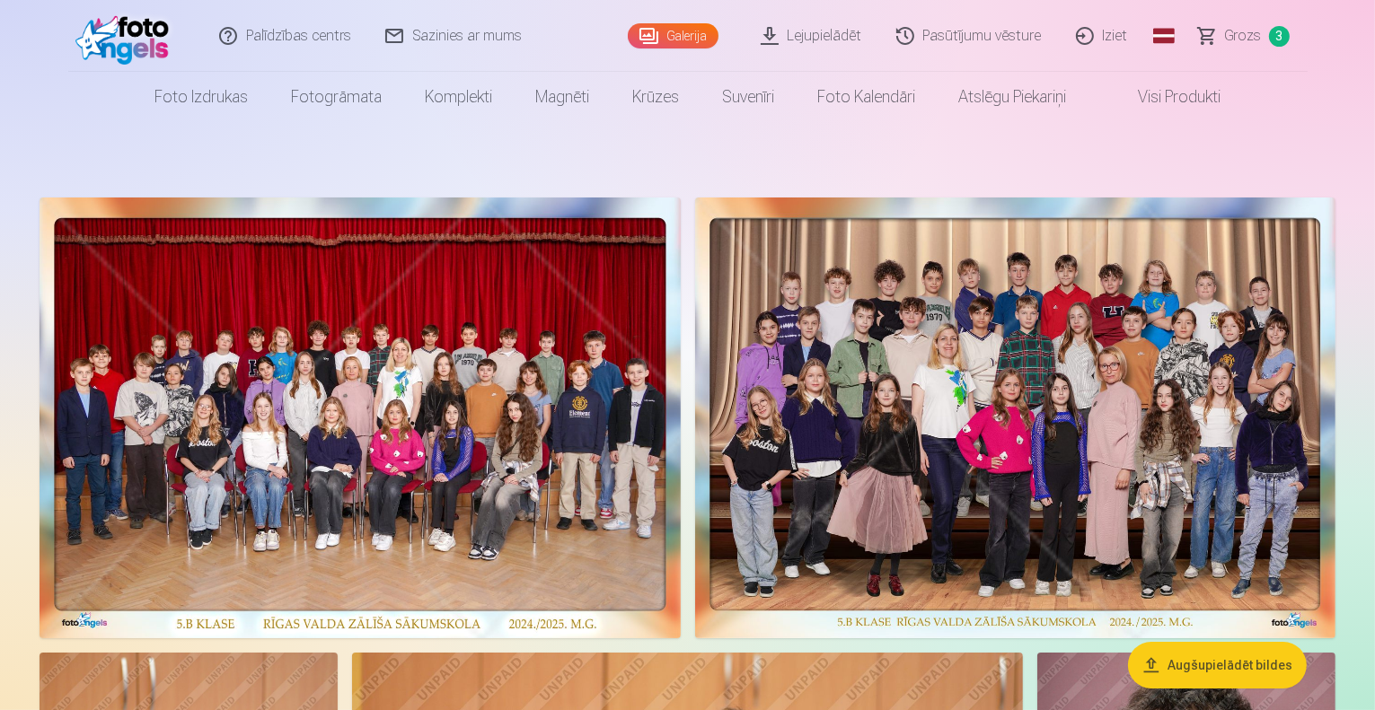
click at [682, 28] on link "Galerija" at bounding box center [673, 35] width 91 height 25
click at [676, 462] on img at bounding box center [360, 418] width 641 height 441
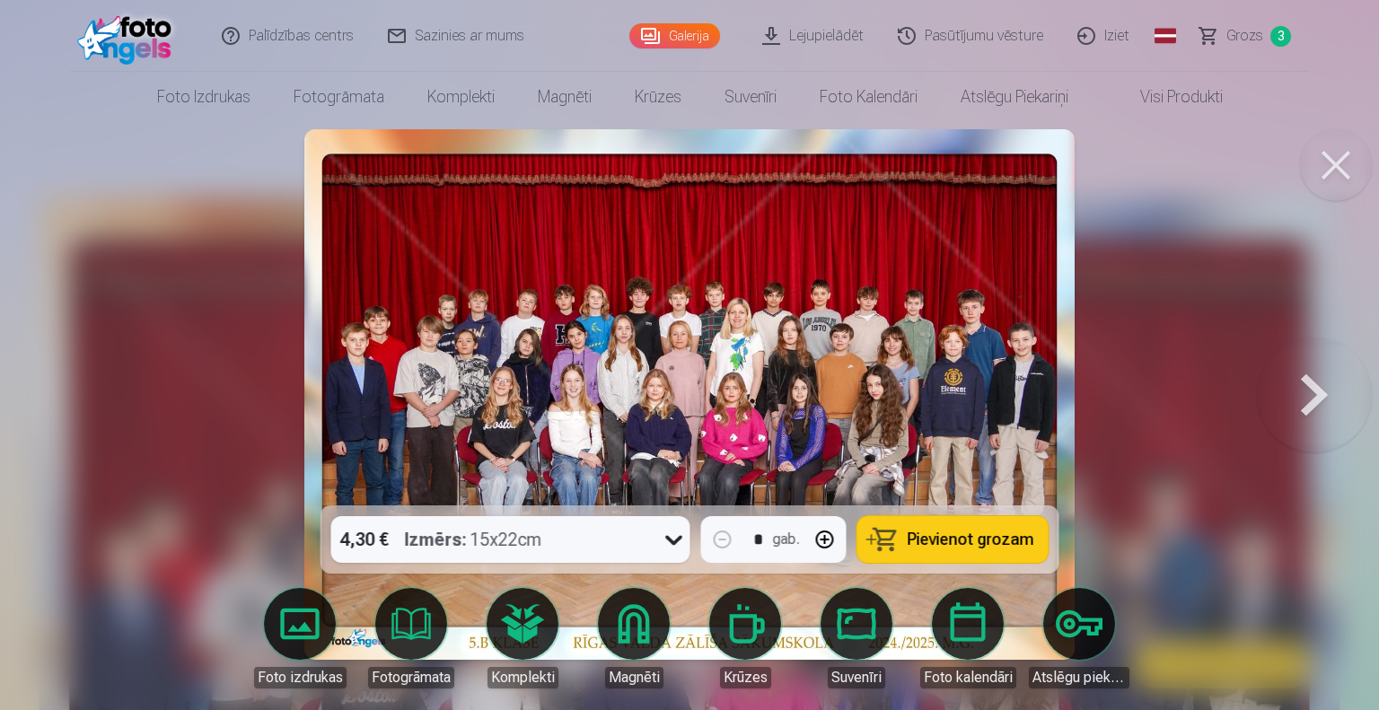
click at [1293, 405] on button at bounding box center [1314, 395] width 115 height 186
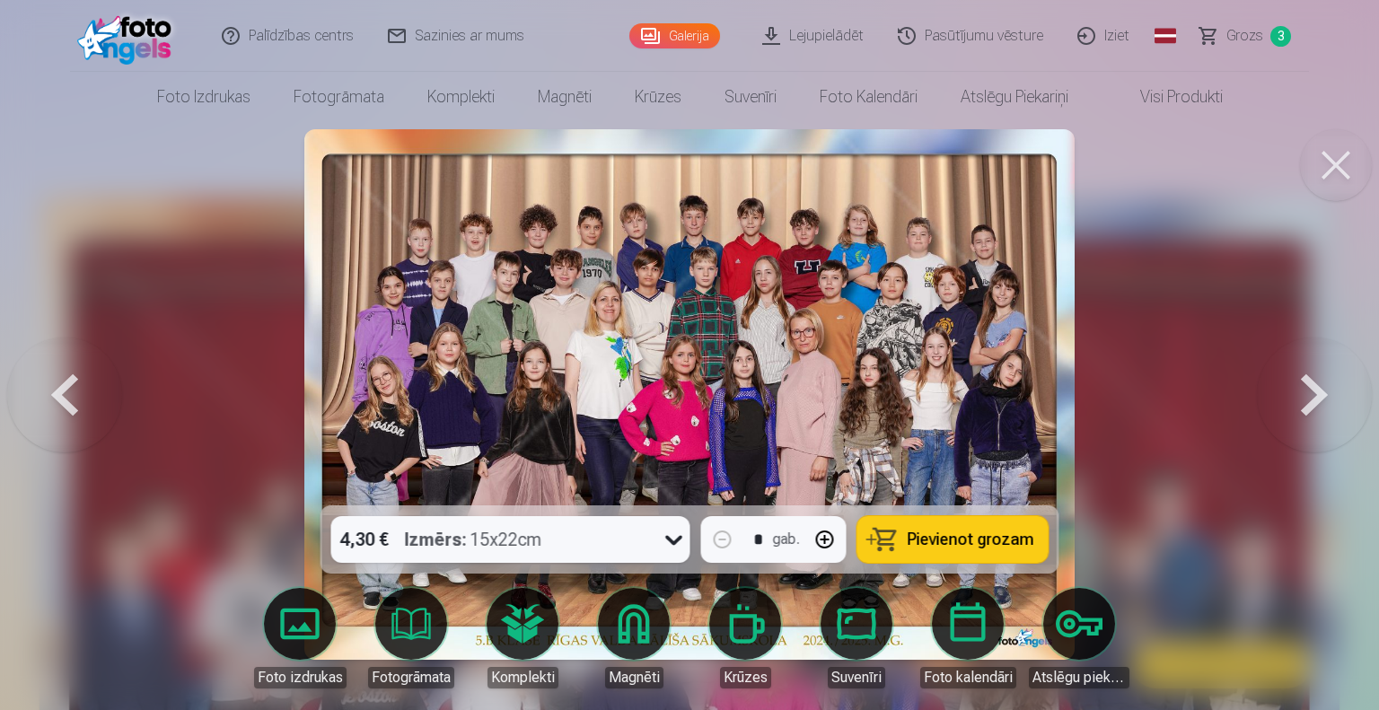
click at [1293, 405] on button at bounding box center [1314, 395] width 115 height 186
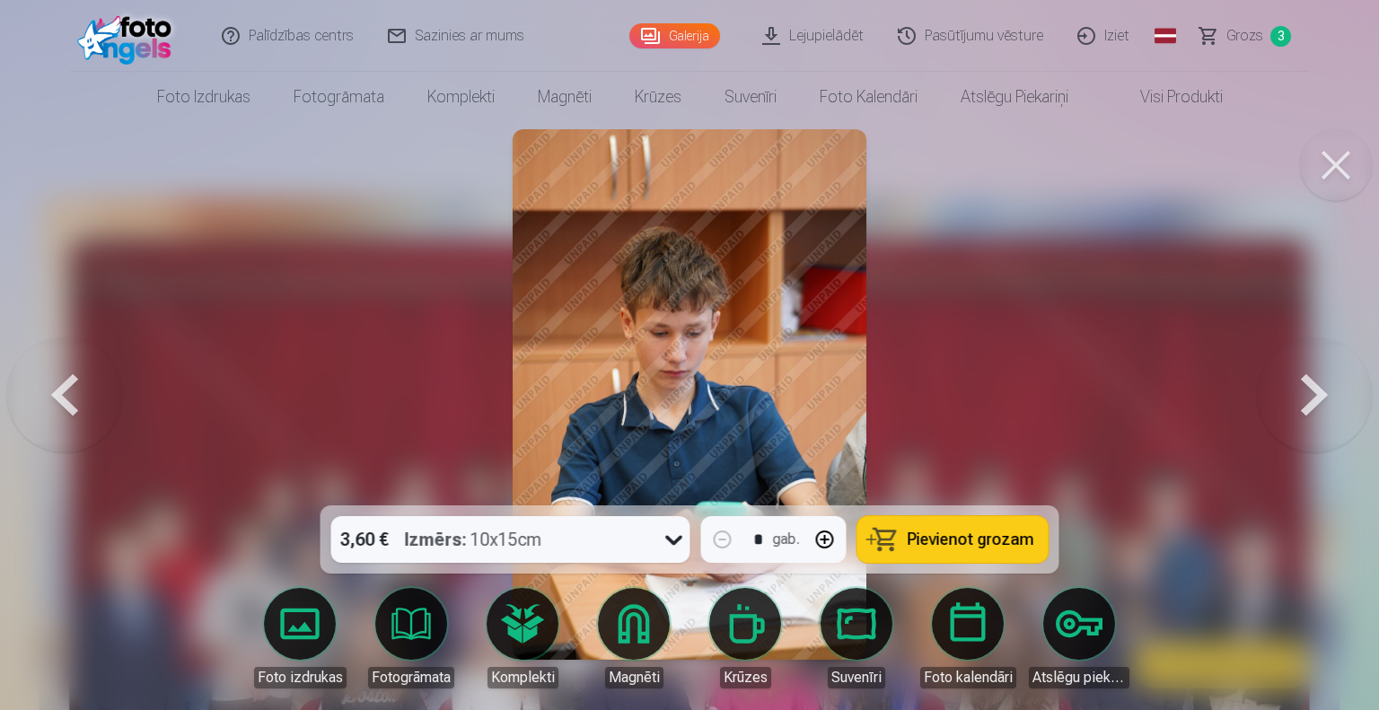
drag, startPoint x: 1293, startPoint y: 405, endPoint x: 1049, endPoint y: 397, distance: 244.4
click at [729, 352] on img at bounding box center [690, 394] width 354 height 531
click at [934, 533] on span "Pievienot grozam" at bounding box center [971, 540] width 127 height 16
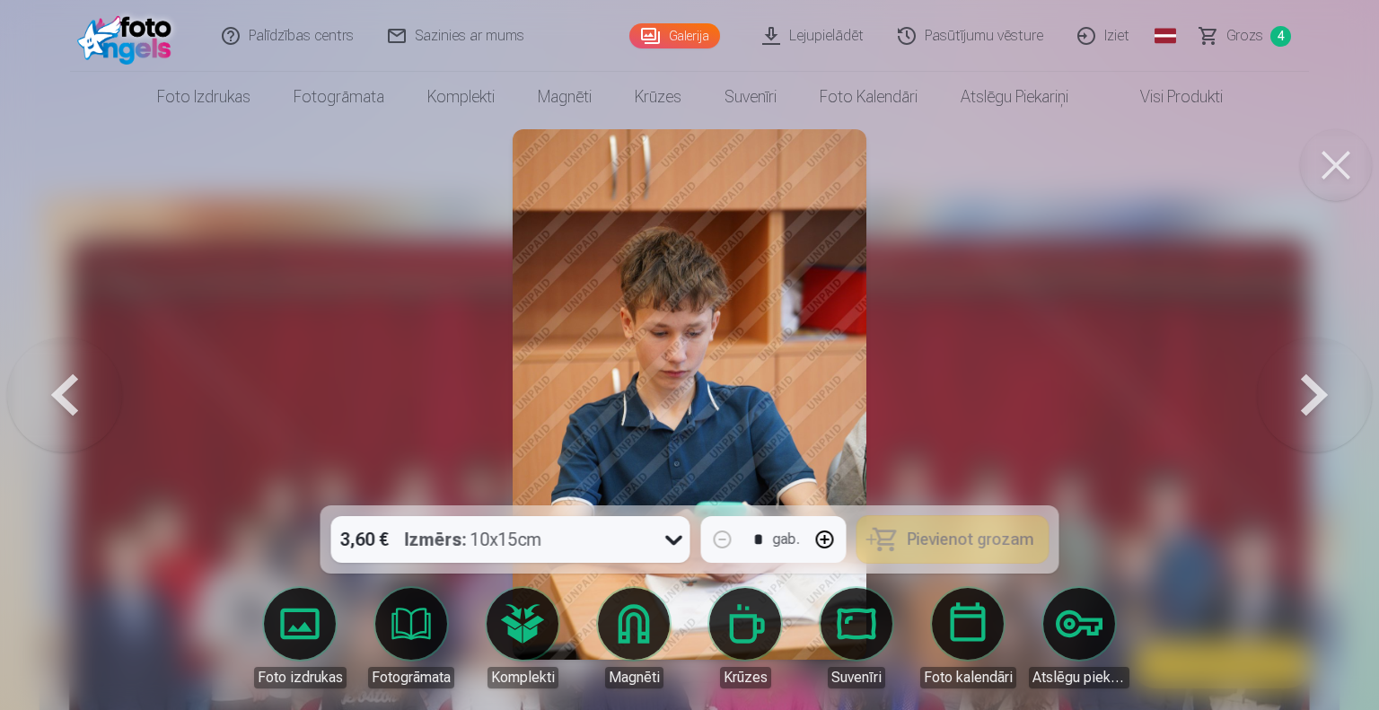
click at [1308, 387] on button at bounding box center [1314, 395] width 115 height 186
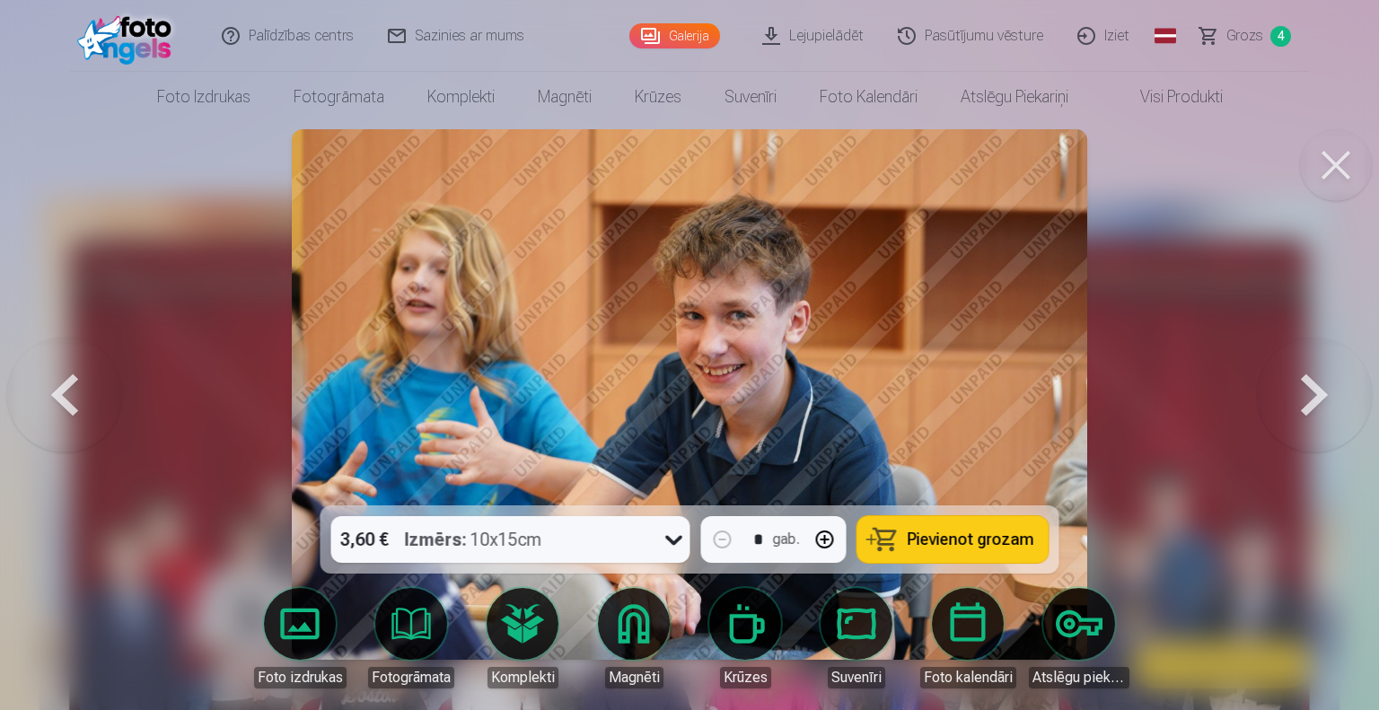
click at [1308, 387] on button at bounding box center [1314, 395] width 115 height 186
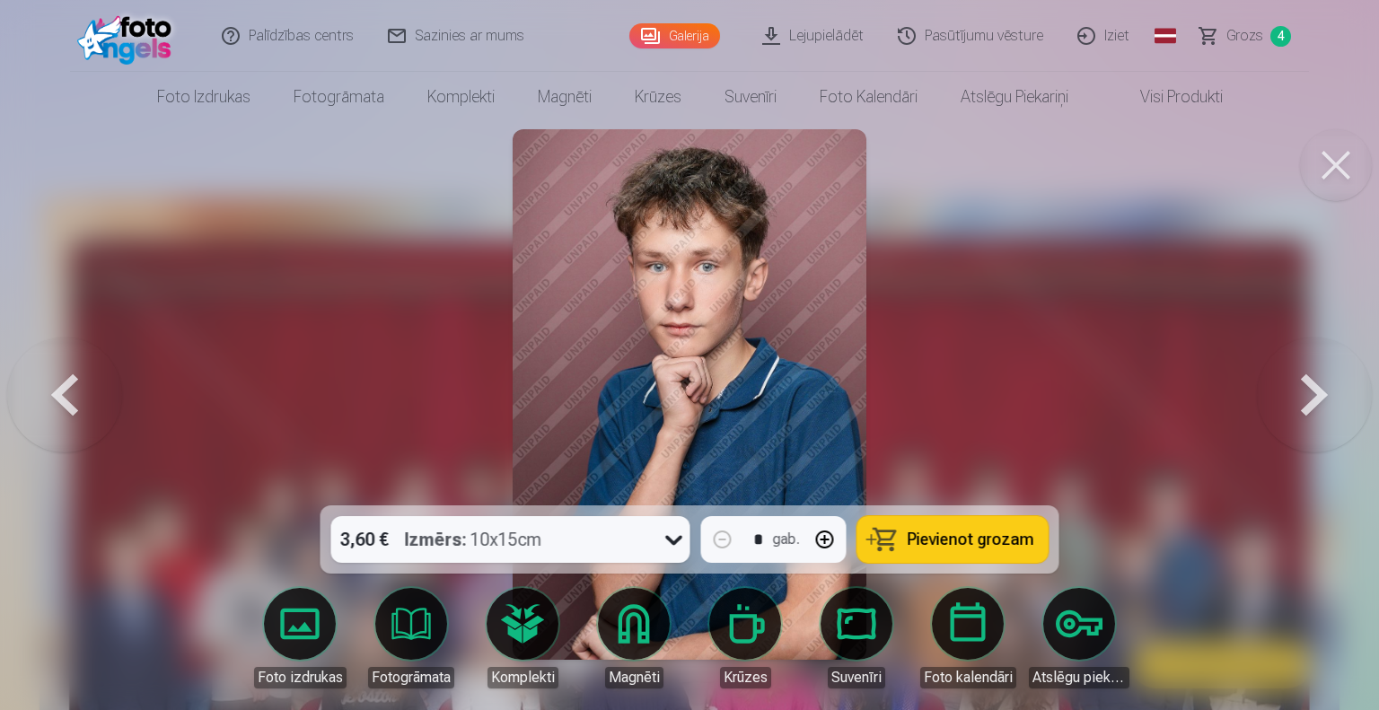
click at [1308, 387] on button at bounding box center [1314, 395] width 115 height 186
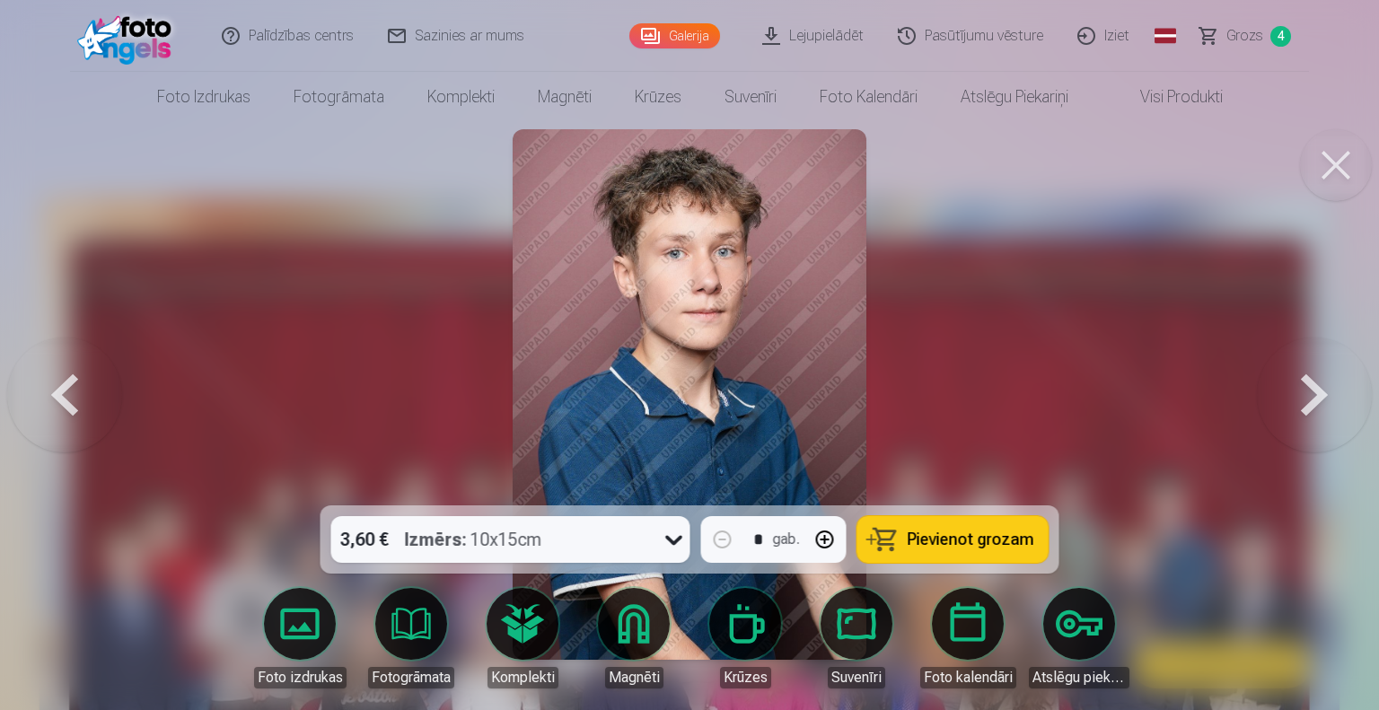
click at [1308, 387] on button at bounding box center [1314, 395] width 115 height 186
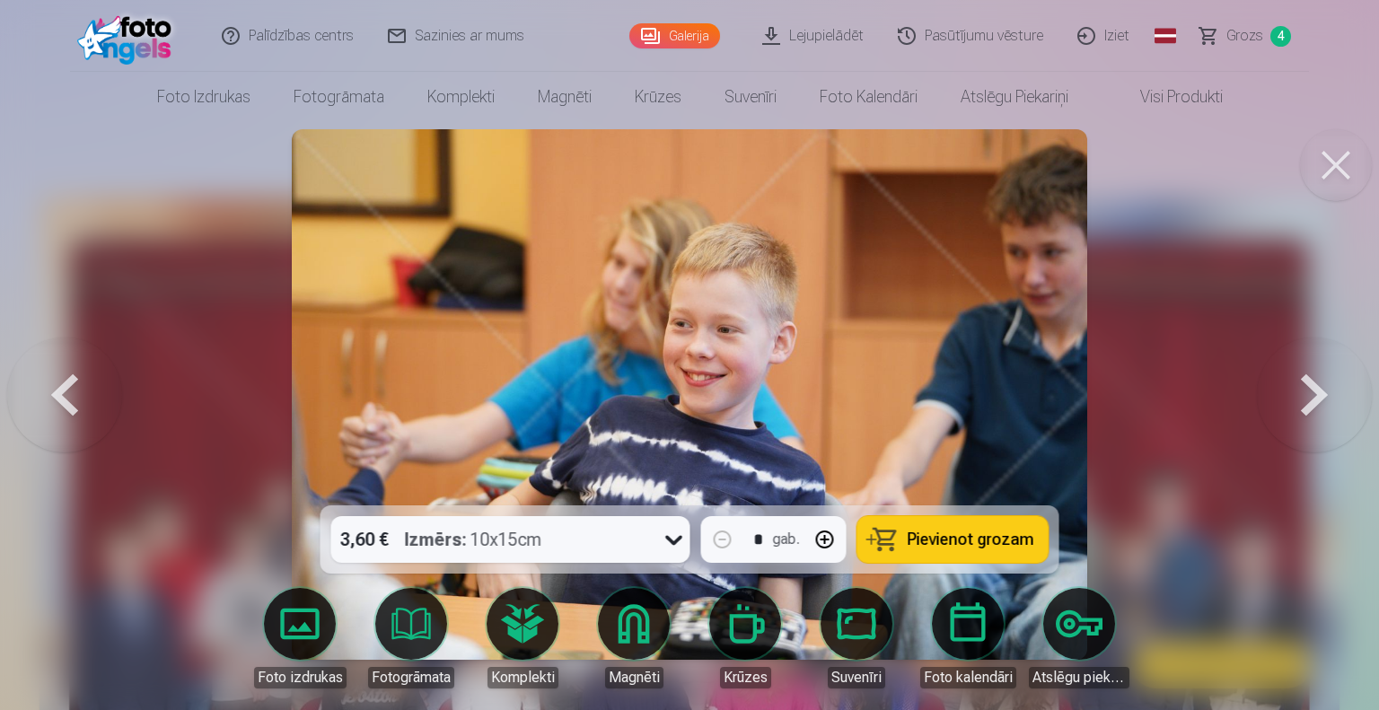
click at [1308, 387] on button at bounding box center [1314, 395] width 115 height 186
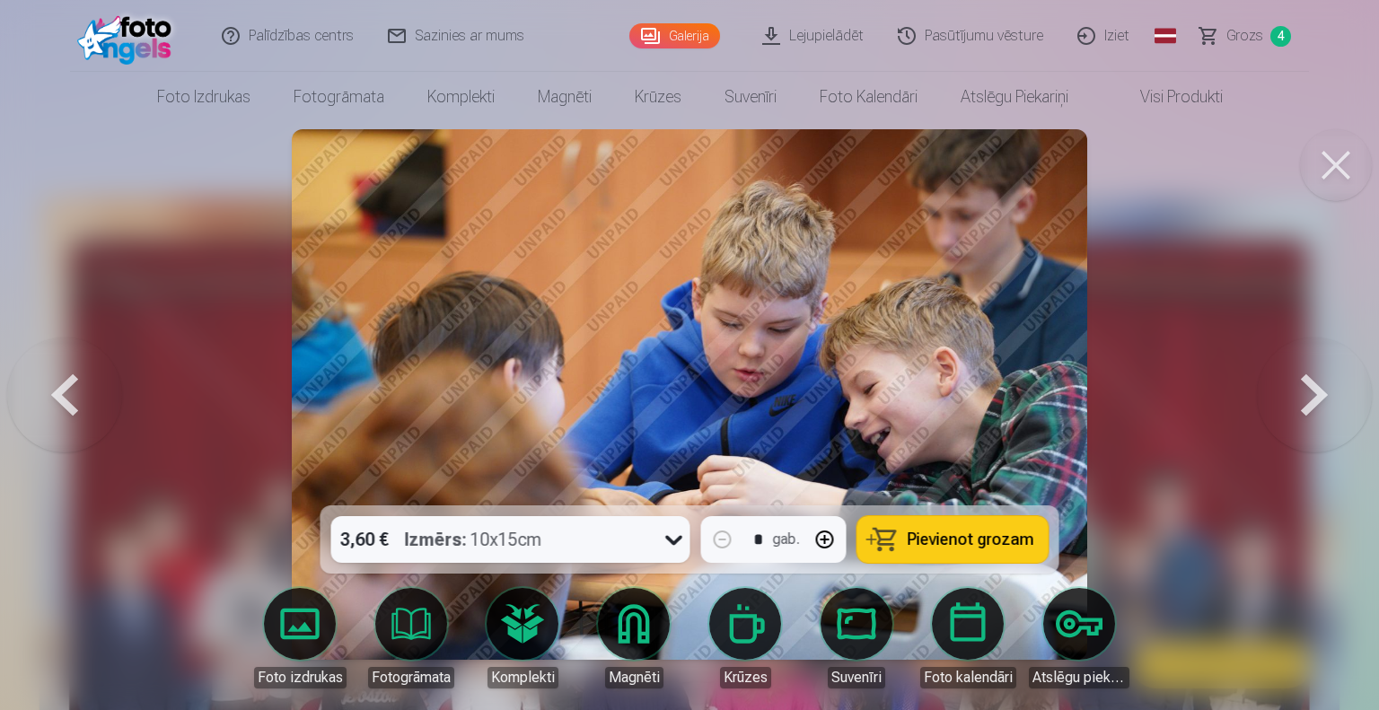
click at [1308, 387] on button at bounding box center [1314, 395] width 115 height 186
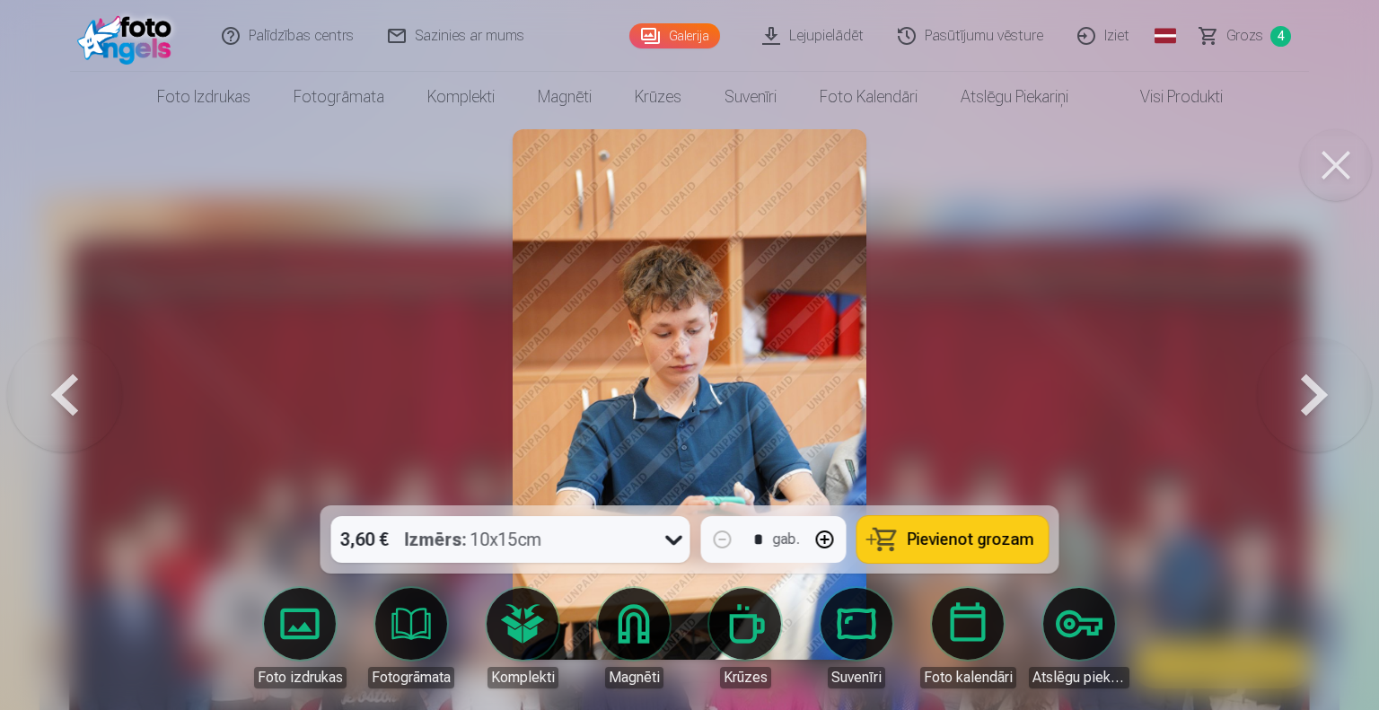
click at [1308, 387] on button at bounding box center [1314, 395] width 115 height 186
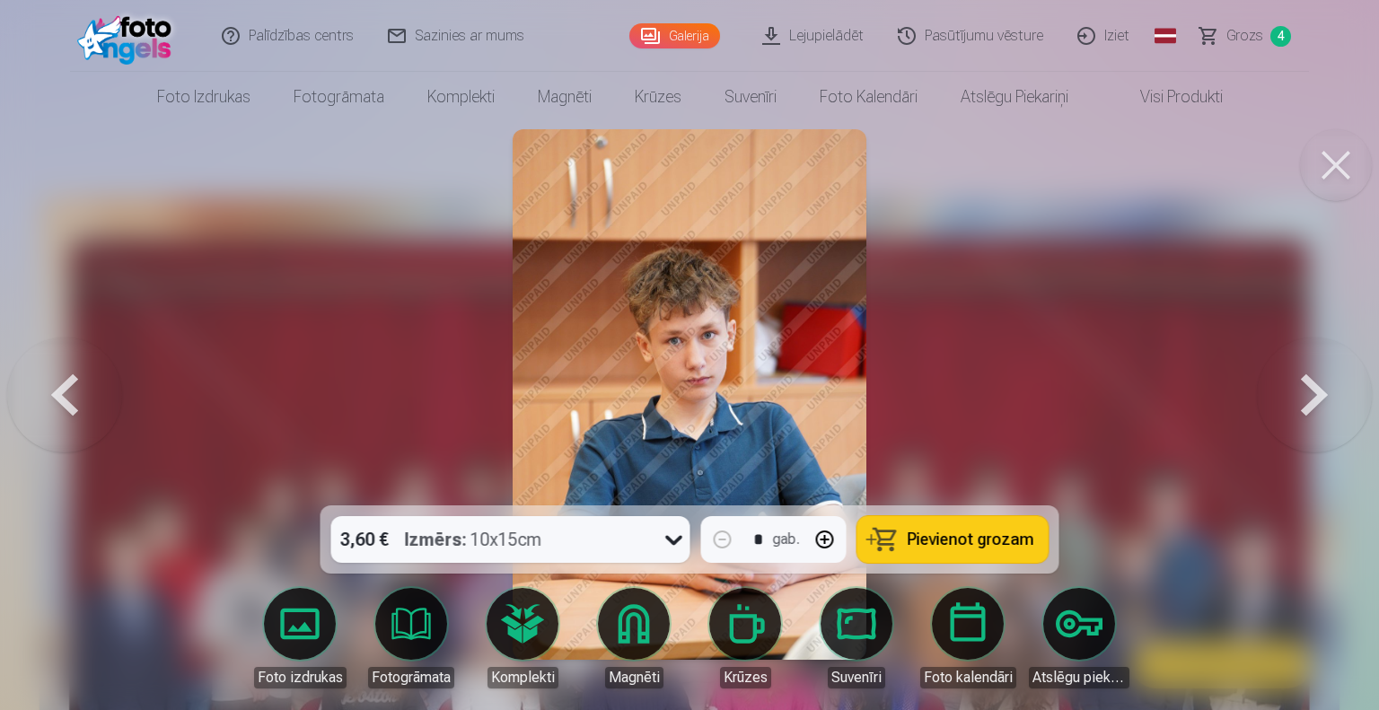
click at [991, 532] on span "Pievienot grozam" at bounding box center [971, 540] width 127 height 16
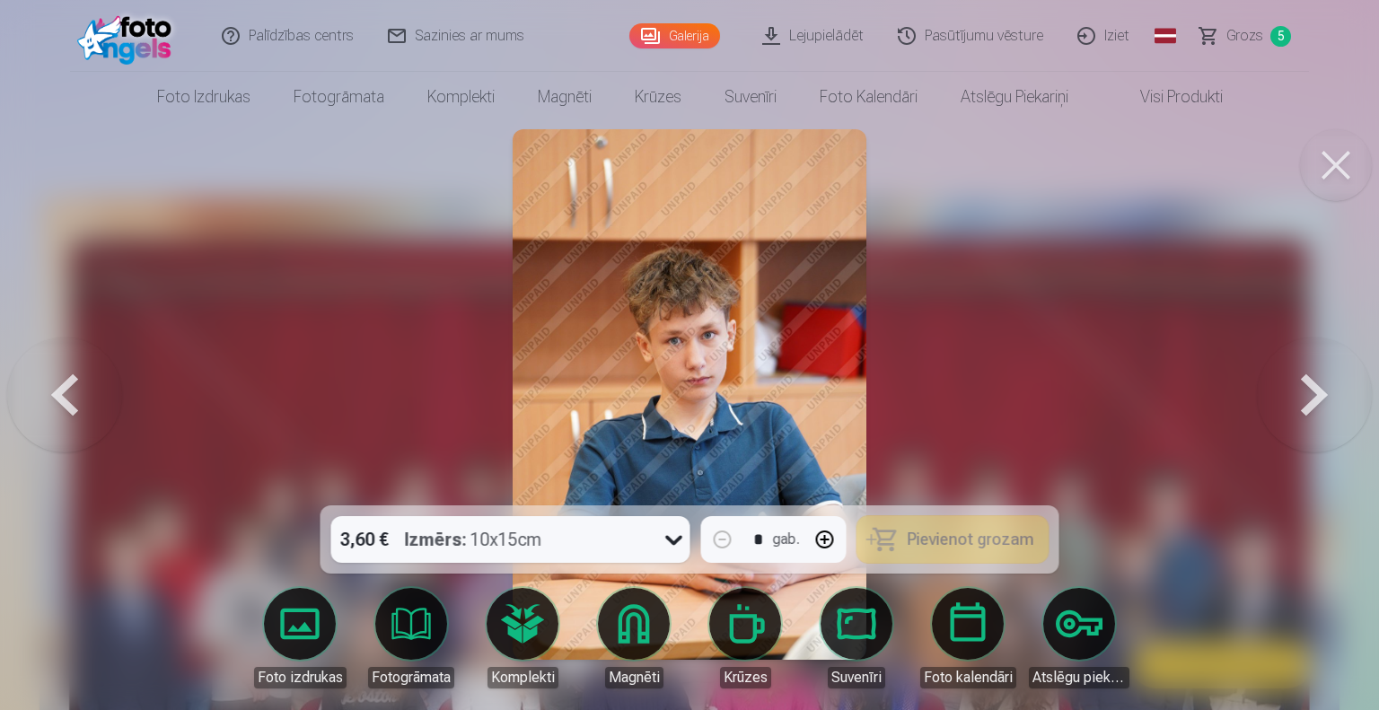
click at [1308, 385] on button at bounding box center [1314, 395] width 115 height 186
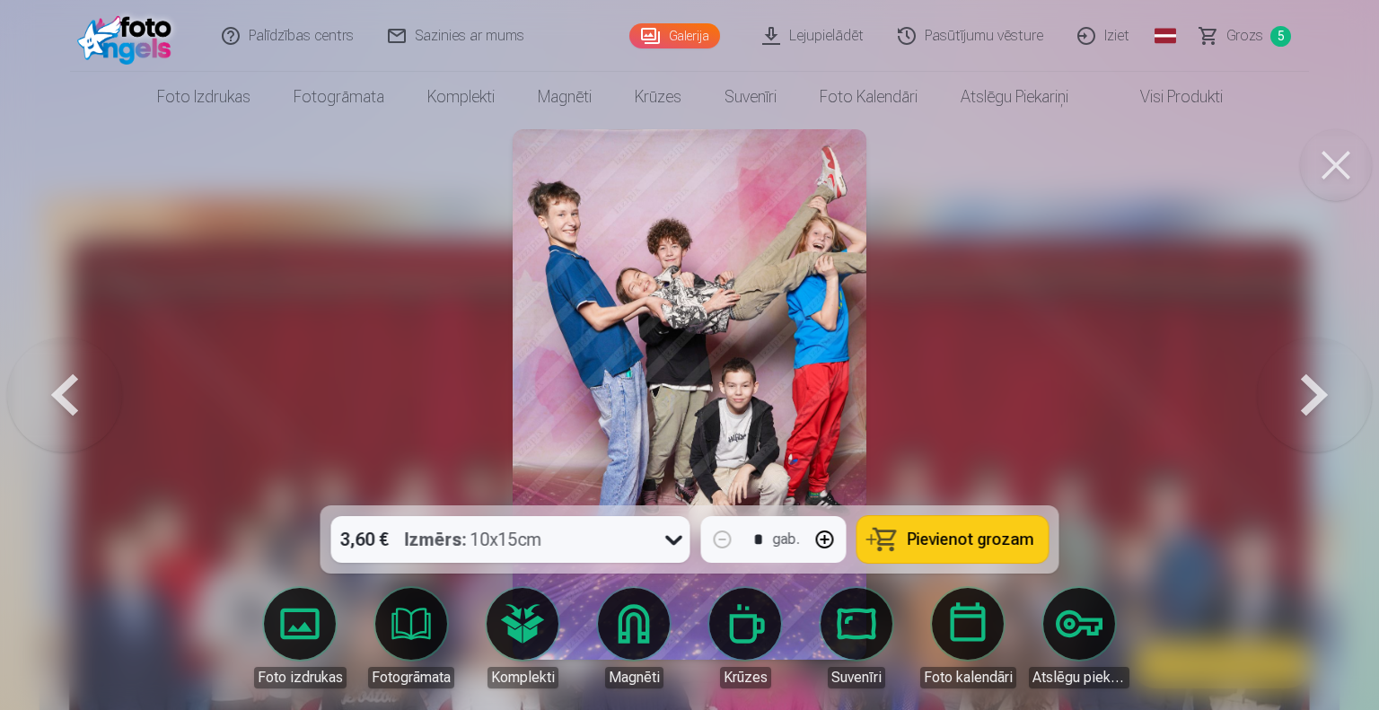
click at [1308, 385] on button at bounding box center [1314, 395] width 115 height 186
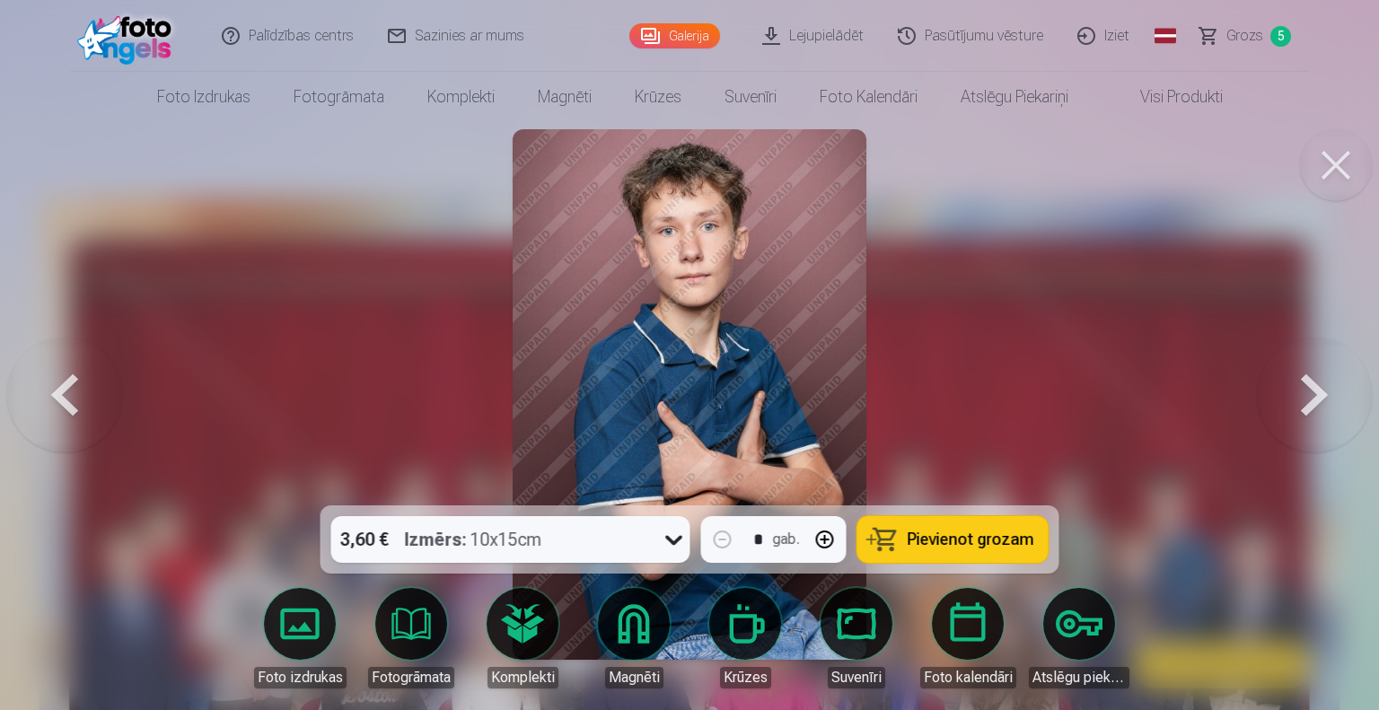
click at [1308, 385] on button at bounding box center [1314, 395] width 115 height 186
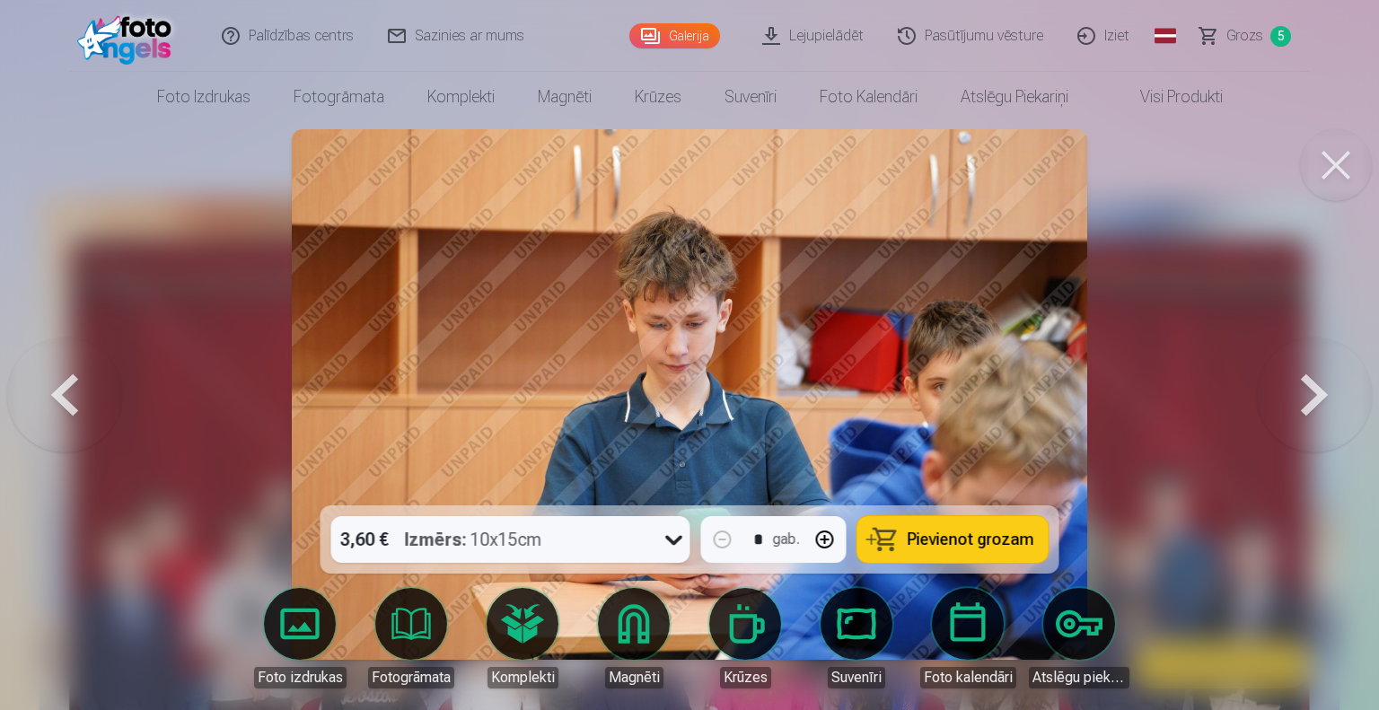
click at [1308, 385] on button at bounding box center [1314, 395] width 115 height 186
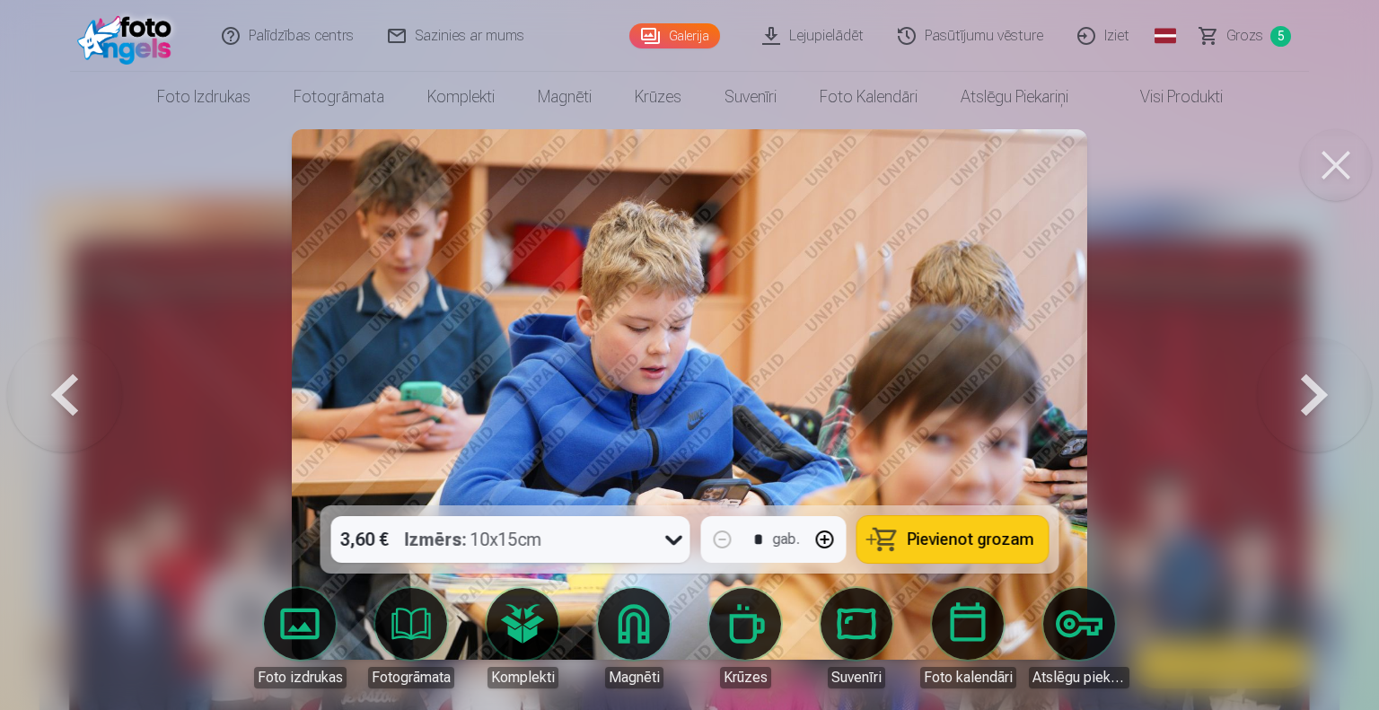
click at [1308, 385] on button at bounding box center [1314, 395] width 115 height 186
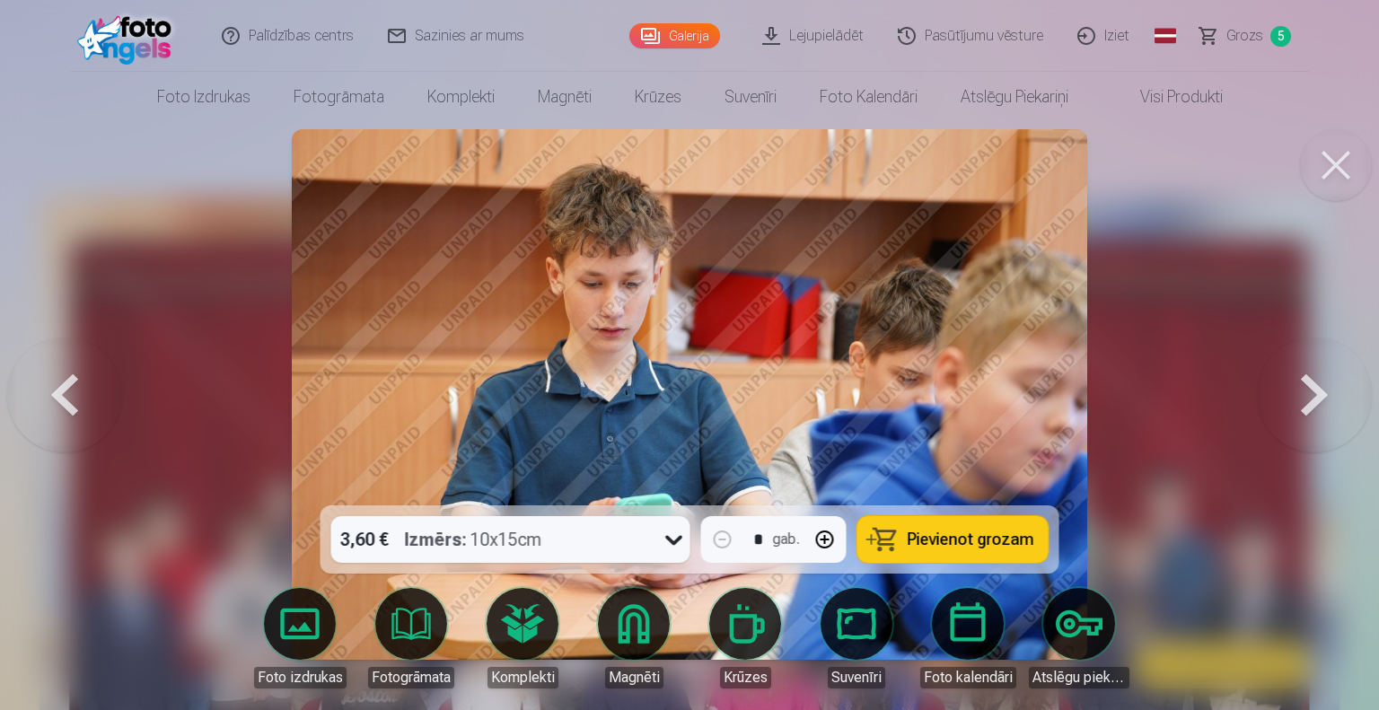
click at [1308, 385] on button at bounding box center [1314, 395] width 115 height 186
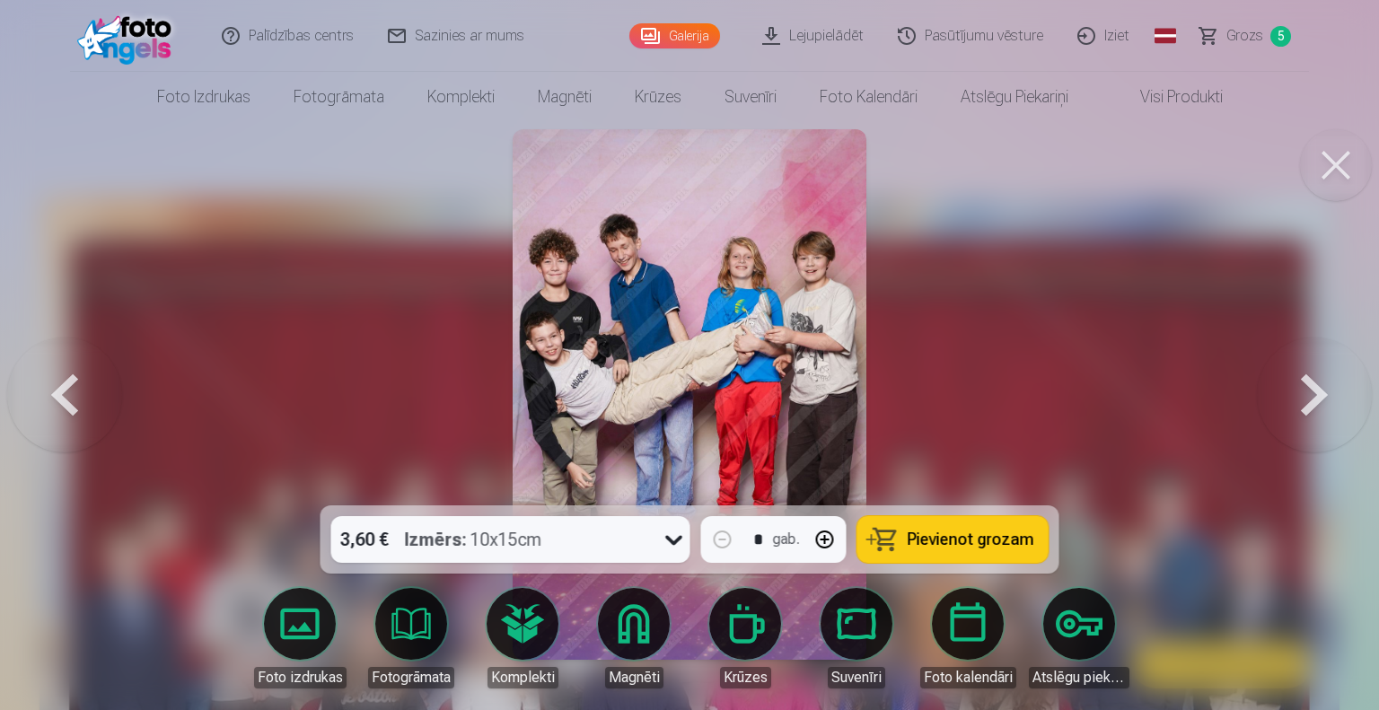
click at [1308, 385] on button at bounding box center [1314, 395] width 115 height 186
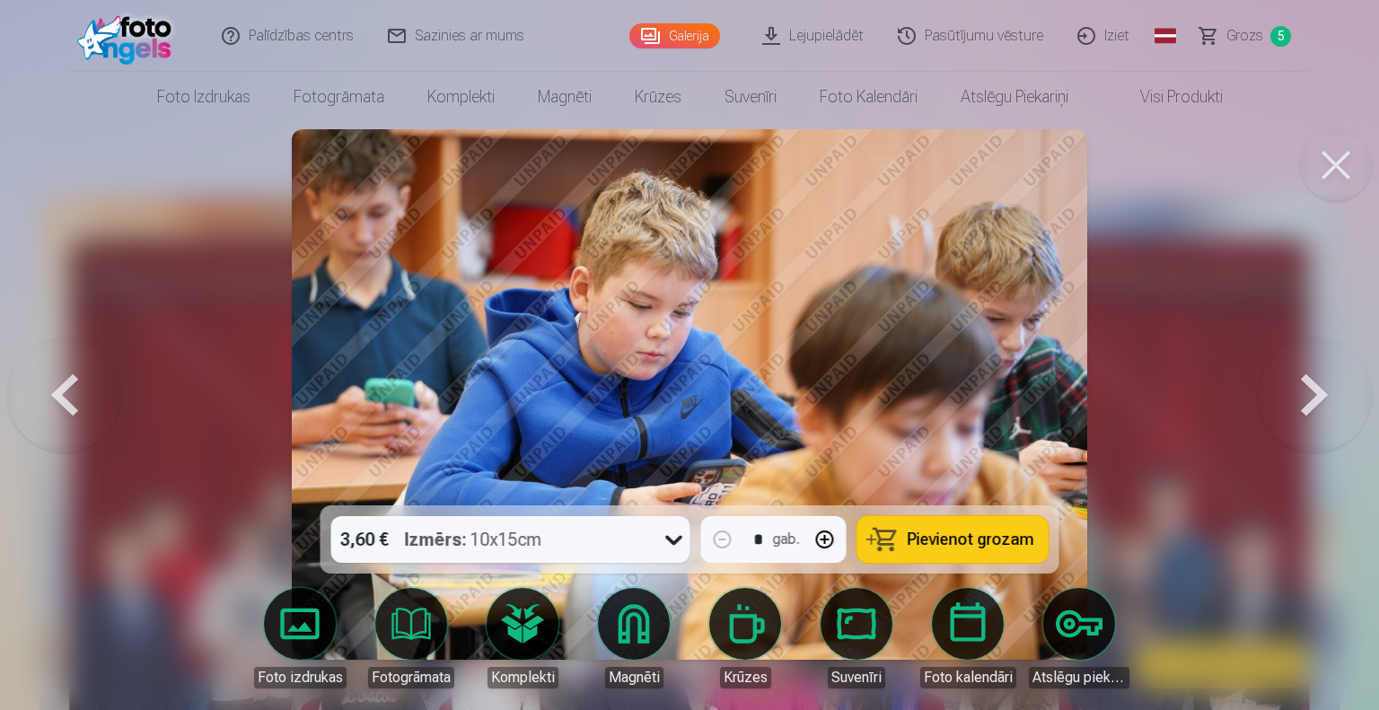
click at [1308, 385] on button at bounding box center [1314, 395] width 115 height 186
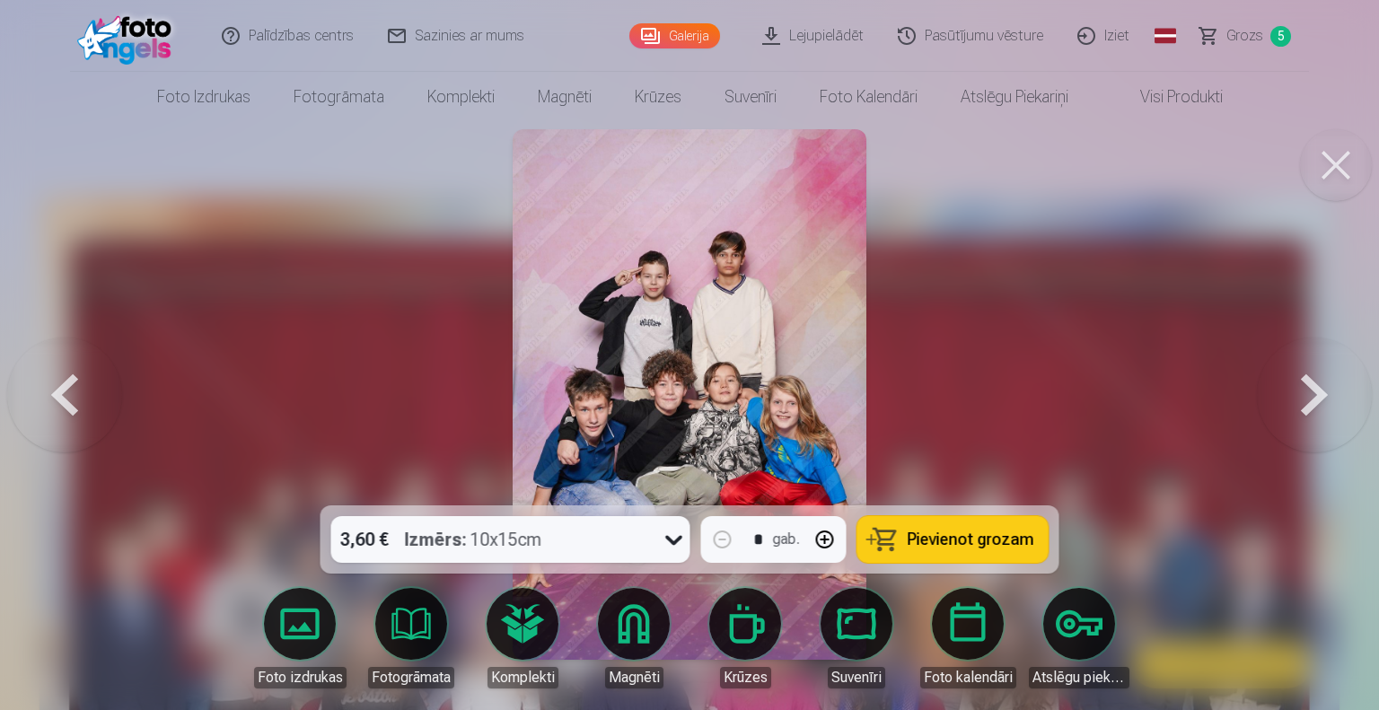
click at [1308, 385] on button at bounding box center [1314, 395] width 115 height 186
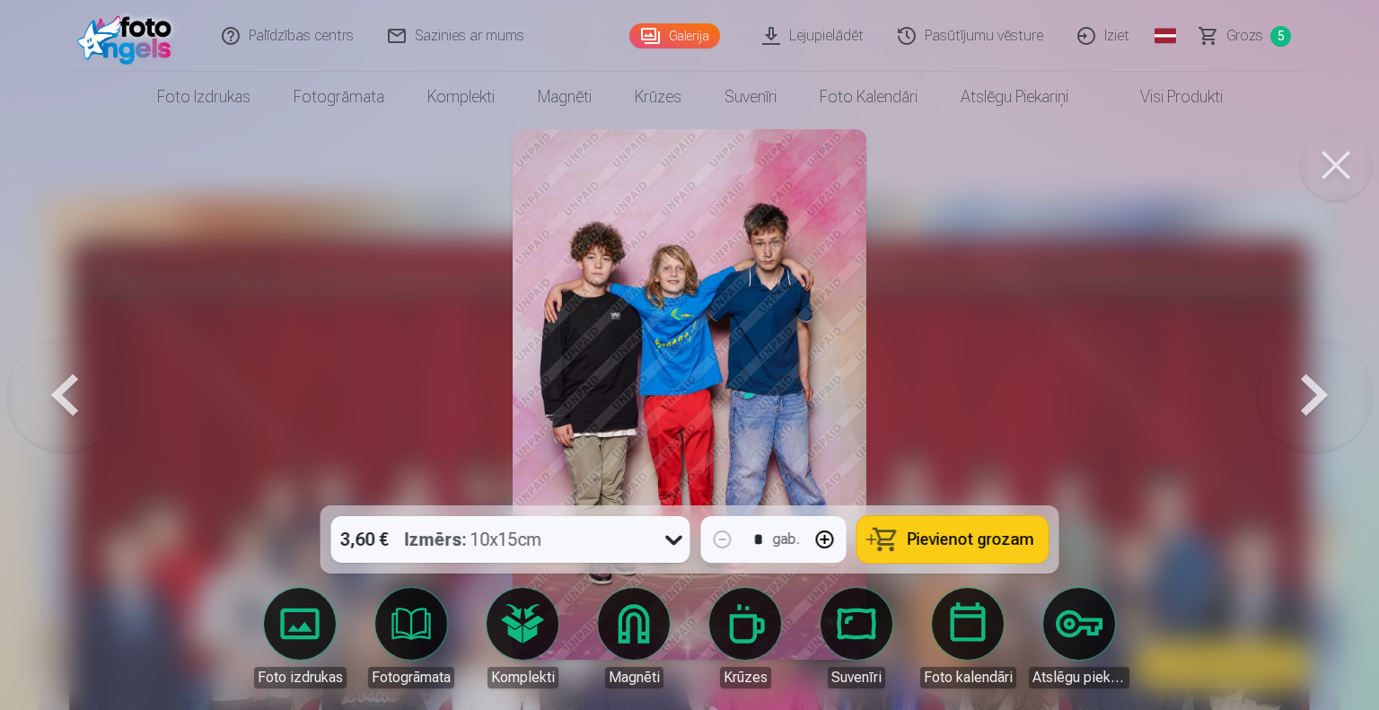
click at [1308, 385] on button at bounding box center [1314, 395] width 115 height 186
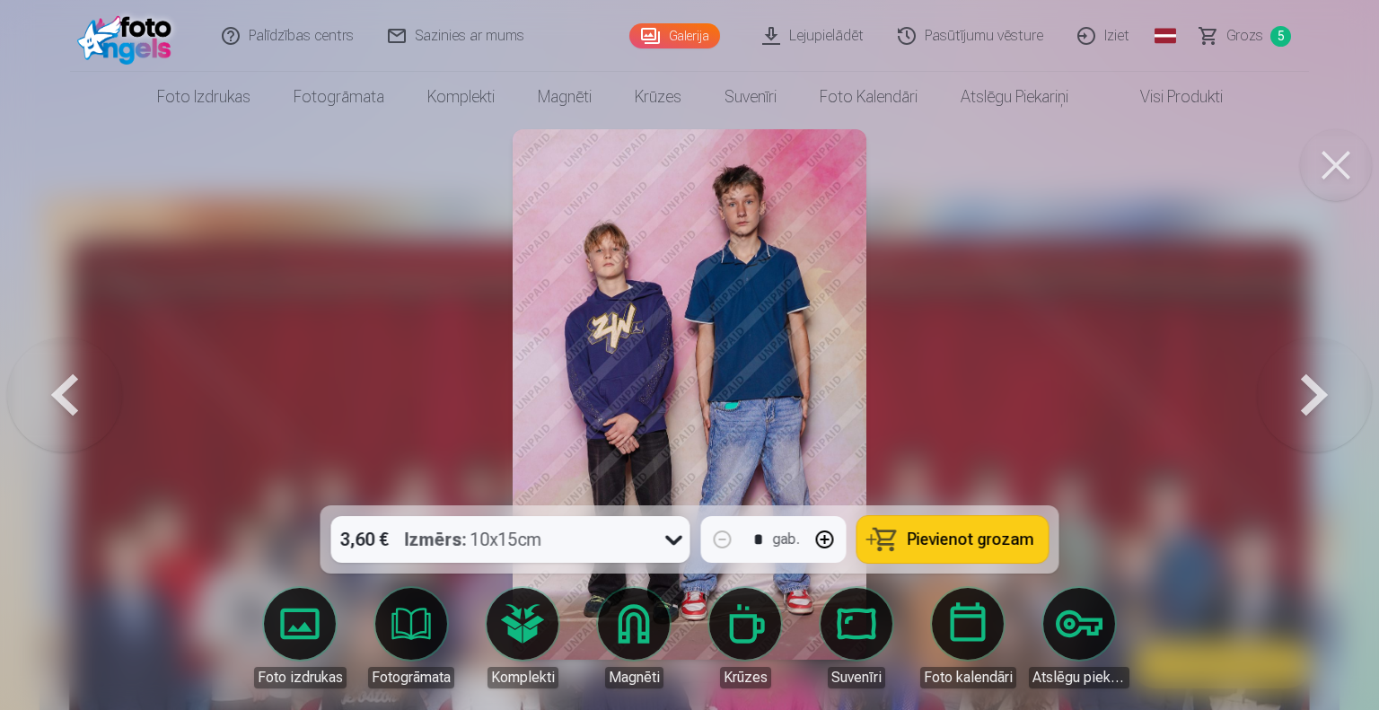
click at [1308, 385] on button at bounding box center [1314, 395] width 115 height 186
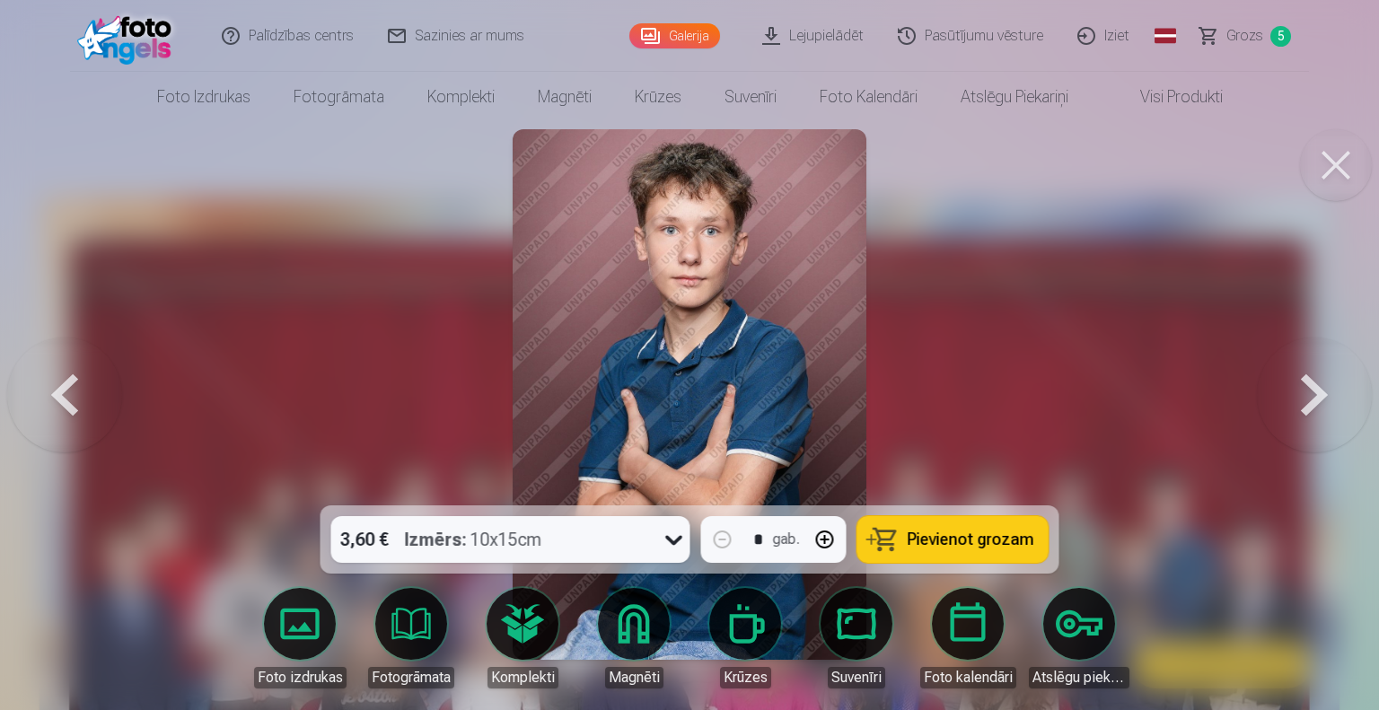
click at [1308, 385] on button at bounding box center [1314, 395] width 115 height 186
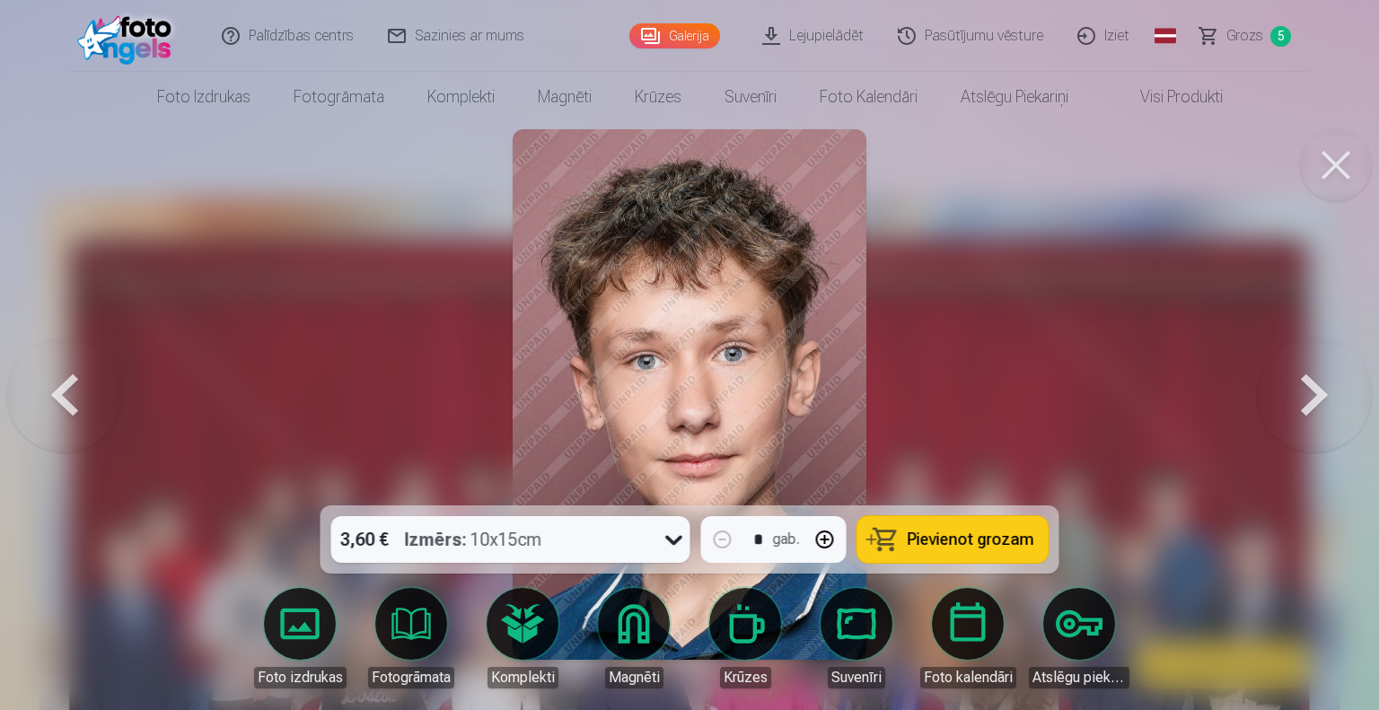
click at [63, 374] on button at bounding box center [64, 395] width 115 height 186
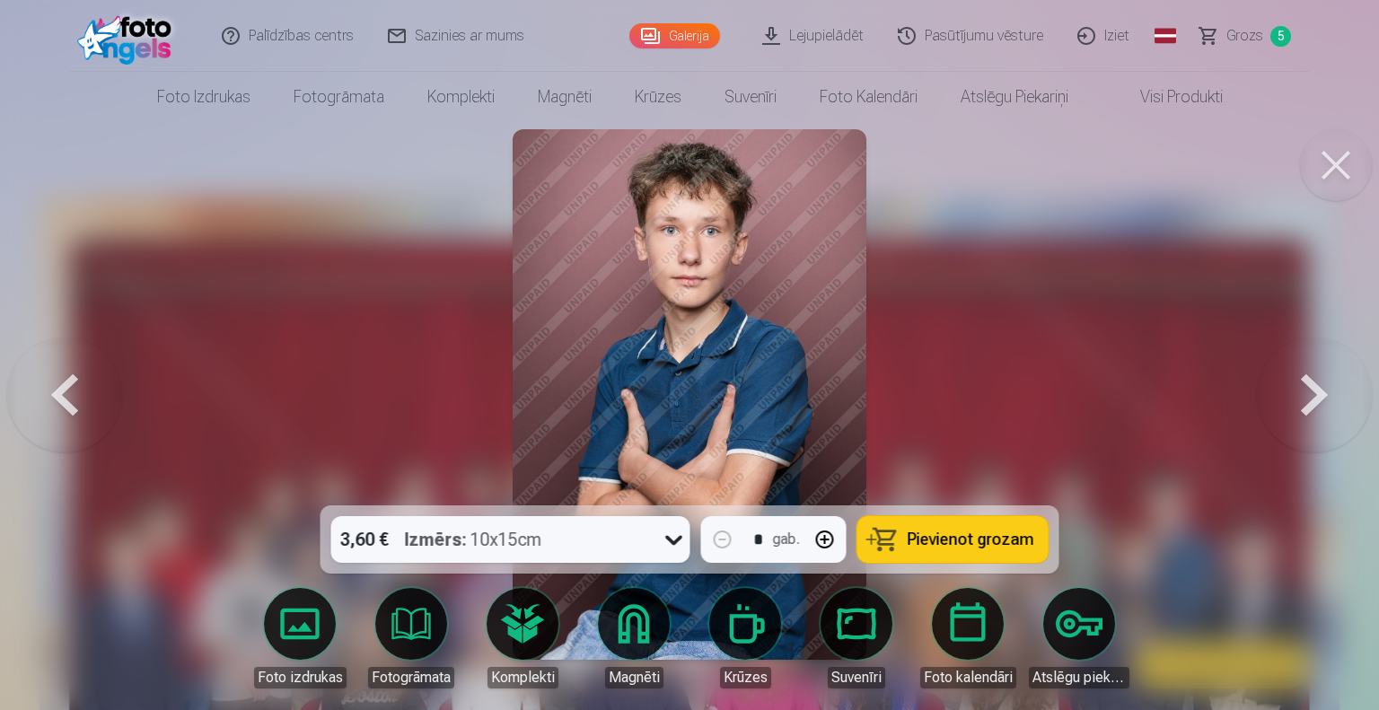
click at [1296, 386] on button at bounding box center [1314, 395] width 115 height 186
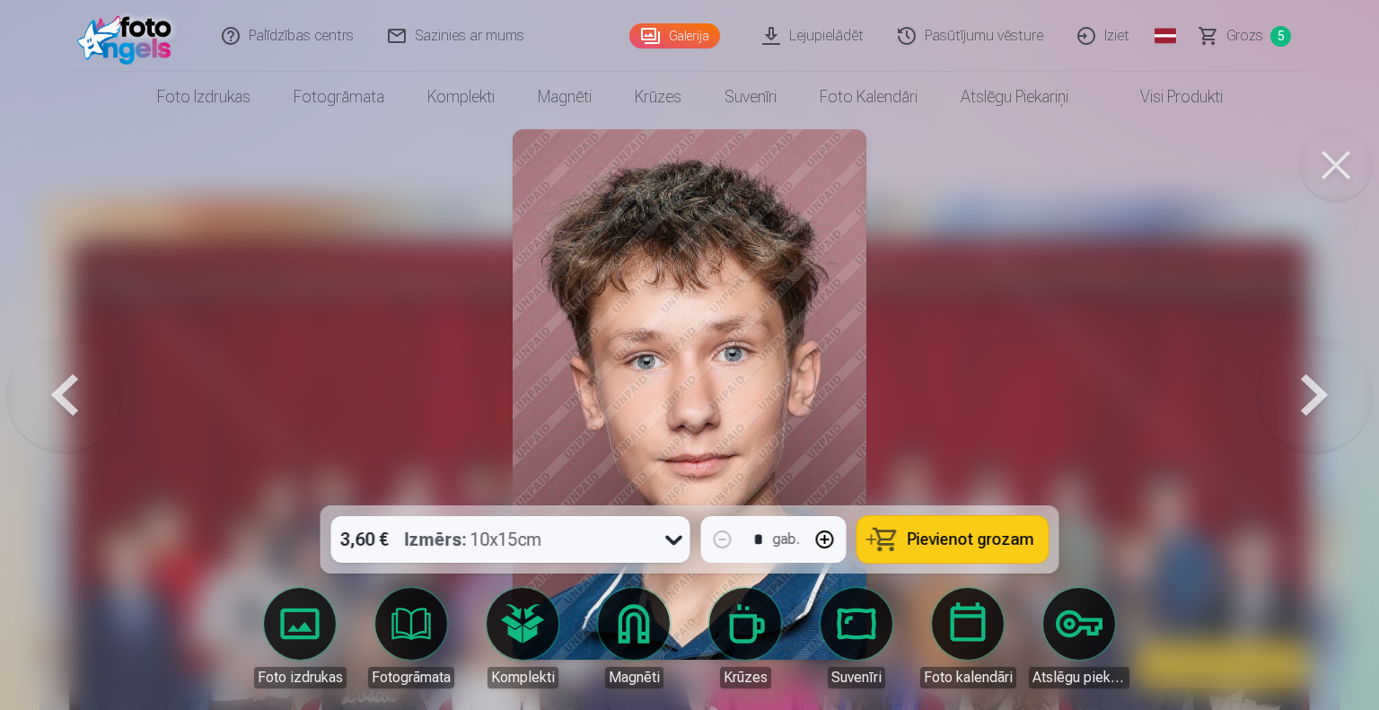
click at [1296, 386] on button at bounding box center [1314, 395] width 115 height 186
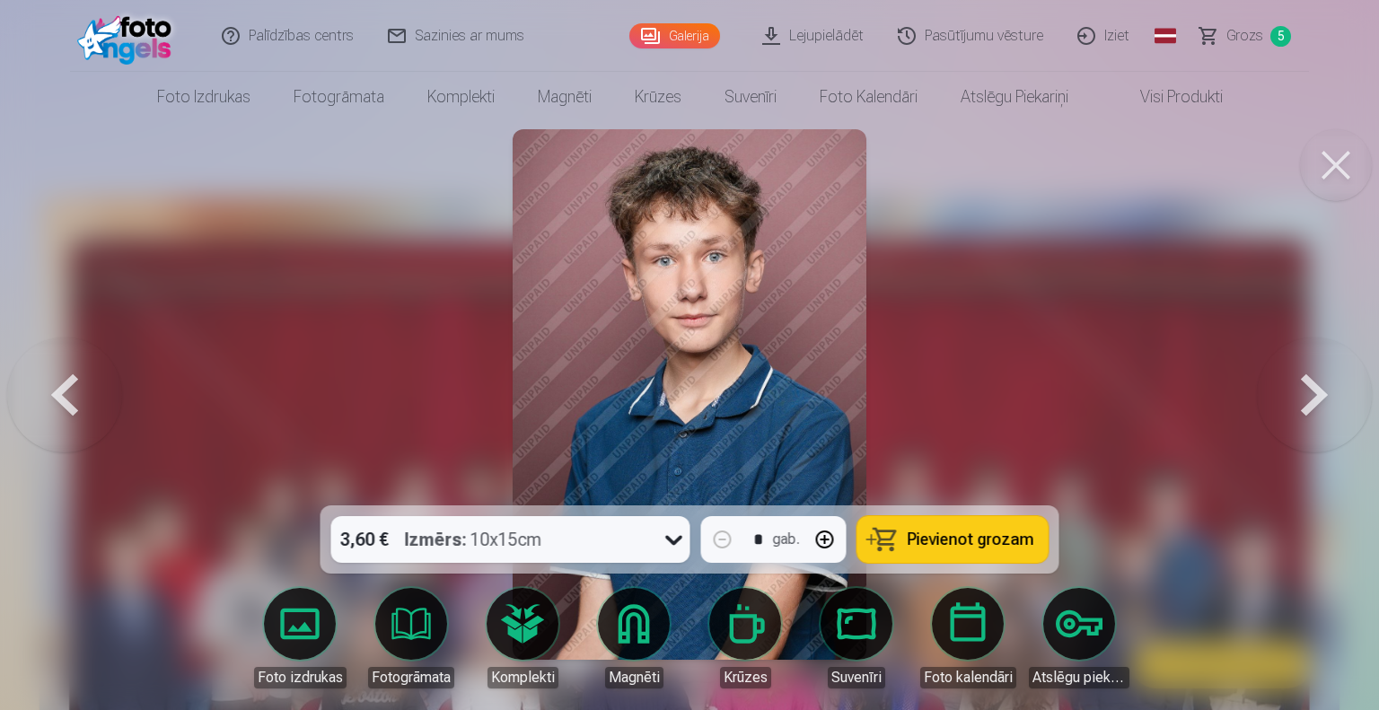
click at [1296, 386] on button at bounding box center [1314, 395] width 115 height 186
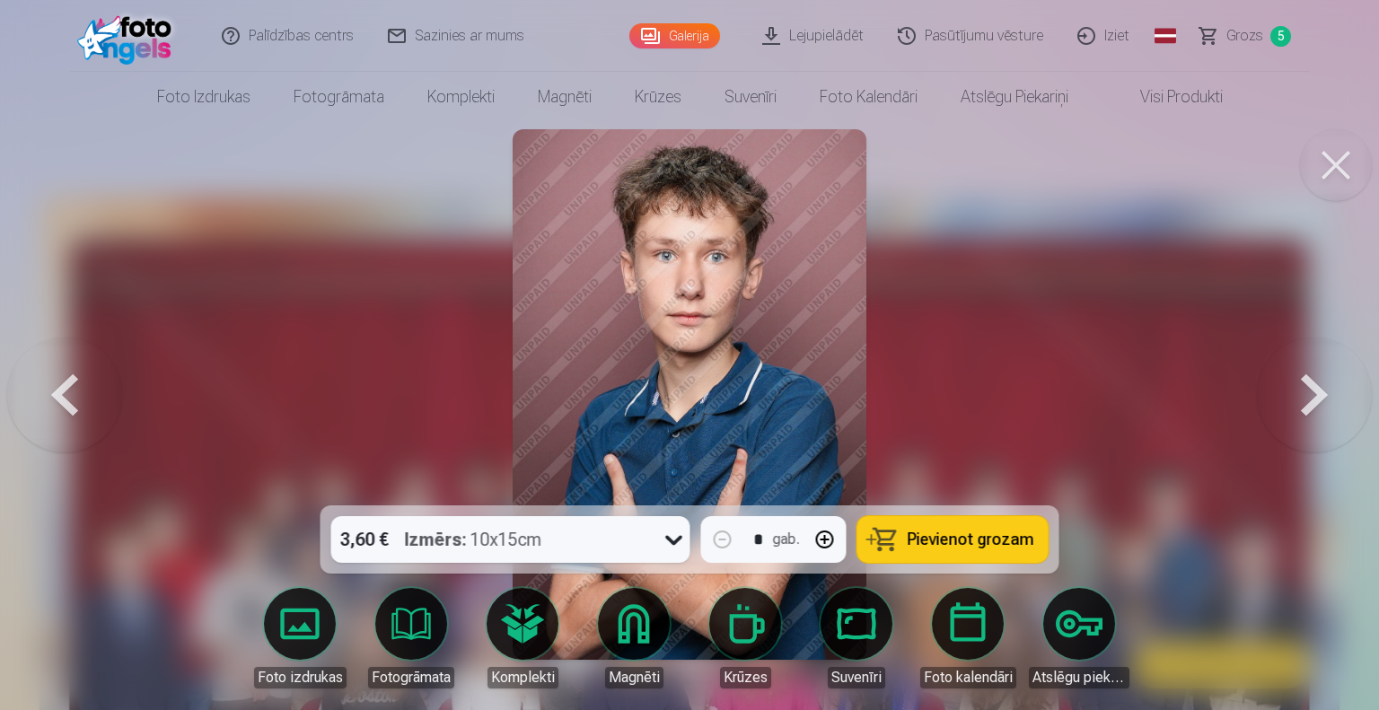
click at [1296, 386] on button at bounding box center [1314, 395] width 115 height 186
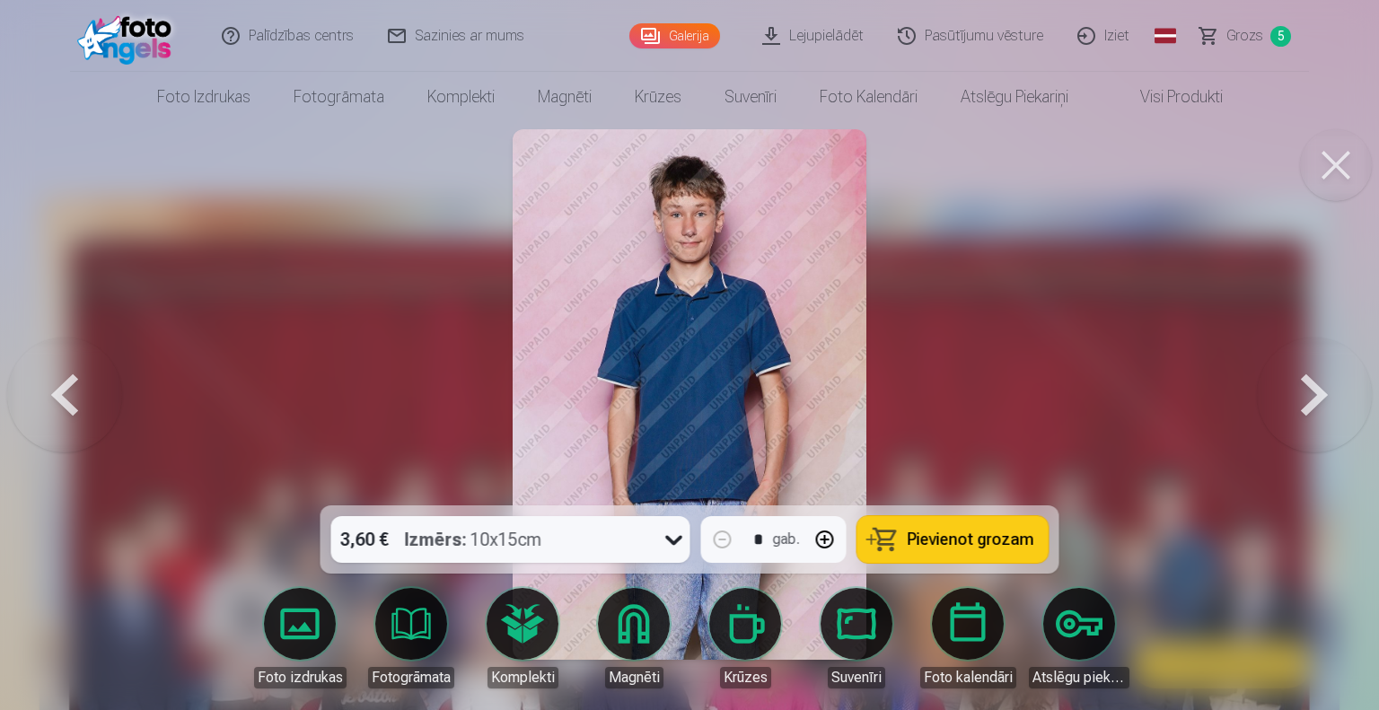
click at [1296, 386] on button at bounding box center [1314, 395] width 115 height 186
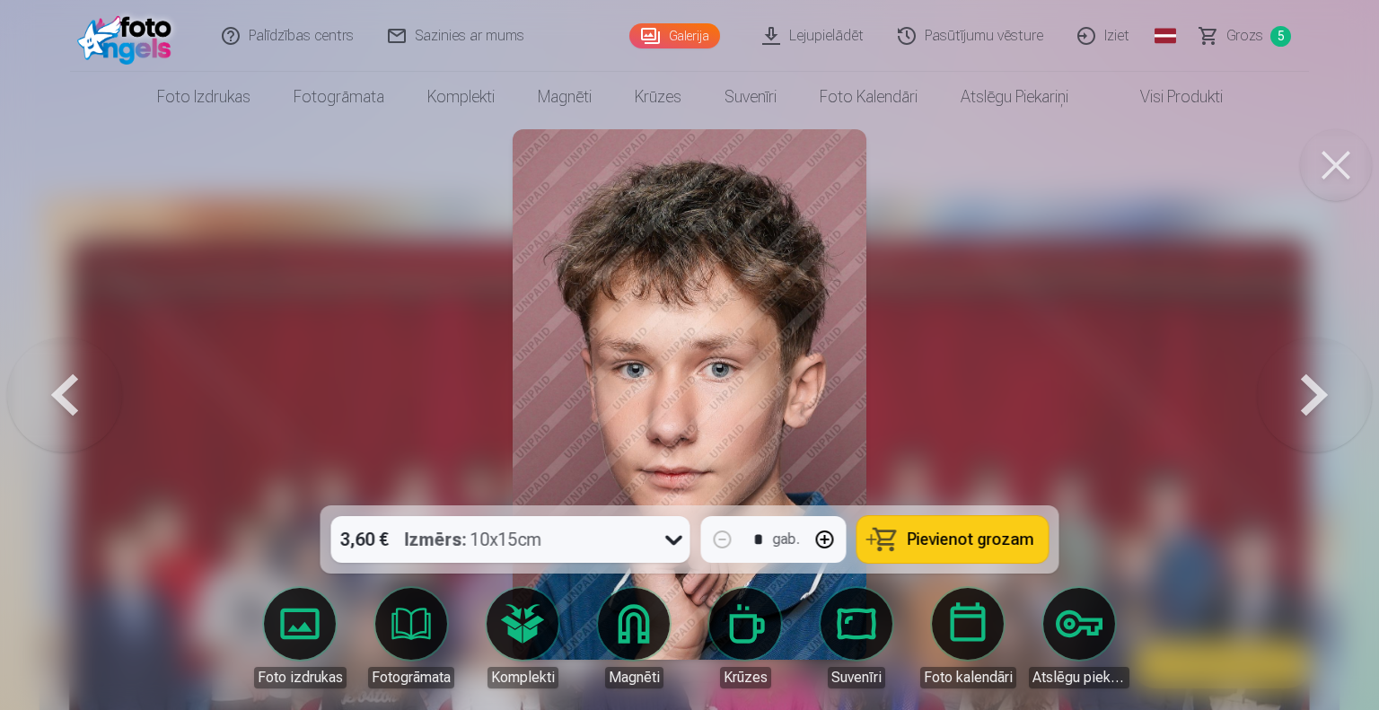
click at [1296, 386] on button at bounding box center [1314, 395] width 115 height 186
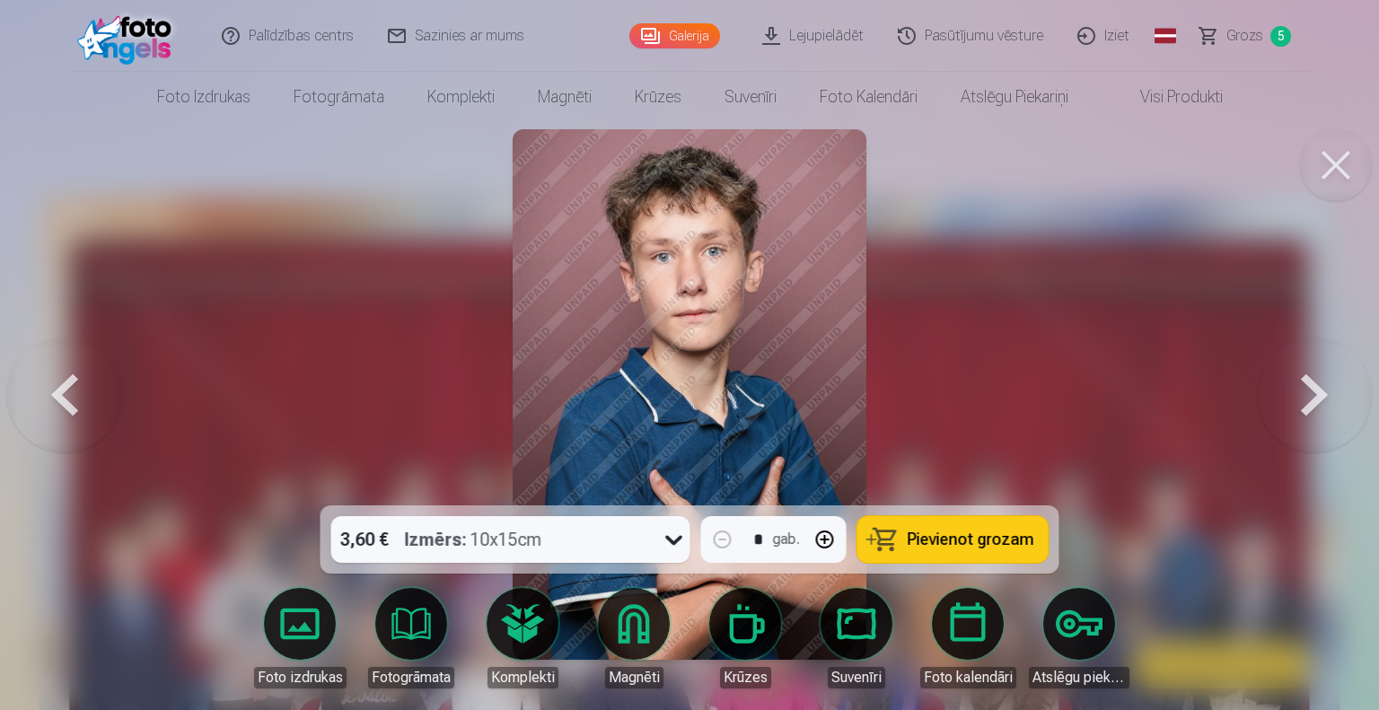
click at [1296, 386] on button at bounding box center [1314, 395] width 115 height 186
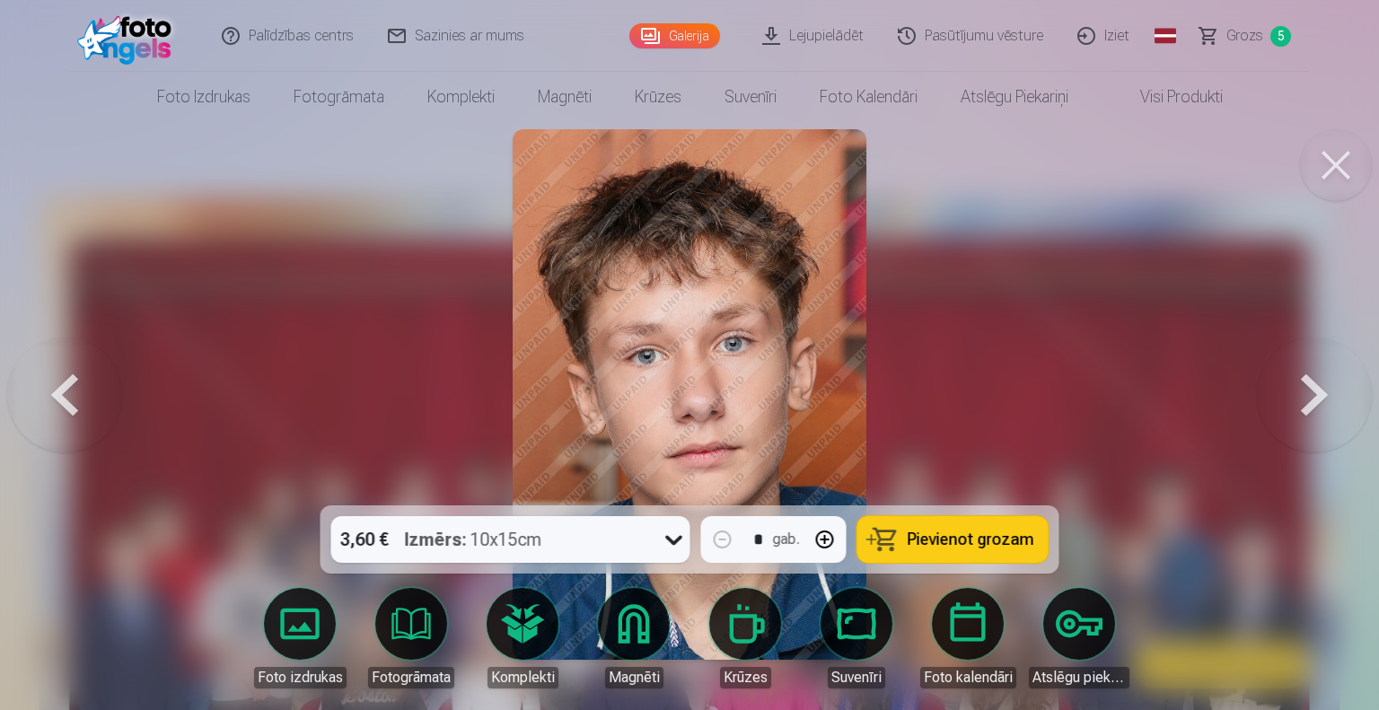
click at [1296, 386] on button at bounding box center [1314, 395] width 115 height 186
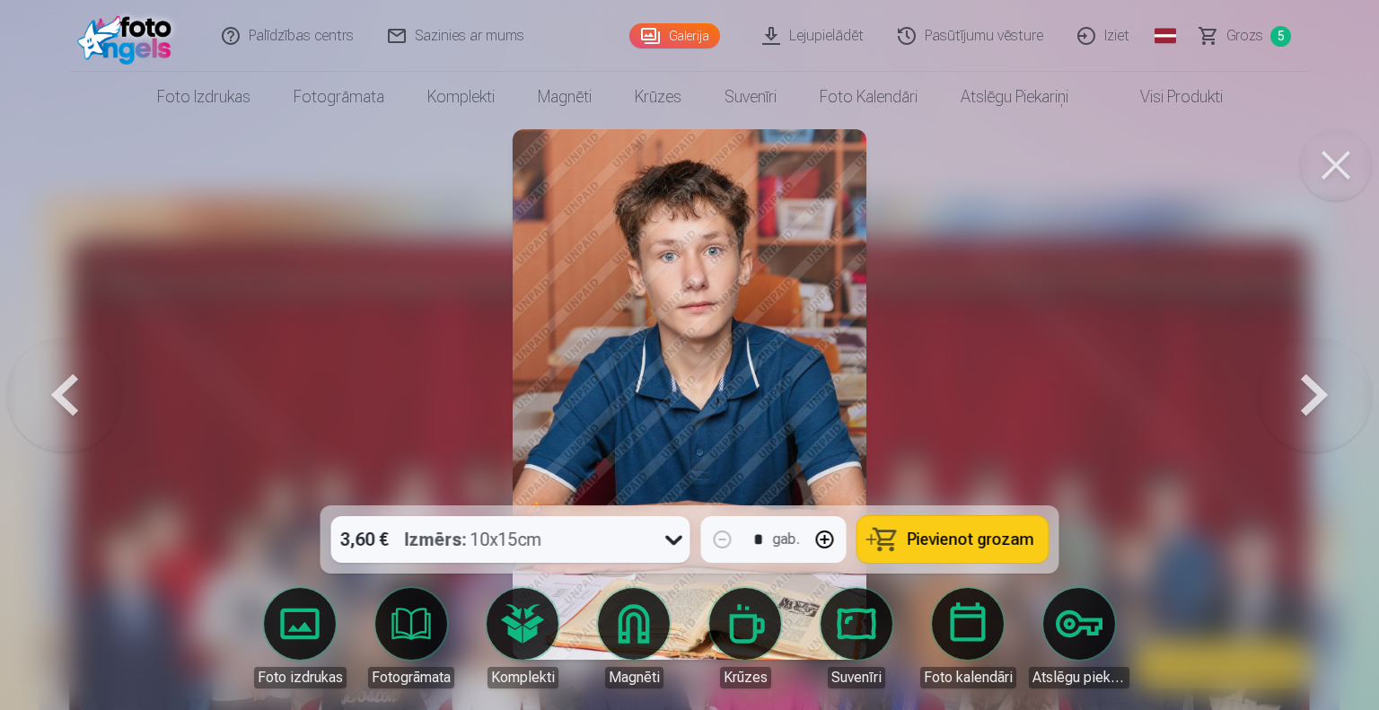
click at [1296, 386] on button at bounding box center [1314, 395] width 115 height 186
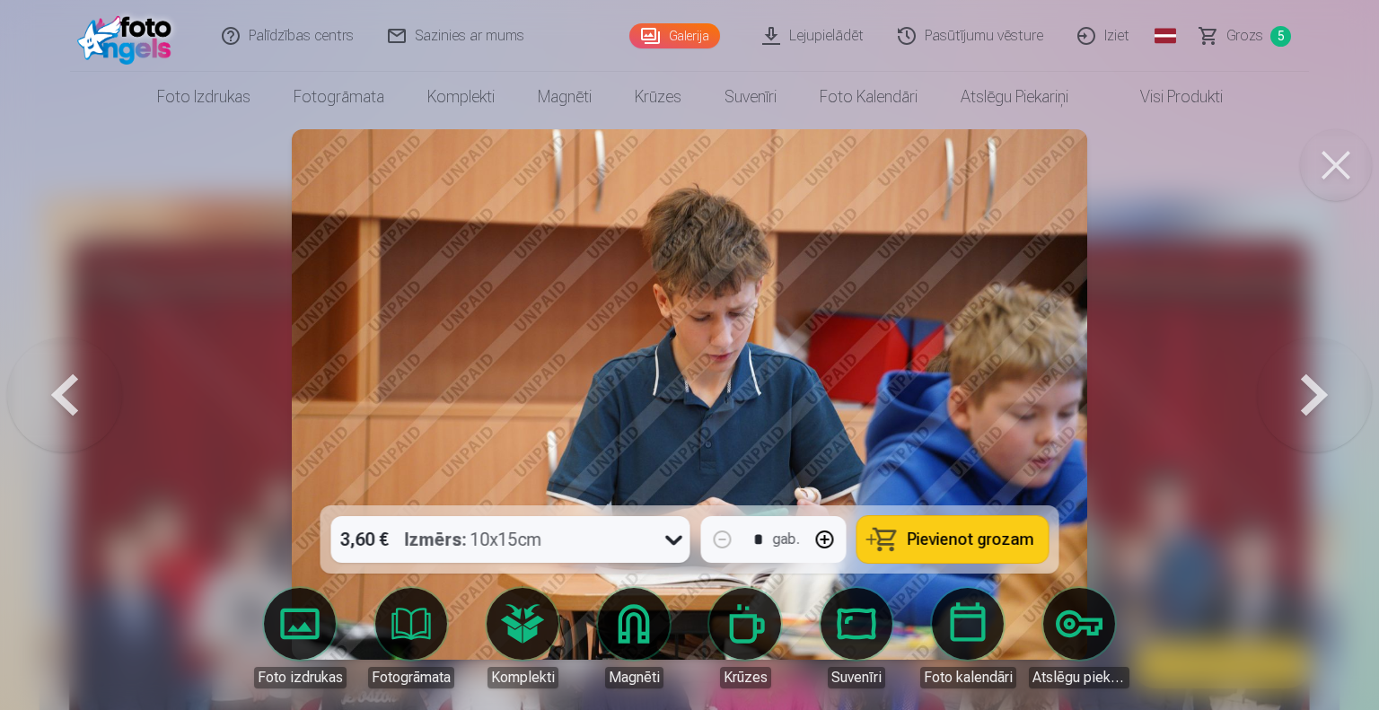
click at [1296, 386] on button at bounding box center [1314, 395] width 115 height 186
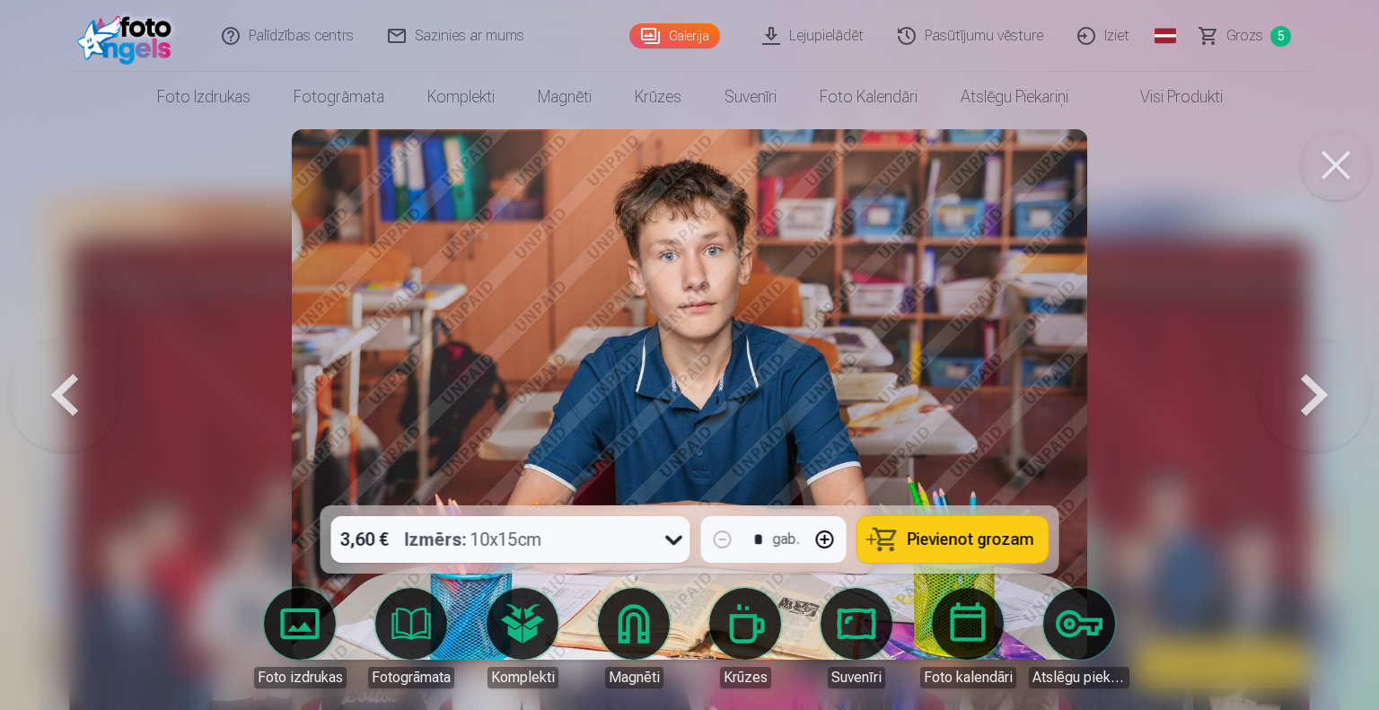
click at [1296, 386] on button at bounding box center [1314, 395] width 115 height 186
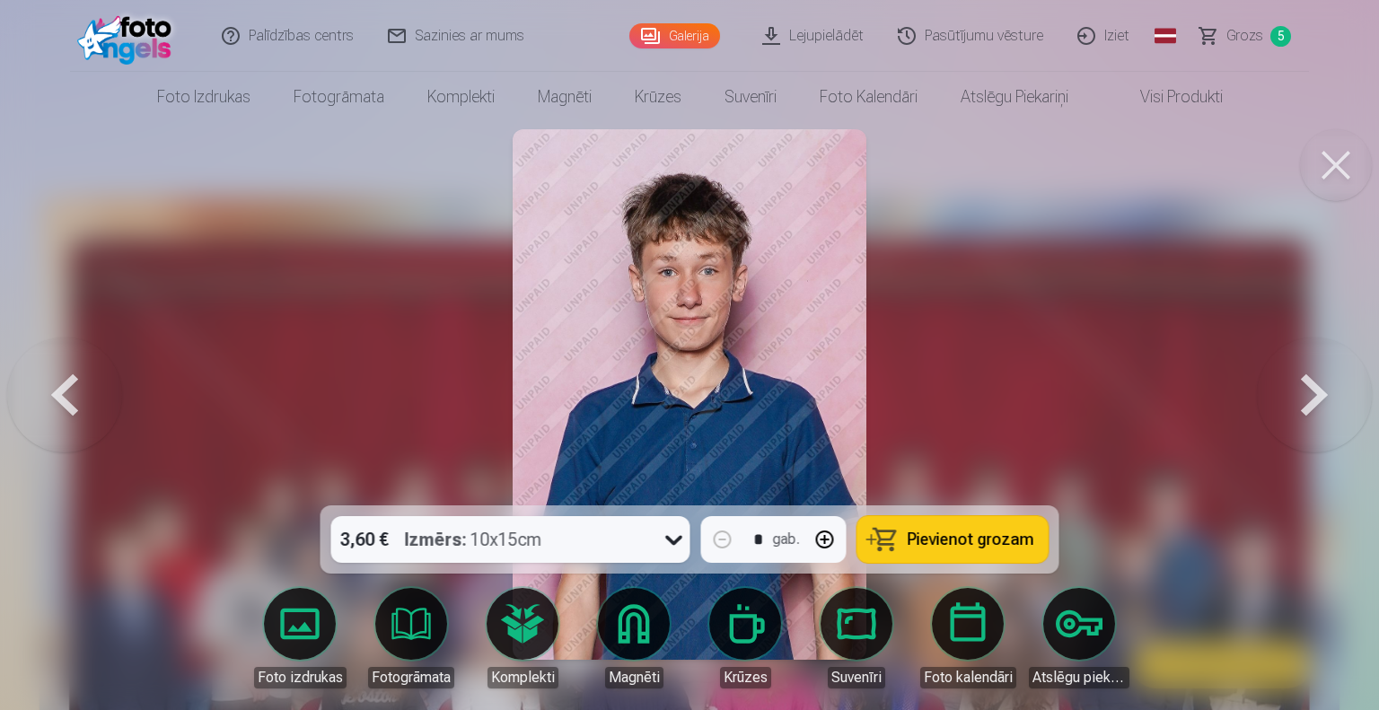
click at [1296, 386] on button at bounding box center [1314, 395] width 115 height 186
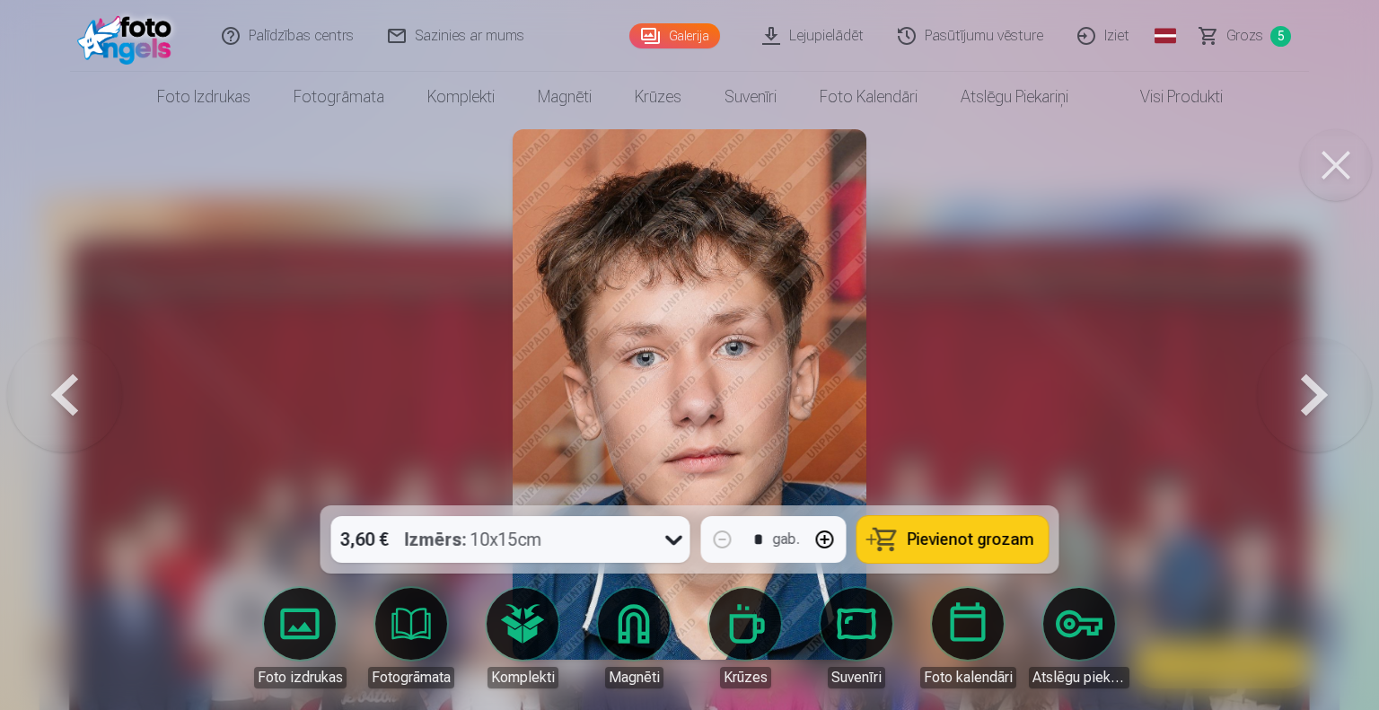
click at [1296, 386] on button at bounding box center [1314, 395] width 115 height 186
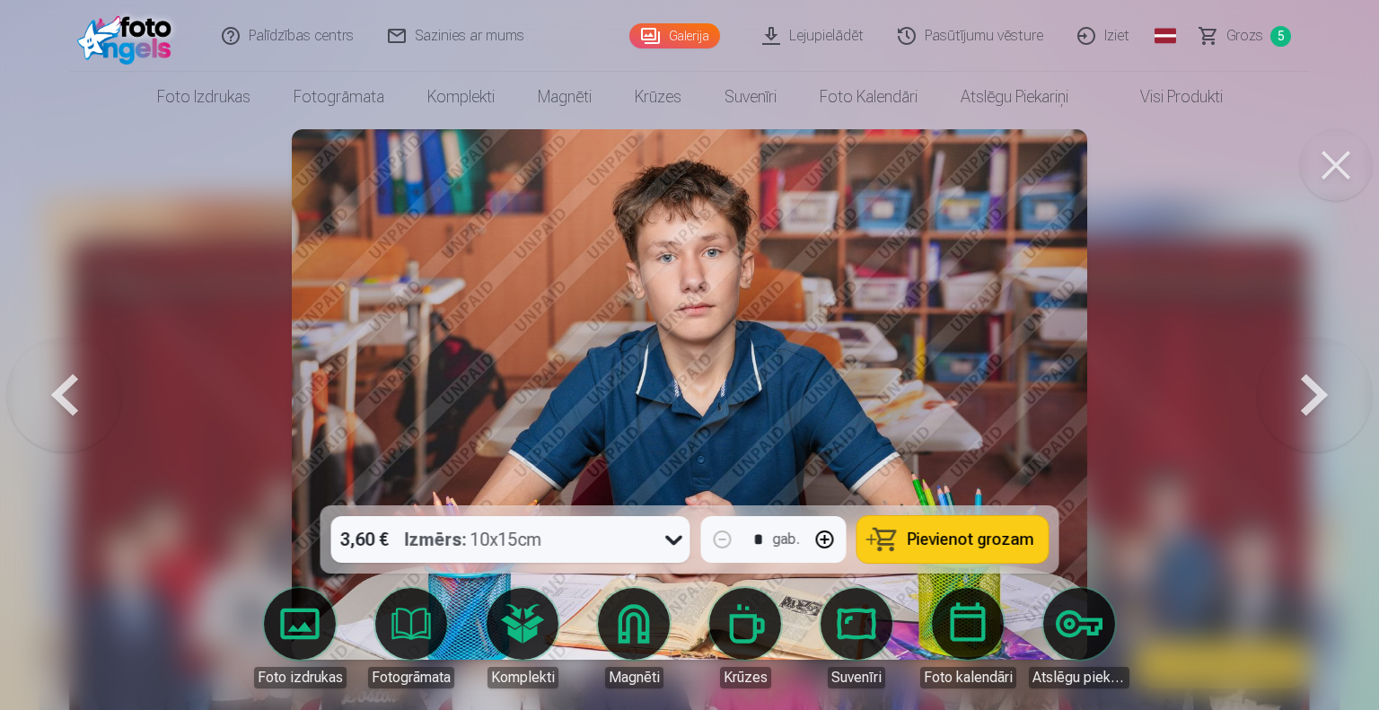
click at [1296, 386] on button at bounding box center [1314, 395] width 115 height 186
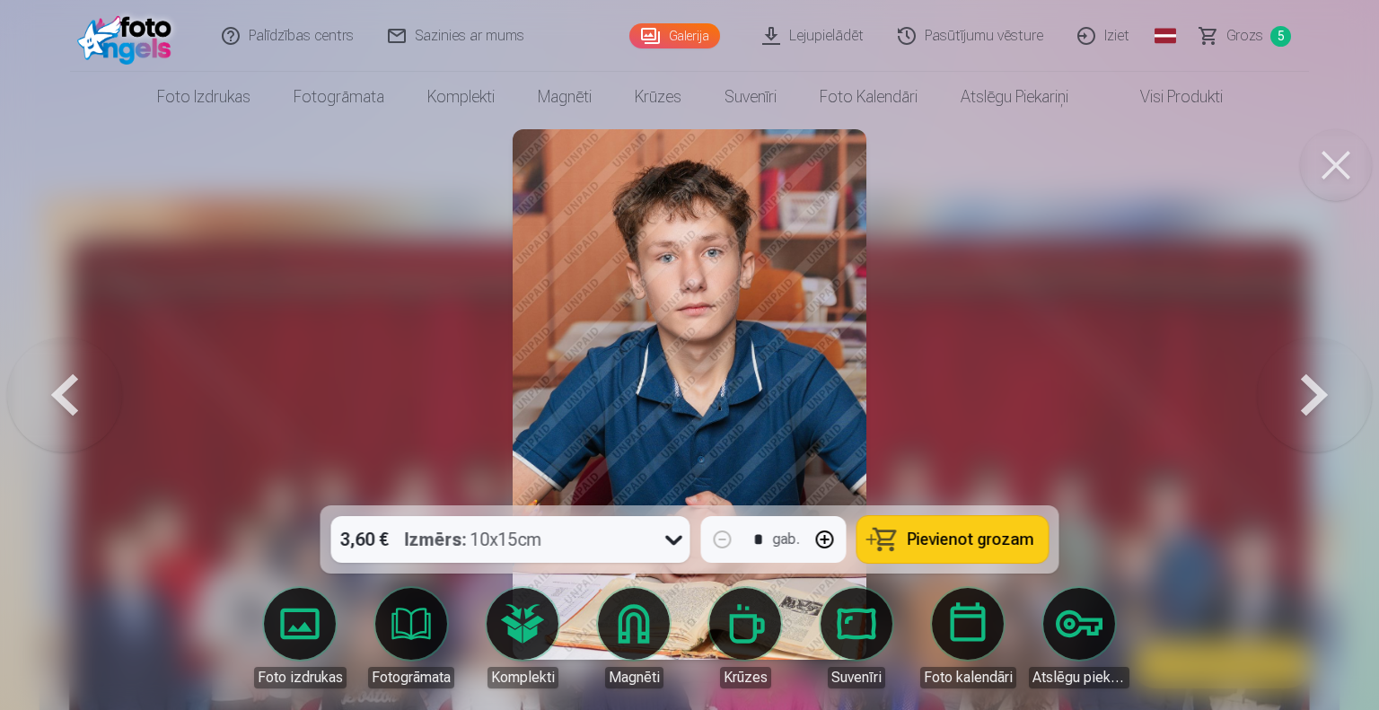
click at [1296, 386] on button at bounding box center [1314, 395] width 115 height 186
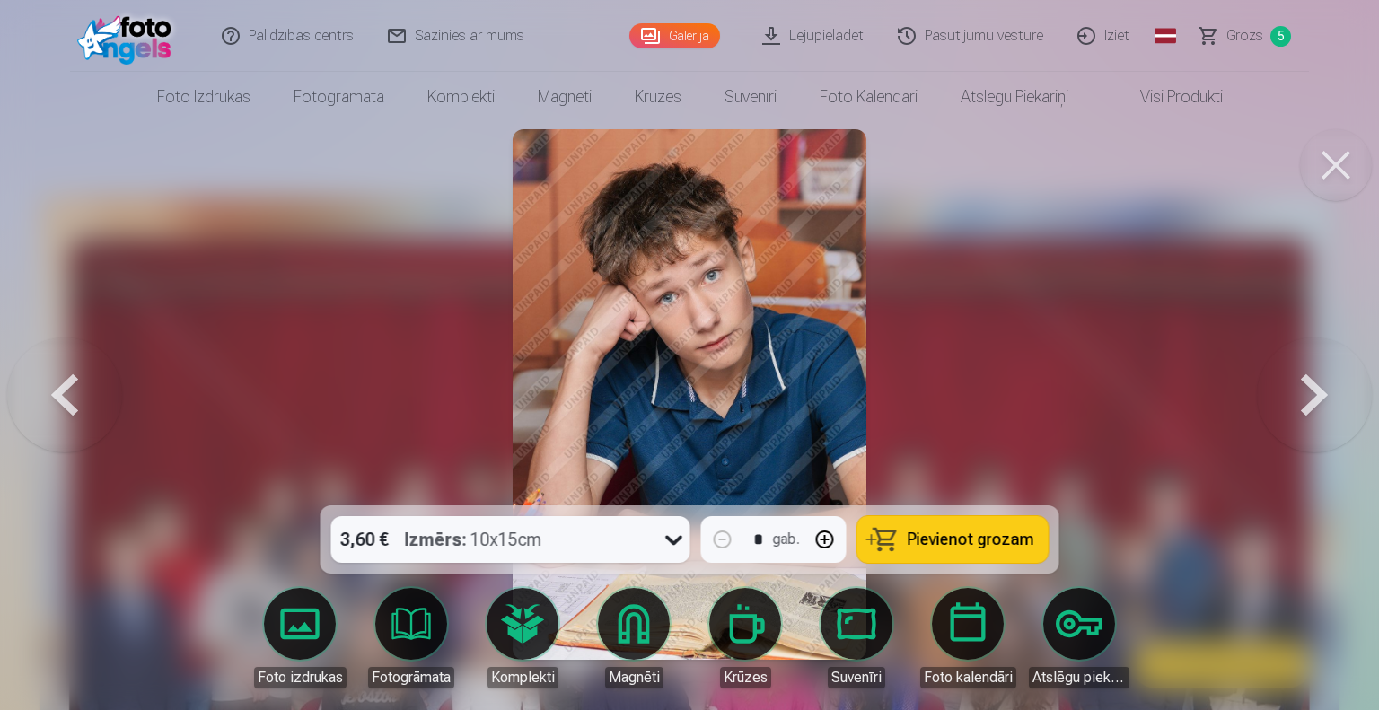
click at [1296, 386] on button at bounding box center [1314, 395] width 115 height 186
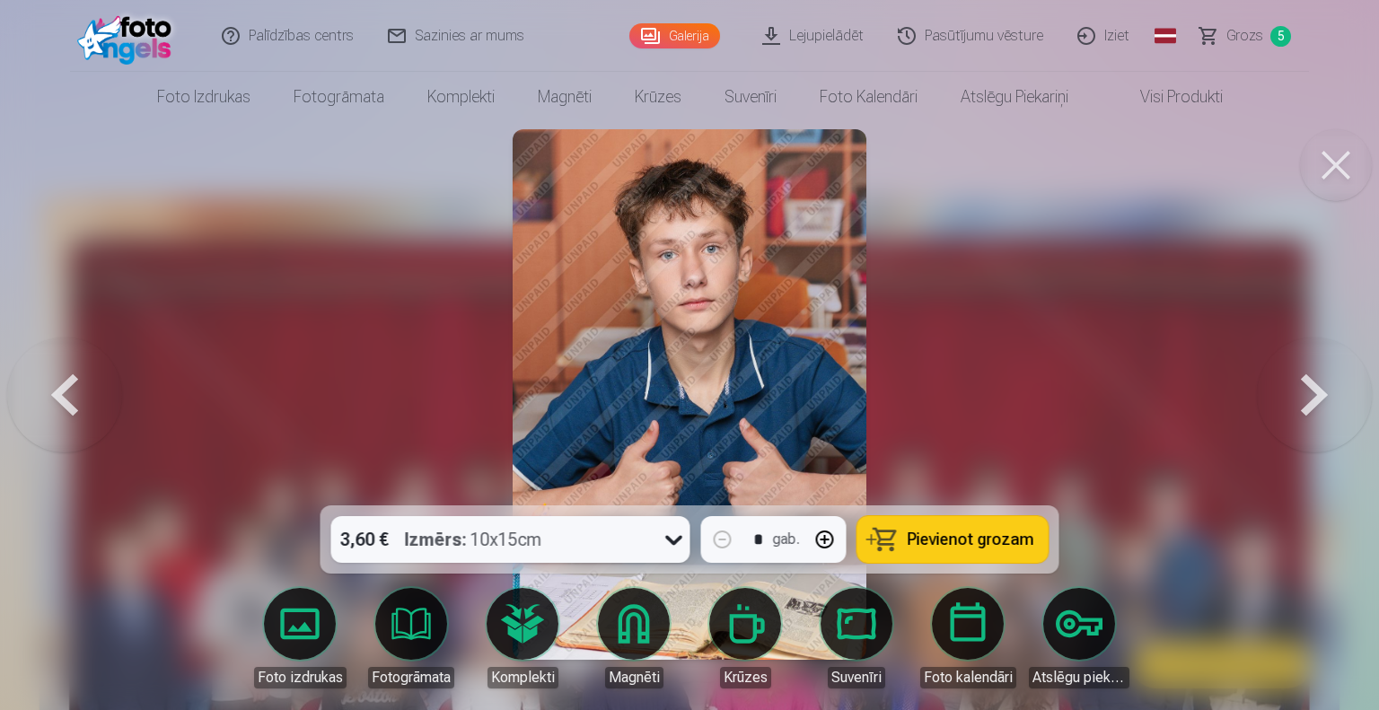
click at [1296, 386] on button at bounding box center [1314, 395] width 115 height 186
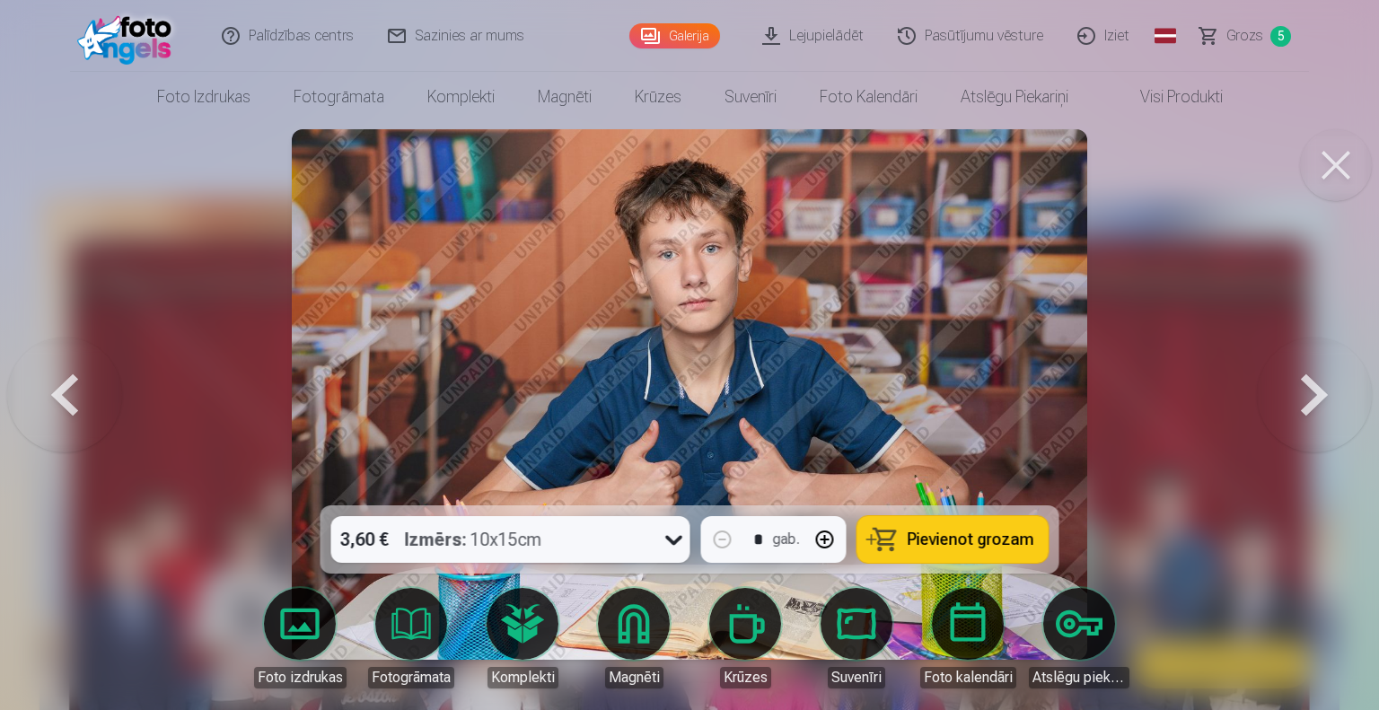
click at [1296, 386] on button at bounding box center [1314, 395] width 115 height 186
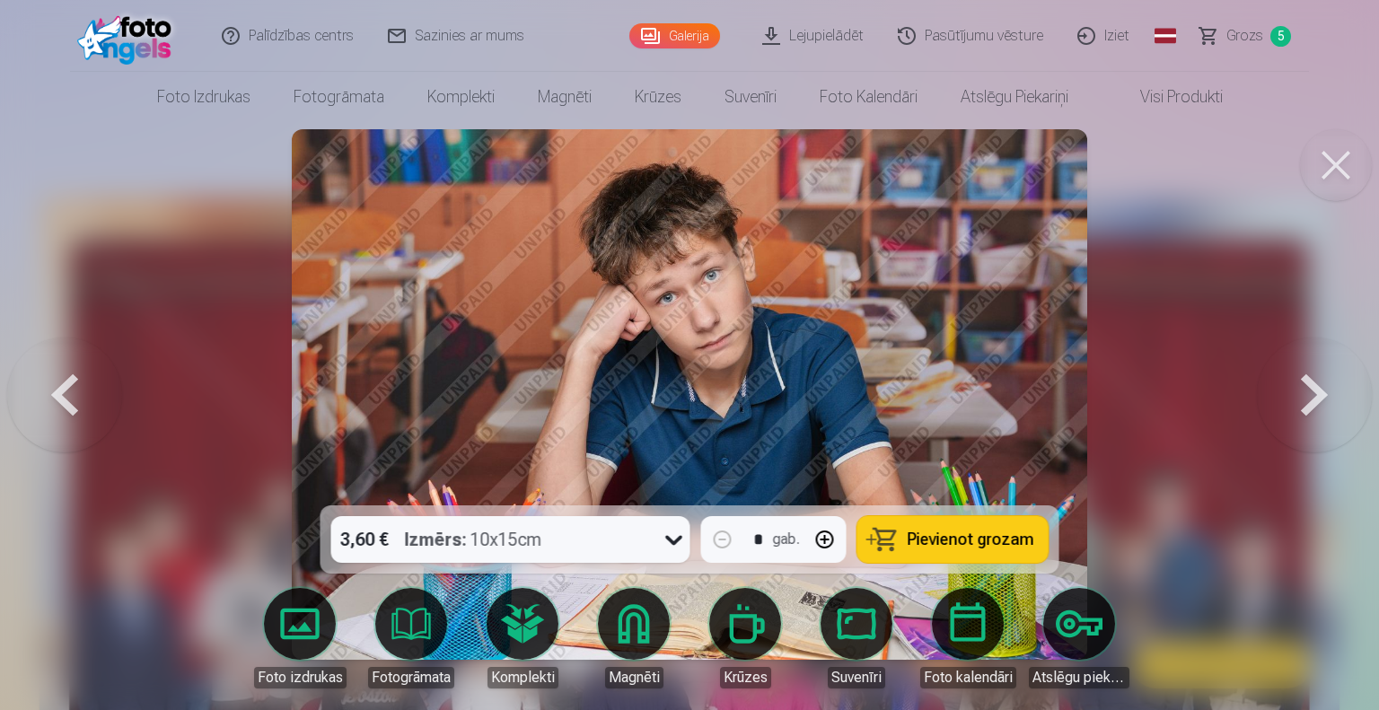
click at [1296, 386] on button at bounding box center [1314, 395] width 115 height 186
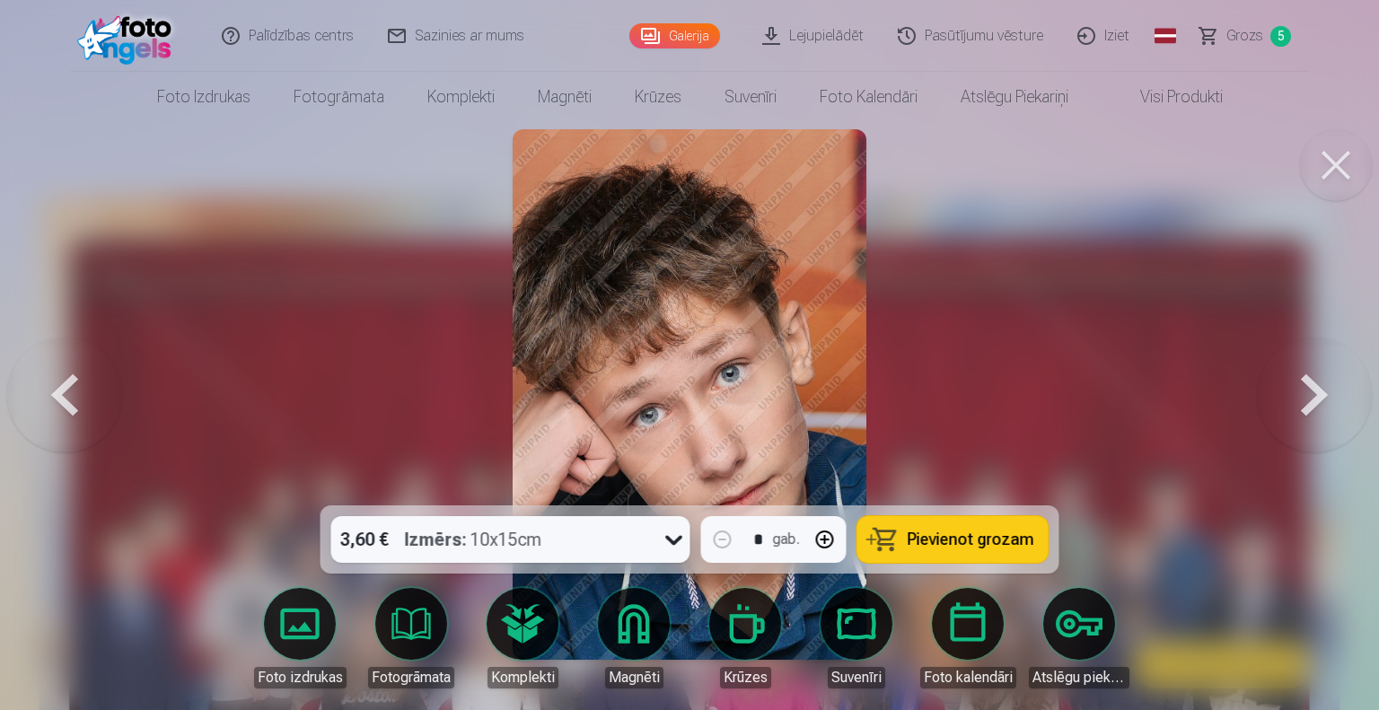
click at [22, 380] on button at bounding box center [64, 395] width 115 height 186
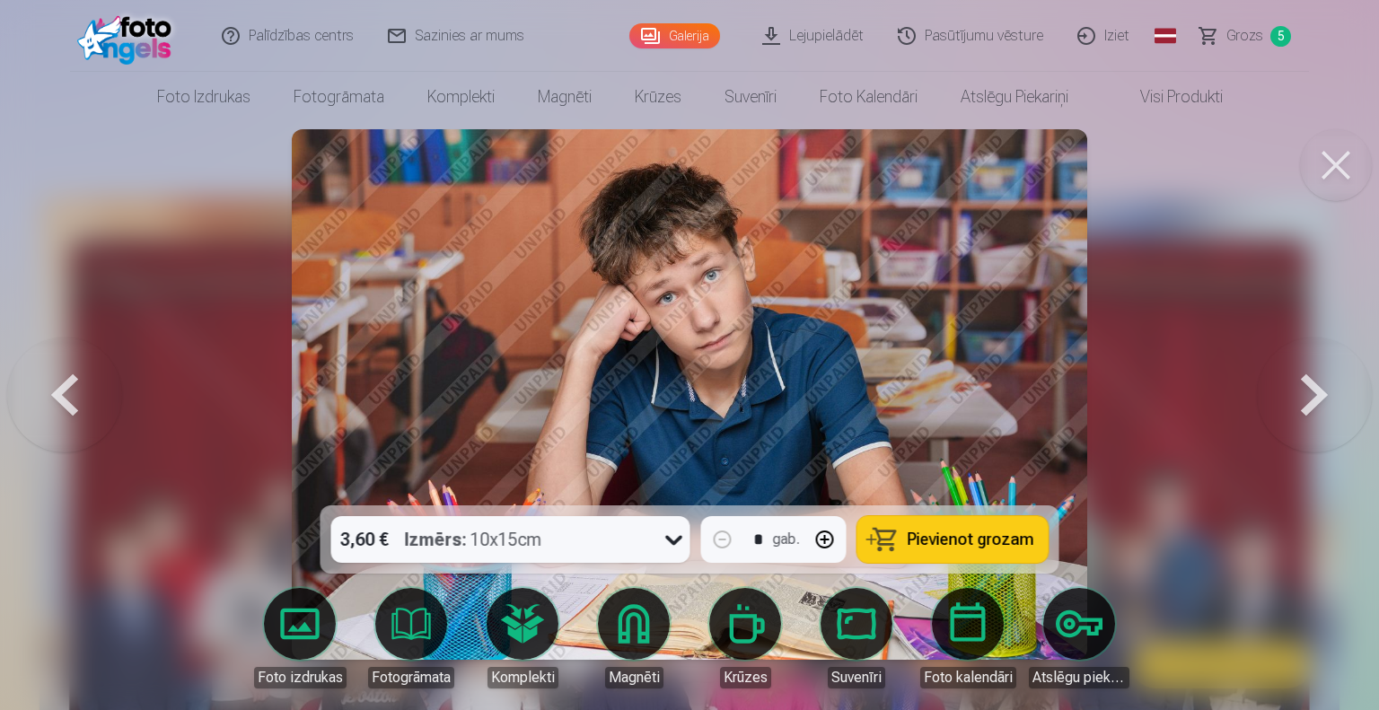
click at [22, 380] on button at bounding box center [64, 395] width 115 height 186
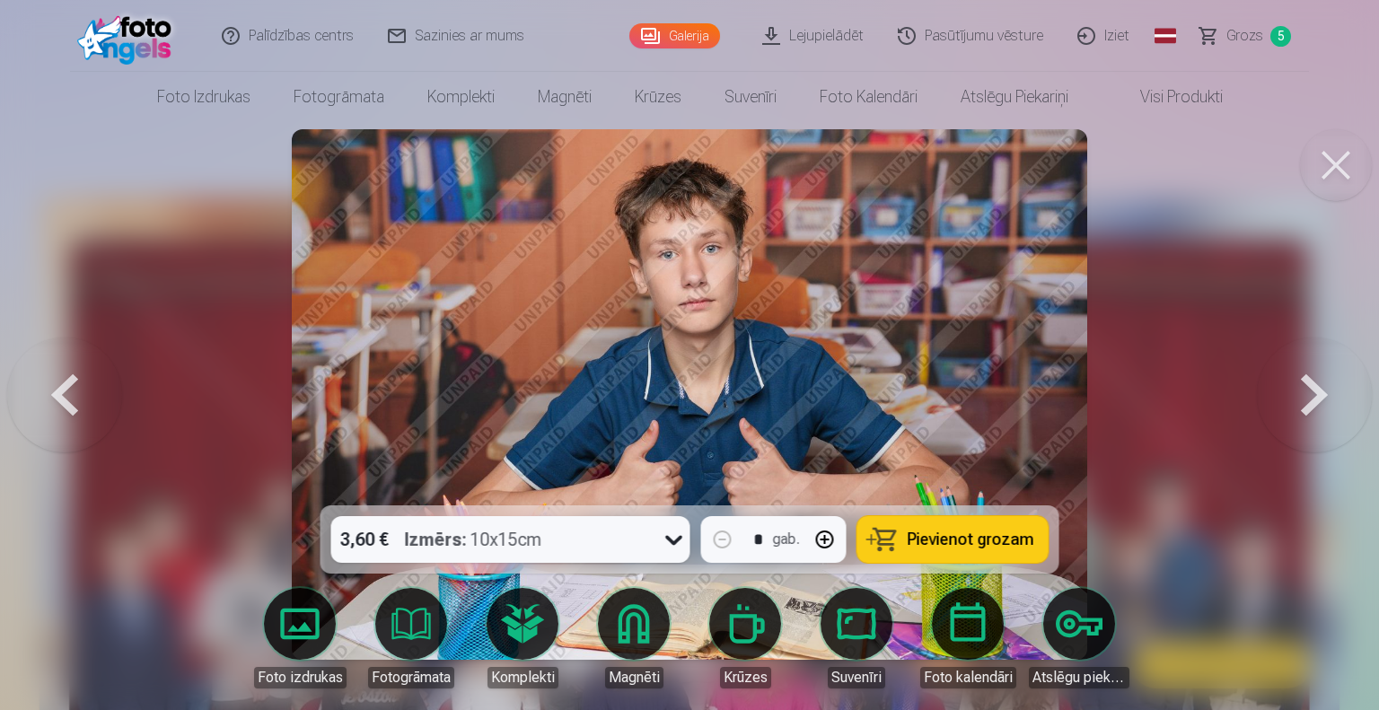
click at [1153, 391] on div at bounding box center [689, 355] width 1379 height 710
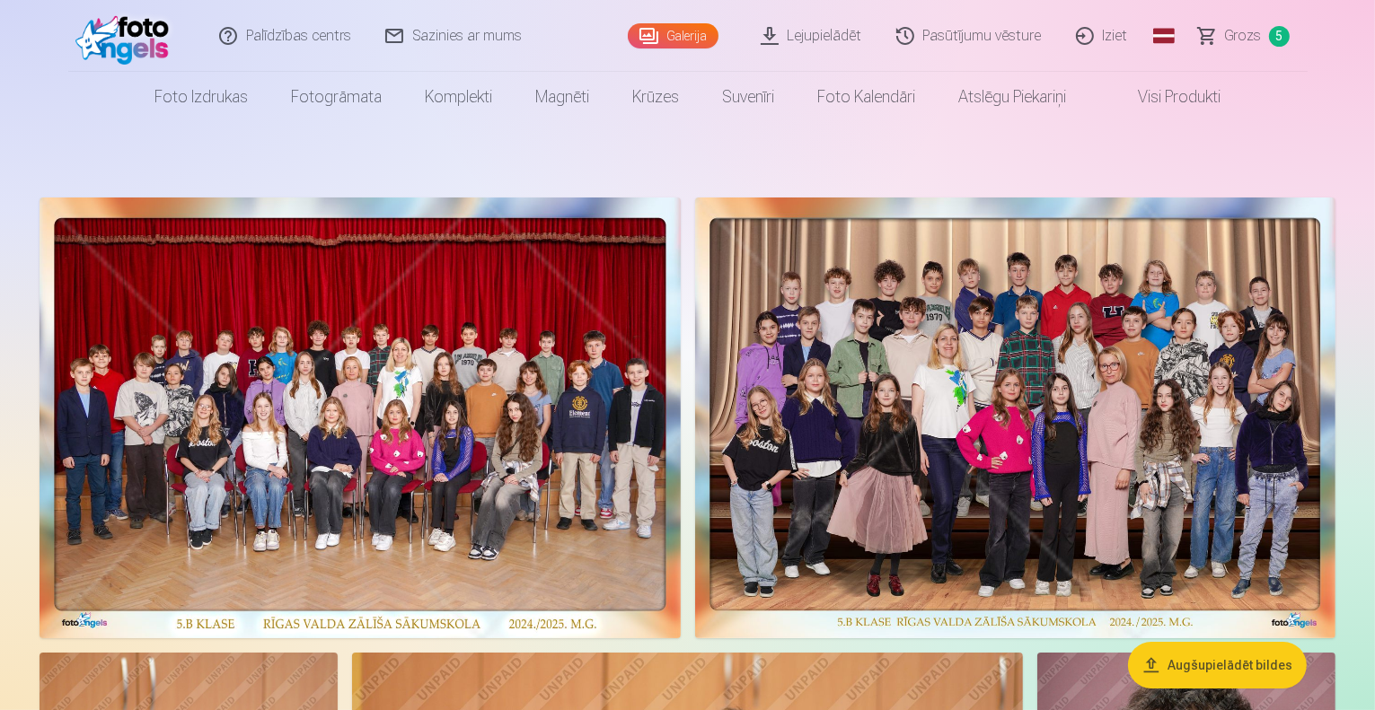
click at [1247, 35] on span "Grozs" at bounding box center [1243, 36] width 37 height 22
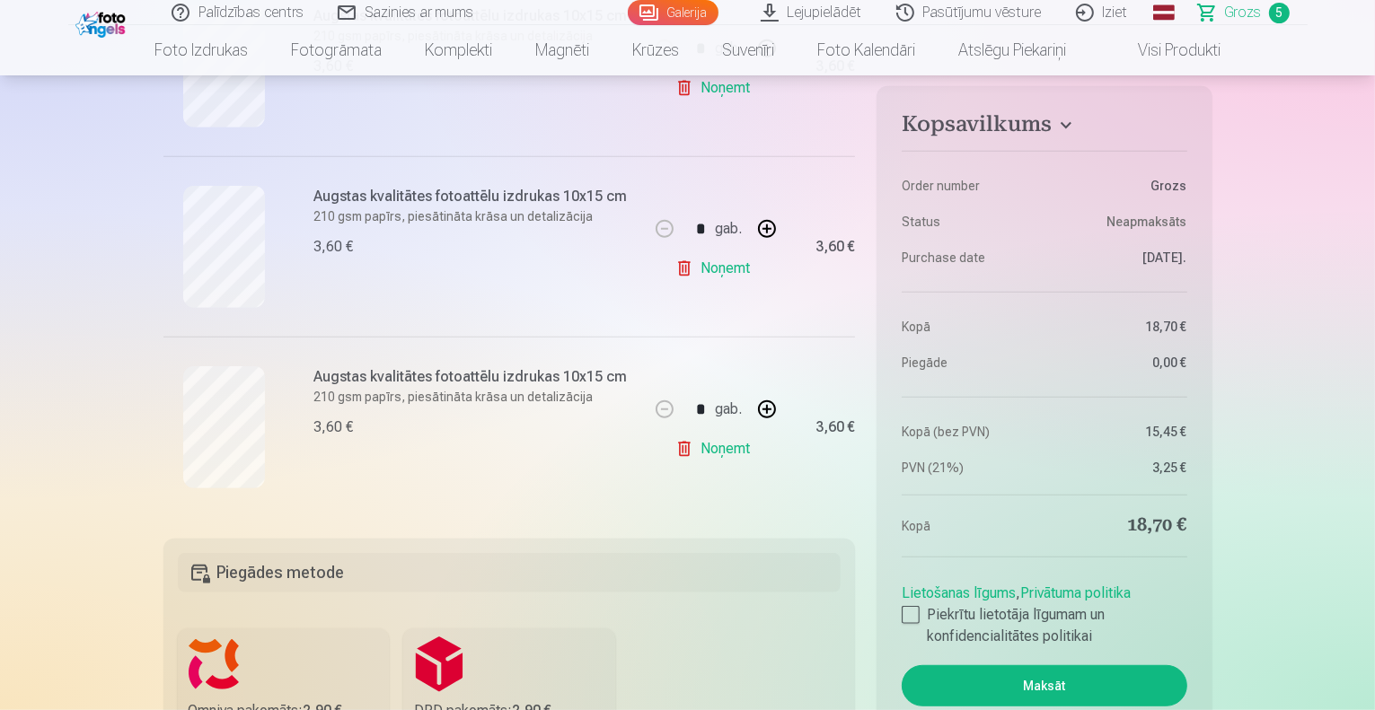
scroll to position [854, 0]
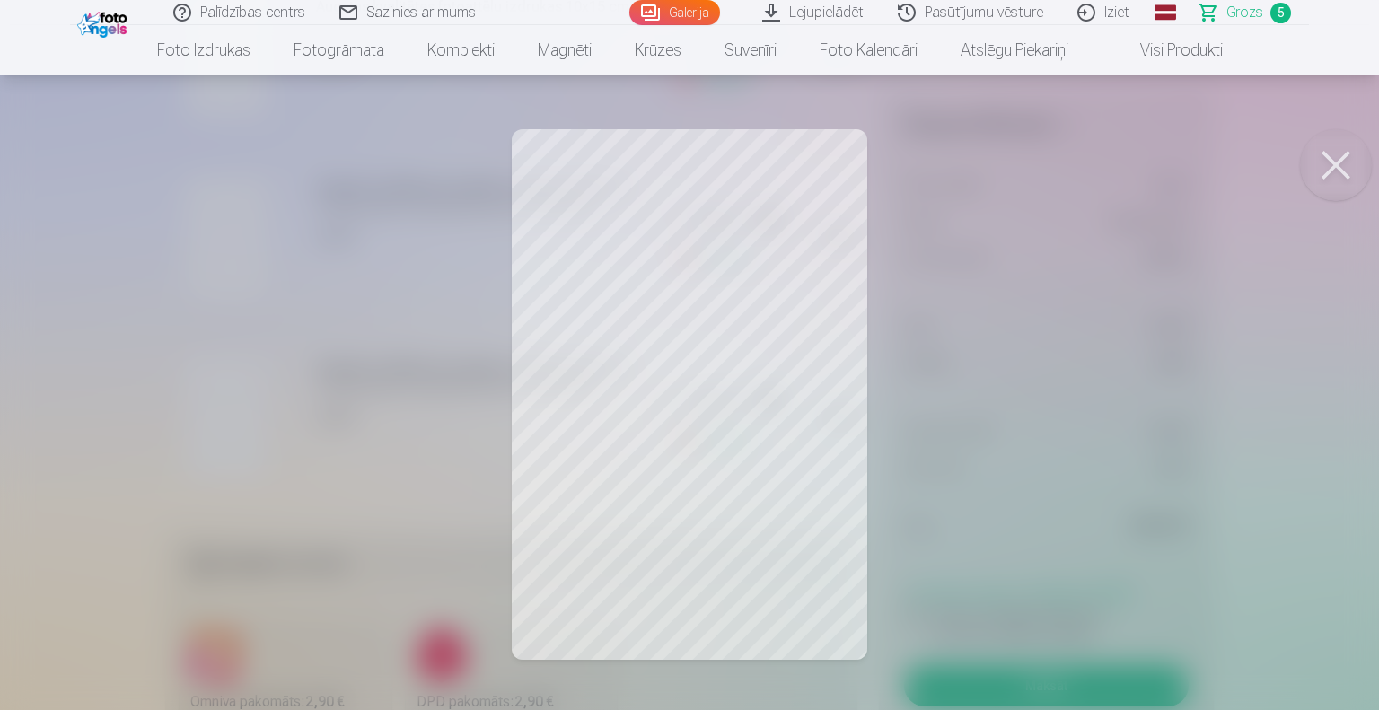
click at [1314, 167] on button at bounding box center [1336, 165] width 72 height 72
click at [1322, 164] on button at bounding box center [1336, 165] width 72 height 72
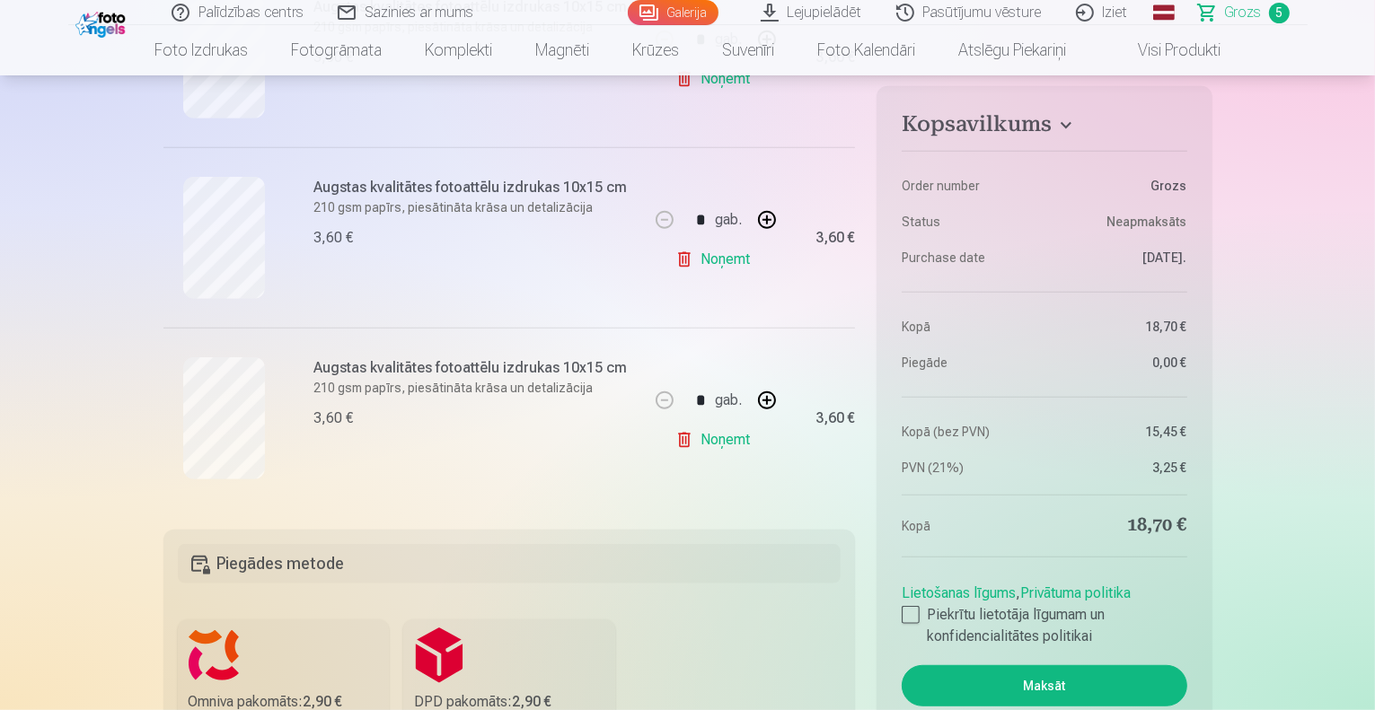
click at [709, 437] on link "Noņemt" at bounding box center [716, 440] width 82 height 36
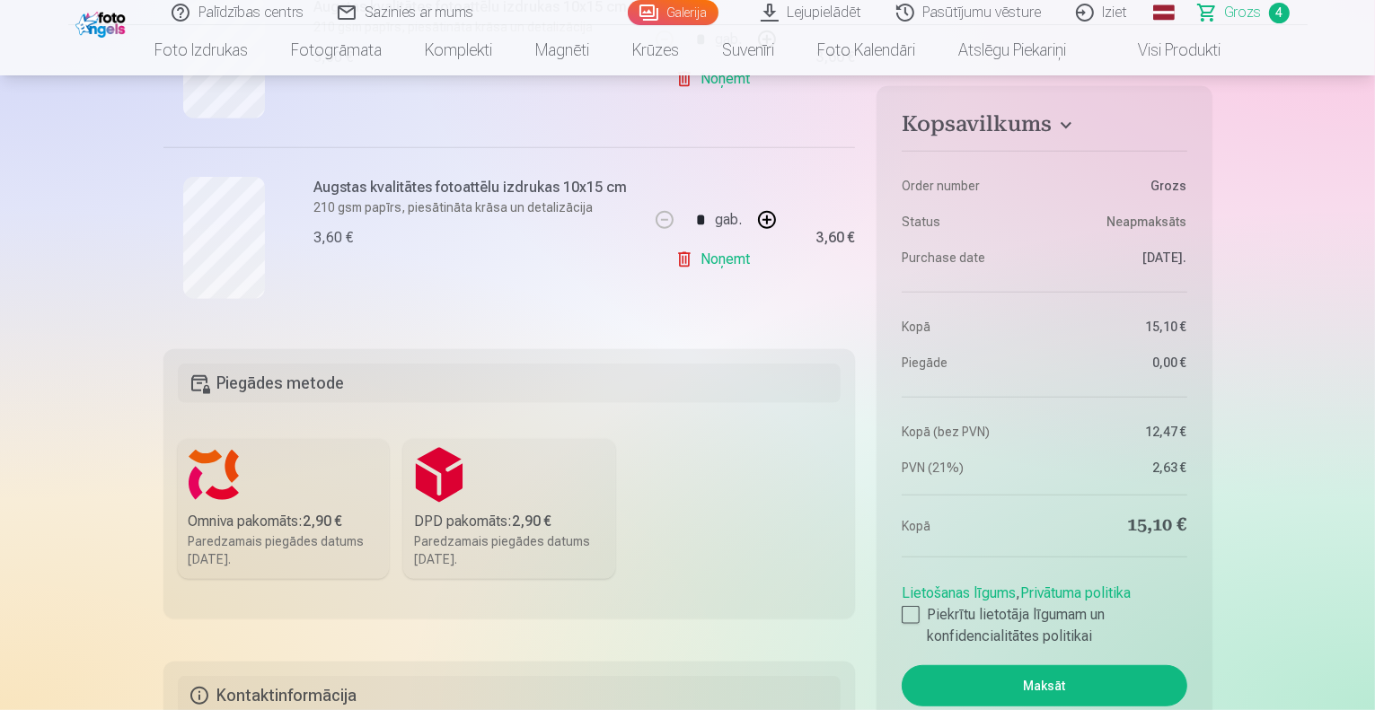
click at [739, 258] on link "Noņemt" at bounding box center [716, 260] width 82 height 36
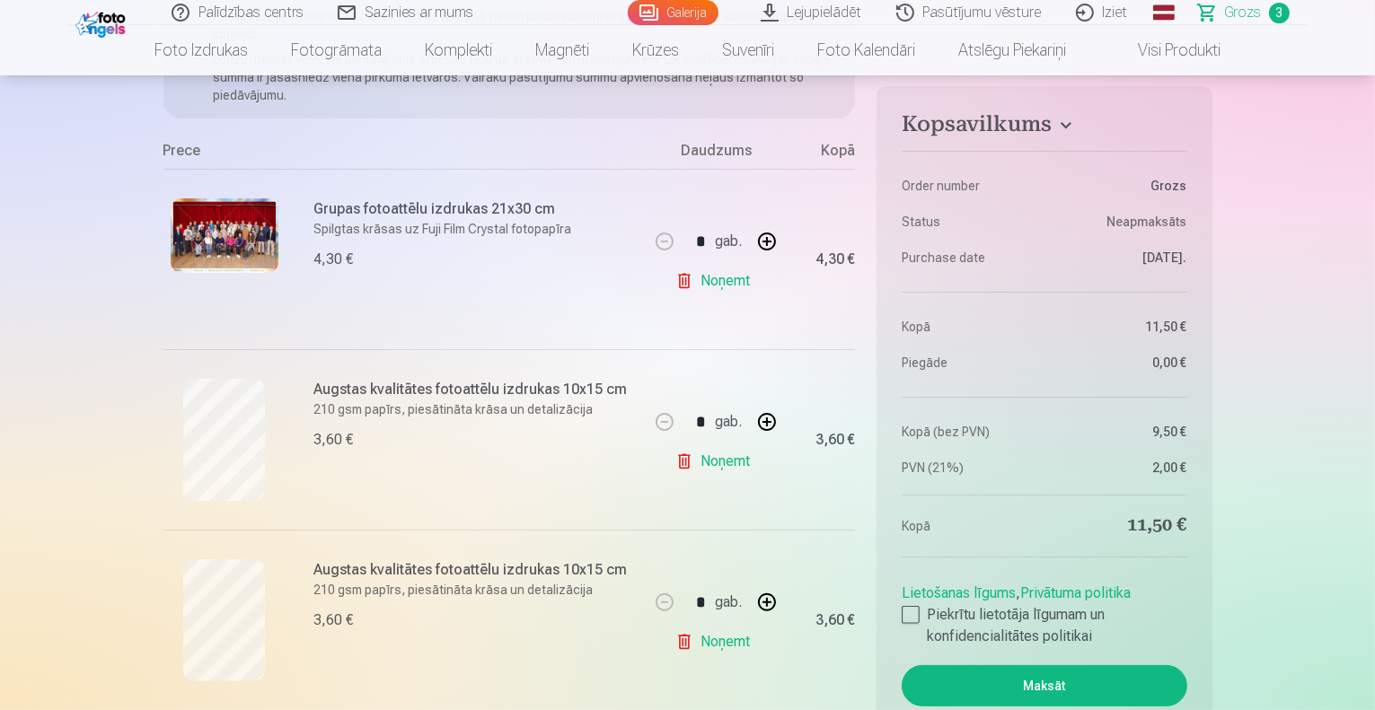
scroll to position [269, 0]
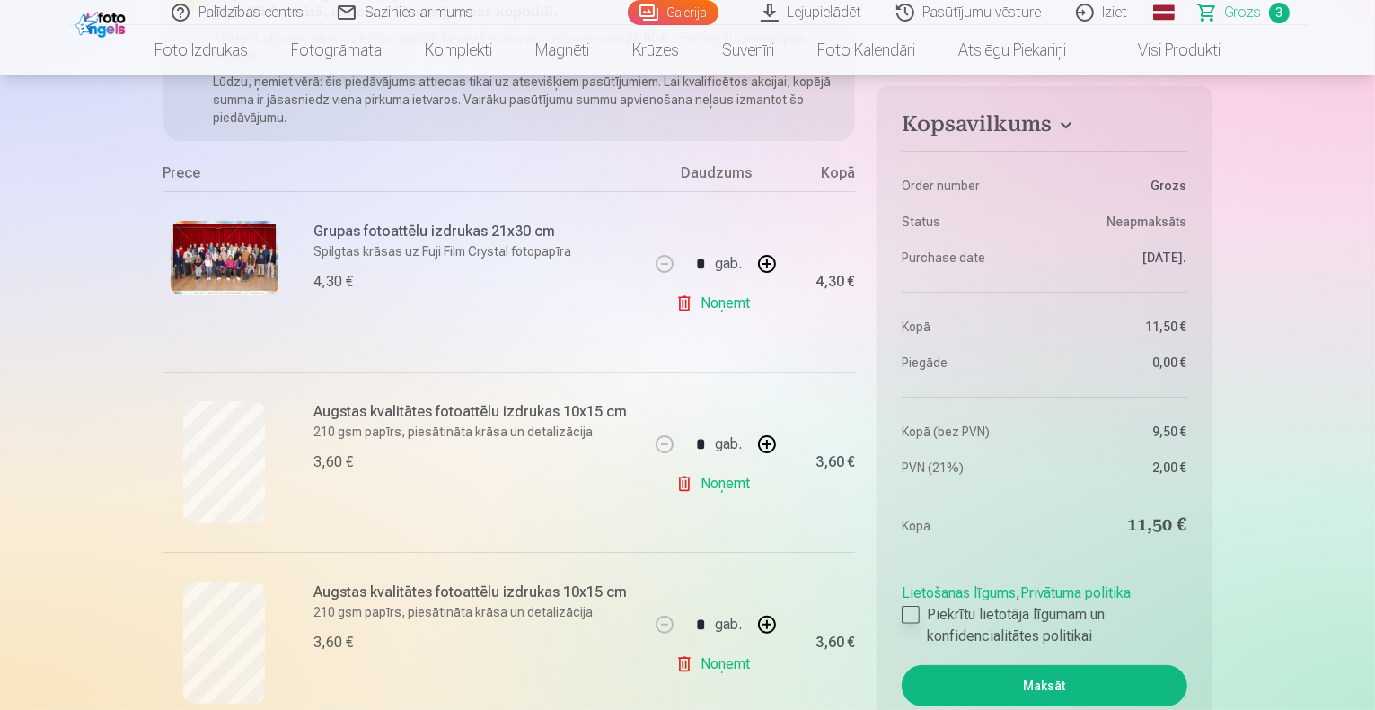
click at [920, 621] on label "Piekrītu lietotāja līgumam un konfidencialitātes politikai" at bounding box center [1044, 625] width 285 height 43
click at [1021, 680] on button "Maksāt" at bounding box center [1044, 685] width 285 height 41
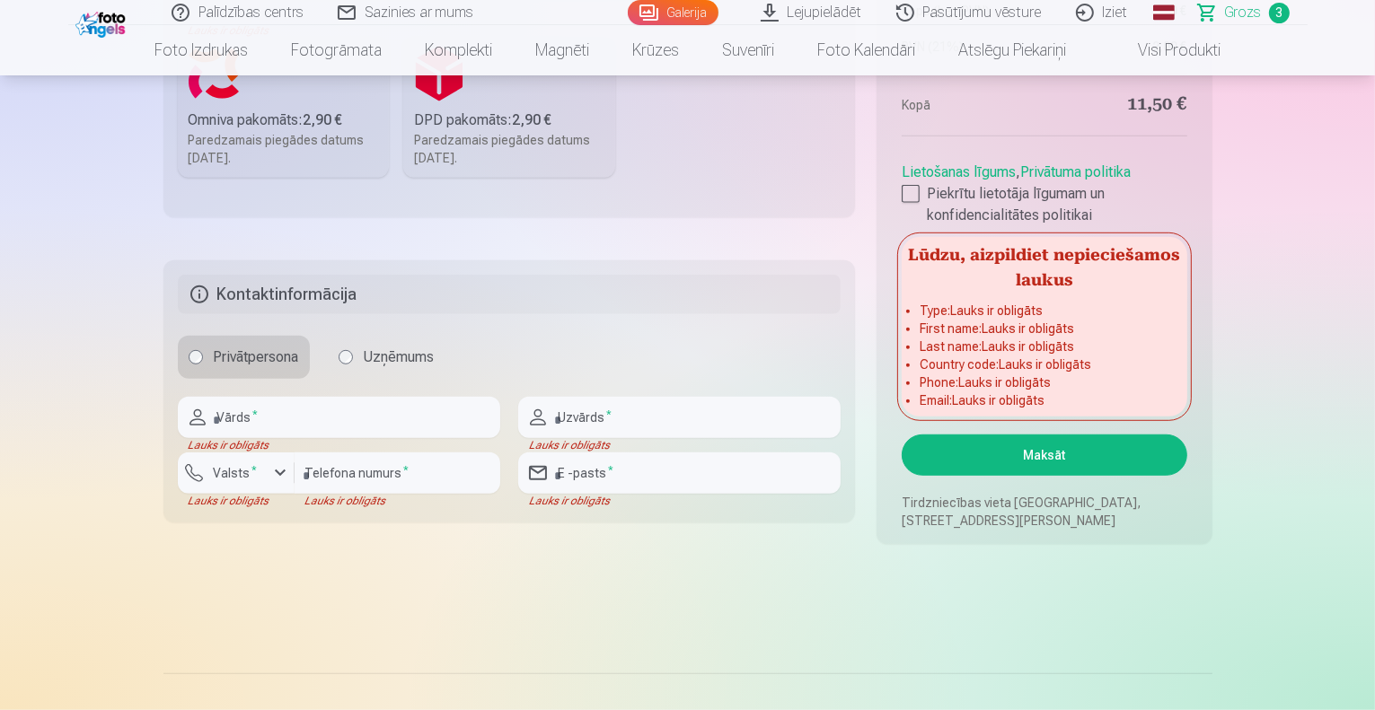
scroll to position [1090, 0]
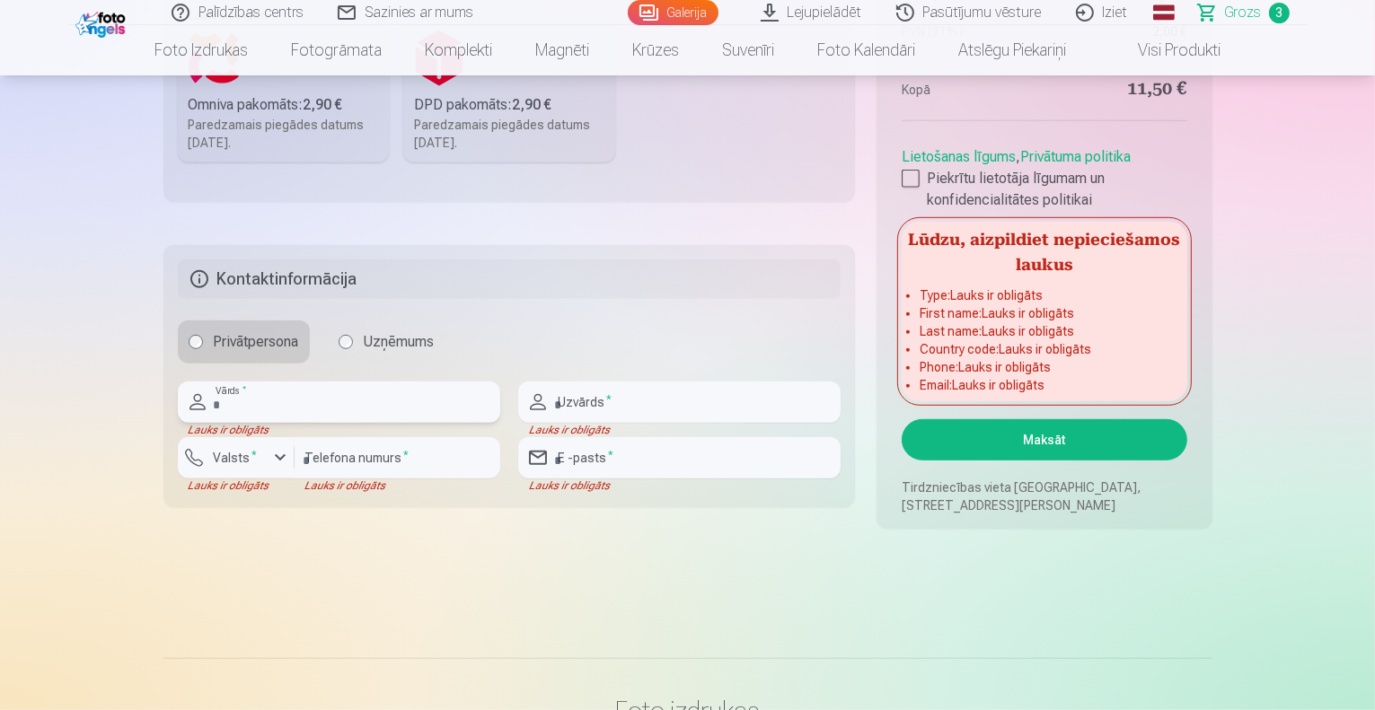
click at [330, 390] on input "text" at bounding box center [339, 402] width 322 height 41
type input "*****"
type input "*******"
type input "********"
type input "**********"
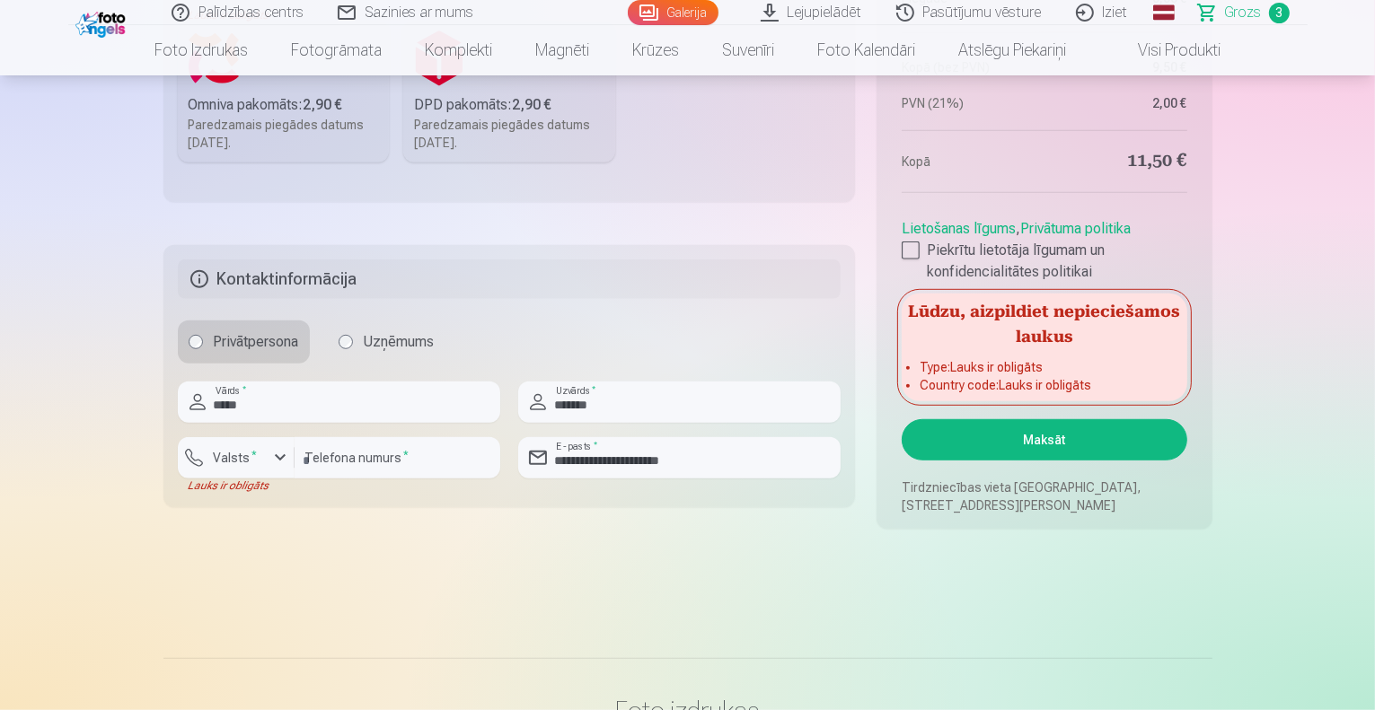
click at [1053, 432] on button "Maksāt" at bounding box center [1044, 439] width 285 height 41
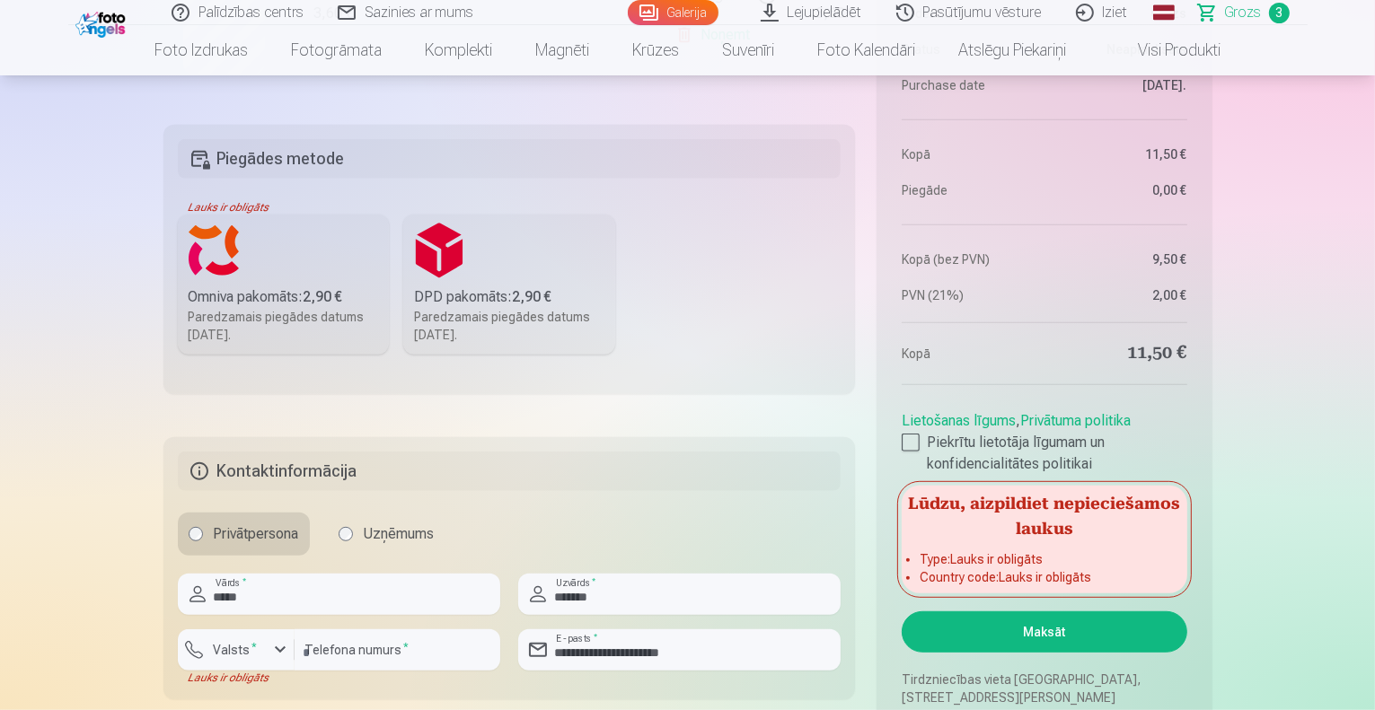
scroll to position [905, 0]
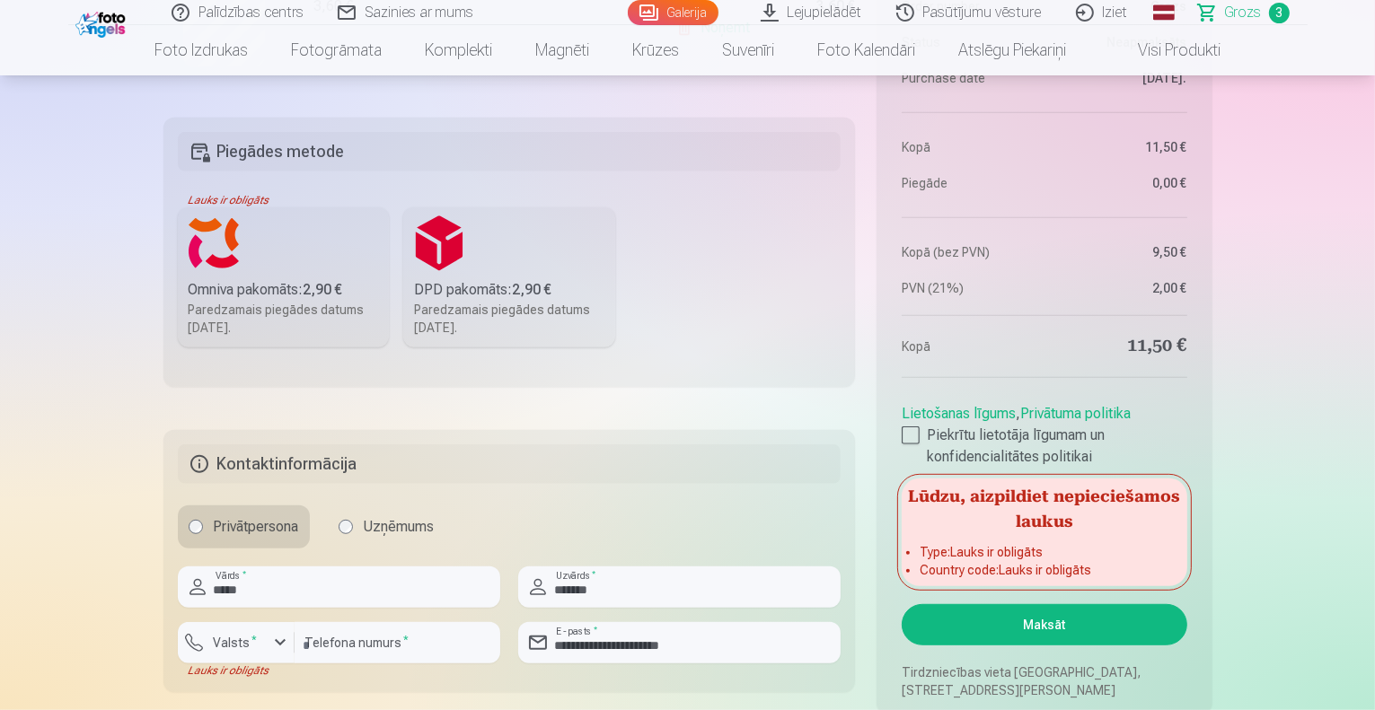
click at [246, 269] on label "Omniva pakomāts : 2,90 € Paredzamais piegādes datums 26.10.2025." at bounding box center [284, 277] width 212 height 140
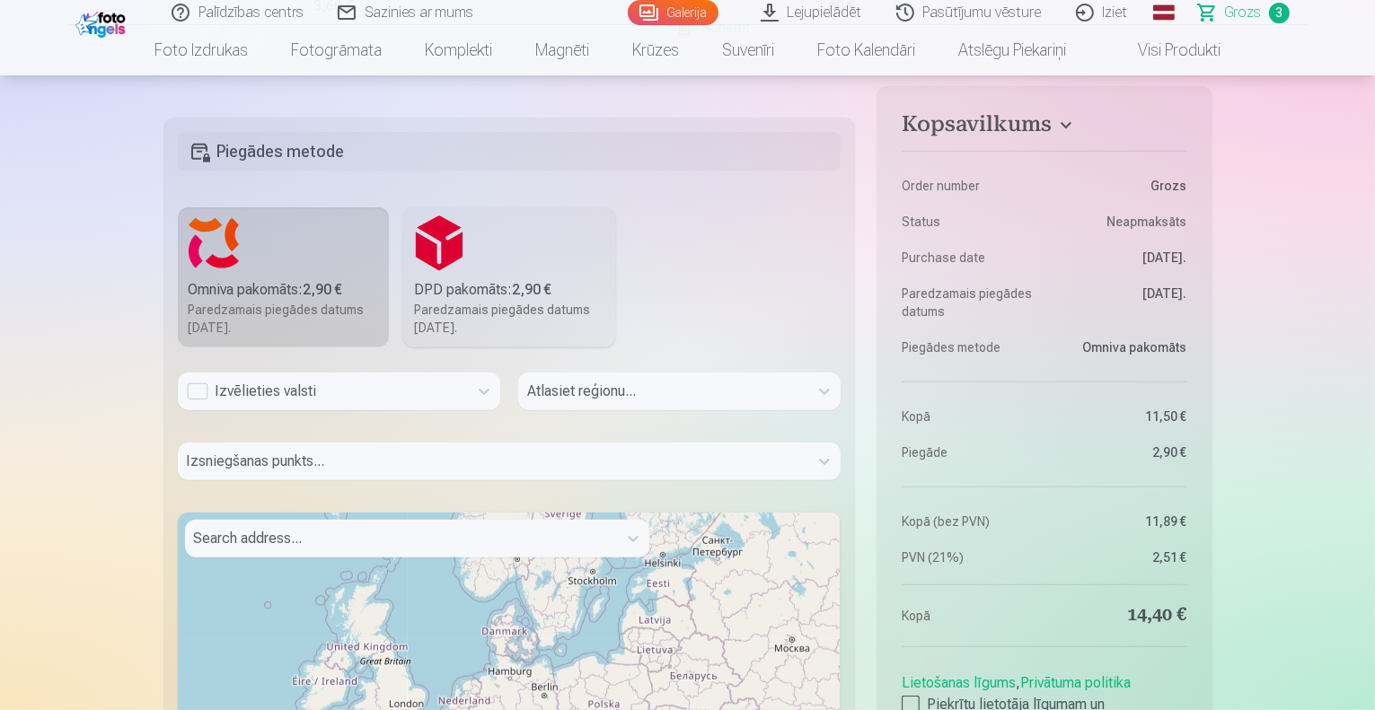
click at [313, 383] on div "Izvēlieties valsti" at bounding box center [323, 392] width 272 height 22
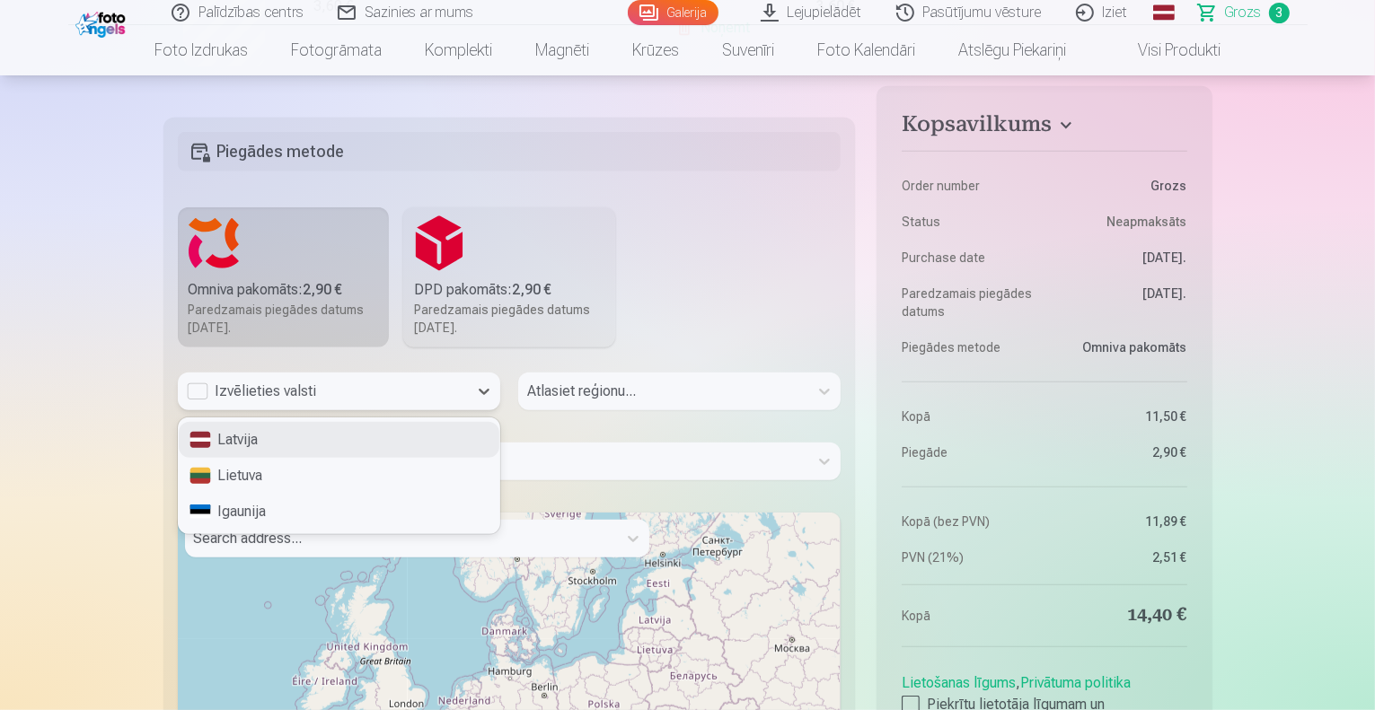
click at [273, 443] on div "Latvija" at bounding box center [339, 440] width 321 height 36
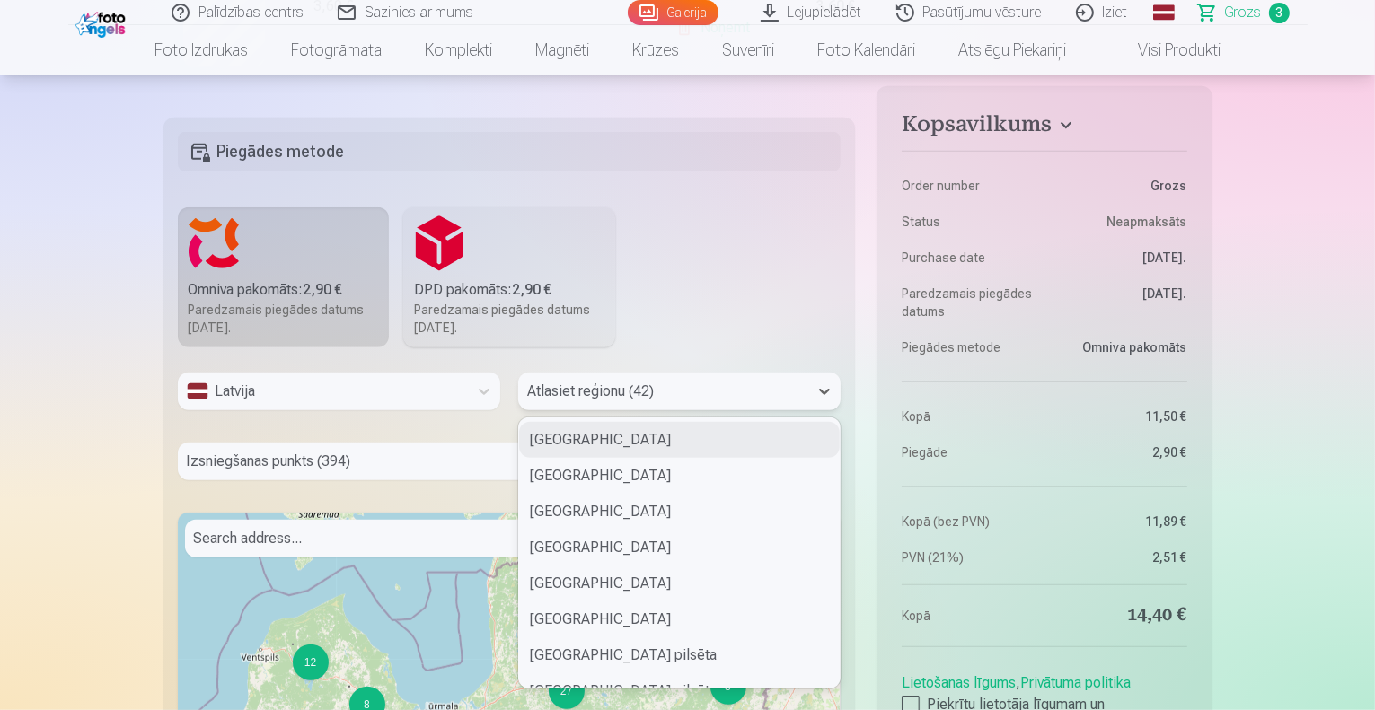
click at [628, 390] on div at bounding box center [663, 391] width 272 height 25
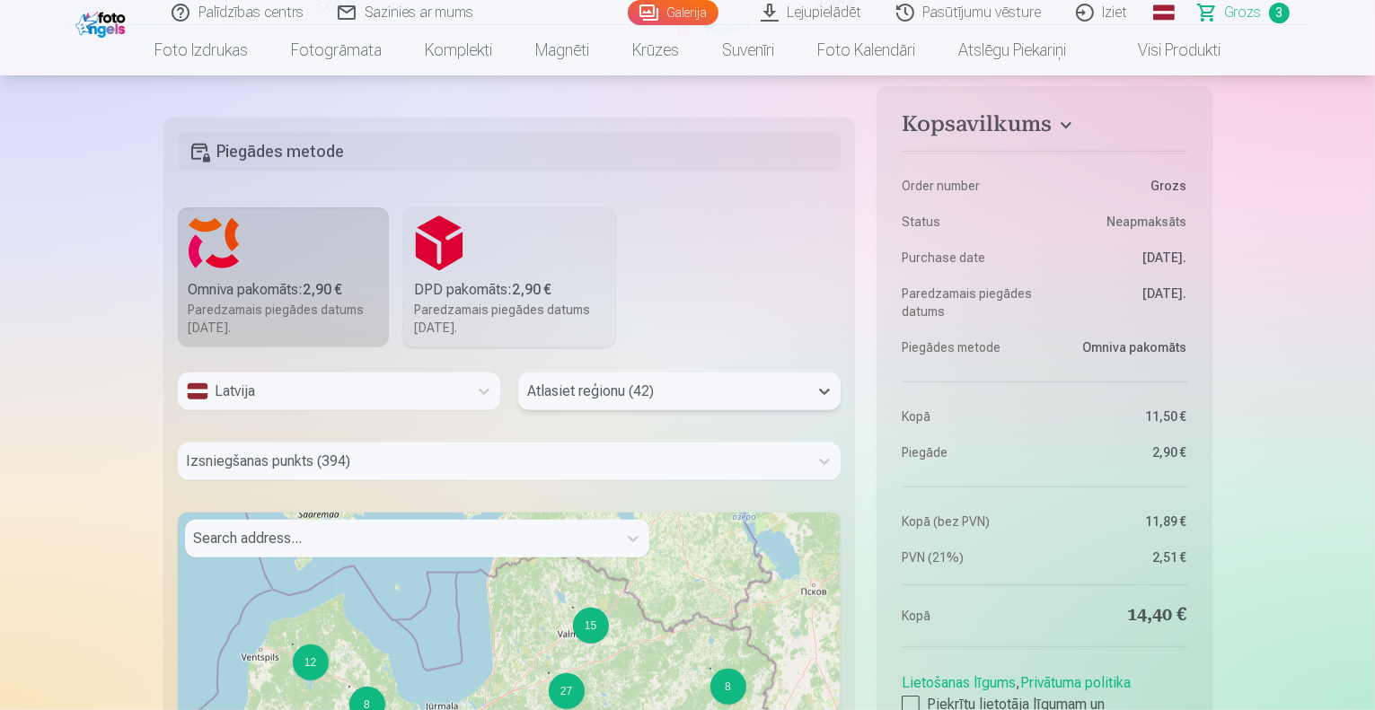
click at [628, 390] on div at bounding box center [663, 391] width 272 height 25
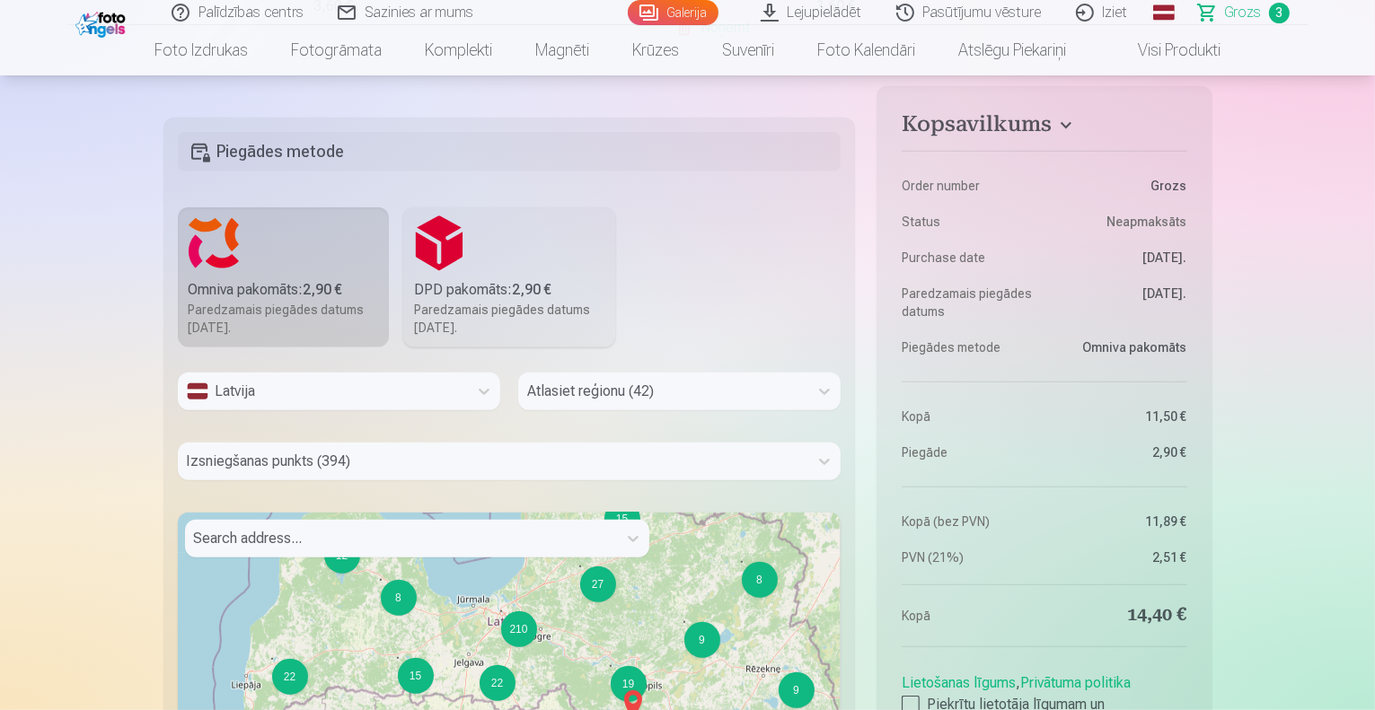
drag, startPoint x: 479, startPoint y: 644, endPoint x: 508, endPoint y: 537, distance: 110.9
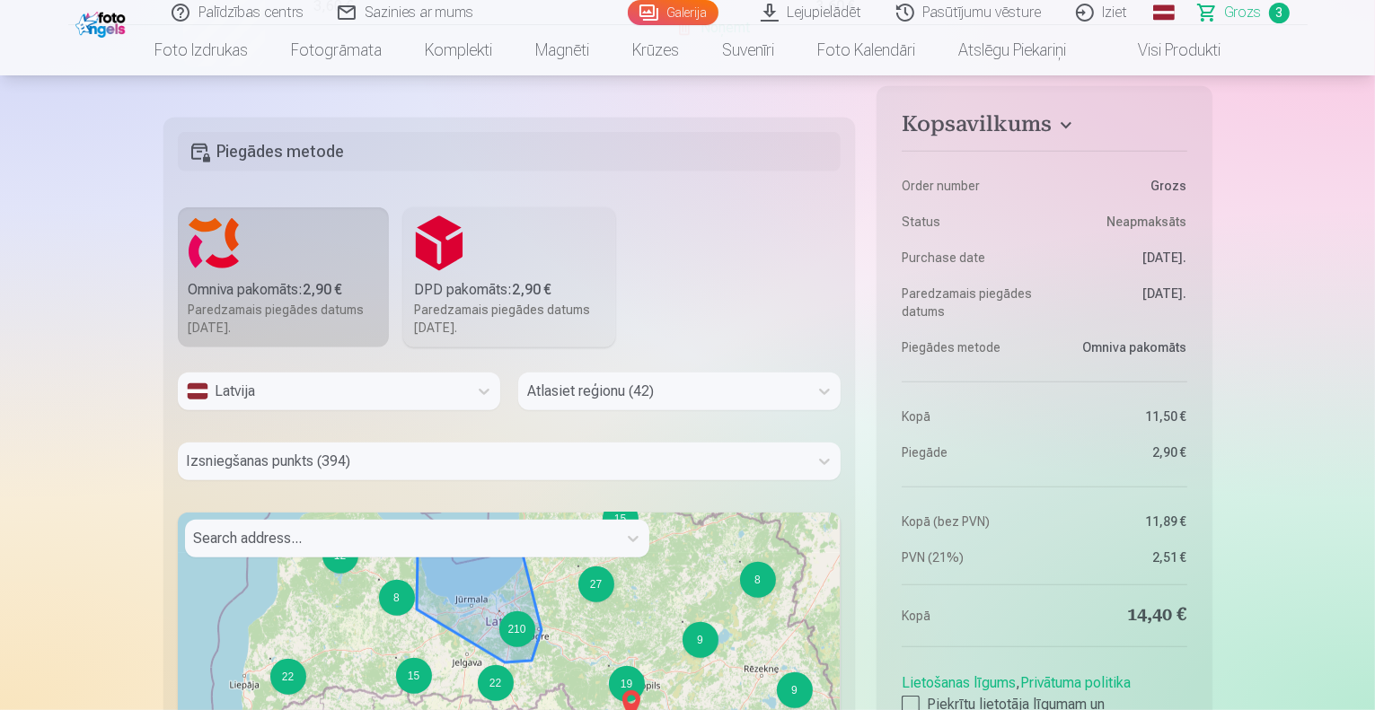
click at [515, 637] on div "210" at bounding box center [517, 630] width 36 height 36
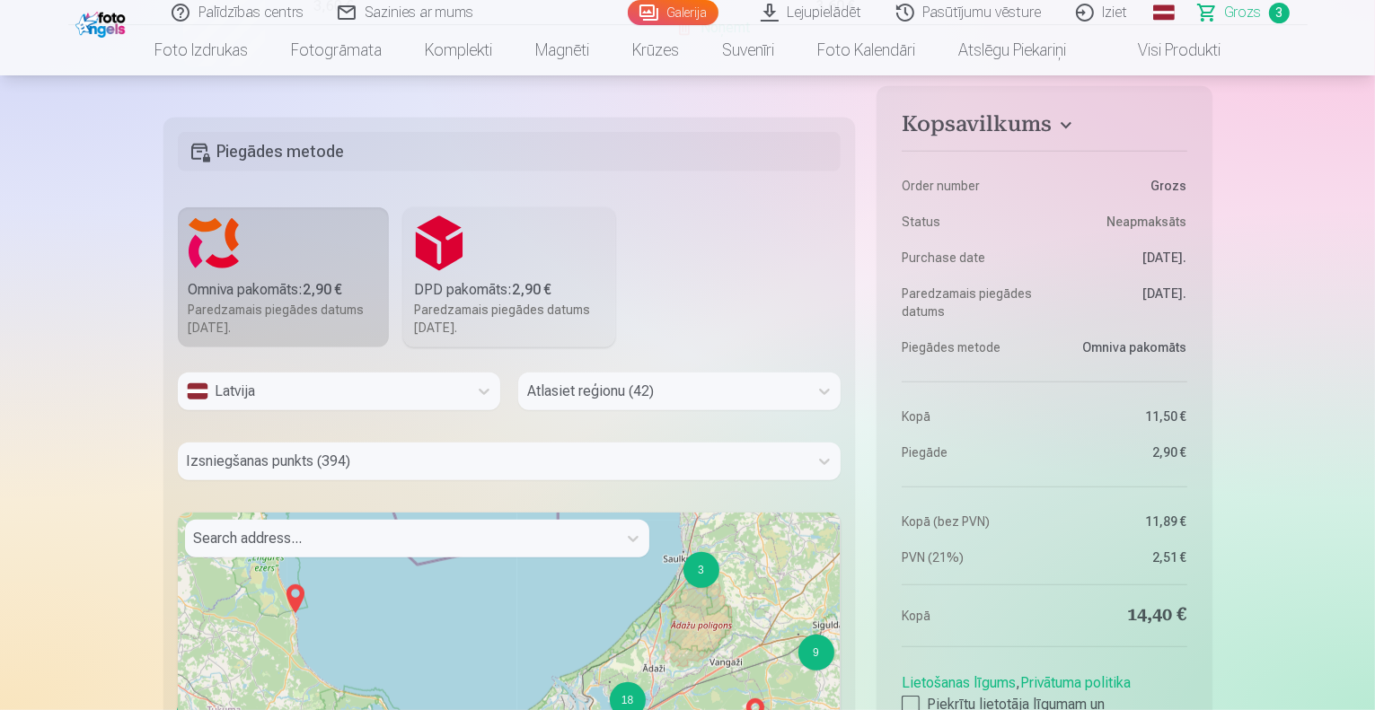
drag, startPoint x: 524, startPoint y: 635, endPoint x: 455, endPoint y: 545, distance: 113.3
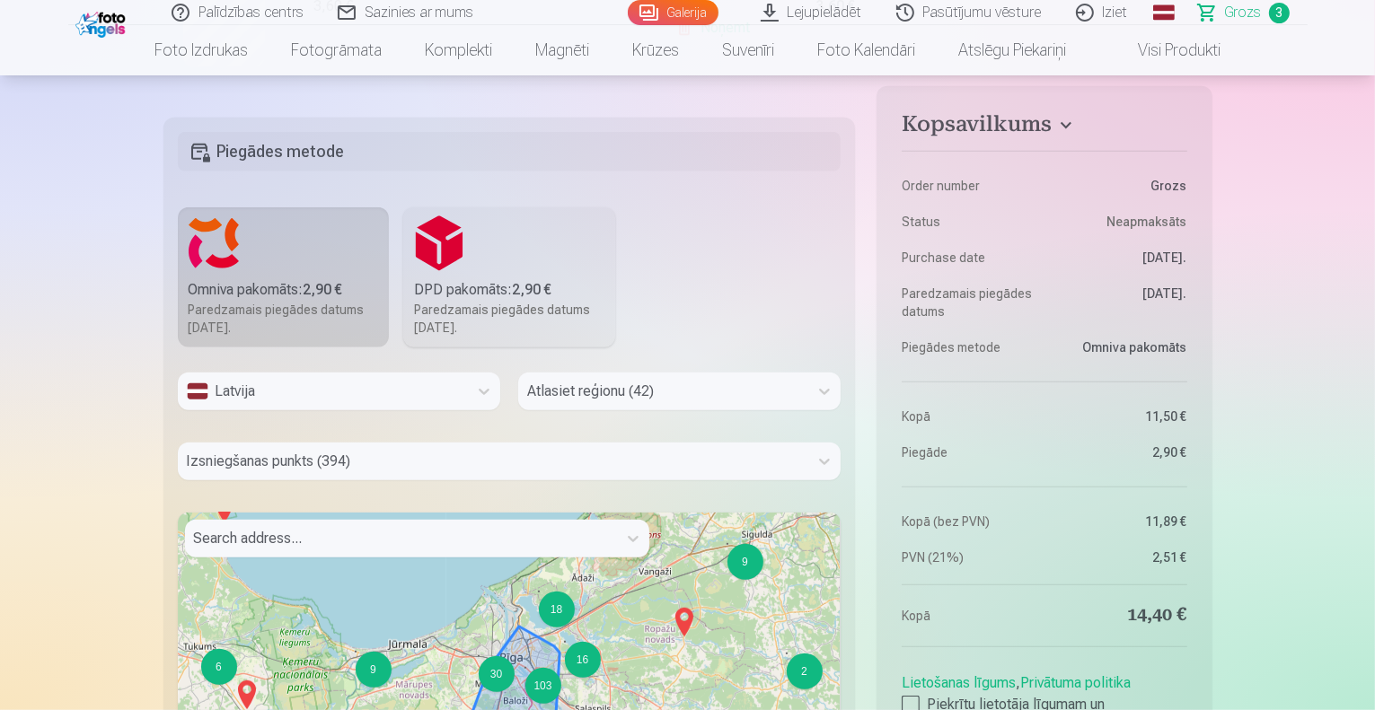
click at [542, 678] on div "103" at bounding box center [543, 686] width 36 height 36
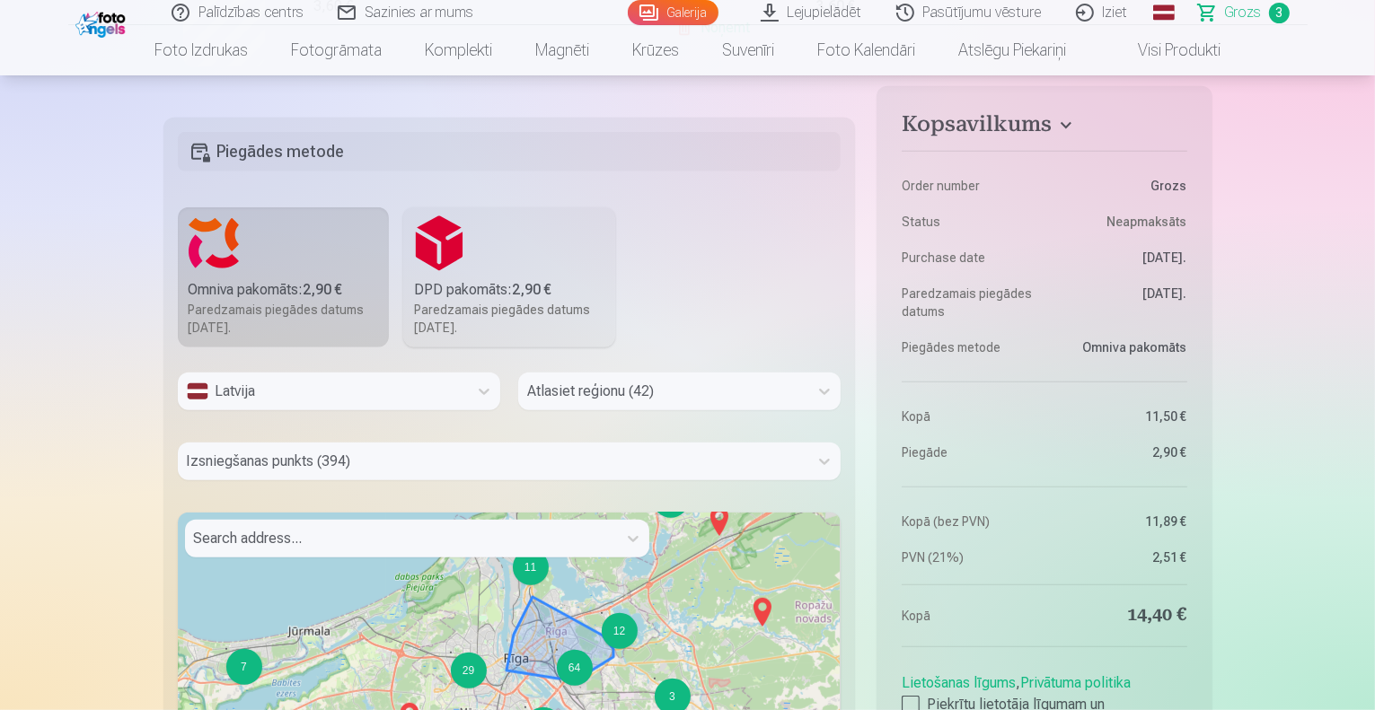
click at [575, 667] on div "64" at bounding box center [575, 668] width 36 height 36
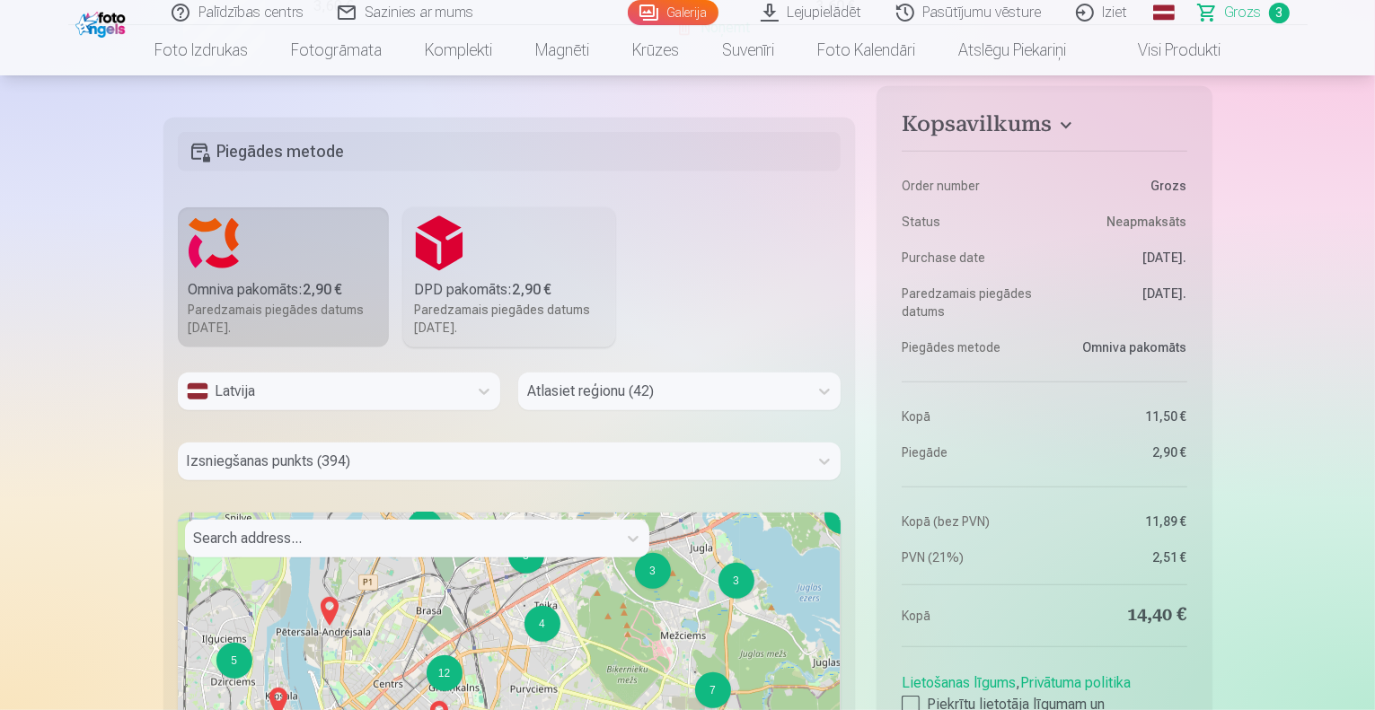
drag, startPoint x: 537, startPoint y: 649, endPoint x: 547, endPoint y: 534, distance: 115.4
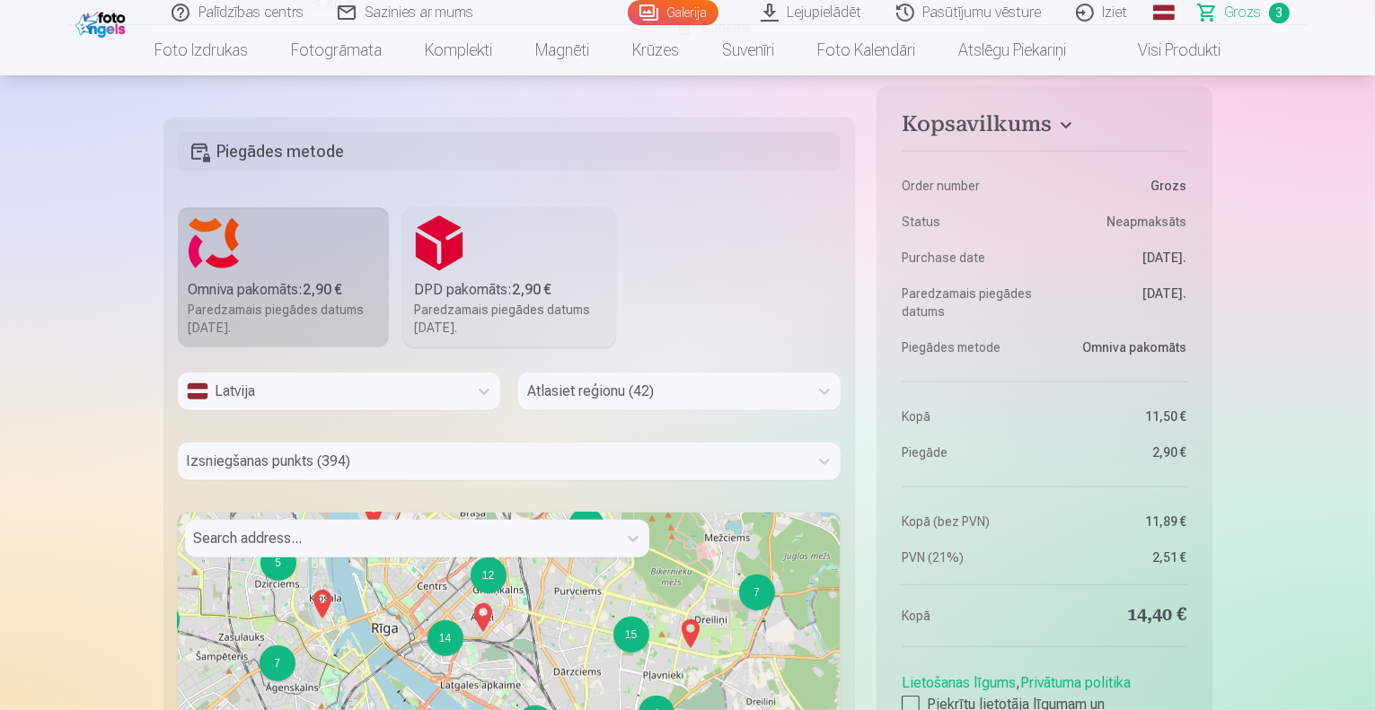
drag, startPoint x: 484, startPoint y: 650, endPoint x: 525, endPoint y: 576, distance: 85.2
click at [496, 587] on div "12" at bounding box center [489, 577] width 36 height 36
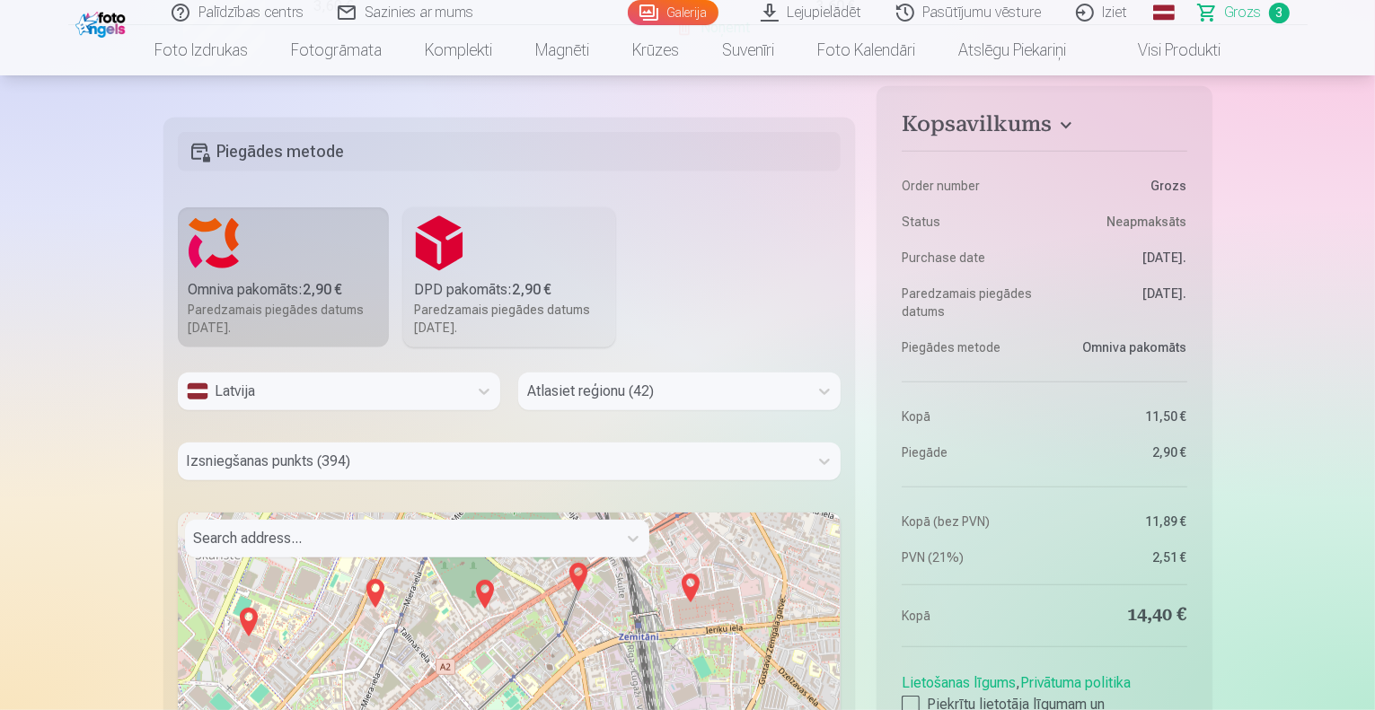
drag, startPoint x: 496, startPoint y: 628, endPoint x: 456, endPoint y: 480, distance: 152.5
click at [456, 480] on div "Latvija Atlasiet reģionu (42) Izsniegšanas punkts (394) Search address... 2 2 2…" at bounding box center [510, 667] width 664 height 589
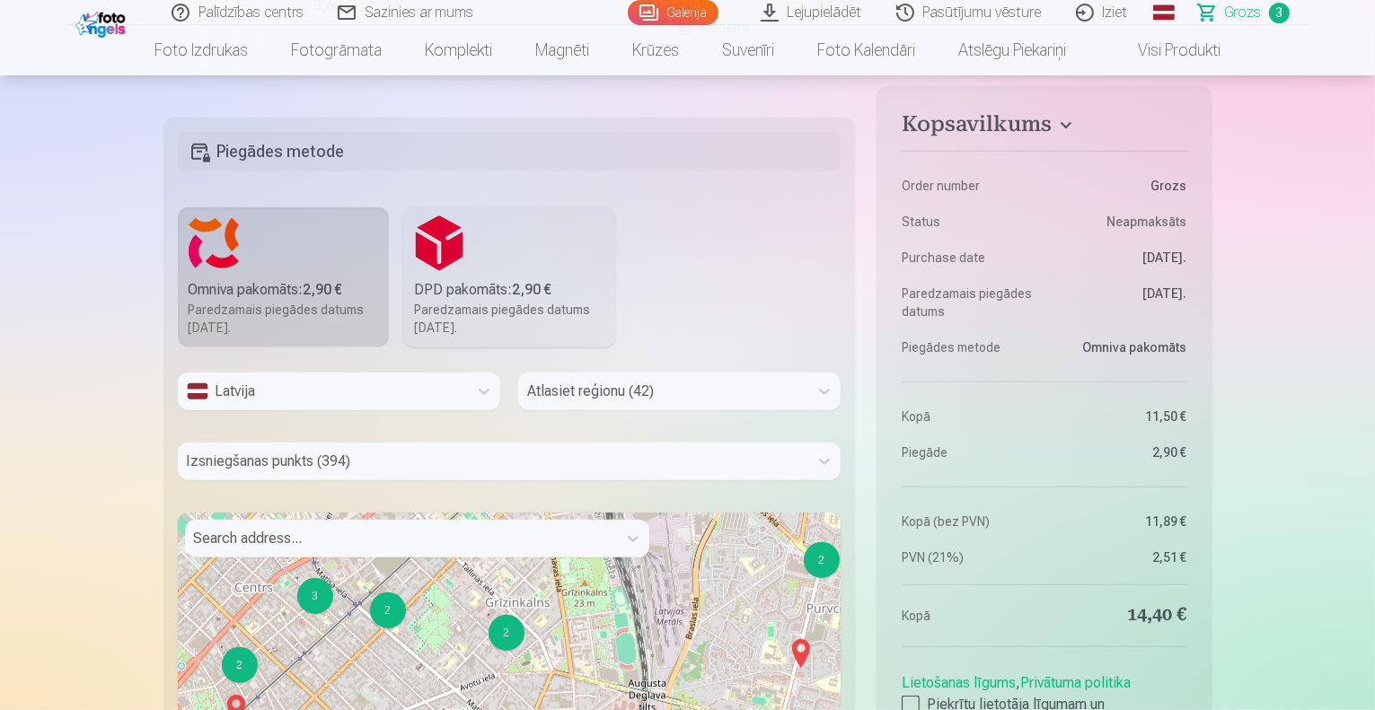
drag, startPoint x: 532, startPoint y: 685, endPoint x: 492, endPoint y: 507, distance: 182.2
click at [492, 507] on div "Latvija Atlasiet reģionu (42) Izsniegšanas punkts (394) Search address... 2 2 2…" at bounding box center [510, 667] width 664 height 589
click at [507, 630] on div "2" at bounding box center [506, 633] width 36 height 36
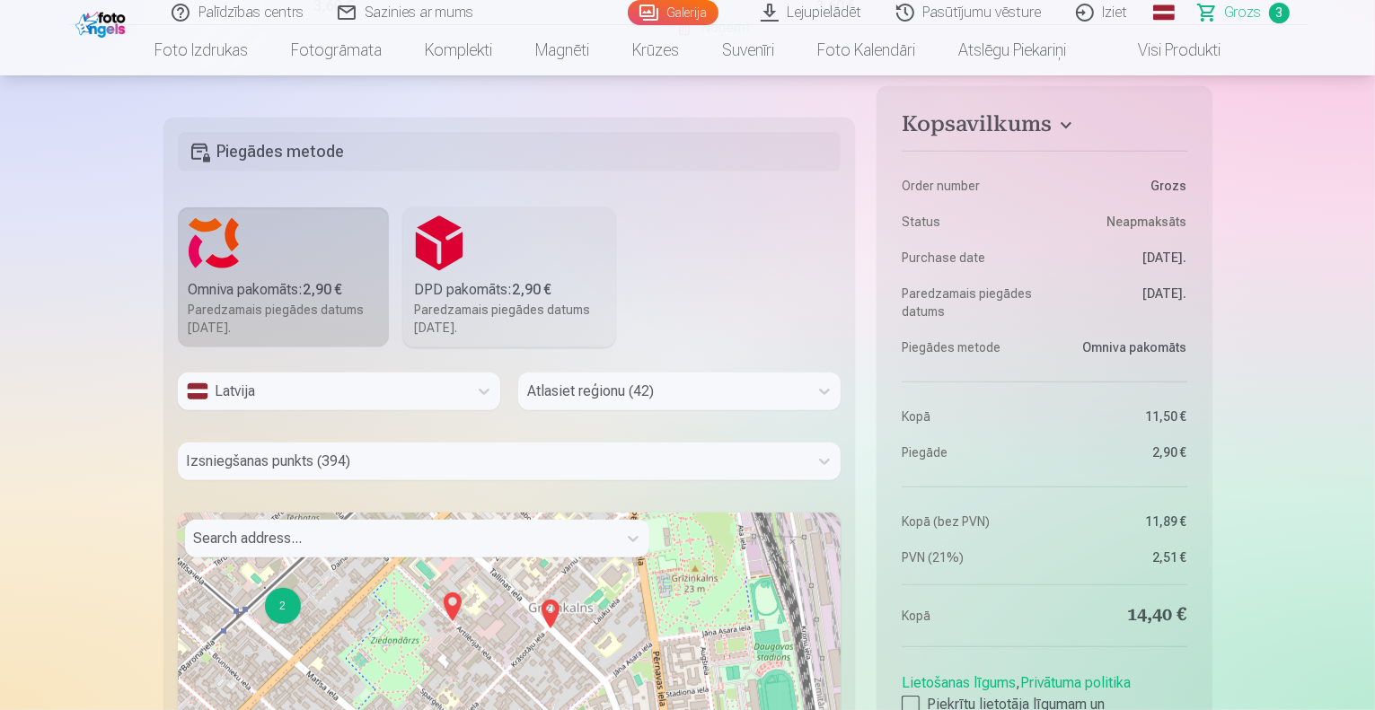
drag, startPoint x: 498, startPoint y: 654, endPoint x: 484, endPoint y: 537, distance: 117.6
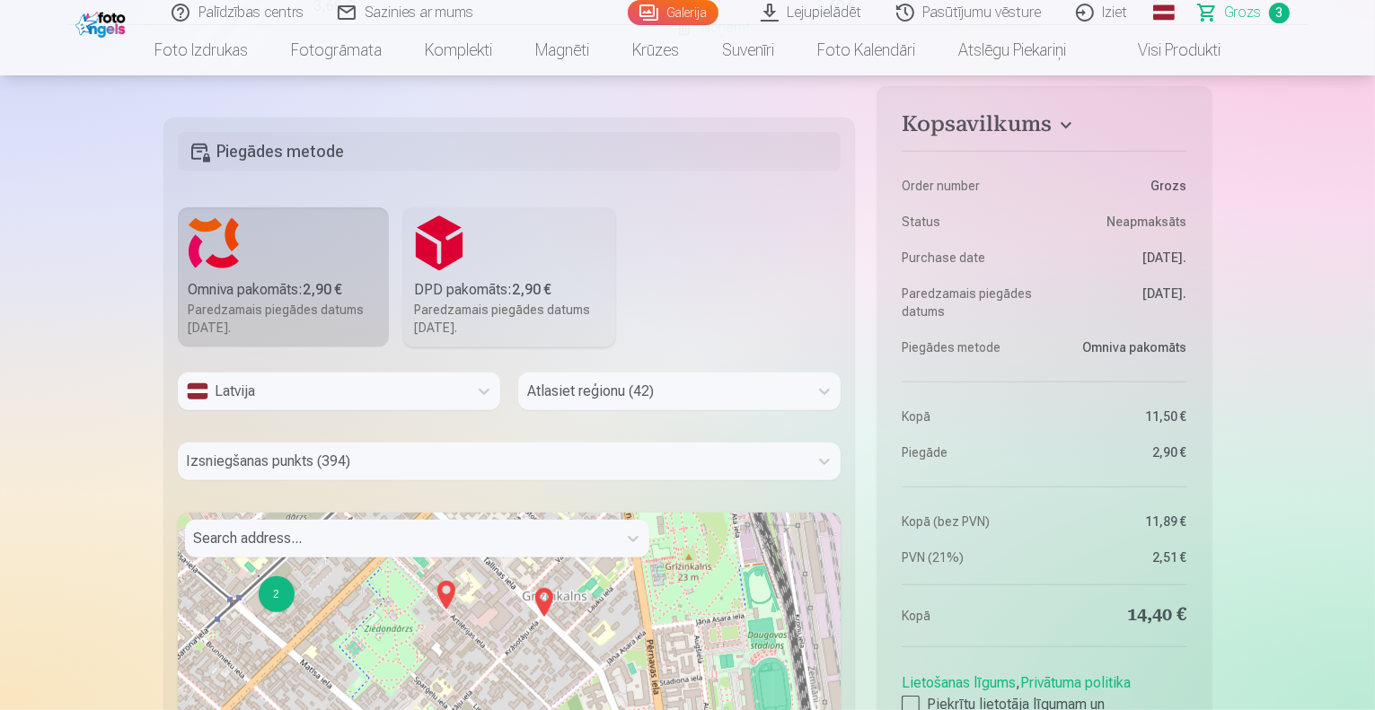
click at [538, 595] on img at bounding box center [543, 602] width 29 height 43
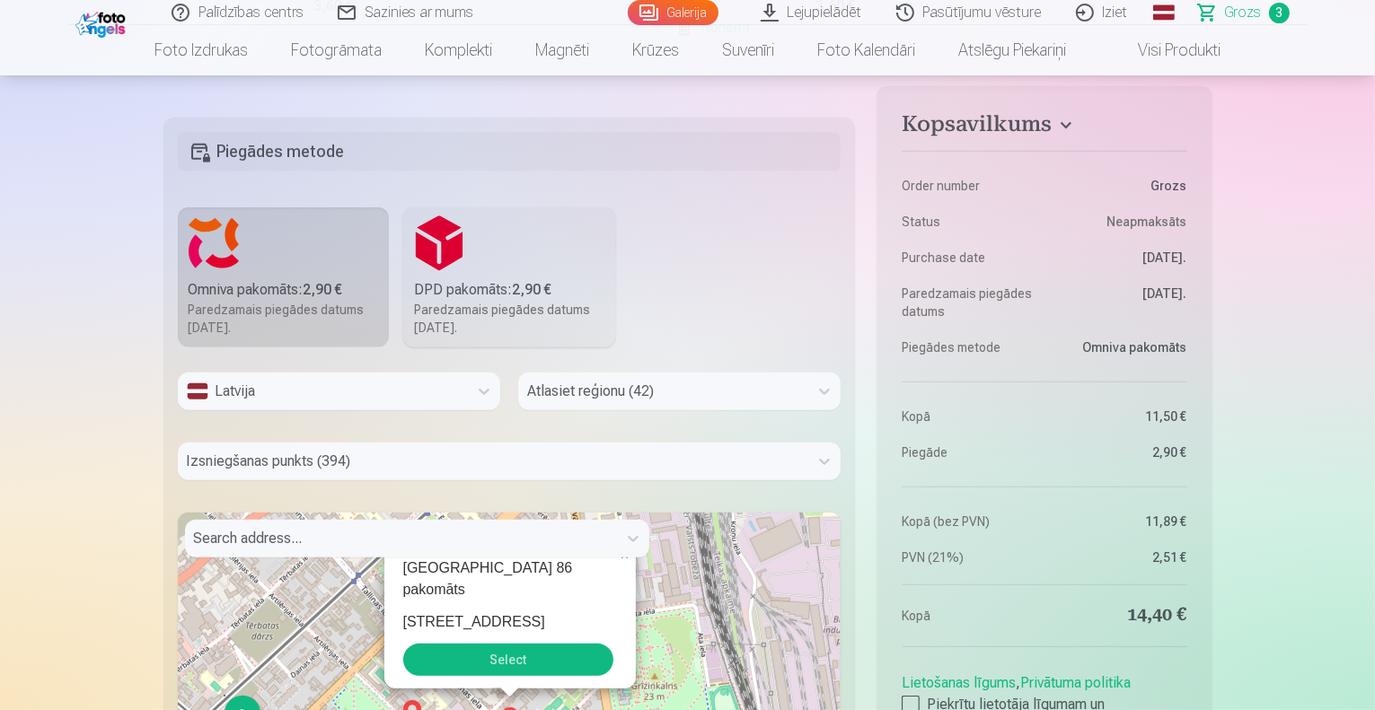
click at [525, 657] on button "Select" at bounding box center [508, 660] width 210 height 32
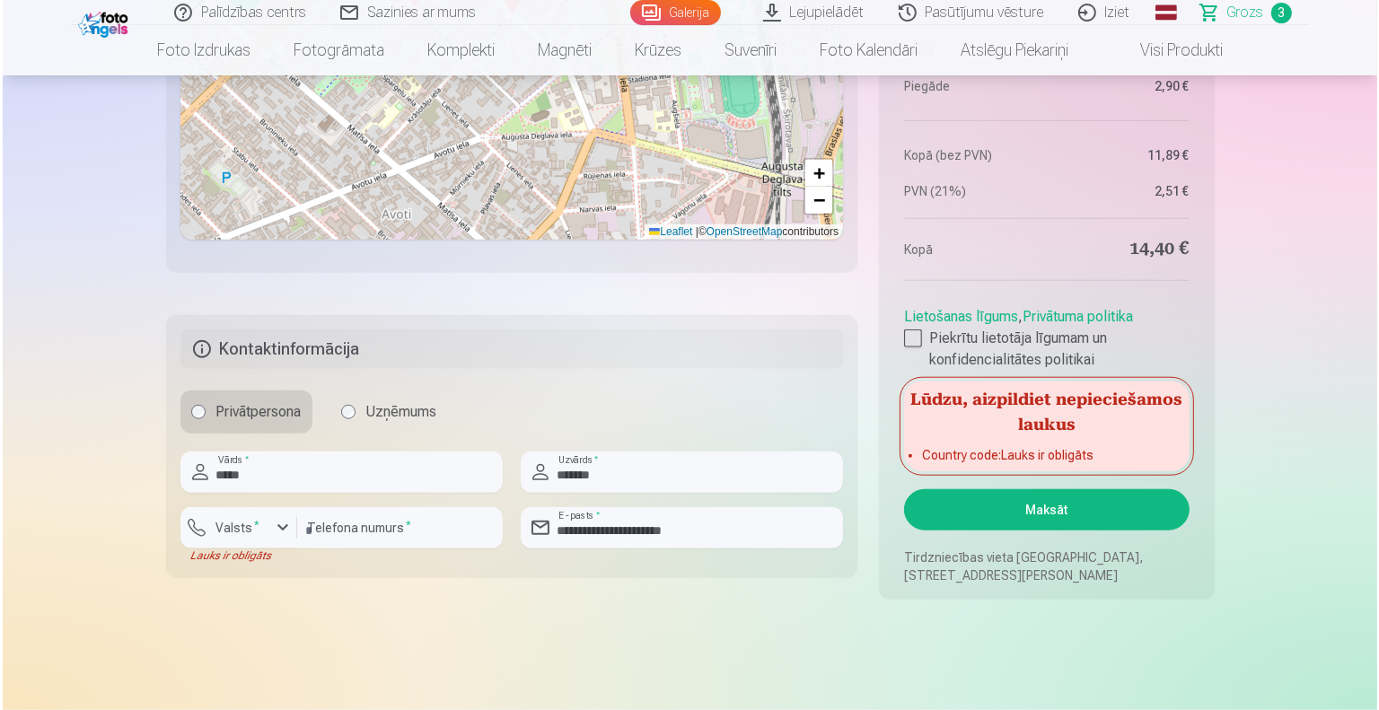
scroll to position [1578, 0]
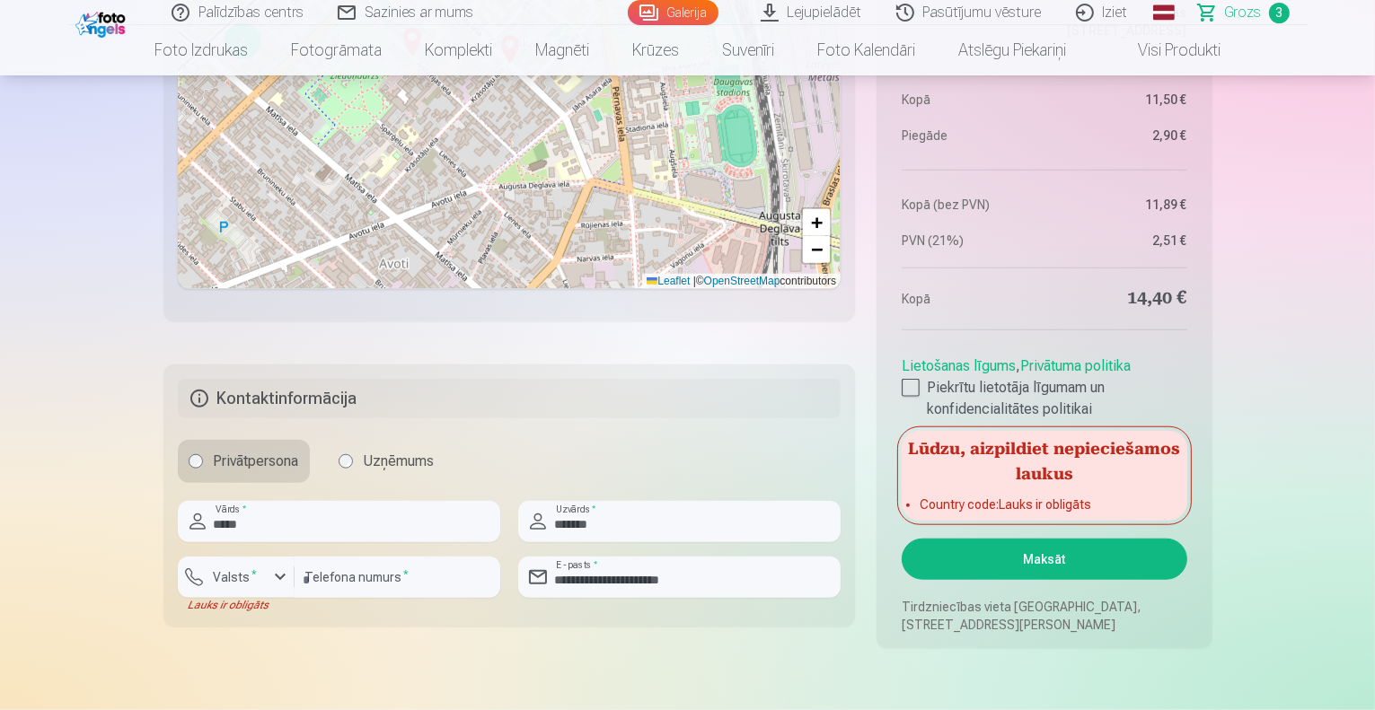
click at [1059, 564] on button "Maksāt" at bounding box center [1044, 559] width 285 height 41
click at [241, 578] on label "Valsts *" at bounding box center [236, 577] width 58 height 18
click at [252, 621] on div "+371" at bounding box center [246, 620] width 36 height 22
click at [1006, 555] on button "Maksāt" at bounding box center [1044, 559] width 285 height 41
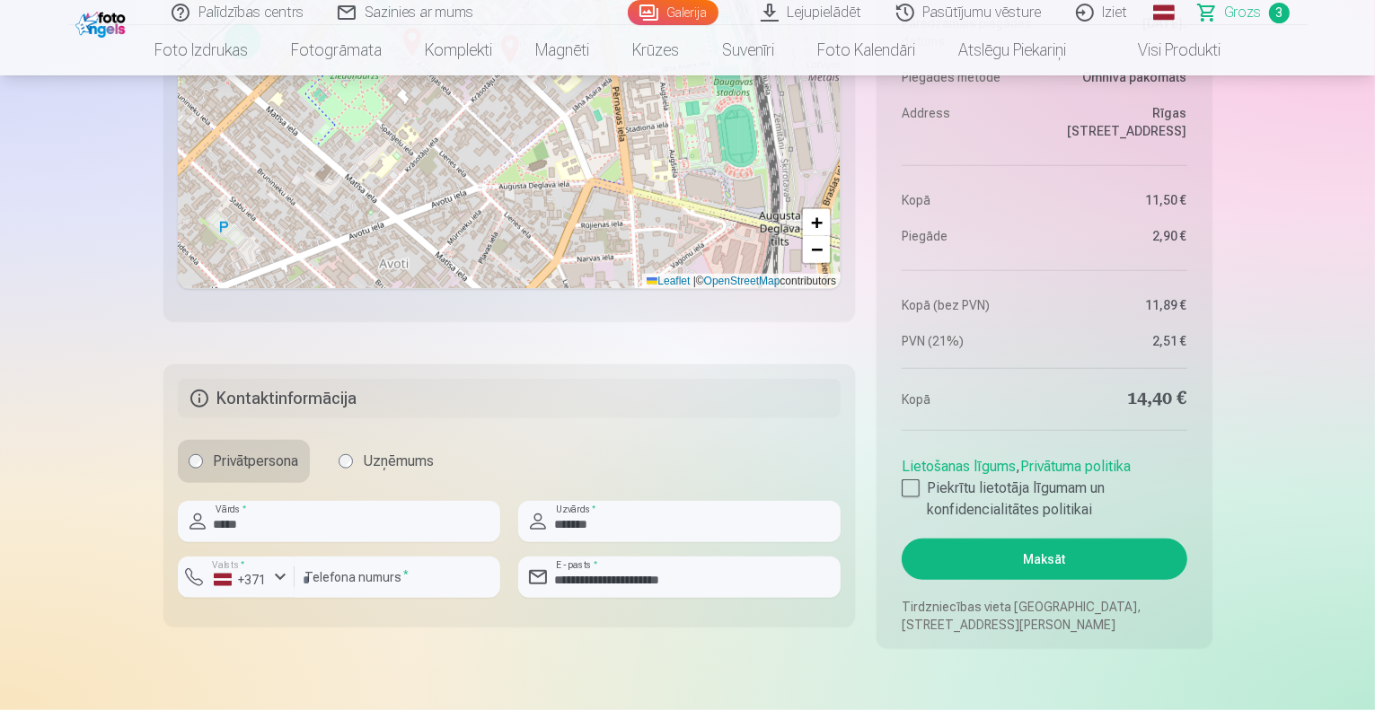
click at [1080, 545] on button "Maksāt" at bounding box center [1044, 559] width 285 height 41
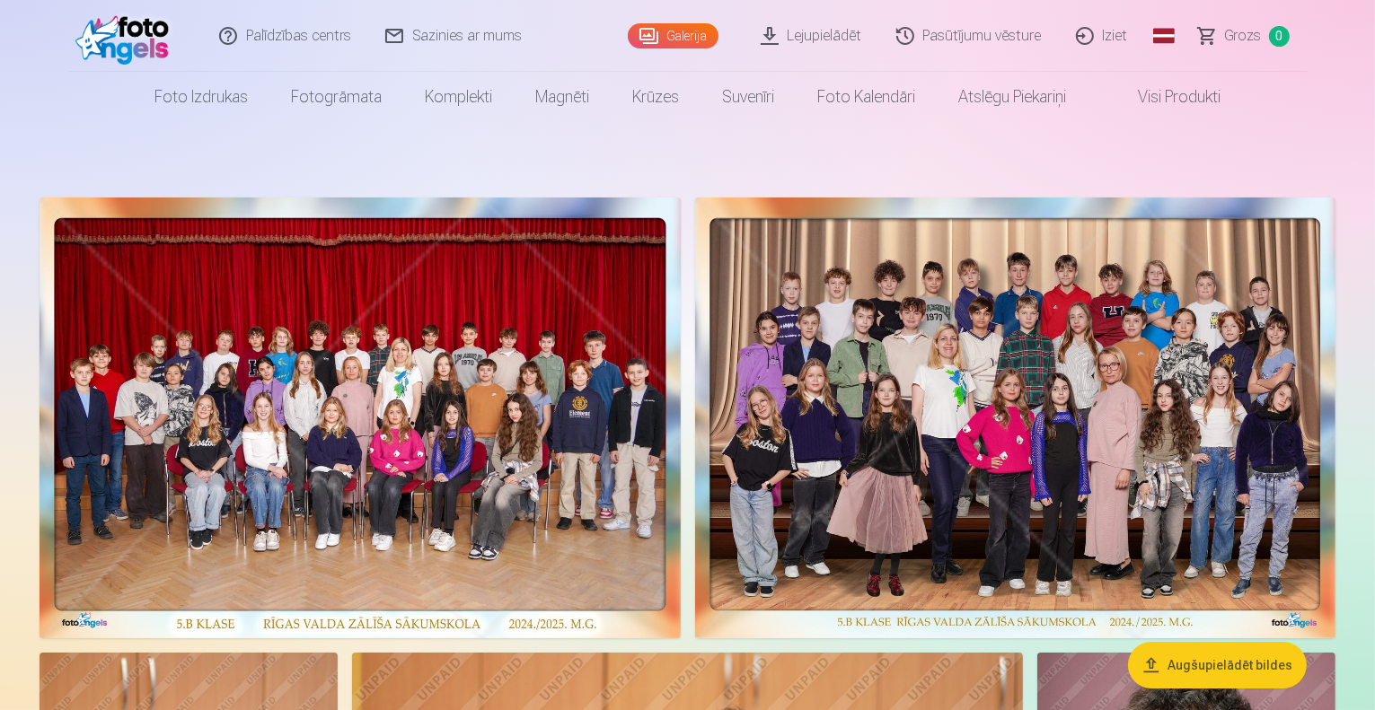
click at [1112, 41] on link "Iziet" at bounding box center [1103, 36] width 86 height 72
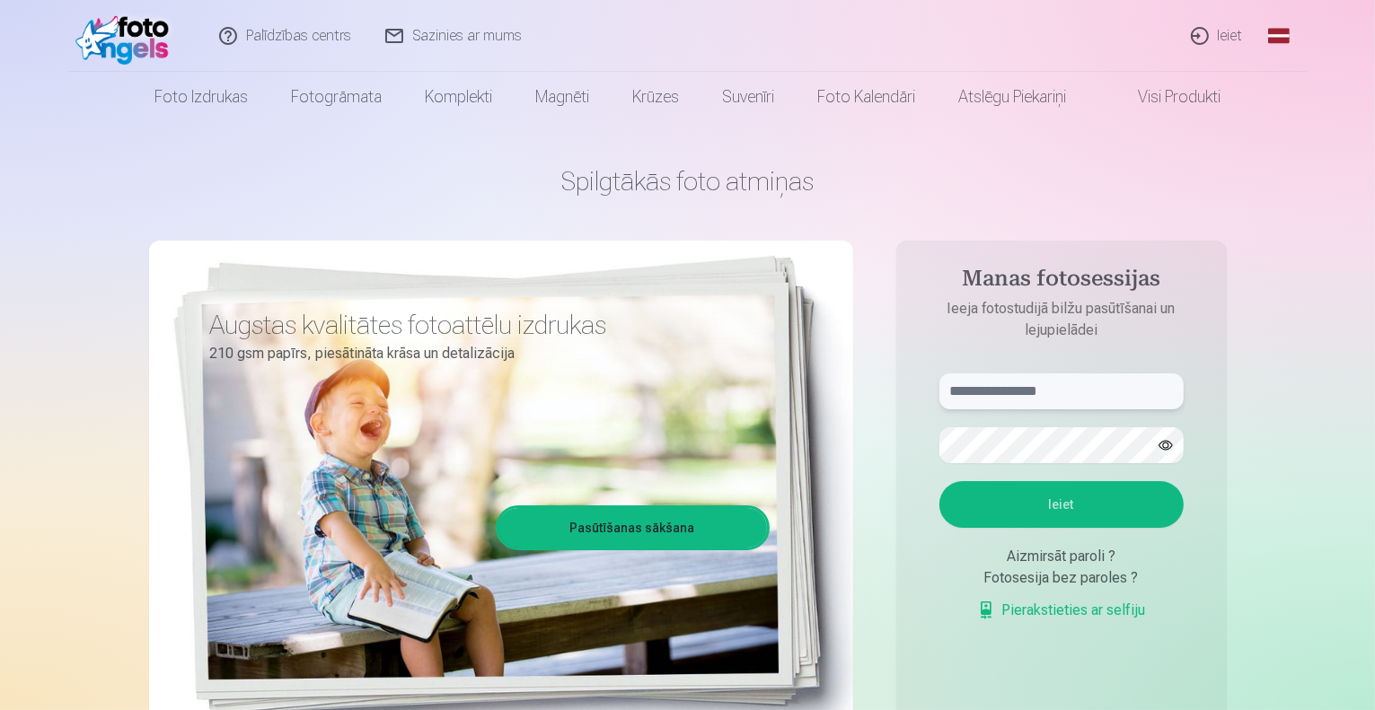
click at [1061, 392] on input "text" at bounding box center [1061, 392] width 244 height 36
type input "**********"
click at [939, 481] on button "Ieiet" at bounding box center [1061, 504] width 244 height 47
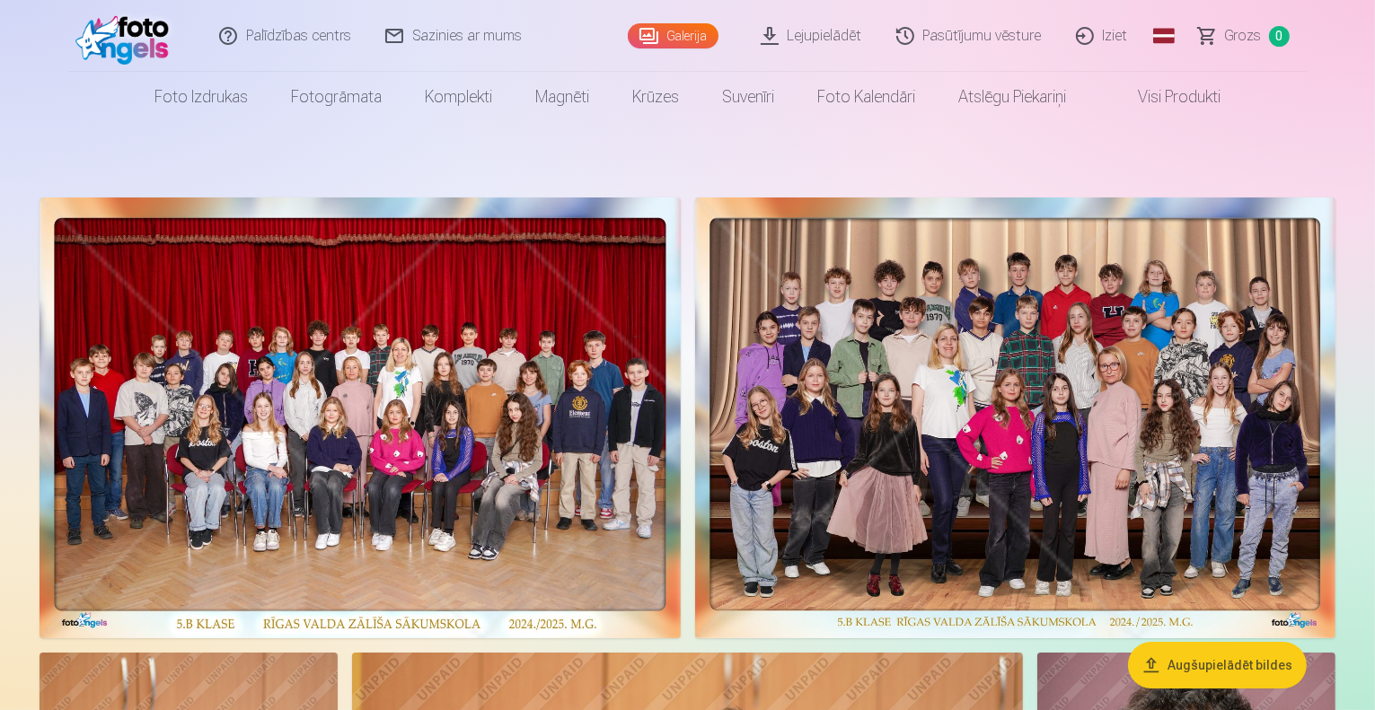
click at [819, 36] on link "Lejupielādēt" at bounding box center [812, 36] width 136 height 72
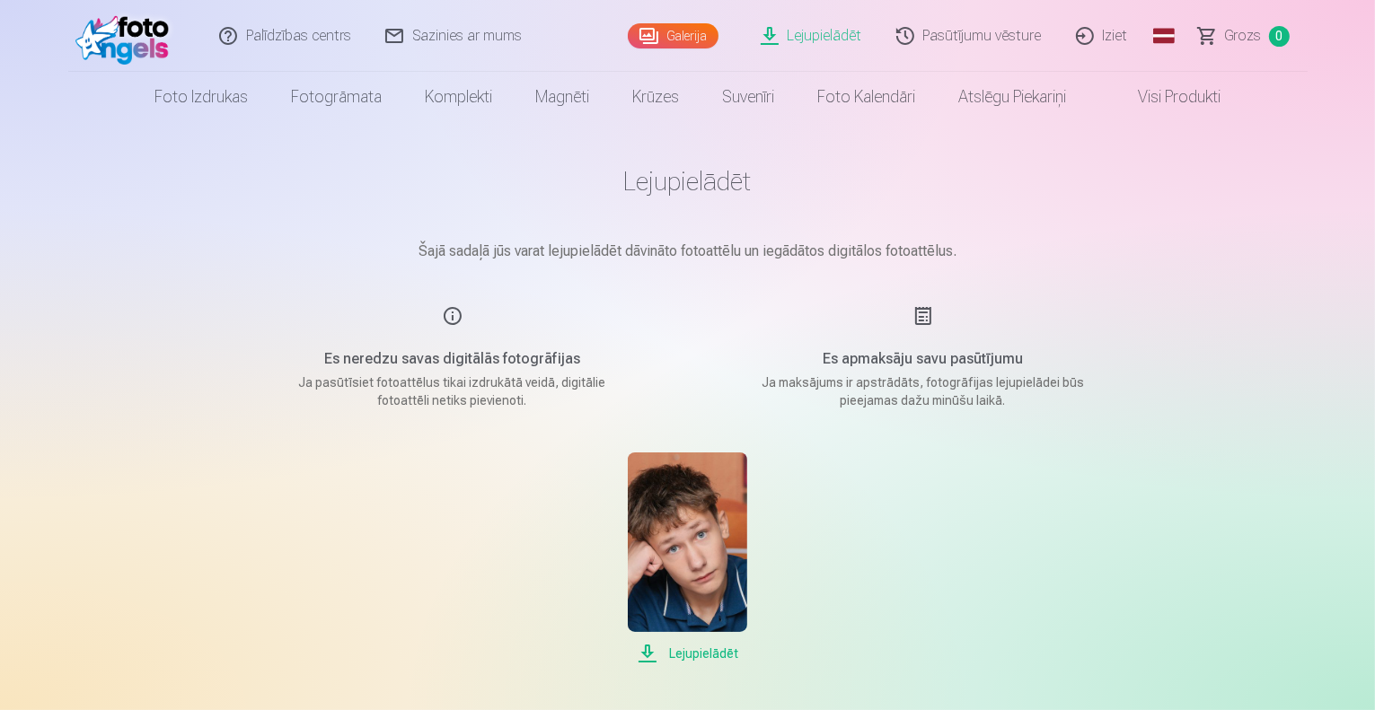
click at [715, 646] on span "Lejupielādēt" at bounding box center [687, 654] width 119 height 22
